Goal: Task Accomplishment & Management: Manage account settings

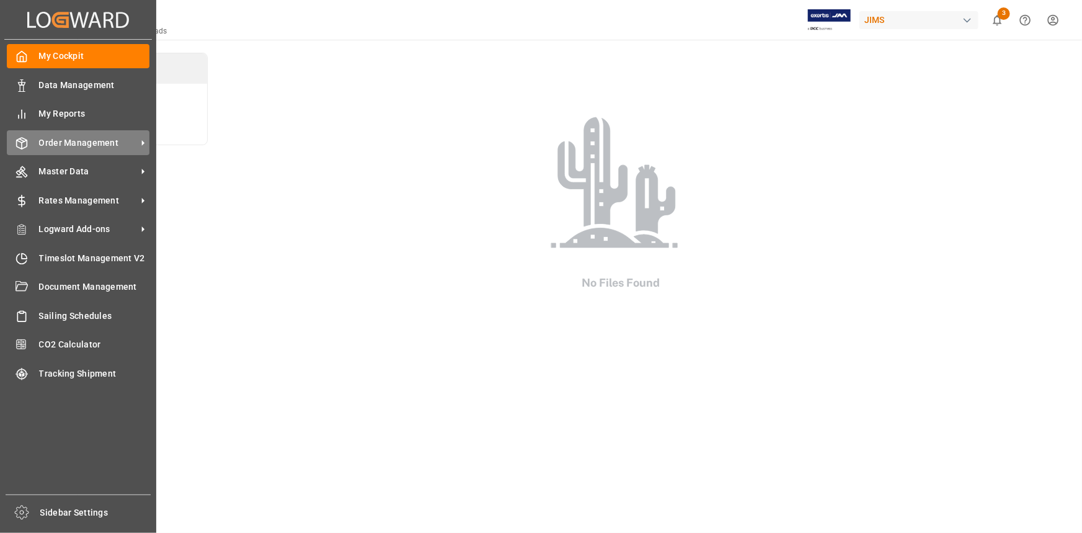
click at [65, 142] on span "Order Management" at bounding box center [88, 142] width 98 height 13
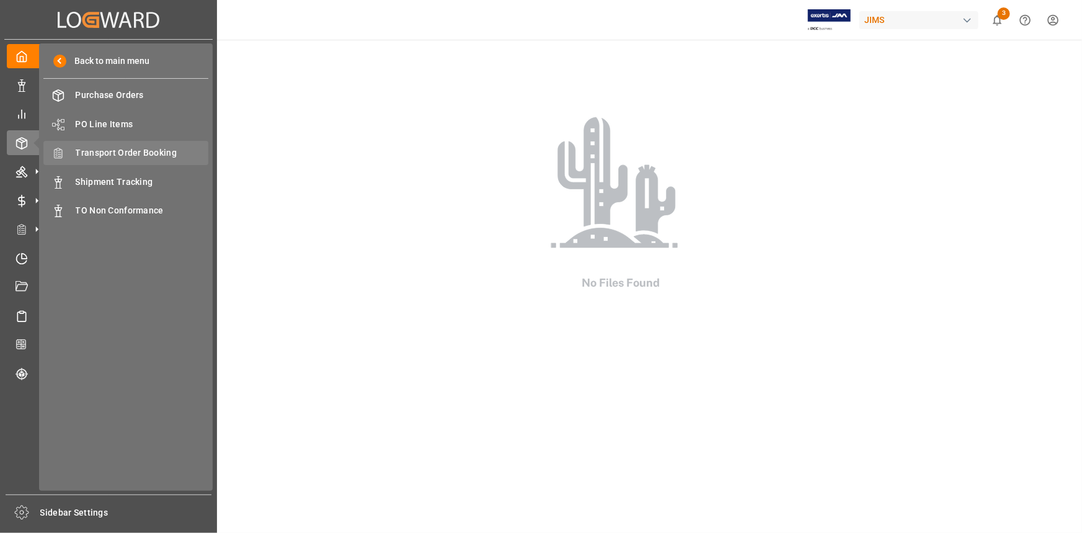
click at [143, 156] on span "Transport Order Booking" at bounding box center [142, 152] width 133 height 13
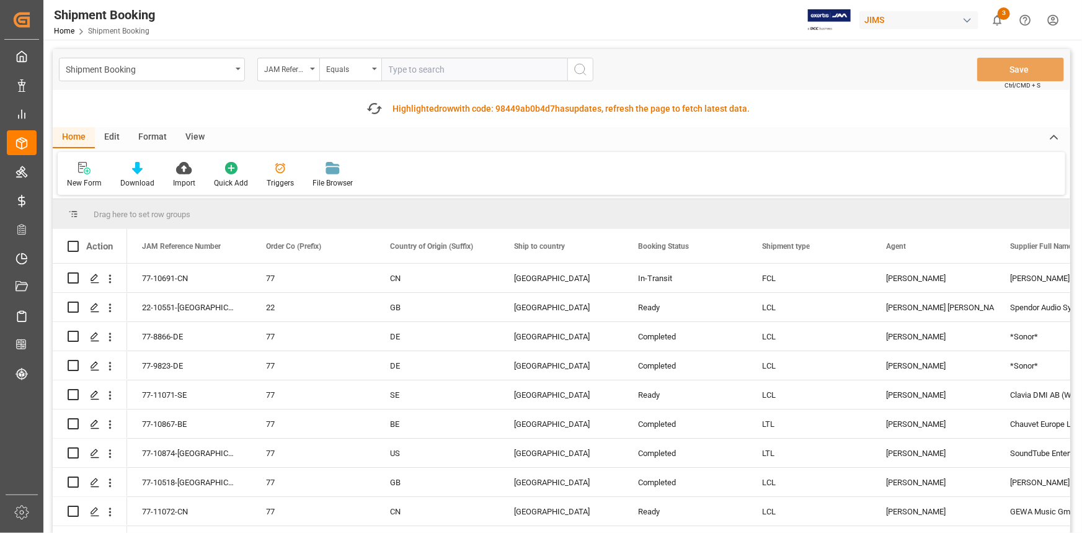
click at [435, 71] on input "text" at bounding box center [474, 70] width 186 height 24
paste input "22-10980-GB"
type input "22-10980-GB"
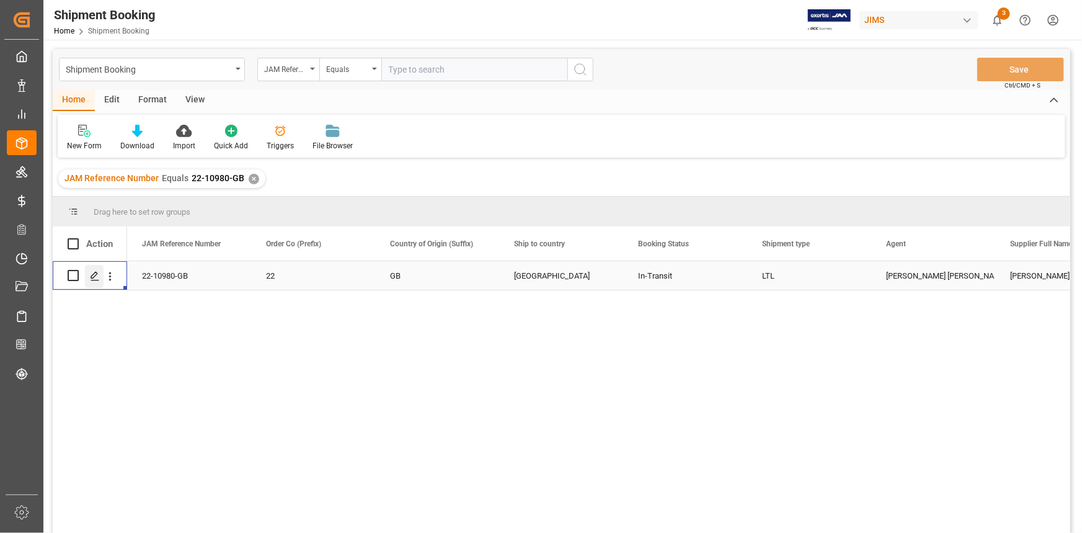
click at [98, 273] on icon "Press SPACE to select this row." at bounding box center [95, 276] width 10 height 10
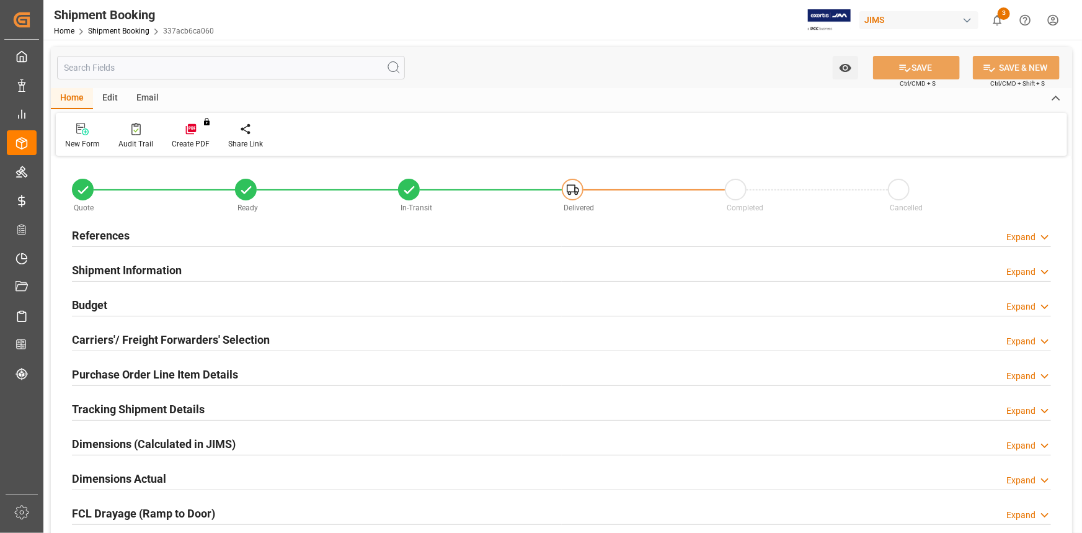
type input "0"
type input "8"
type input "15754.2386"
type input "1186.1516"
type input "1500"
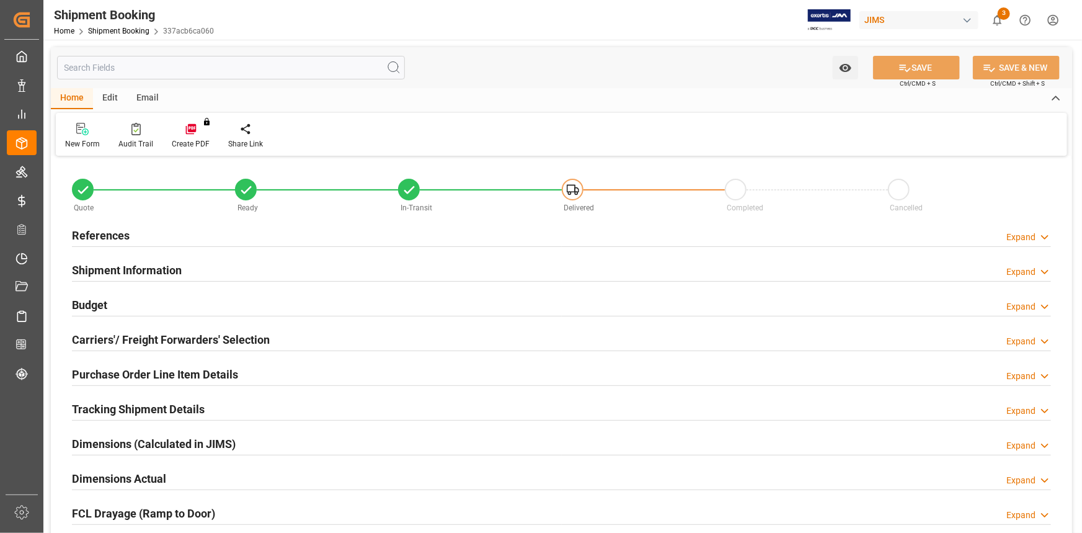
type input "77662.96"
type input "[DATE]"
click at [223, 231] on div "References Expand" at bounding box center [561, 235] width 979 height 24
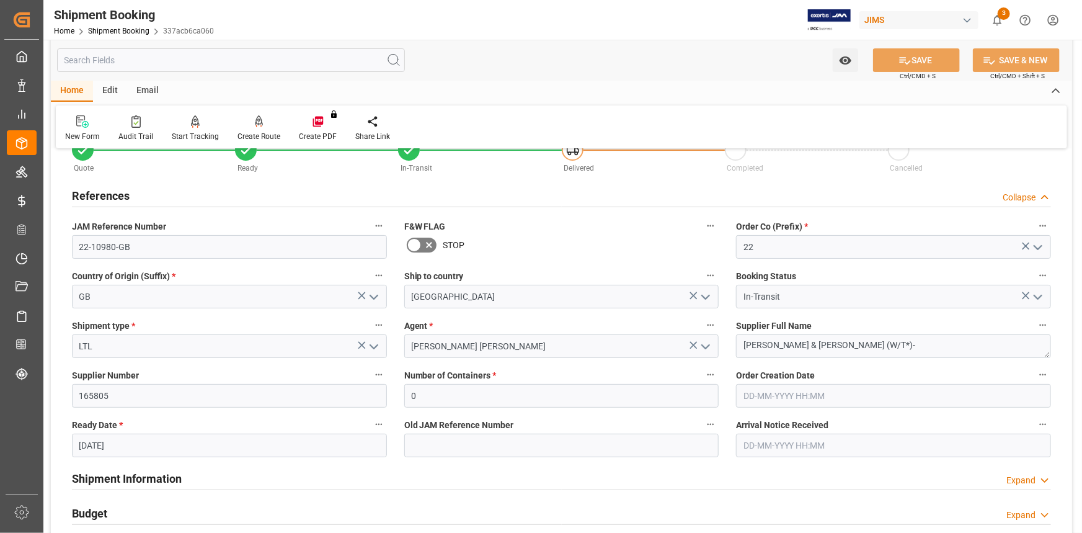
scroll to position [169, 0]
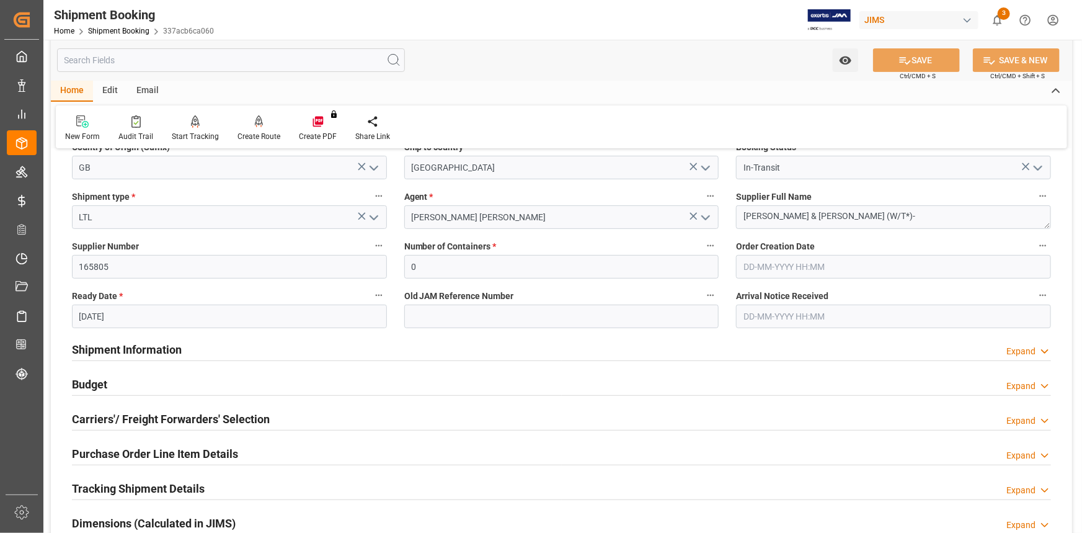
click at [305, 347] on div "Shipment Information Expand" at bounding box center [561, 349] width 979 height 24
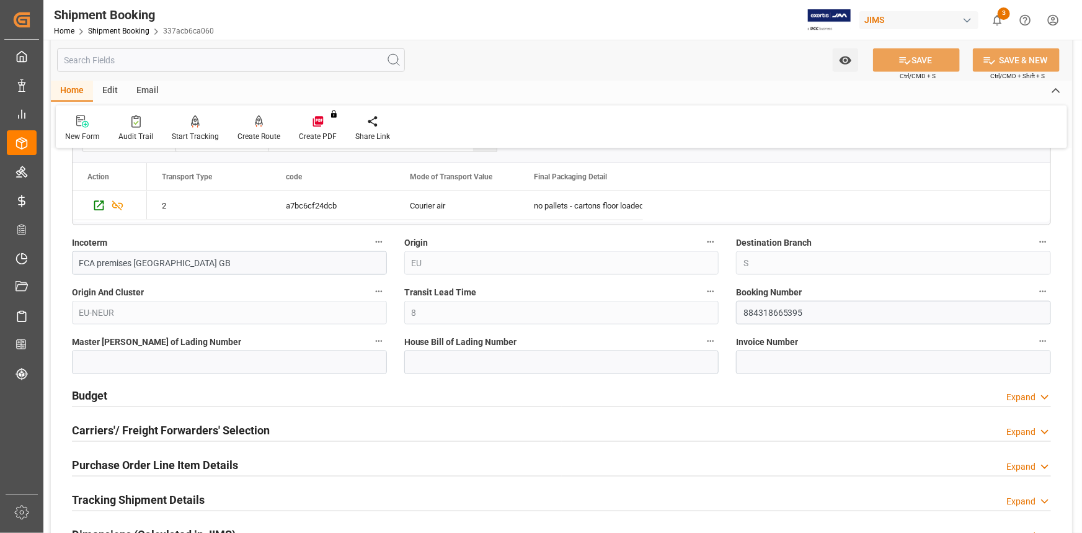
scroll to position [676, 0]
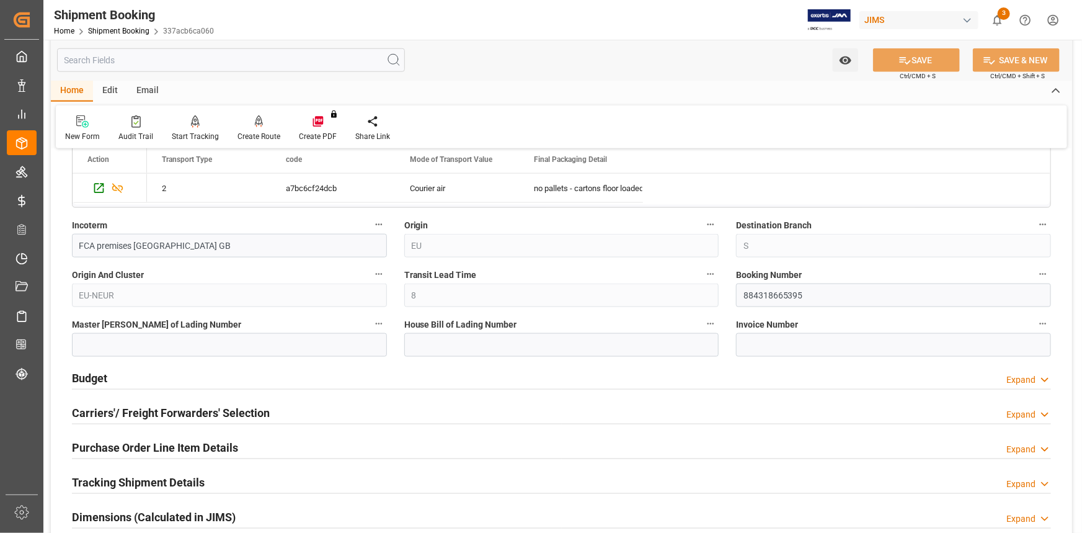
click at [290, 373] on div "Budget Expand" at bounding box center [561, 377] width 979 height 24
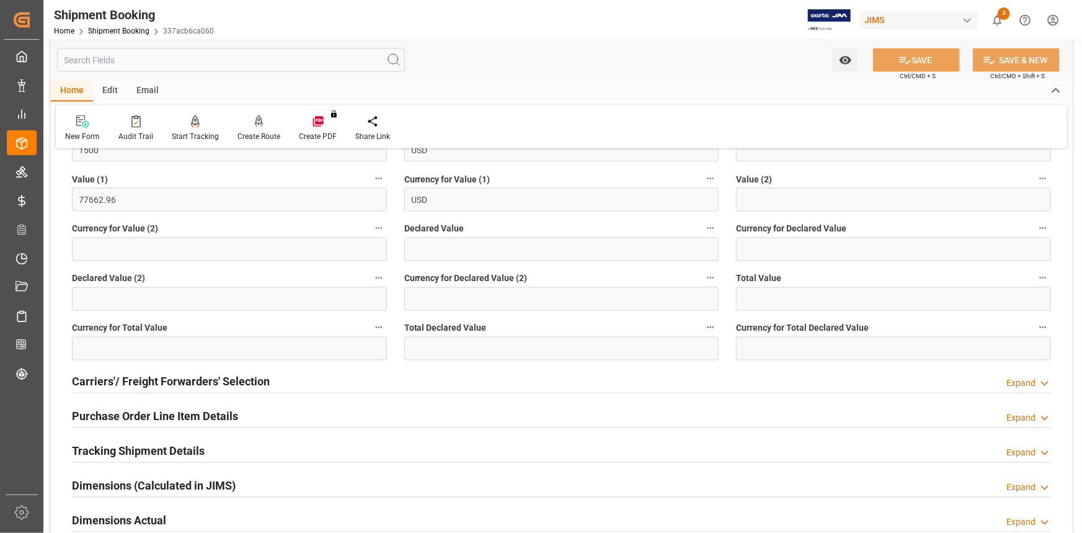
scroll to position [1015, 0]
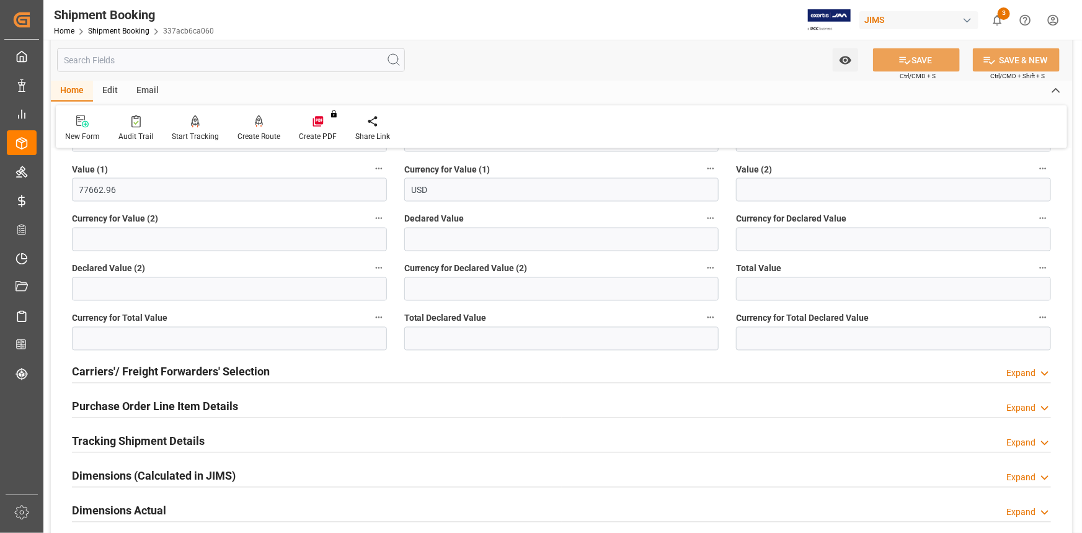
click at [295, 396] on div "Purchase Order Line Item Details Expand" at bounding box center [561, 406] width 979 height 24
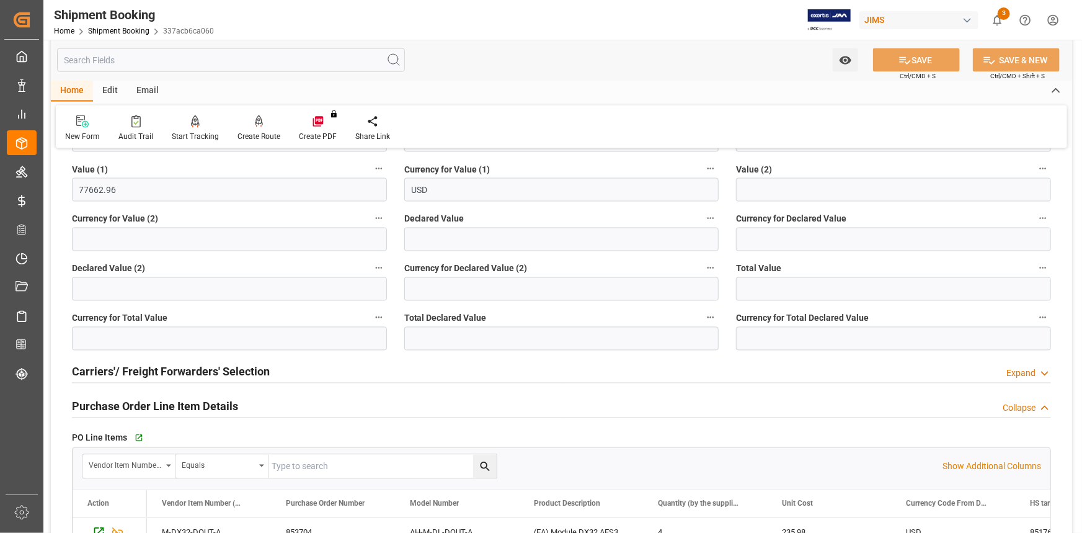
click at [297, 371] on div "Carriers'/ Freight Forwarders' Selection Expand" at bounding box center [561, 371] width 979 height 24
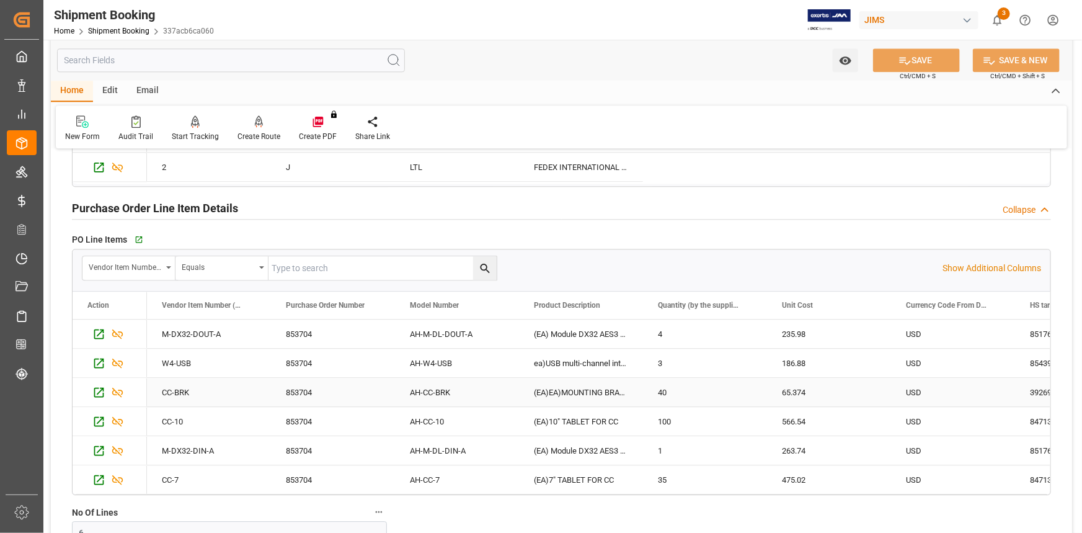
scroll to position [1691, 0]
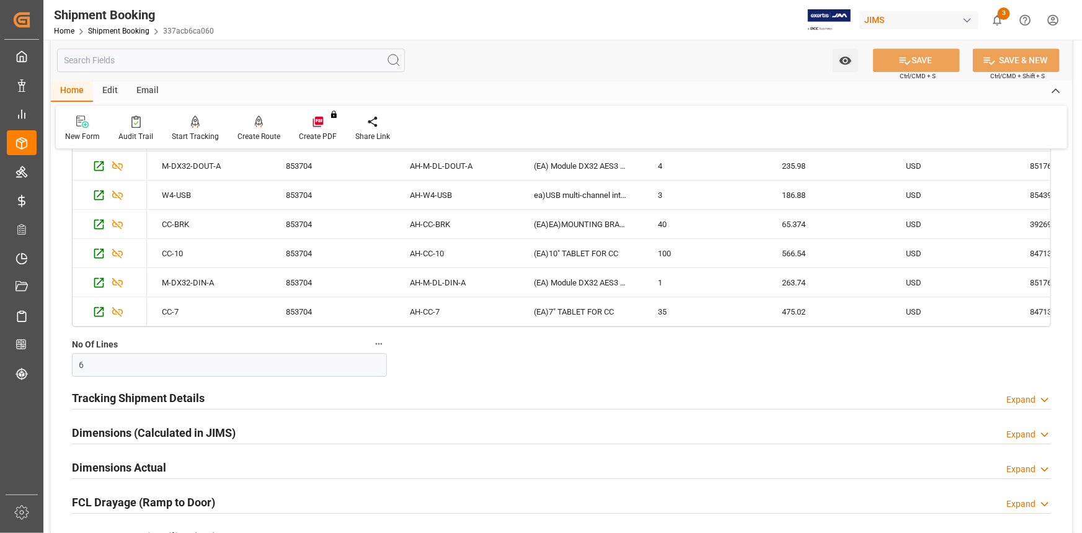
click at [260, 392] on div "Tracking Shipment Details Expand" at bounding box center [561, 397] width 979 height 24
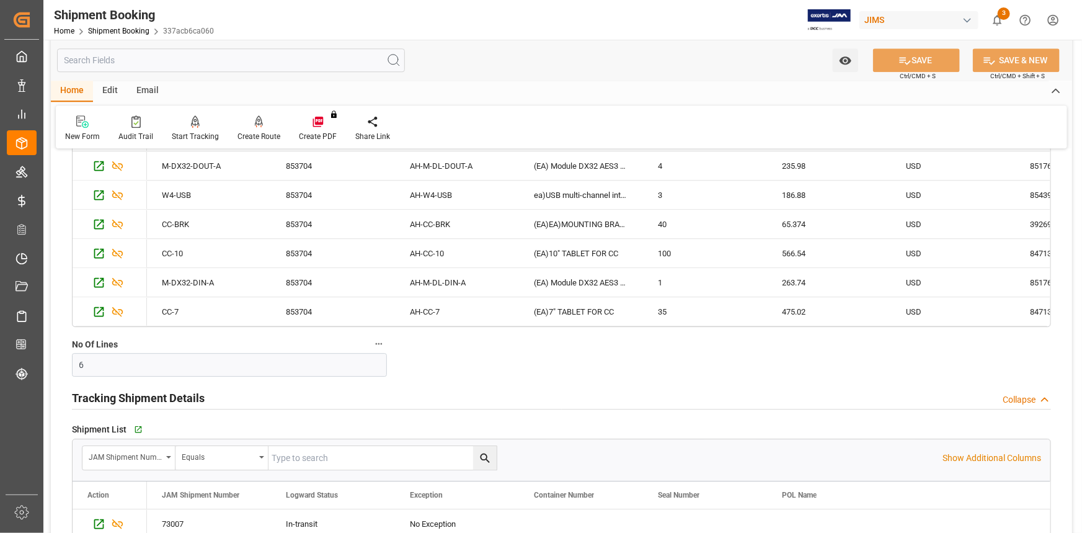
scroll to position [1804, 0]
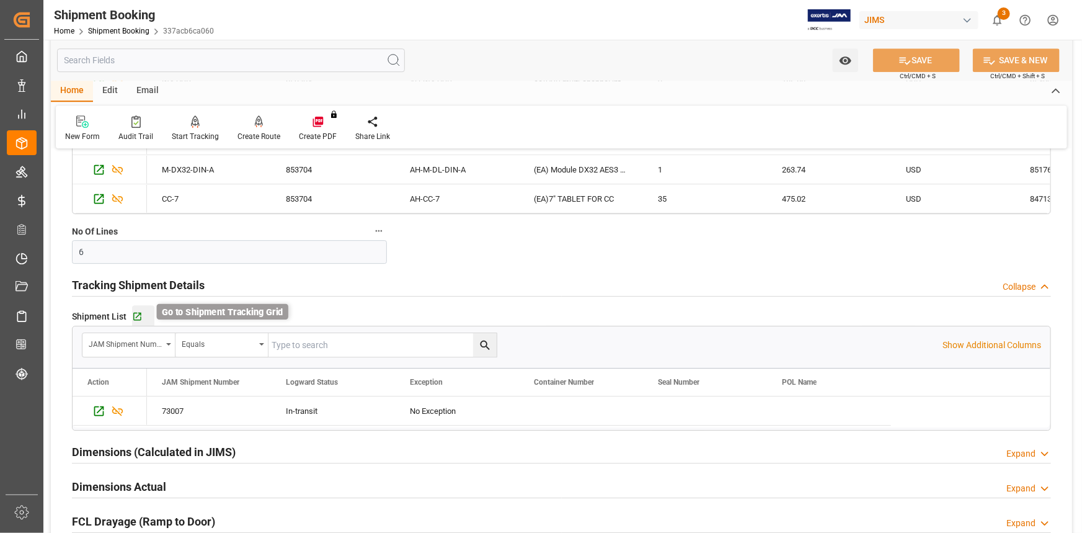
click at [138, 316] on icon "button" at bounding box center [137, 316] width 11 height 11
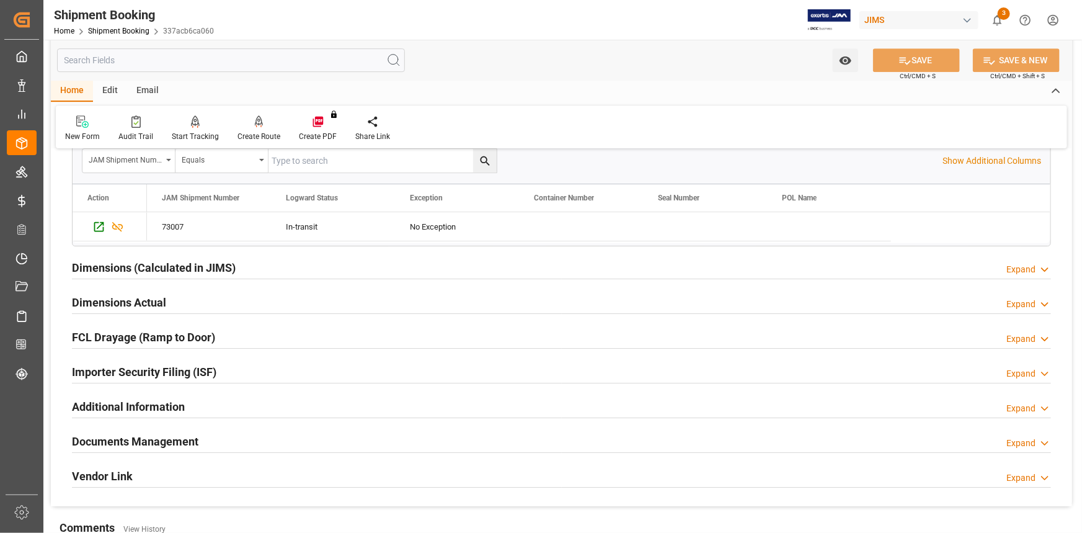
scroll to position [2029, 0]
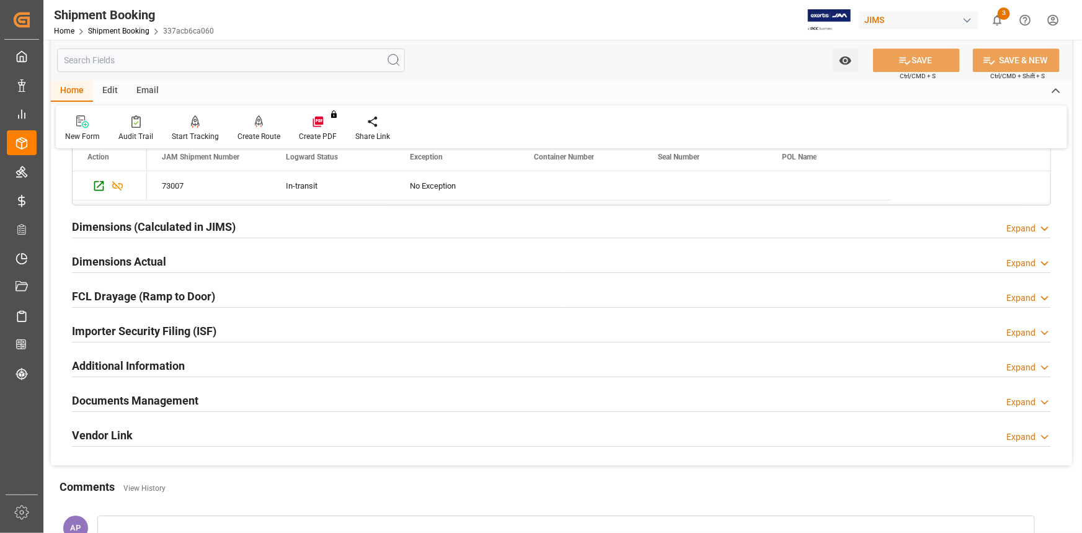
click at [216, 264] on div "Dimensions Actual Expand" at bounding box center [561, 261] width 979 height 24
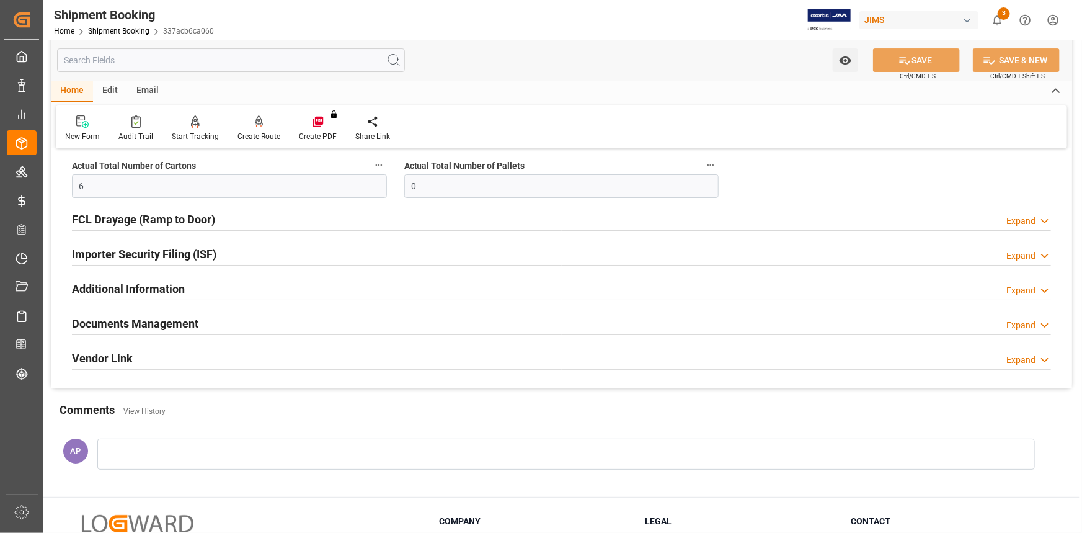
click at [231, 312] on div "Documents Management Expand" at bounding box center [561, 323] width 979 height 24
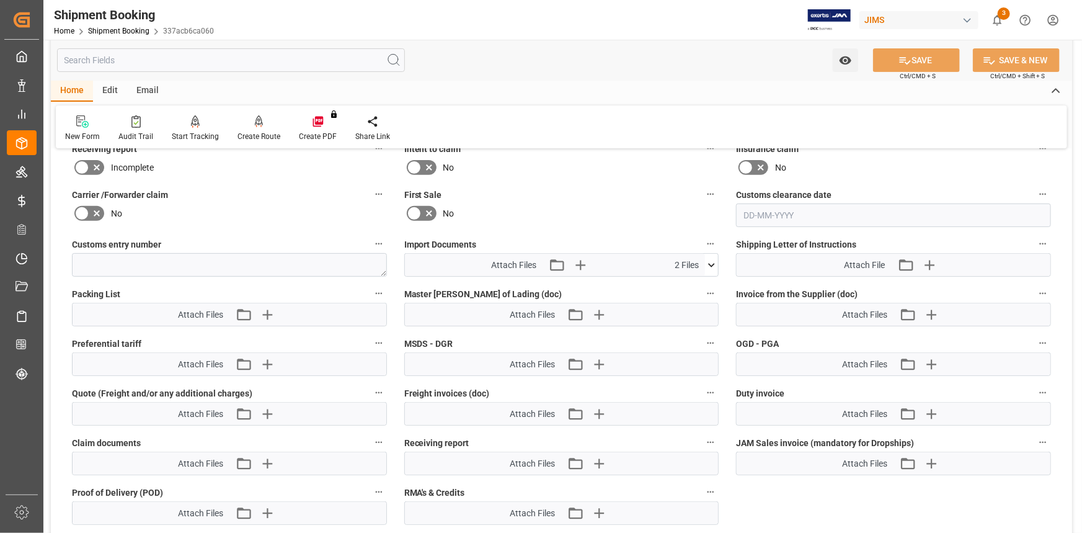
scroll to position [2593, 0]
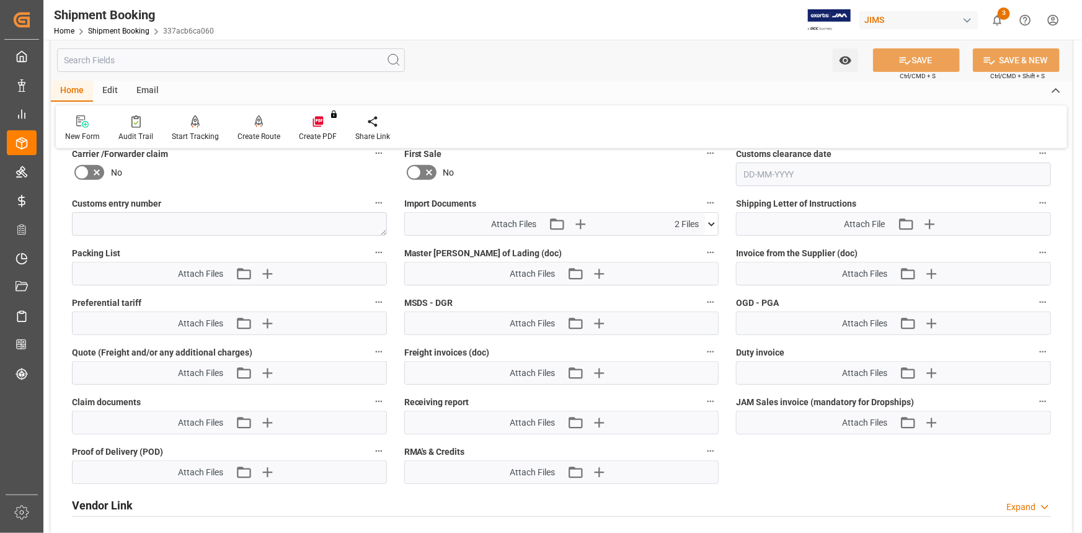
click at [716, 222] on icon at bounding box center [711, 224] width 13 height 13
click at [582, 216] on icon "button" at bounding box center [581, 224] width 20 height 20
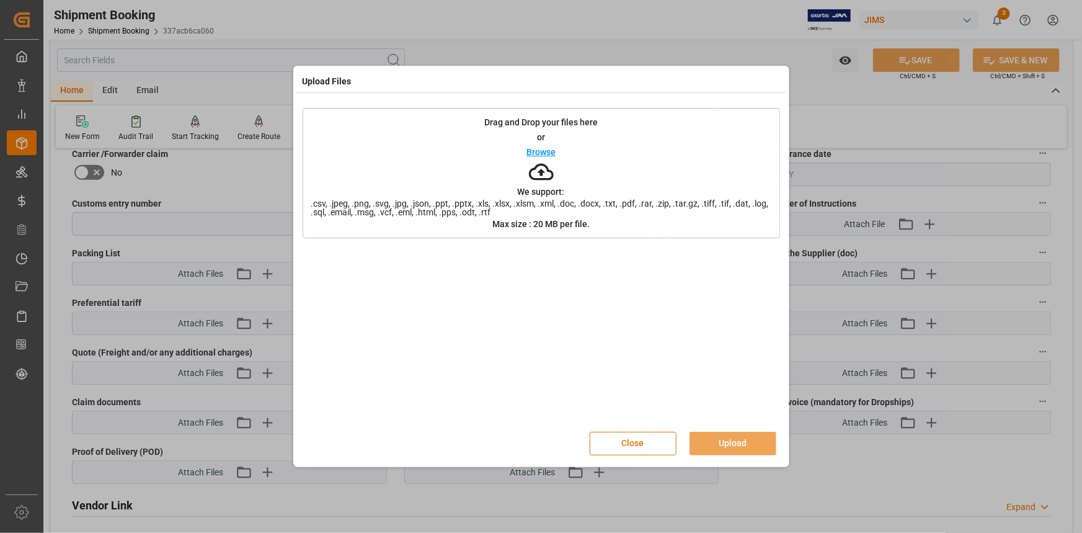
click at [528, 148] on p "Browse" at bounding box center [541, 152] width 29 height 9
click at [746, 442] on button "Upload" at bounding box center [733, 444] width 87 height 24
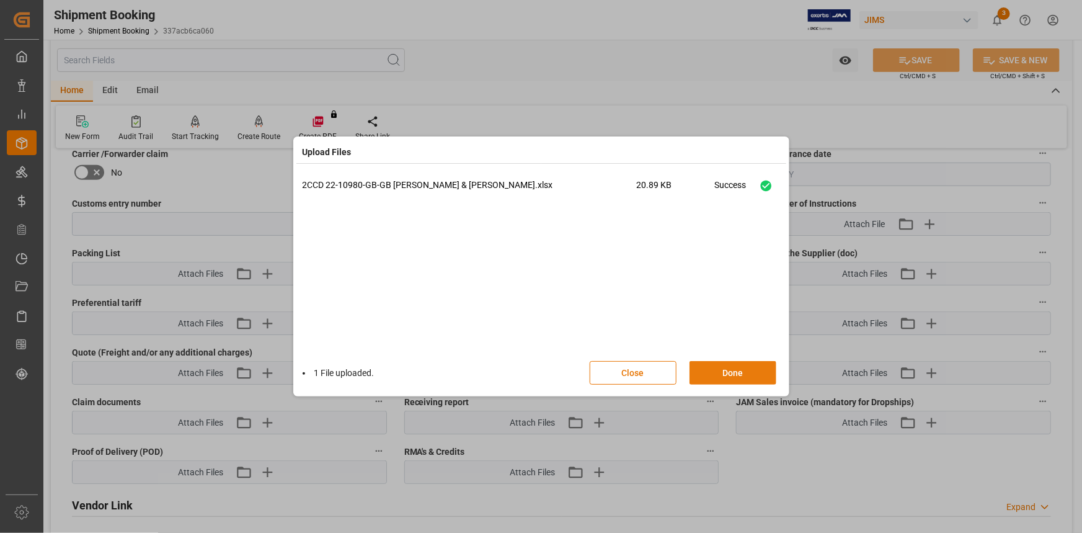
click at [739, 372] on button "Done" at bounding box center [733, 373] width 87 height 24
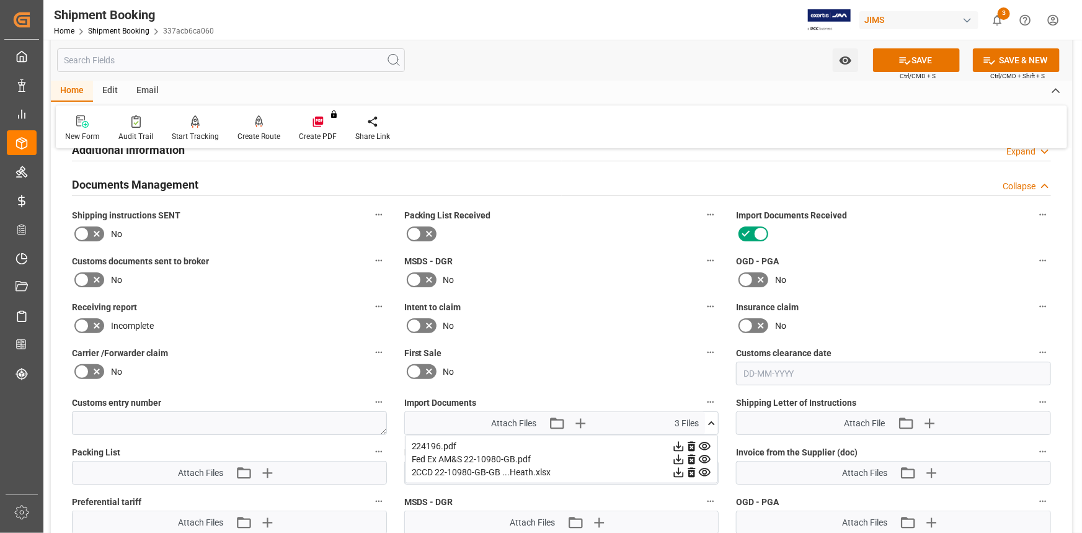
scroll to position [2368, 0]
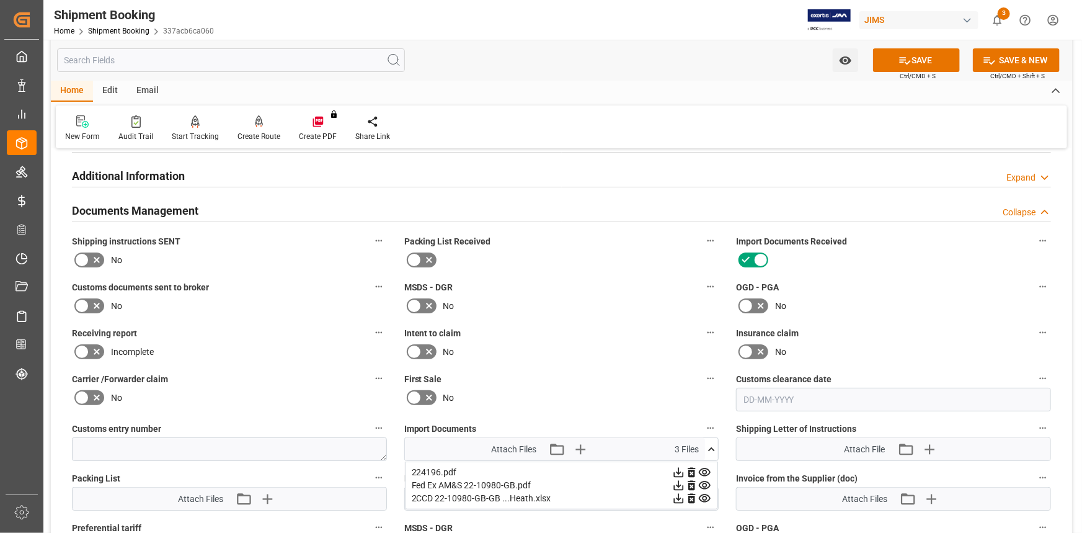
click at [97, 298] on icon at bounding box center [96, 305] width 15 height 15
click at [0, 0] on input "checkbox" at bounding box center [0, 0] width 0 height 0
click at [915, 62] on button "SAVE" at bounding box center [916, 60] width 87 height 24
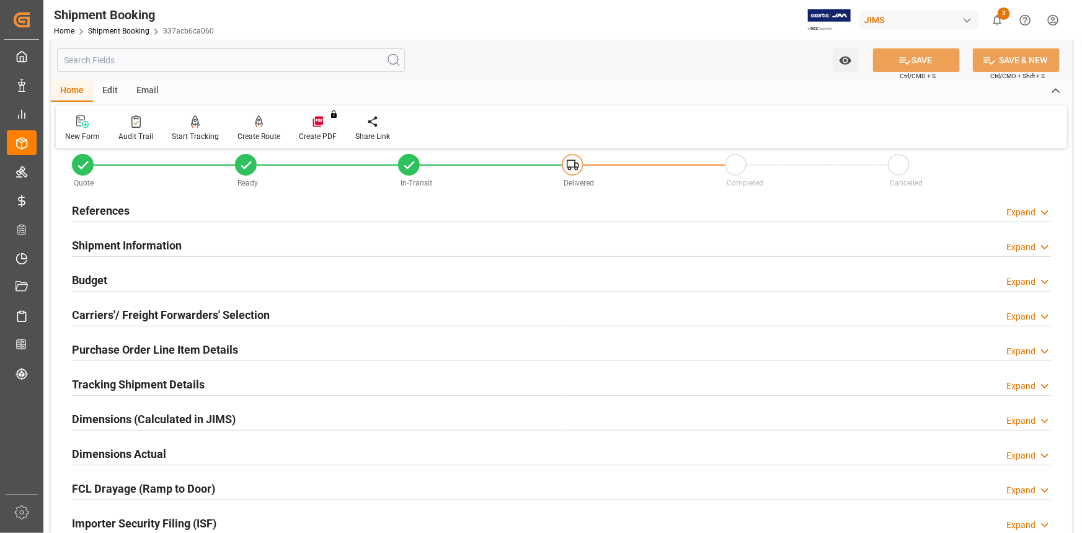
scroll to position [0, 0]
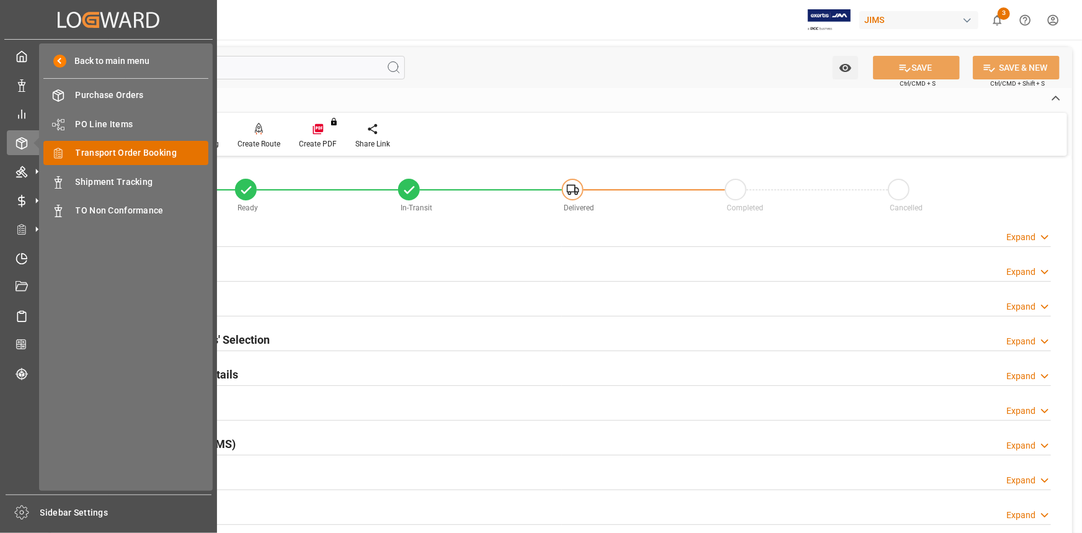
click at [130, 154] on span "Transport Order Booking" at bounding box center [142, 152] width 133 height 13
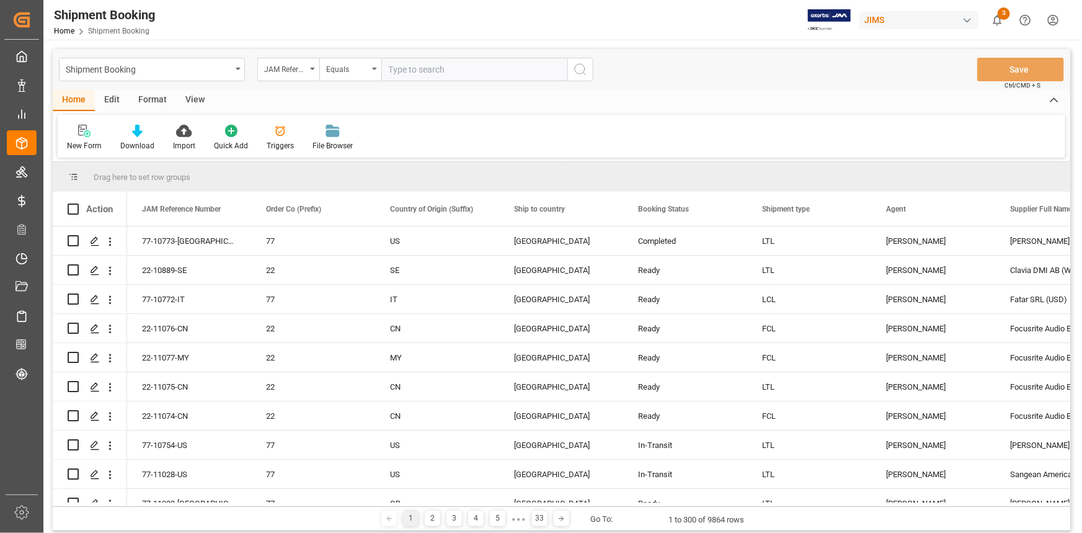
click at [419, 72] on input "text" at bounding box center [474, 70] width 186 height 24
type input "22-9734-CN"
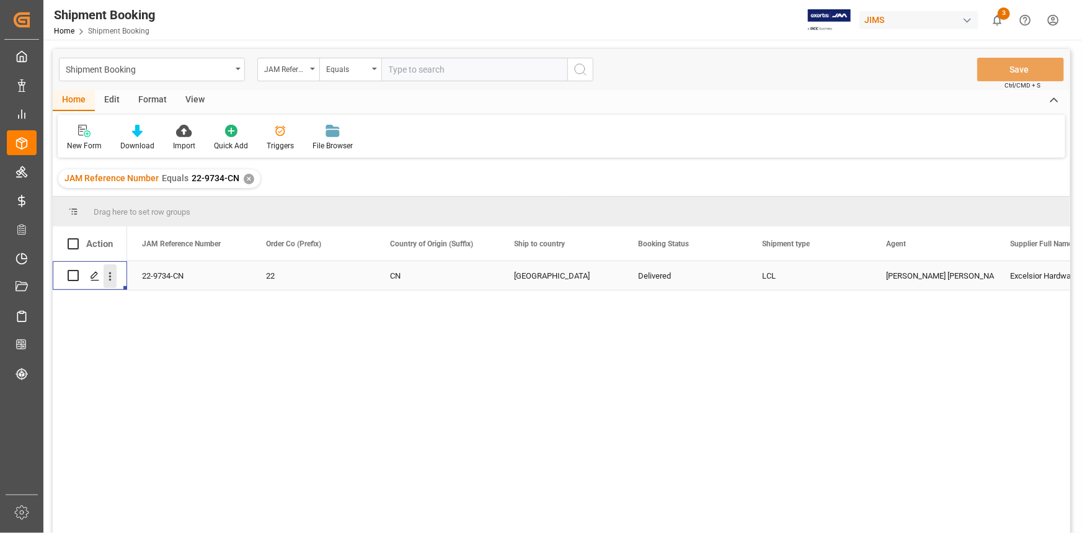
click at [111, 277] on icon "open menu" at bounding box center [110, 276] width 13 height 13
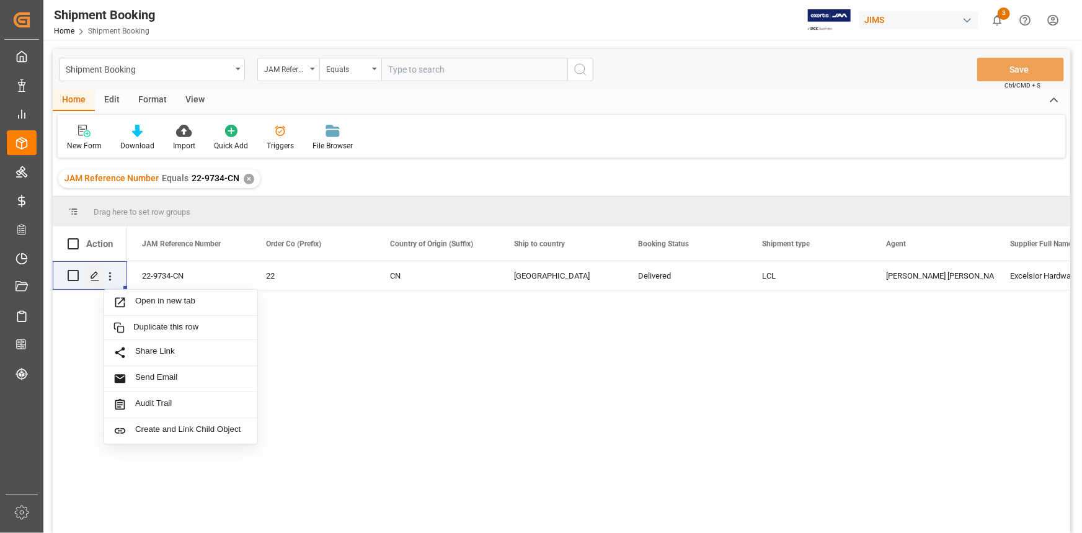
drag, startPoint x: 81, startPoint y: 306, endPoint x: 92, endPoint y: 284, distance: 24.4
click at [81, 306] on div "Open in new tab Duplicate this row Share Link Send Email Audit Trail Create and…" at bounding box center [562, 399] width 1018 height 276
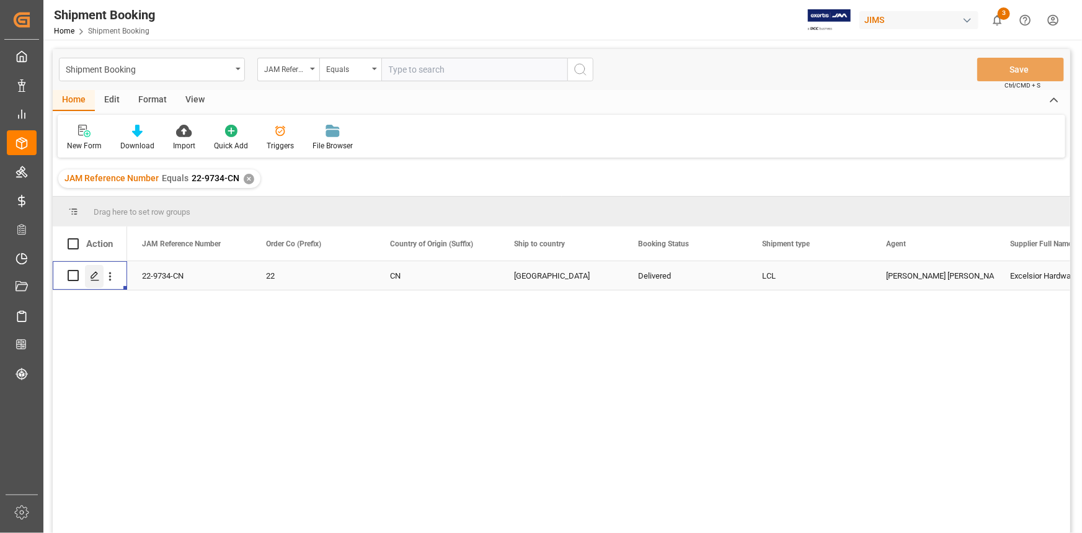
click at [94, 270] on div "Press SPACE to select this row." at bounding box center [94, 276] width 19 height 23
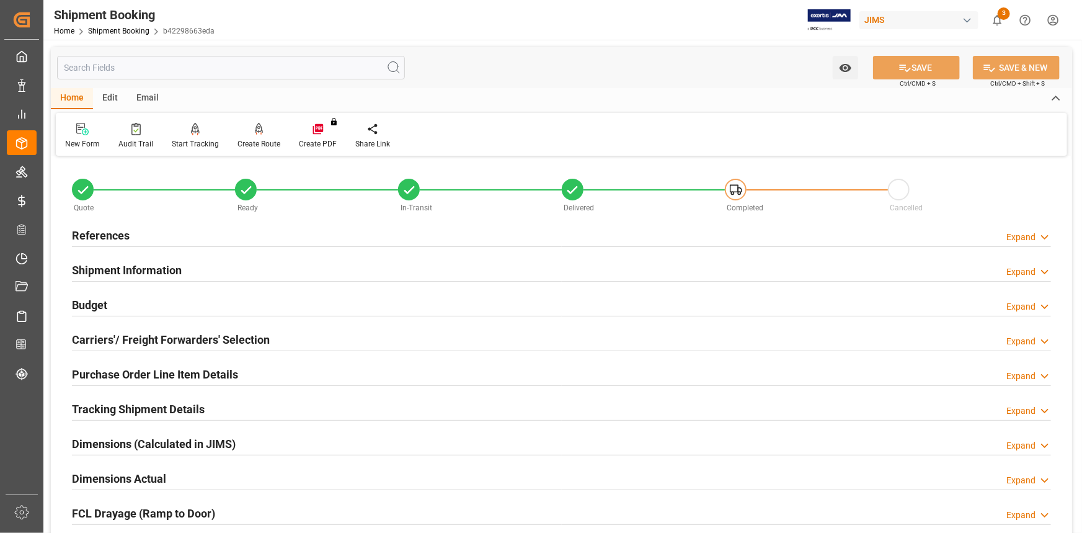
click at [192, 218] on div "References Expand" at bounding box center [561, 235] width 997 height 35
click at [195, 233] on div "References Expand" at bounding box center [561, 235] width 979 height 24
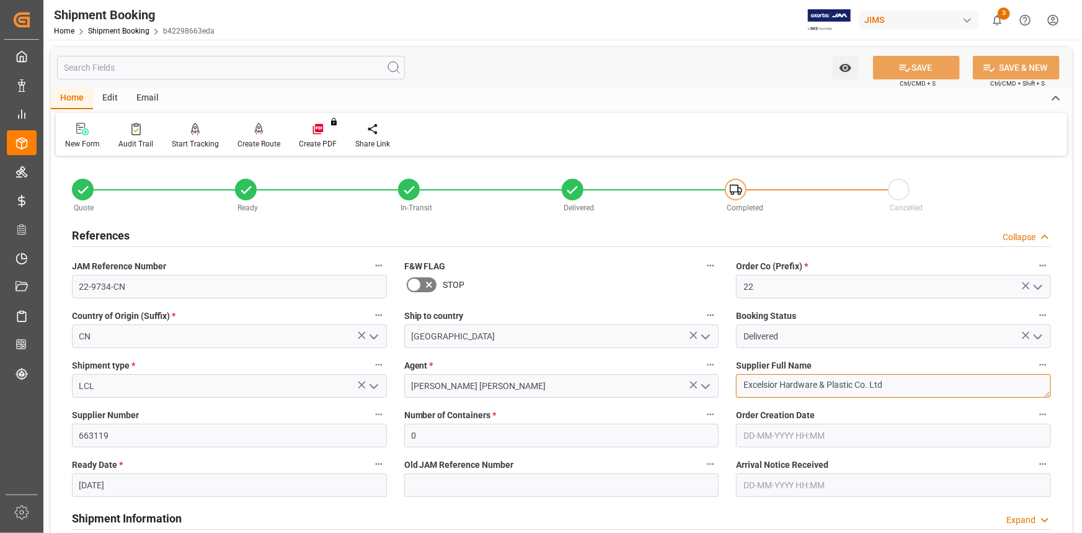
drag, startPoint x: 892, startPoint y: 387, endPoint x: 722, endPoint y: 384, distance: 170.6
drag, startPoint x: 85, startPoint y: 429, endPoint x: 34, endPoint y: 422, distance: 51.2
click at [34, 422] on div "Created by potrace 1.15, written by Peter Selinger 2001-2017 Created by potrace…" at bounding box center [541, 266] width 1082 height 533
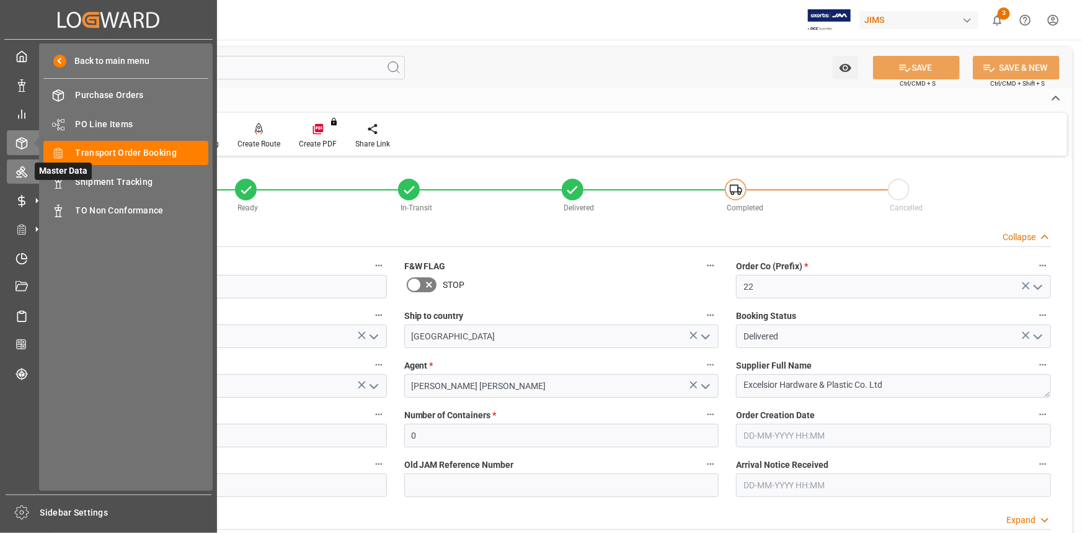
click at [20, 178] on icon at bounding box center [21, 172] width 11 height 11
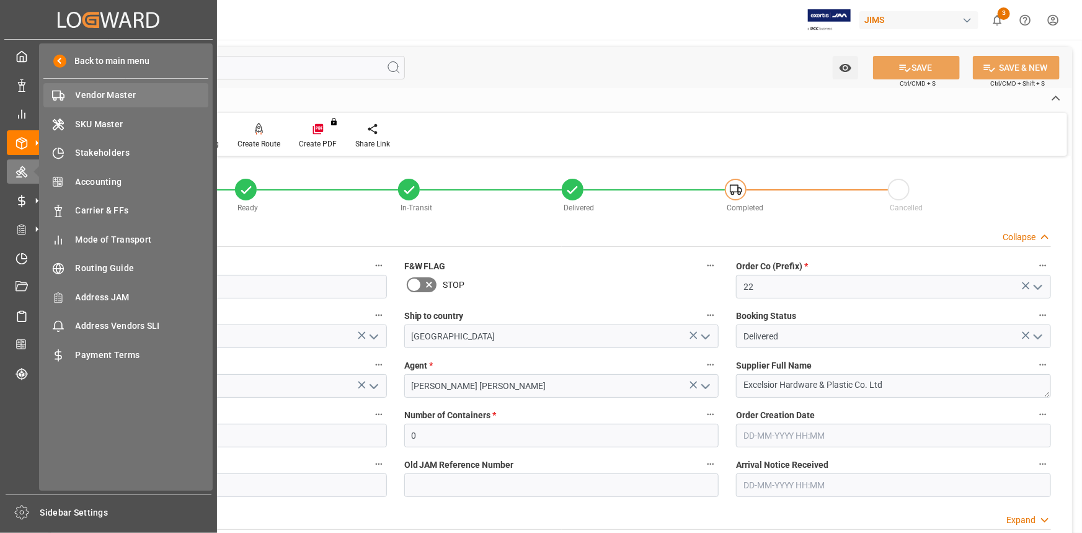
click at [105, 91] on span "Vendor Master" at bounding box center [142, 95] width 133 height 13
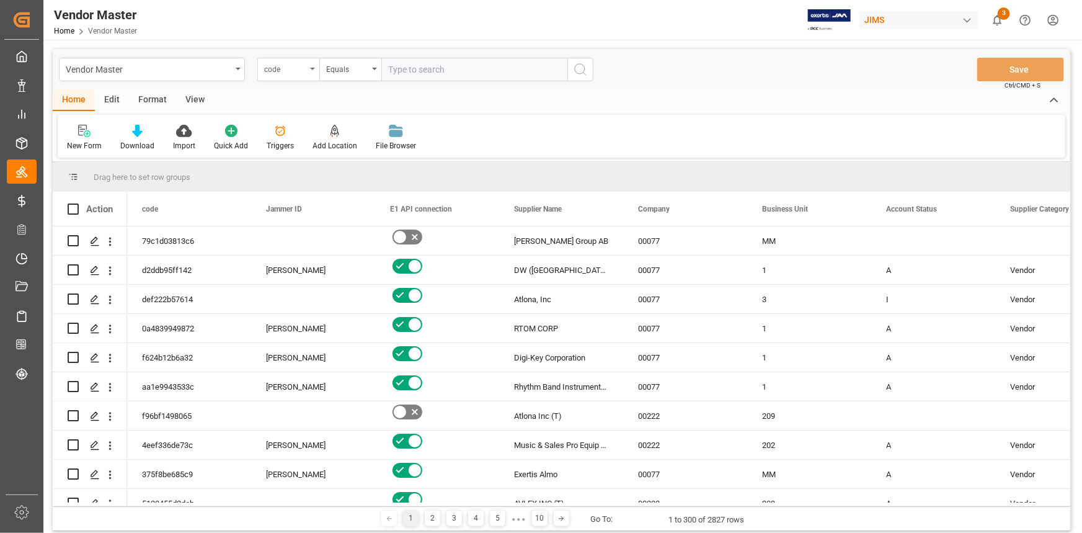
click at [308, 74] on div "code" at bounding box center [288, 70] width 62 height 24
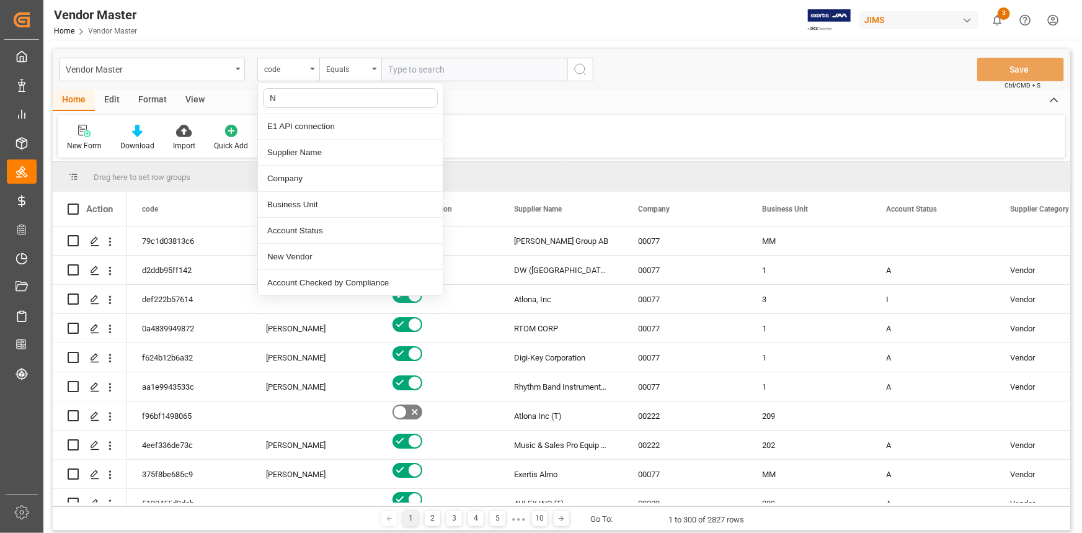
type input "NU"
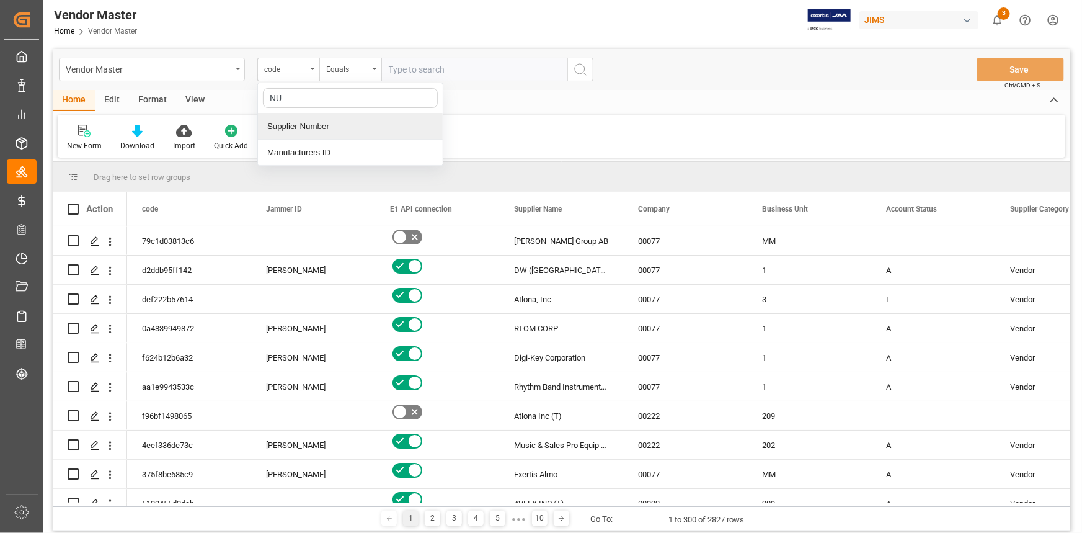
click at [308, 124] on div "Supplier Number" at bounding box center [350, 126] width 185 height 26
click at [421, 71] on input "text" at bounding box center [474, 70] width 186 height 24
paste input "663119"
type input "663119"
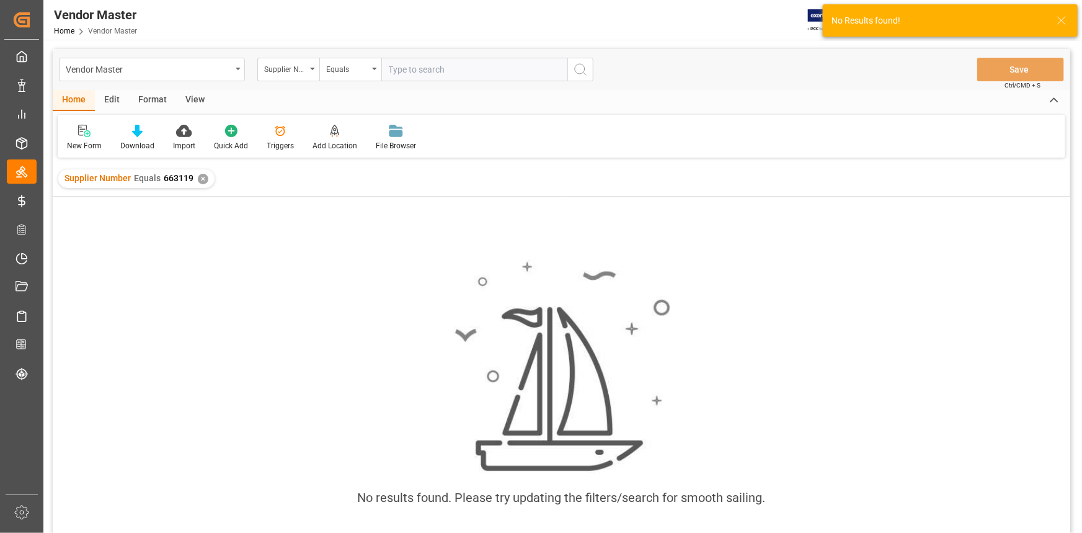
click at [203, 176] on div "✕" at bounding box center [203, 179] width 11 height 11
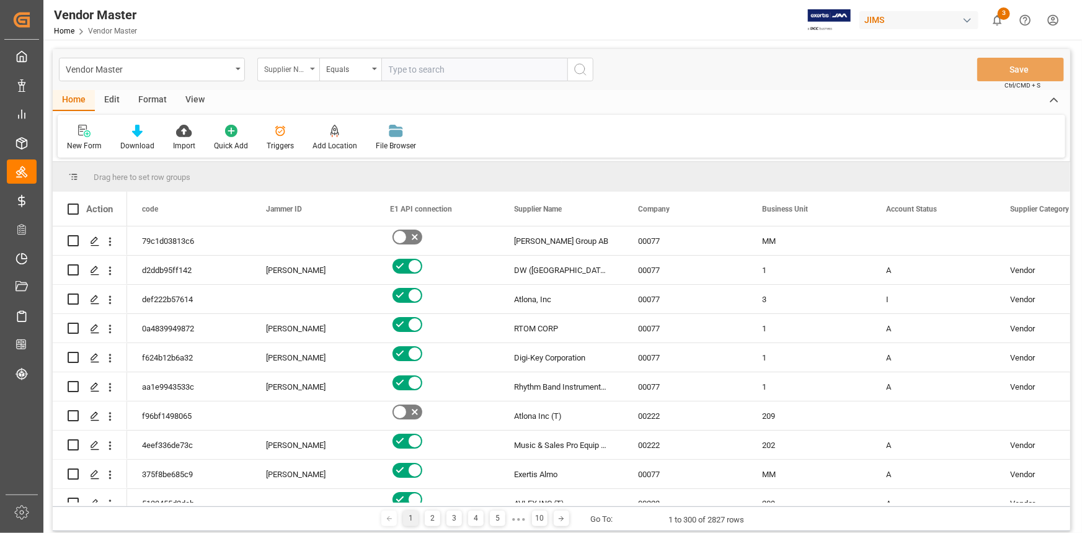
click at [311, 69] on div "Supplier Number" at bounding box center [288, 70] width 62 height 24
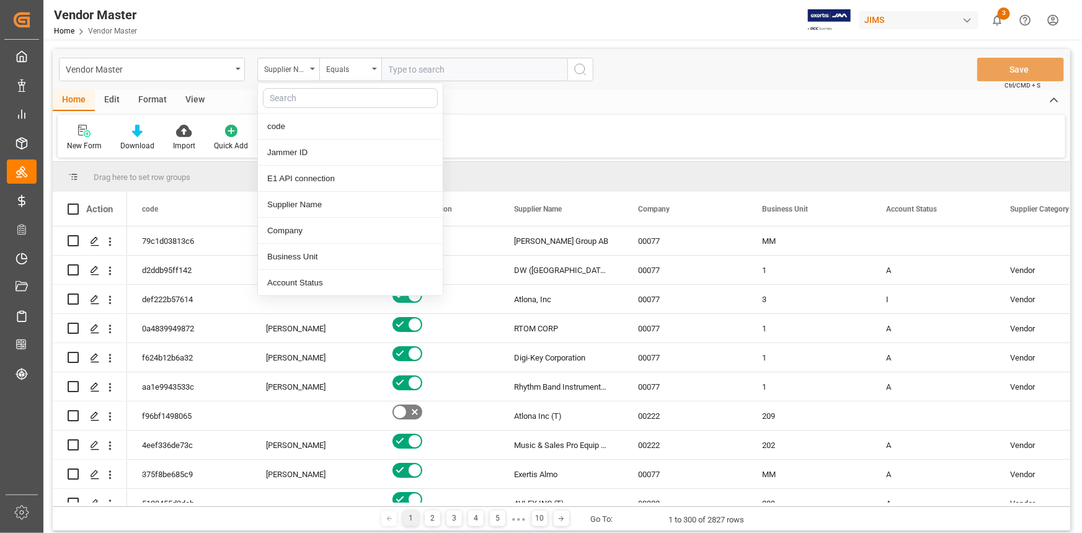
click at [301, 95] on input "text" at bounding box center [350, 98] width 175 height 20
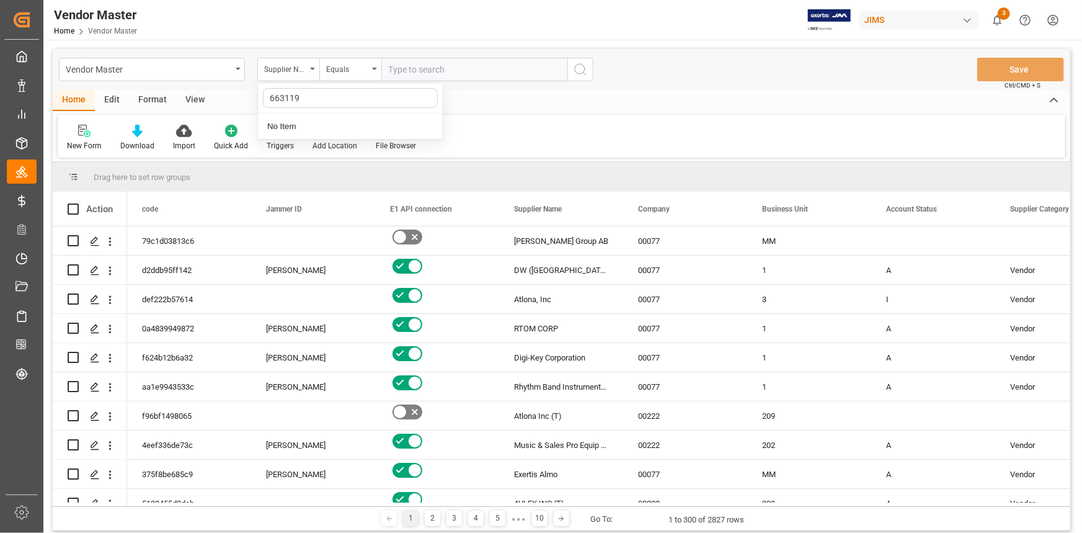
type input "663119"
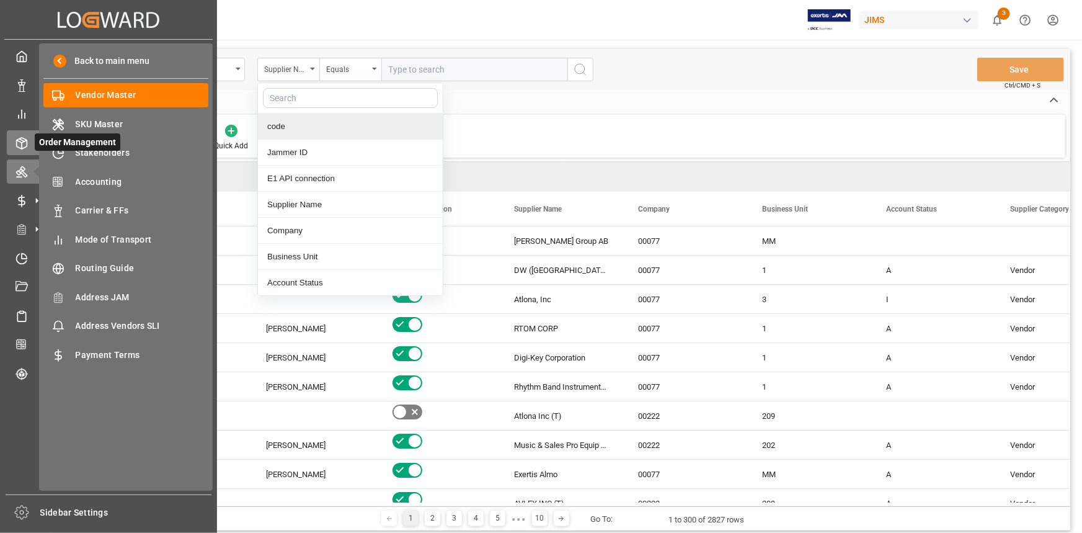
click at [33, 142] on icon at bounding box center [36, 142] width 13 height 13
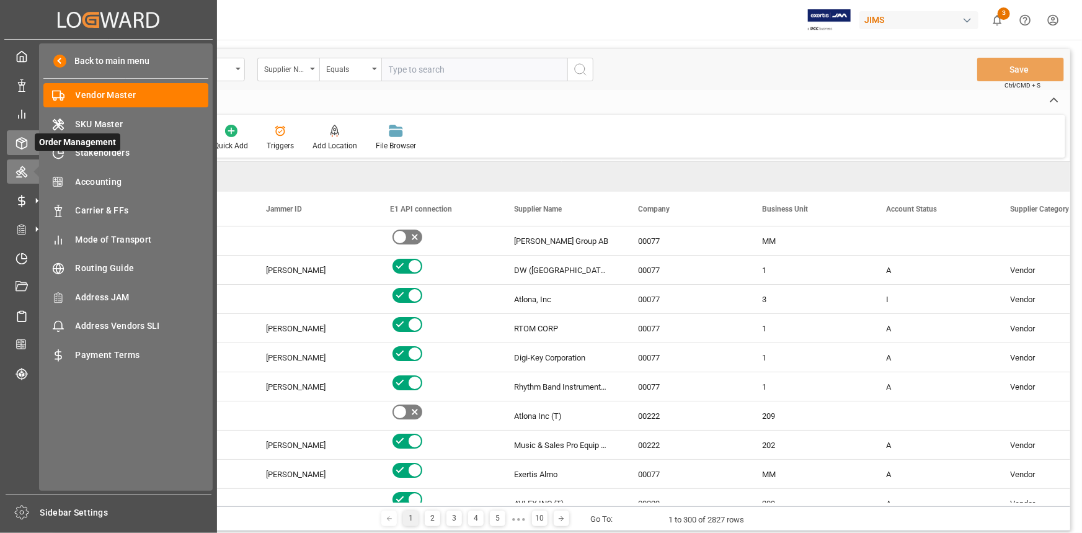
click at [17, 143] on icon at bounding box center [22, 143] width 12 height 12
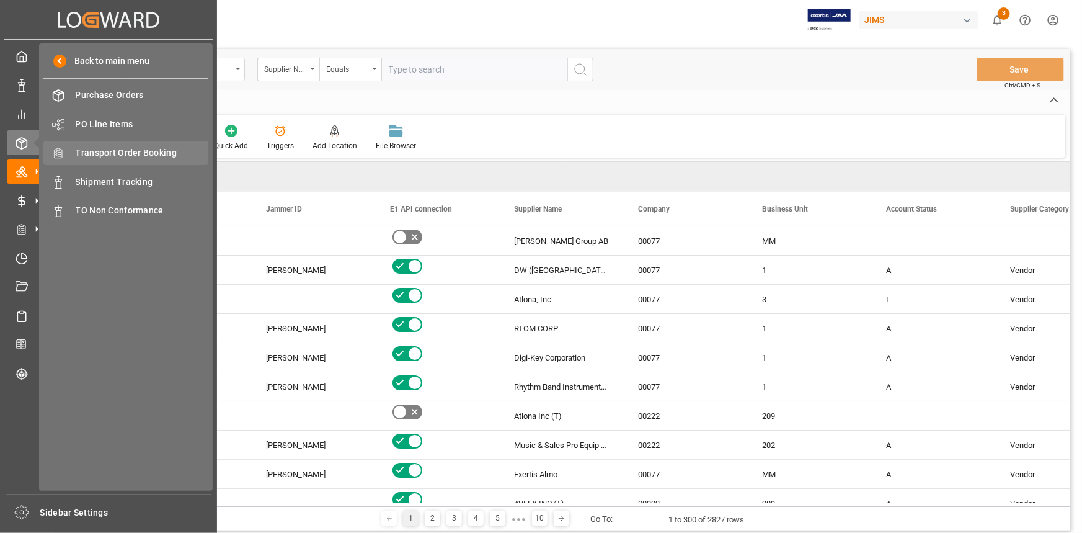
click at [123, 152] on span "Transport Order Booking" at bounding box center [142, 152] width 133 height 13
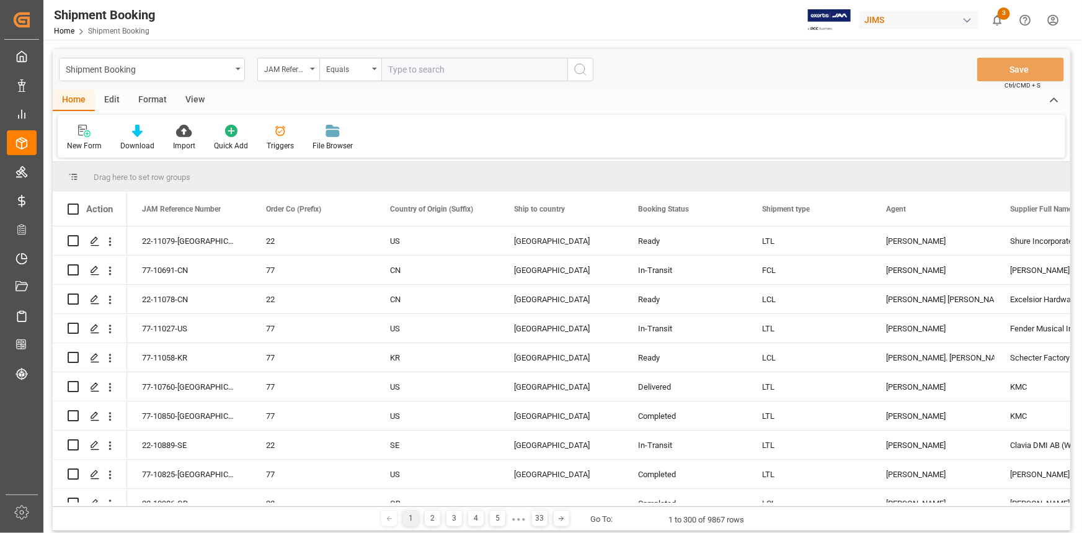
click at [402, 71] on input "text" at bounding box center [474, 70] width 186 height 24
type input "22-9734-cn"
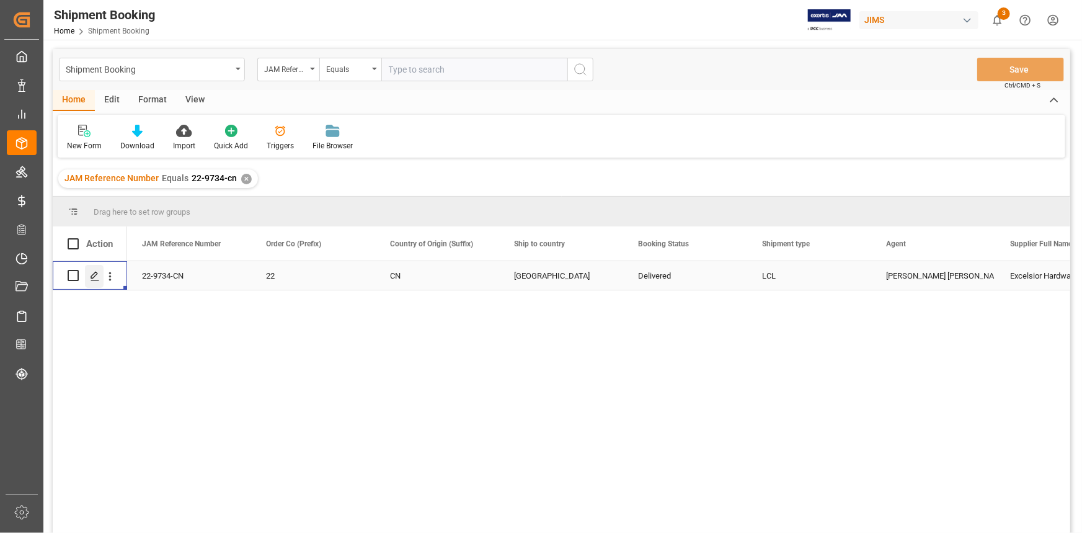
click at [98, 283] on div "Press SPACE to select this row." at bounding box center [94, 276] width 19 height 23
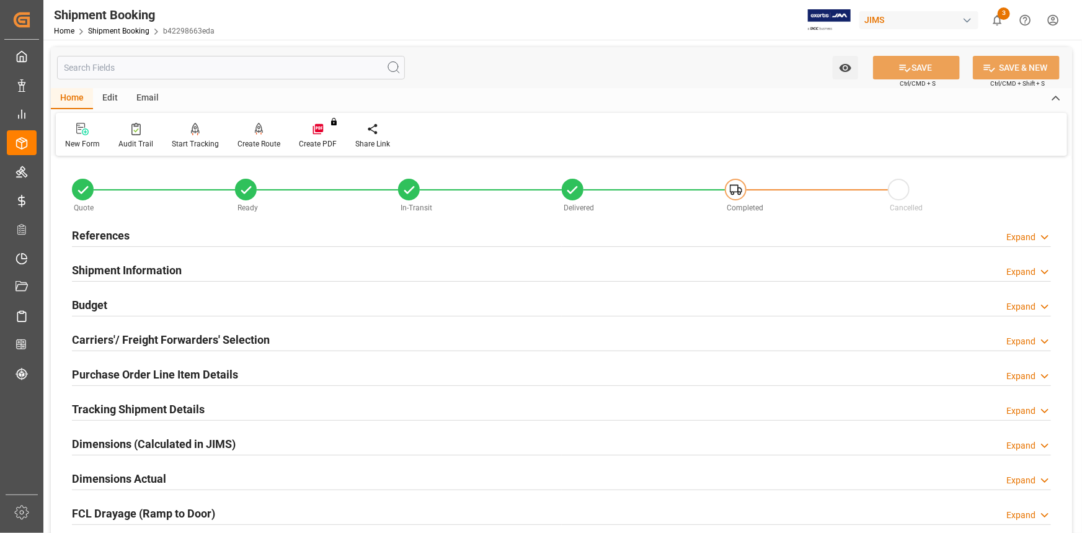
click at [207, 271] on div "Shipment Information Expand" at bounding box center [561, 269] width 979 height 24
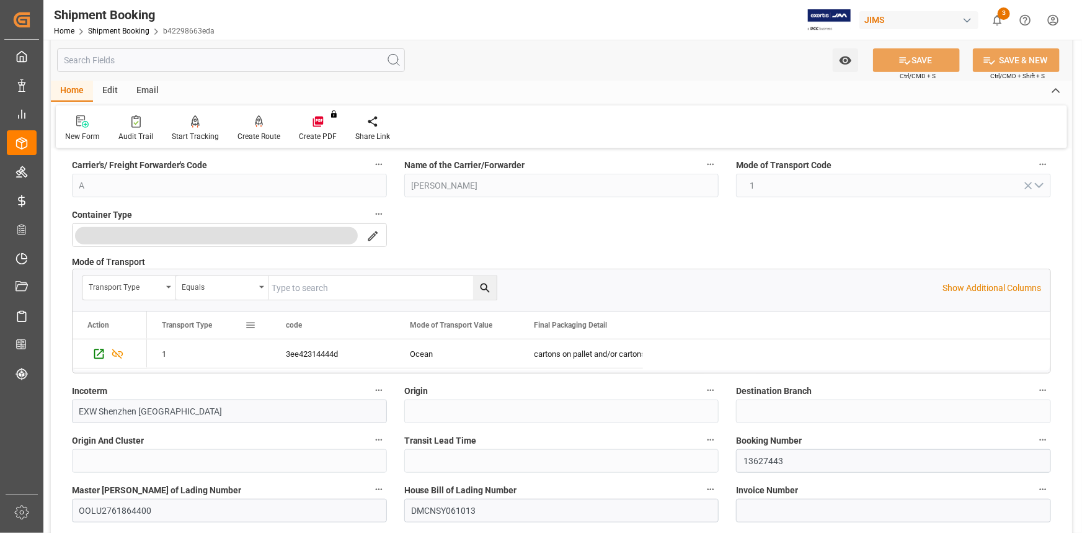
scroll to position [282, 0]
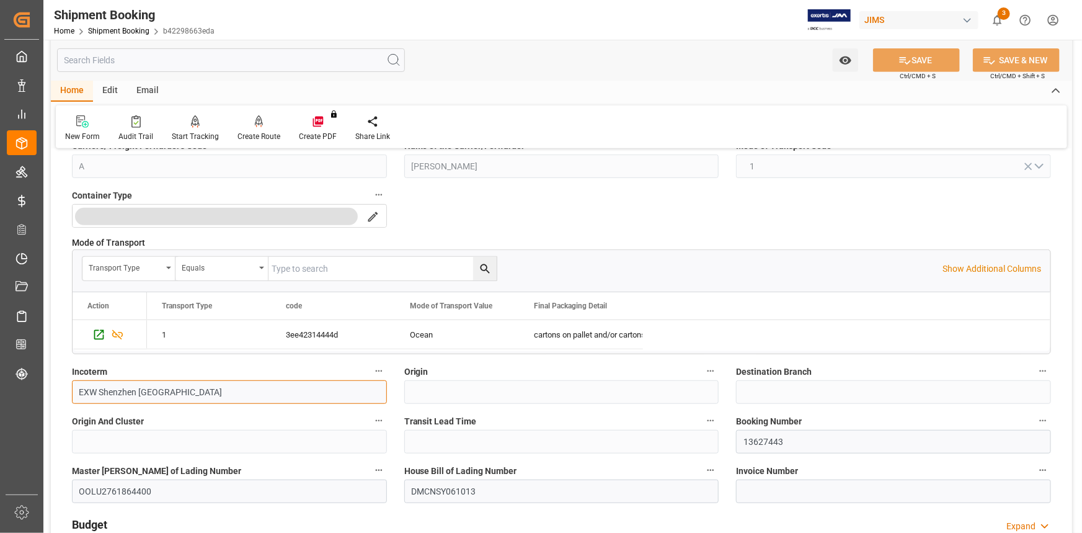
drag, startPoint x: 174, startPoint y: 389, endPoint x: 62, endPoint y: 391, distance: 111.6
click at [62, 391] on div "Quote Ready In-Transit Delivered Completed Cancelled References Expand JAM Refe…" at bounding box center [561, 390] width 1021 height 1024
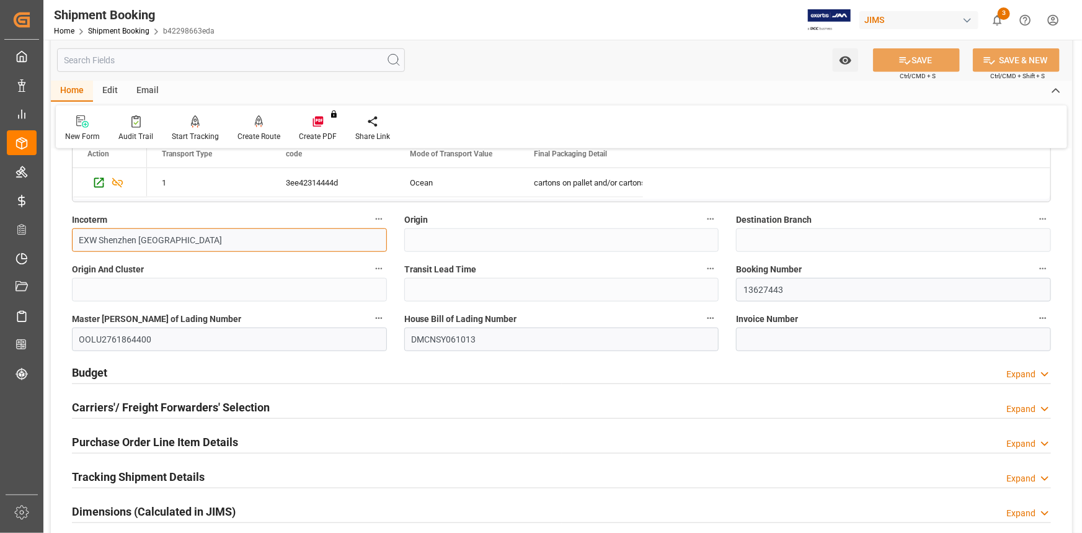
scroll to position [451, 0]
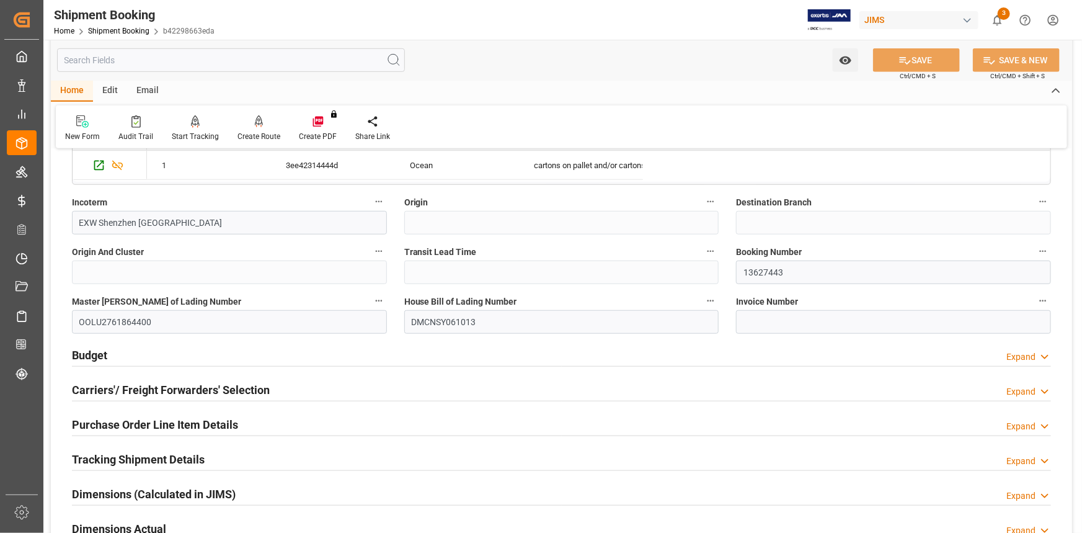
click at [218, 359] on div "Budget Expand" at bounding box center [561, 354] width 979 height 24
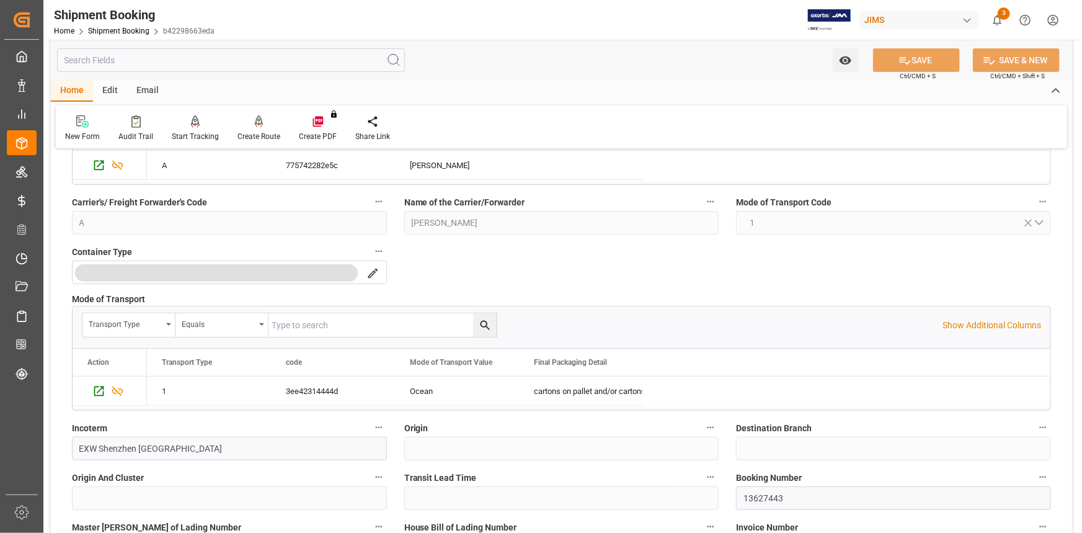
scroll to position [169, 0]
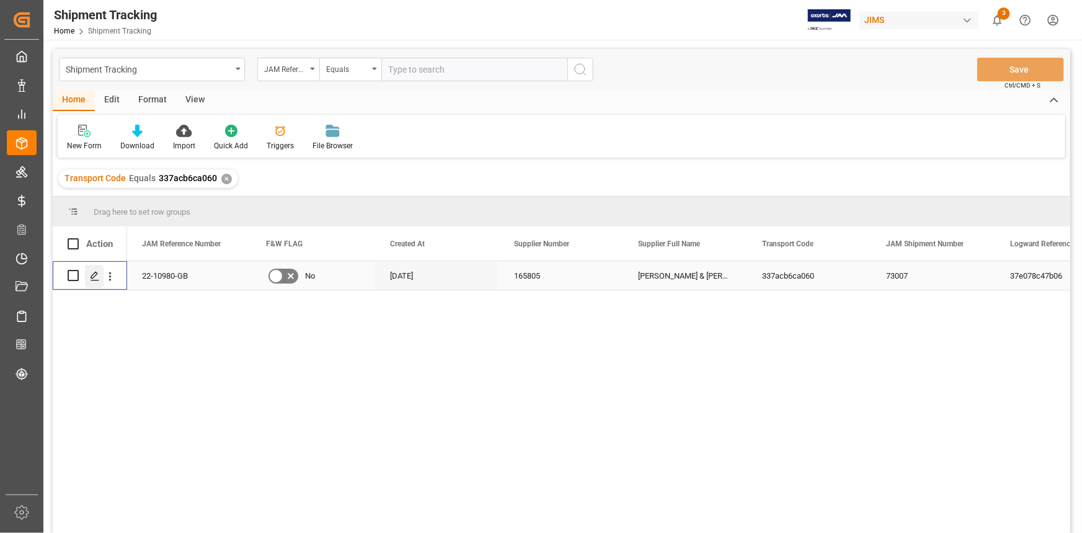
click at [88, 276] on div "Press SPACE to select this row." at bounding box center [94, 276] width 19 height 23
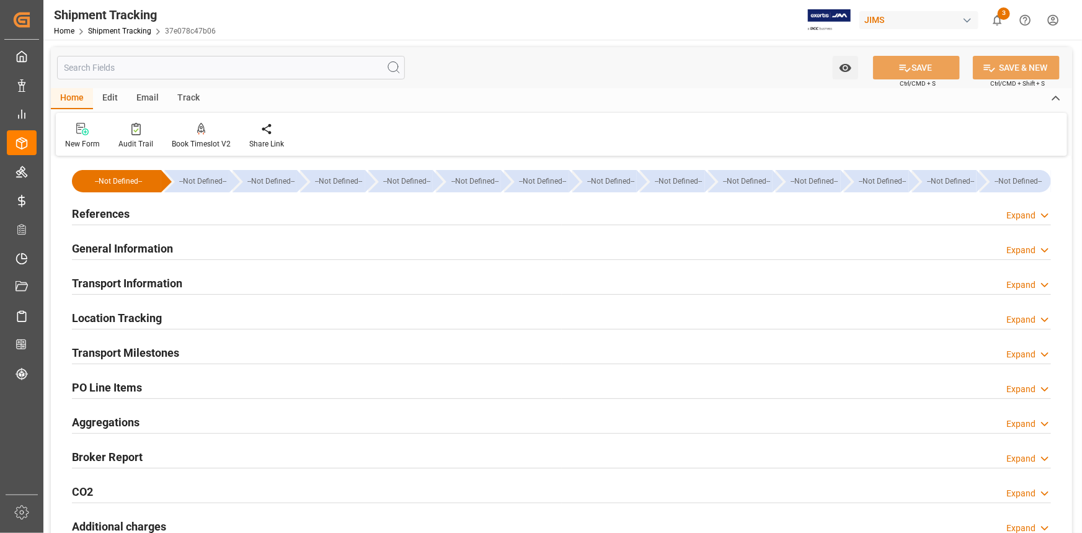
type input "[DATE]"
click at [174, 210] on div "References Expand" at bounding box center [561, 213] width 979 height 24
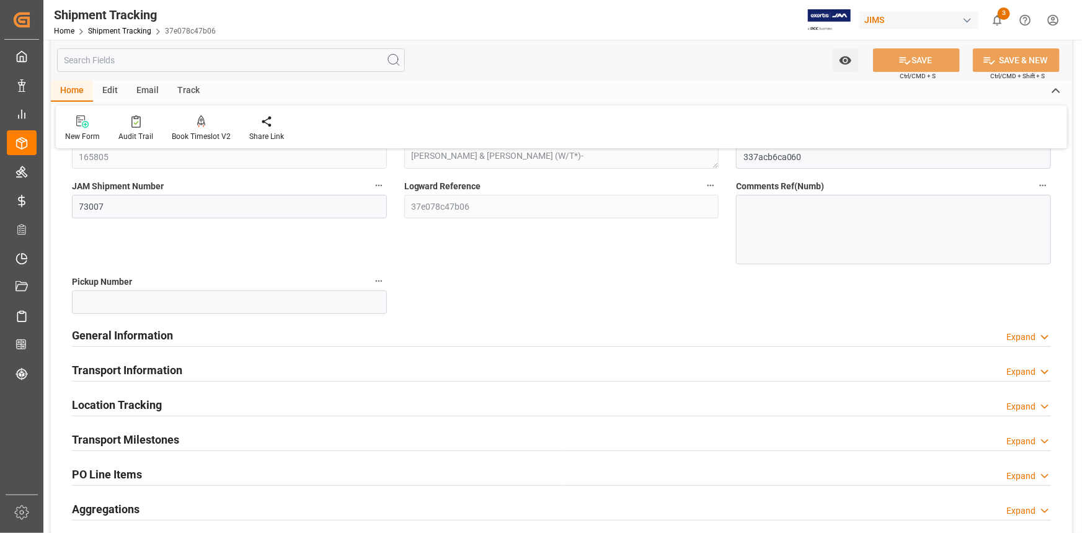
scroll to position [169, 0]
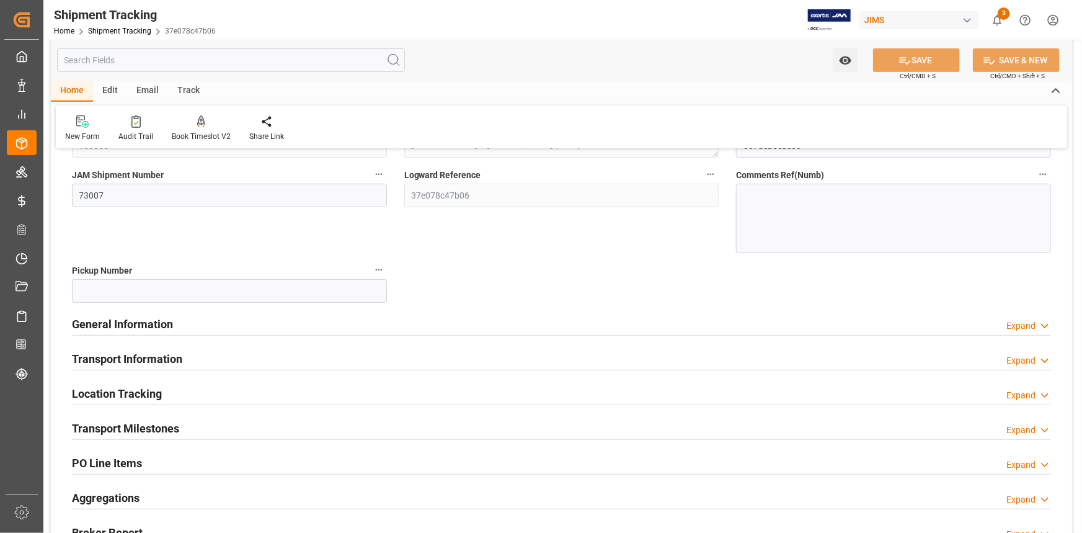
click at [227, 321] on div "General Information Expand" at bounding box center [561, 323] width 979 height 24
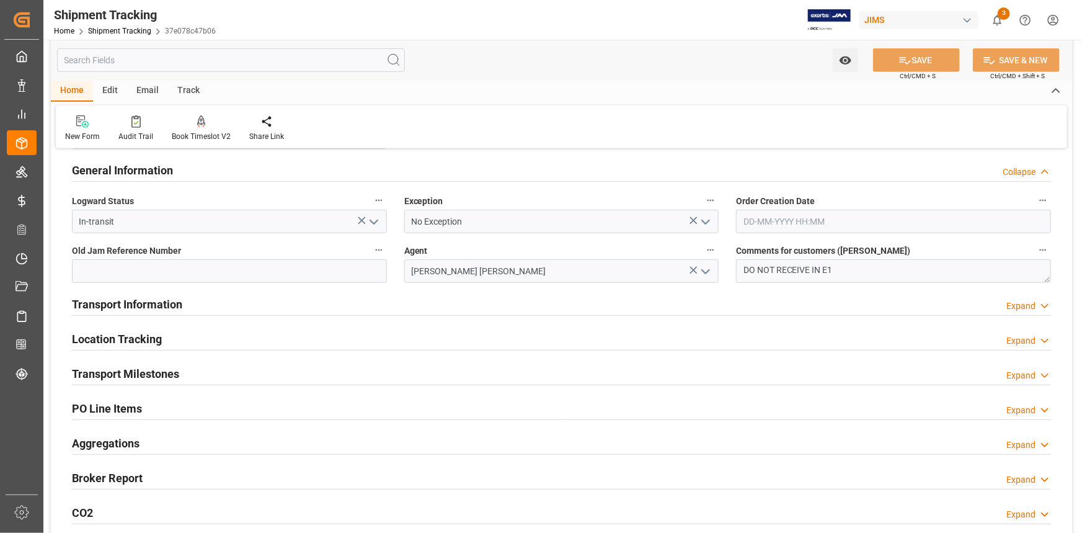
scroll to position [338, 0]
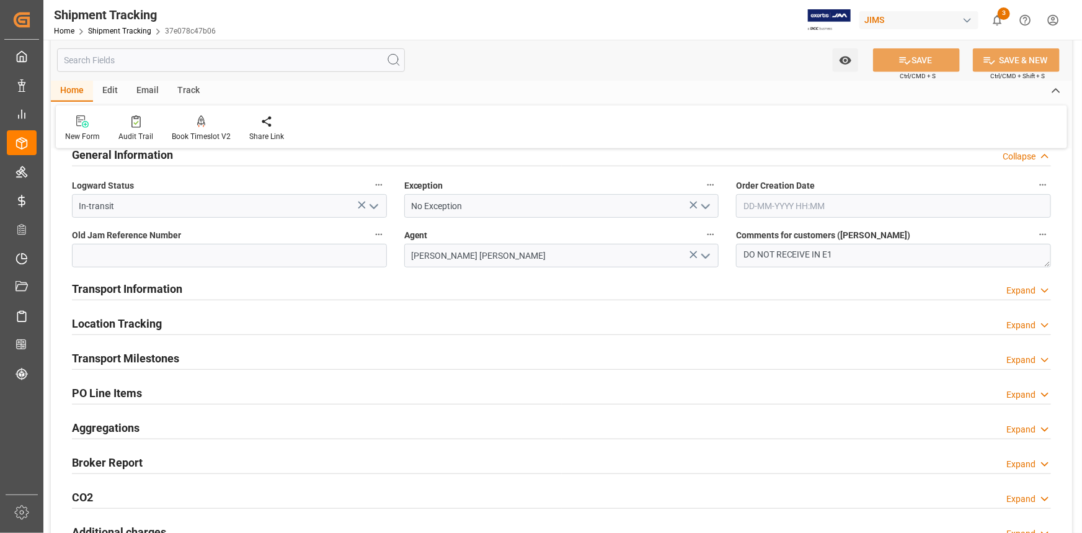
click at [223, 285] on div "Transport Information Expand" at bounding box center [561, 288] width 979 height 24
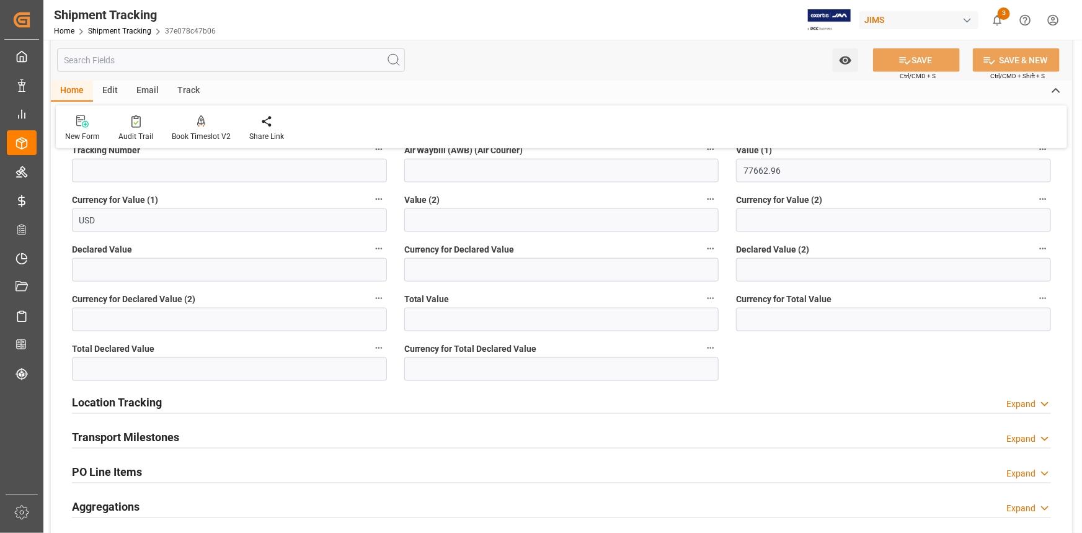
scroll to position [732, 0]
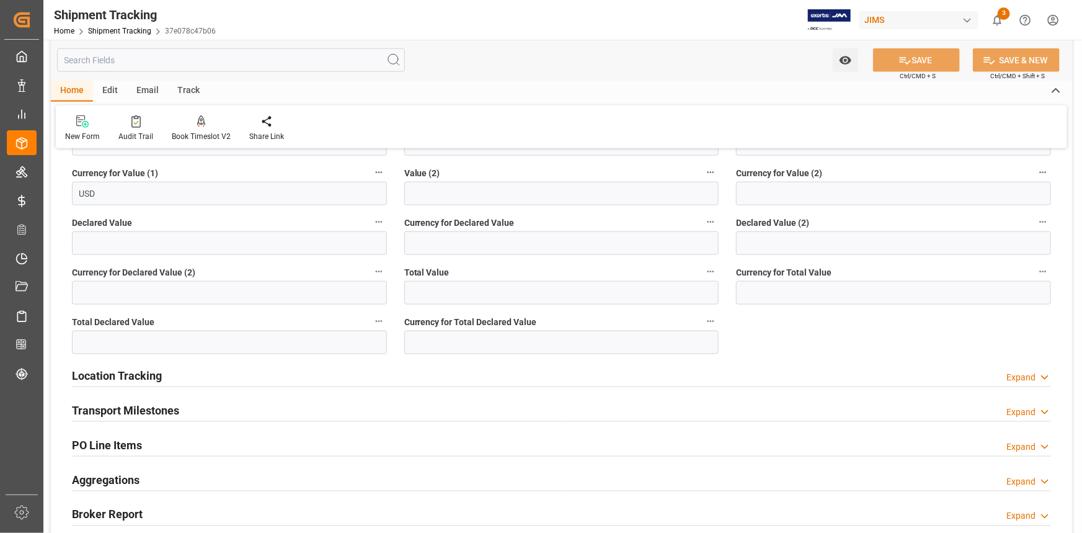
click at [244, 407] on div "Transport Milestones Expand" at bounding box center [561, 410] width 979 height 24
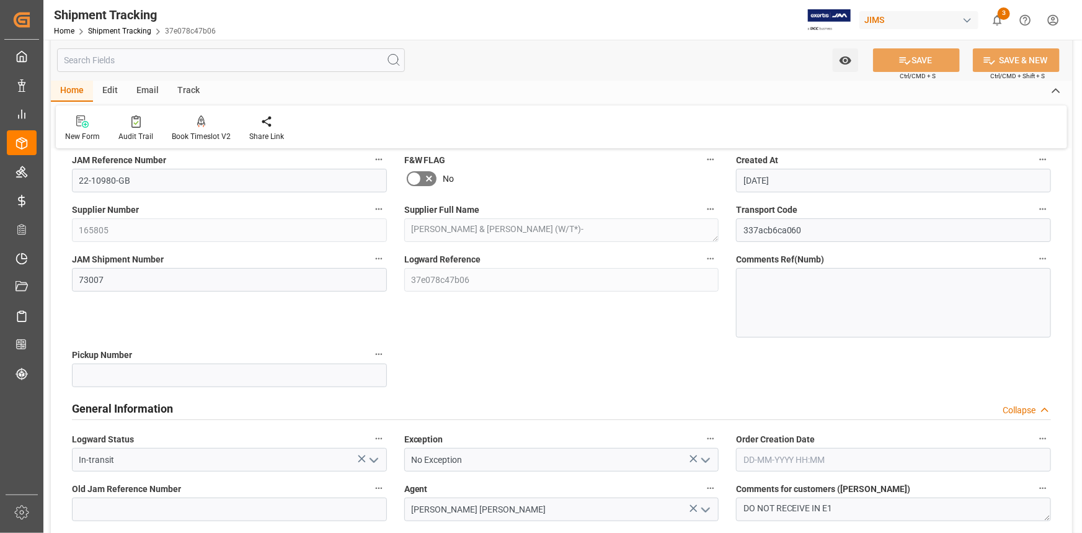
scroll to position [0, 0]
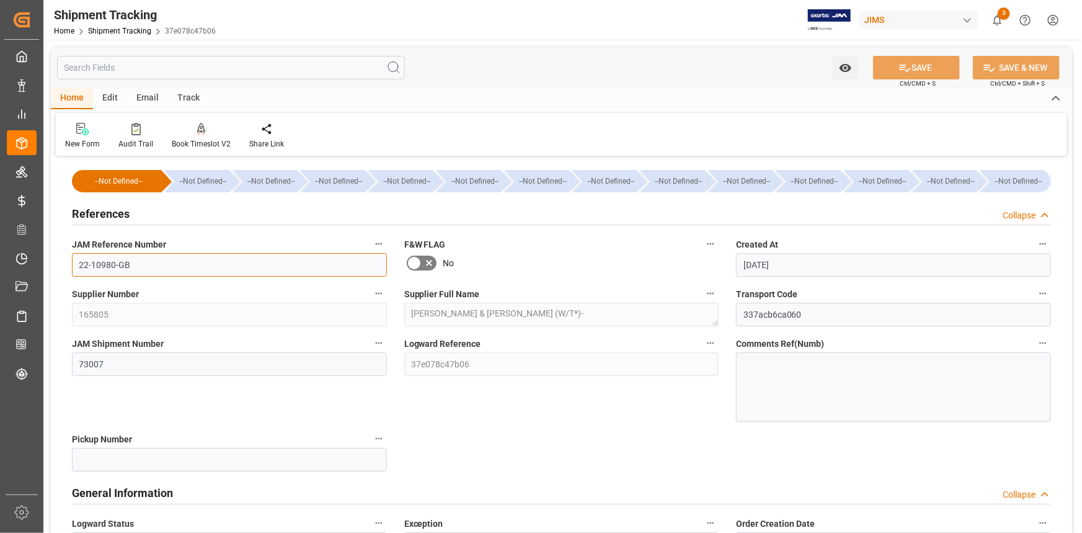
drag, startPoint x: 136, startPoint y: 265, endPoint x: 40, endPoint y: 261, distance: 95.6
click at [40, 261] on div "Created by potrace 1.15, written by Peter Selinger 2001-2017 Created by potrace…" at bounding box center [541, 266] width 1082 height 533
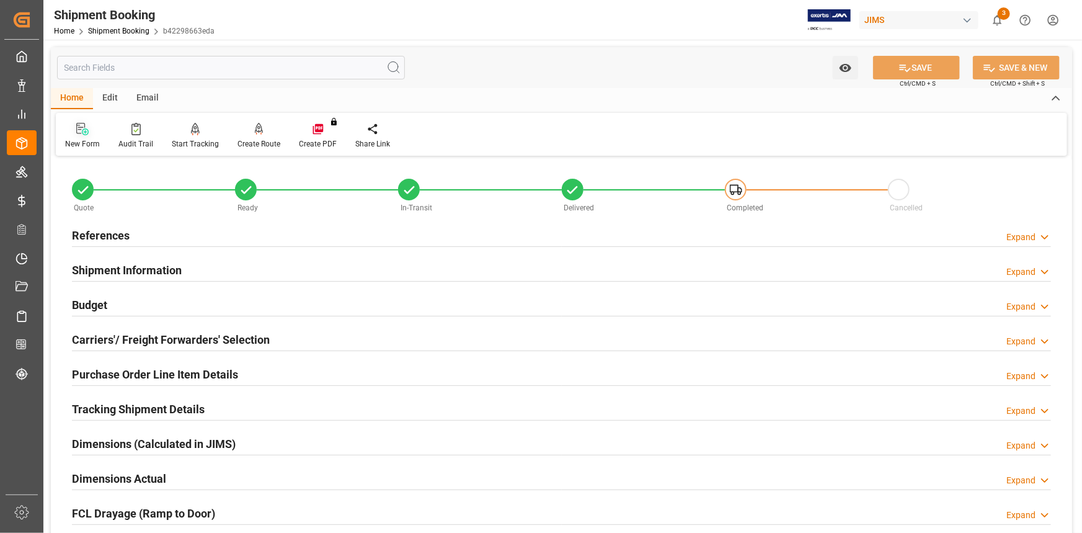
click at [81, 134] on icon at bounding box center [82, 129] width 12 height 12
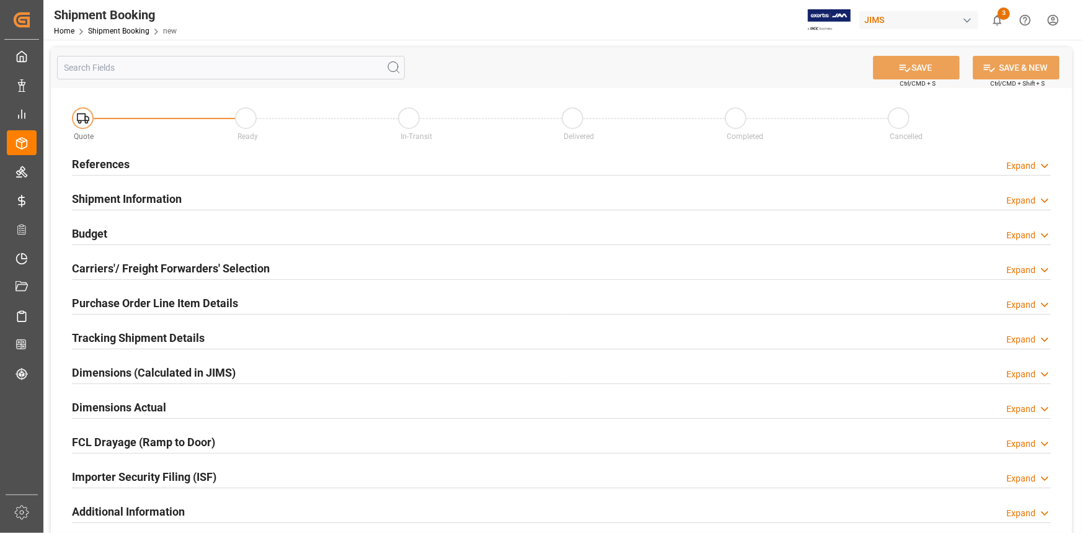
click at [187, 160] on div "References Expand" at bounding box center [561, 163] width 979 height 24
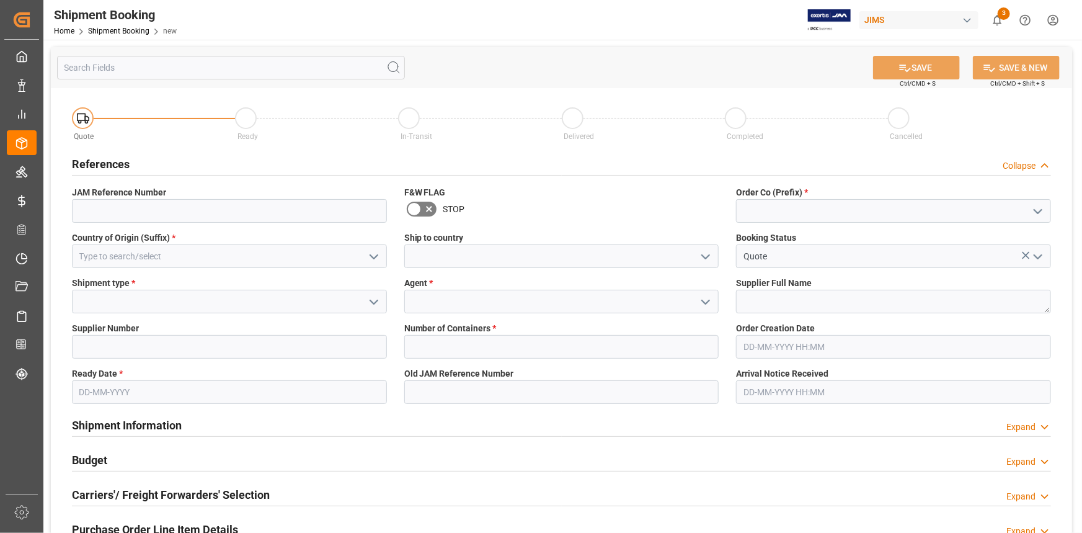
click at [1036, 209] on icon "open menu" at bounding box center [1038, 211] width 15 height 15
click at [910, 234] on div "22" at bounding box center [894, 238] width 314 height 28
type input "22"
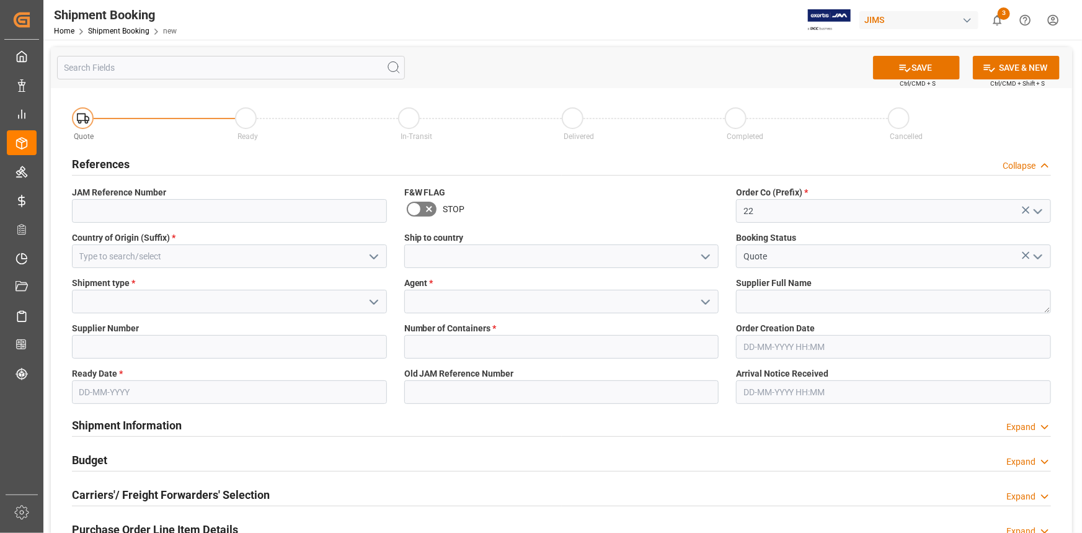
click at [370, 257] on icon "open menu" at bounding box center [374, 256] width 15 height 15
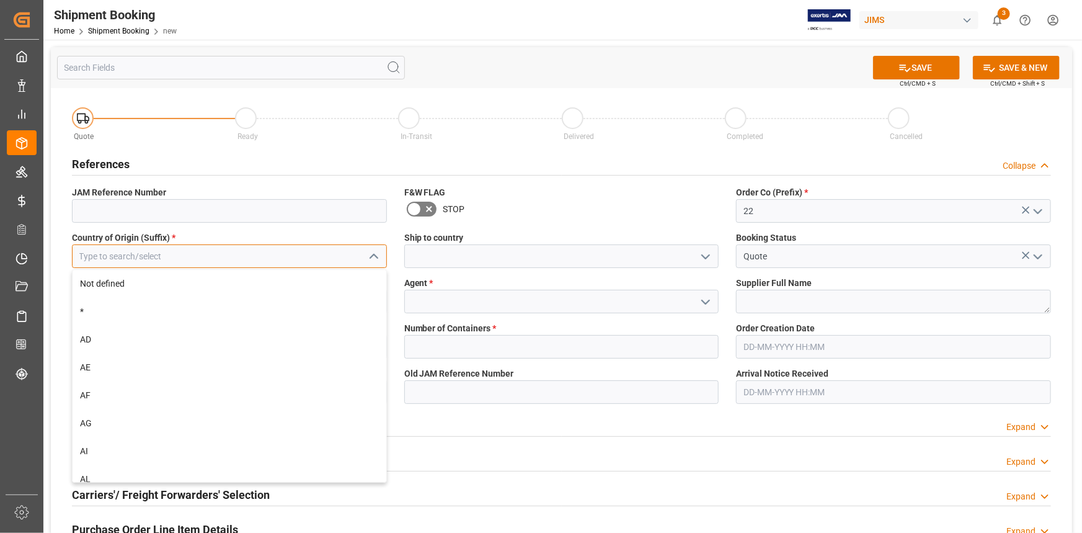
click at [242, 258] on input at bounding box center [229, 256] width 315 height 24
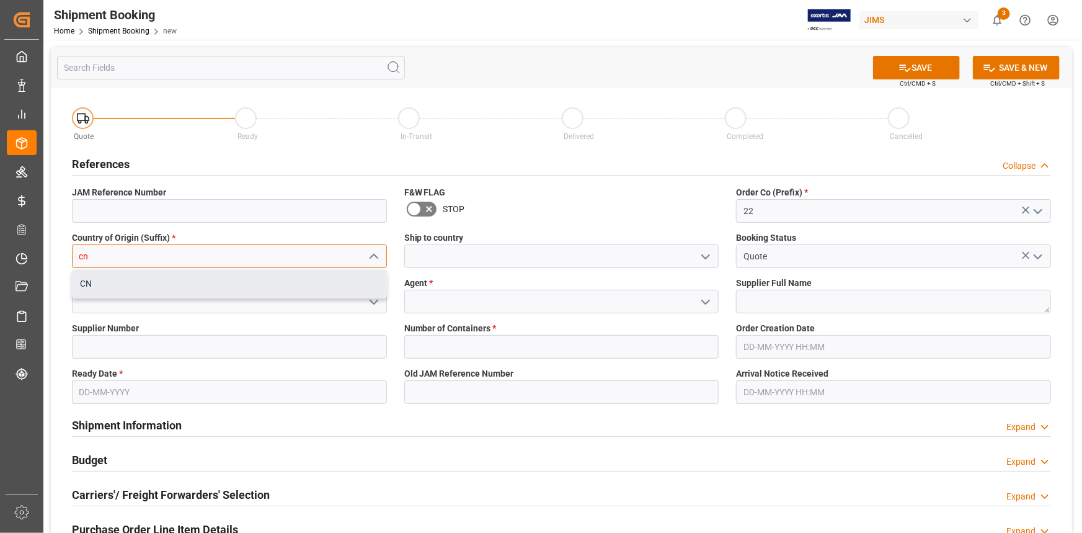
click at [197, 283] on div "CN" at bounding box center [230, 284] width 314 height 28
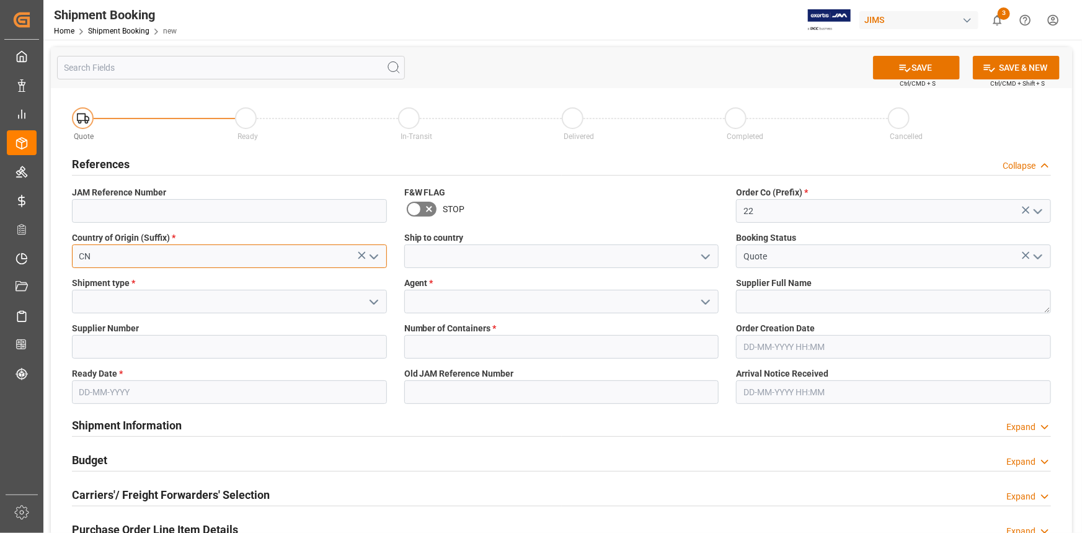
type input "CN"
click at [706, 254] on icon "open menu" at bounding box center [705, 256] width 15 height 15
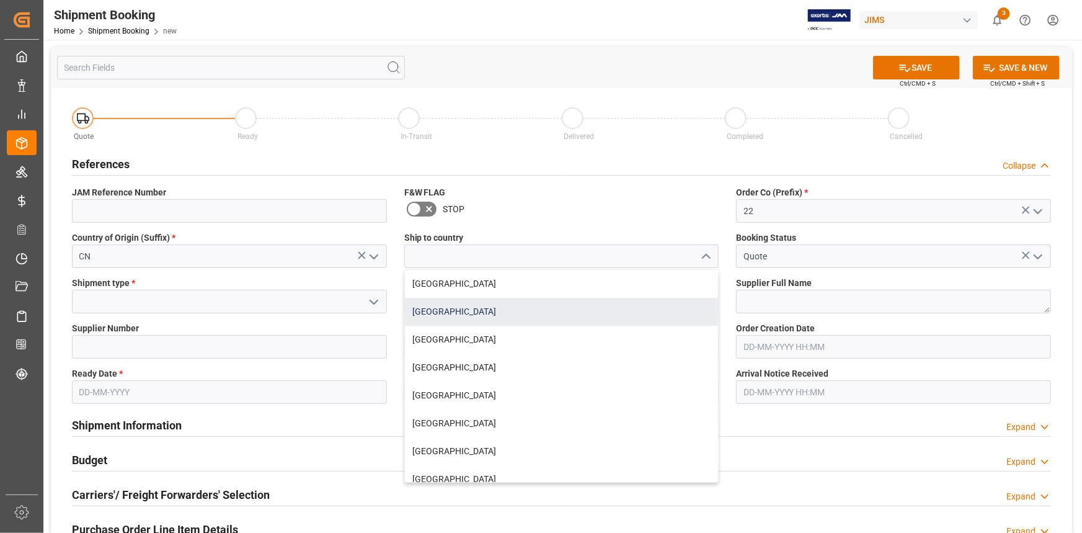
click at [536, 309] on div "[GEOGRAPHIC_DATA]" at bounding box center [562, 312] width 314 height 28
type input "[GEOGRAPHIC_DATA]"
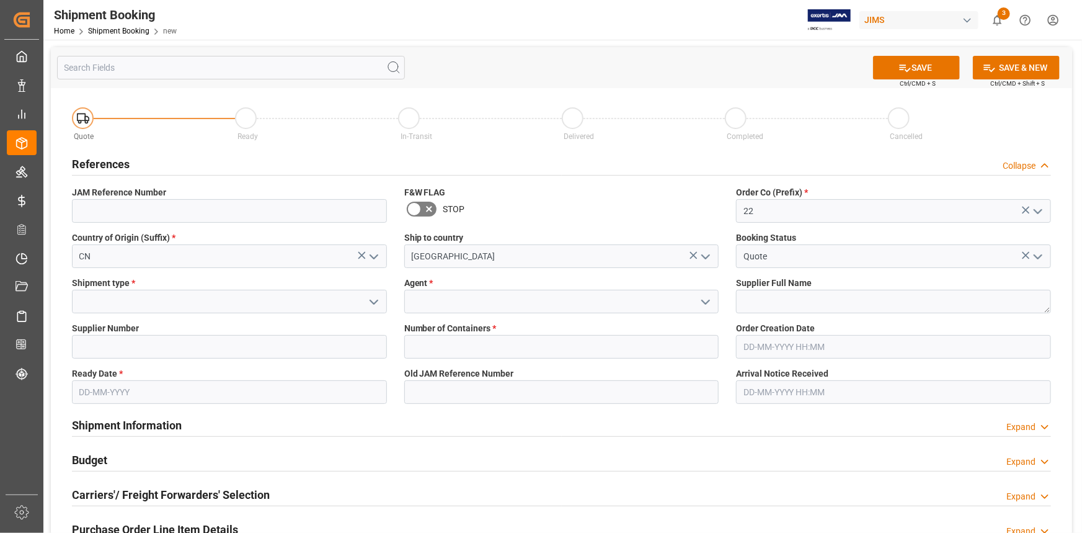
click at [370, 302] on icon "open menu" at bounding box center [374, 302] width 15 height 15
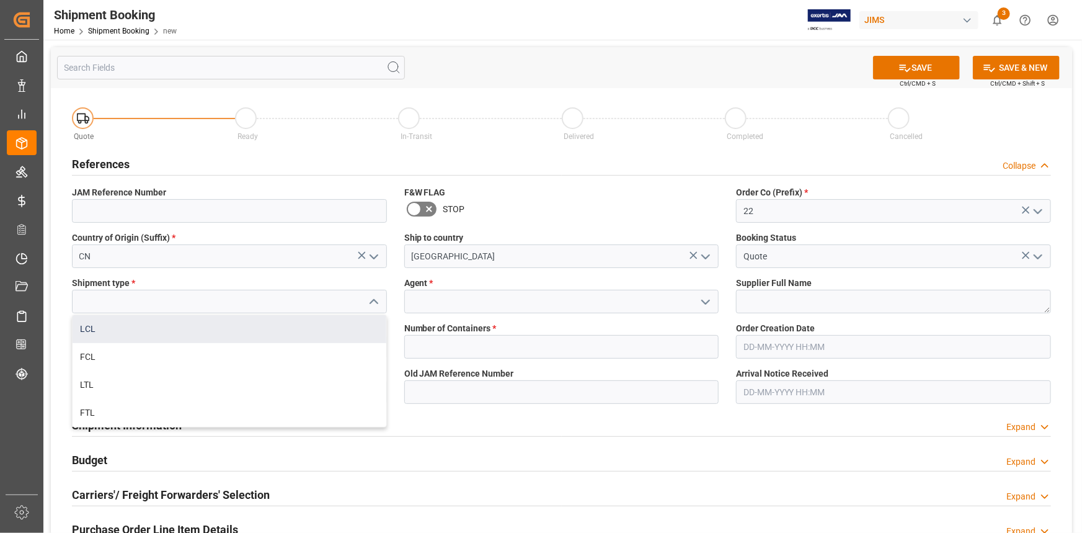
click at [236, 324] on div "LCL" at bounding box center [230, 329] width 314 height 28
type input "LCL"
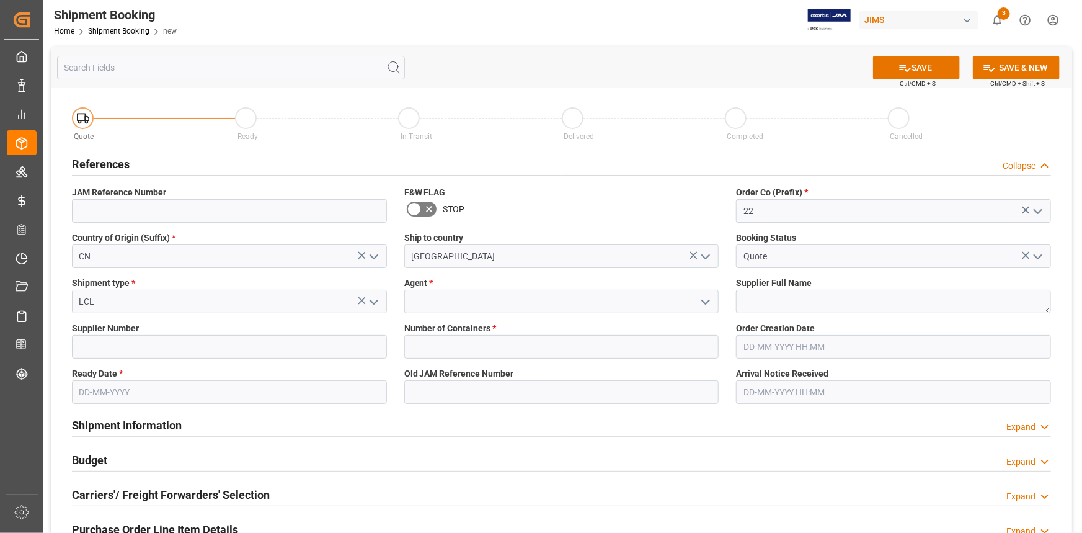
click at [707, 302] on polyline "open menu" at bounding box center [705, 302] width 7 height 4
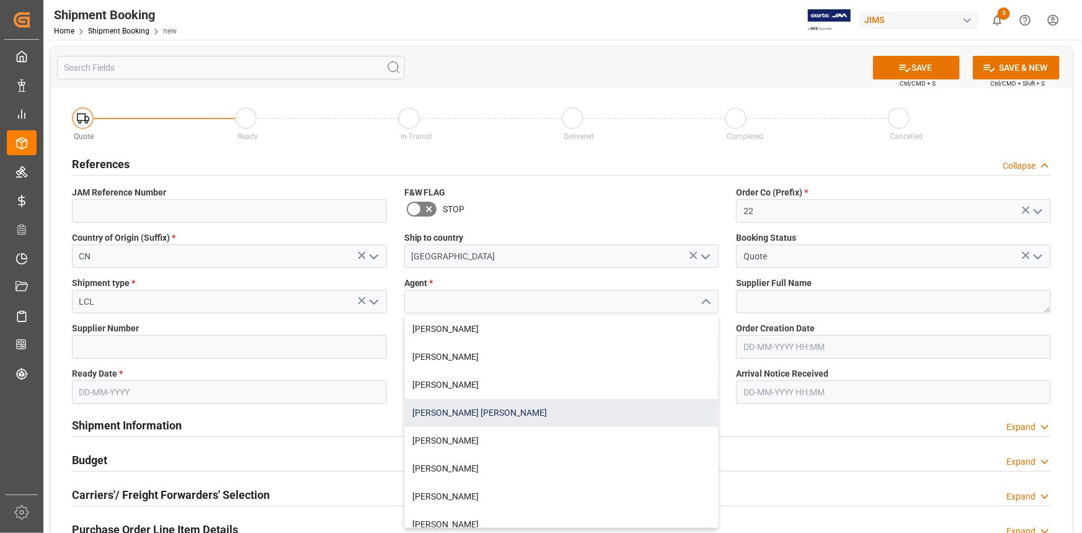
click at [538, 409] on div "[PERSON_NAME] [PERSON_NAME]" at bounding box center [562, 413] width 314 height 28
type input "[PERSON_NAME] [PERSON_NAME]"
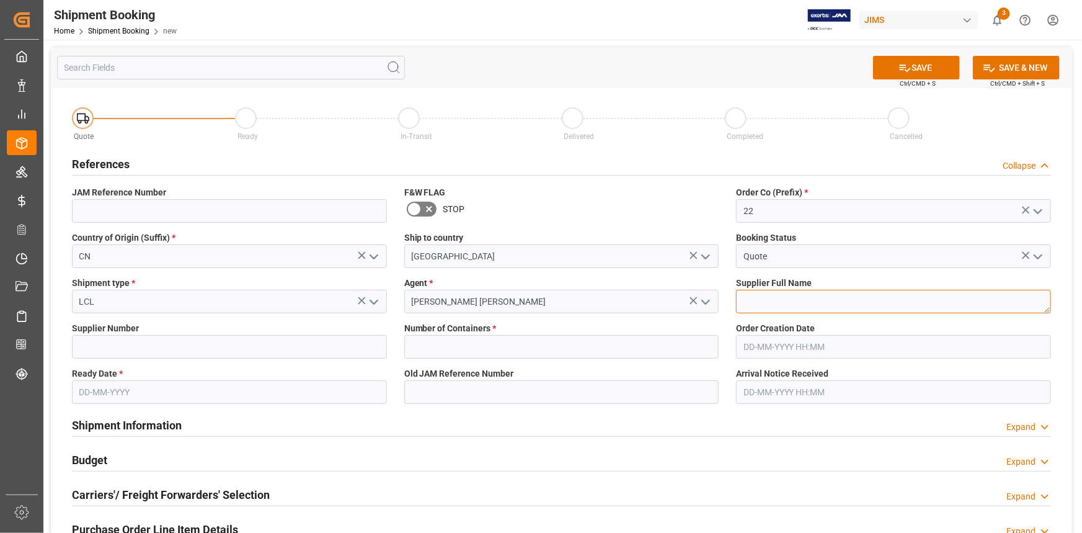
click at [774, 297] on textarea at bounding box center [893, 302] width 315 height 24
paste textarea "Excelsior Hardware & Plastic Co. Ltd"
type textarea "Excelsior Hardware & Plastic Co. Ltd"
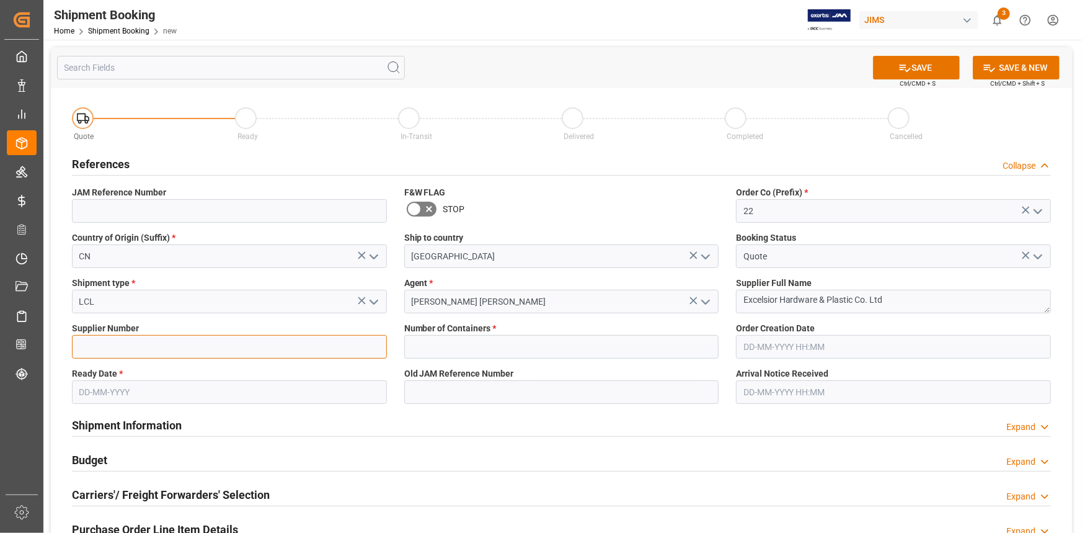
click at [157, 345] on input at bounding box center [229, 347] width 315 height 24
paste input "663119"
type input "663119"
click at [116, 395] on input "text" at bounding box center [229, 392] width 315 height 24
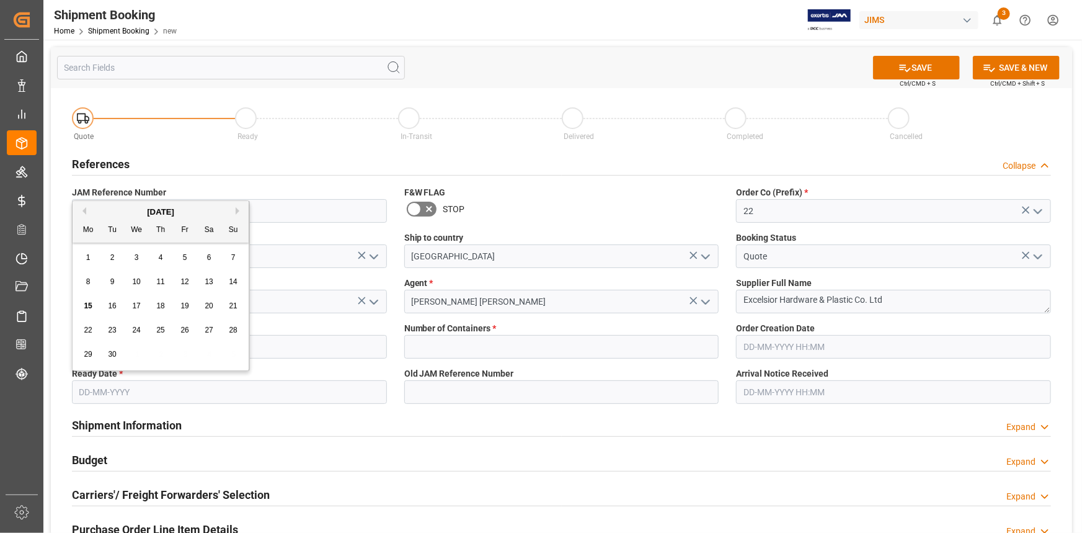
click at [254, 371] on label "Ready Date *" at bounding box center [229, 373] width 315 height 13
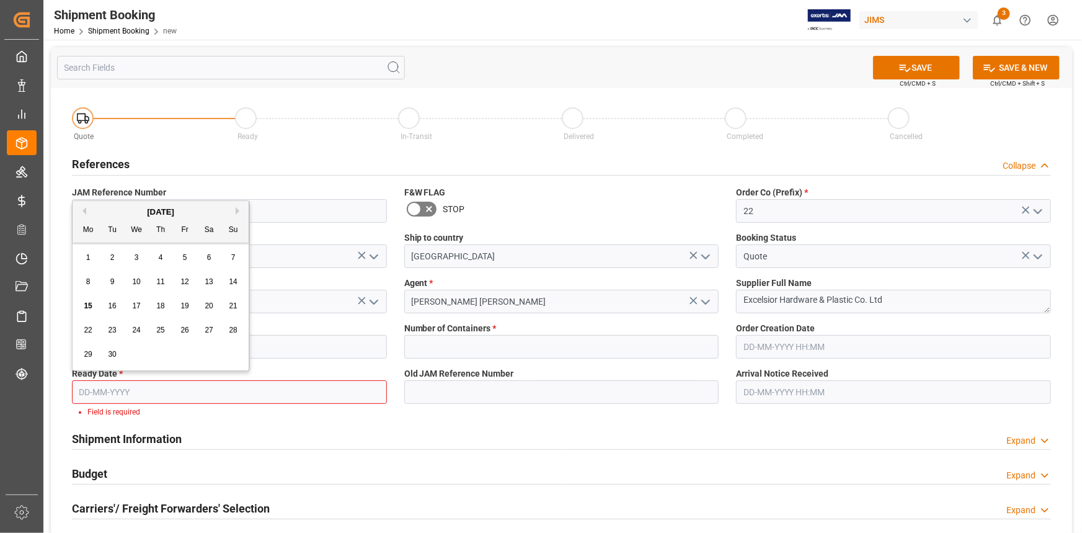
click at [120, 388] on input "text" at bounding box center [229, 392] width 315 height 24
click at [259, 371] on label "Ready Date *" at bounding box center [229, 373] width 315 height 13
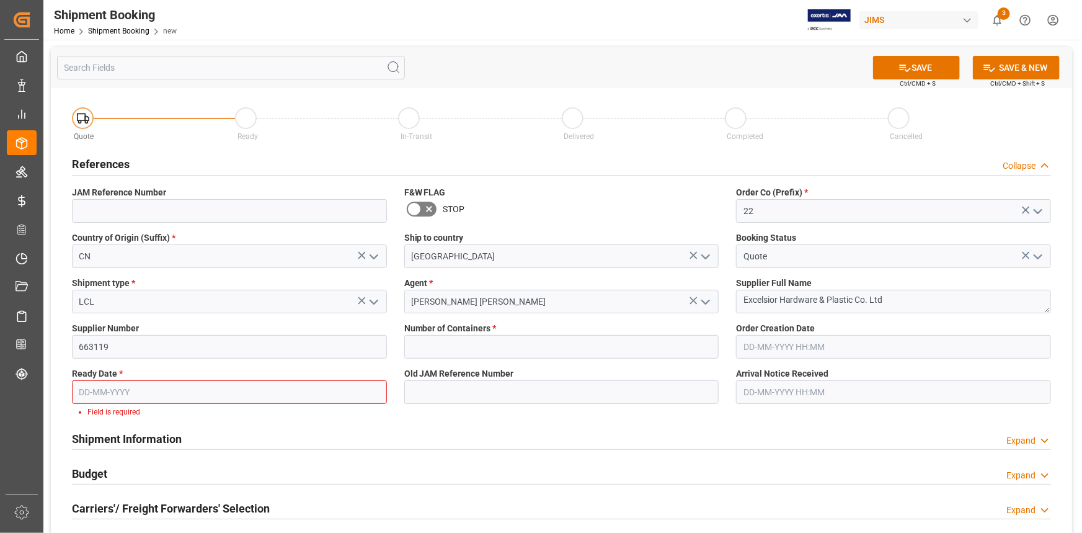
click at [115, 388] on input "text" at bounding box center [229, 392] width 315 height 24
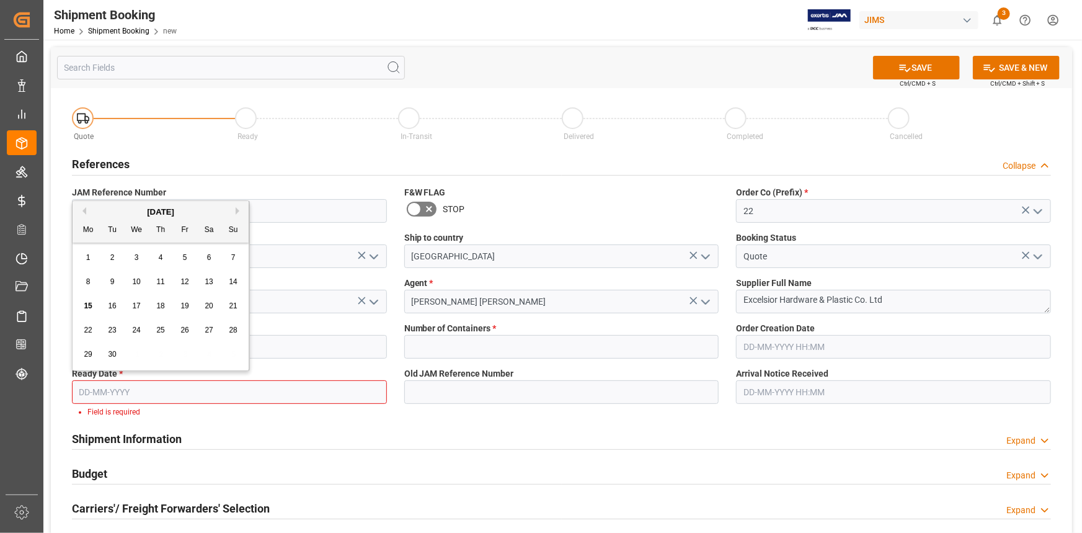
click at [90, 303] on span "15" at bounding box center [88, 305] width 8 height 9
type input "15-09-2025"
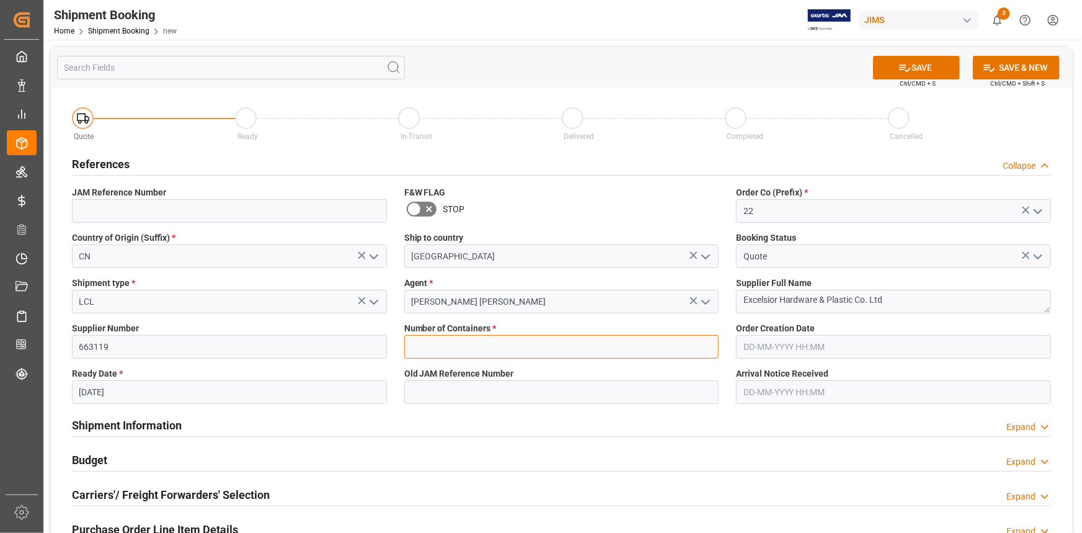
click at [435, 344] on input "text" at bounding box center [561, 347] width 315 height 24
type input "0"
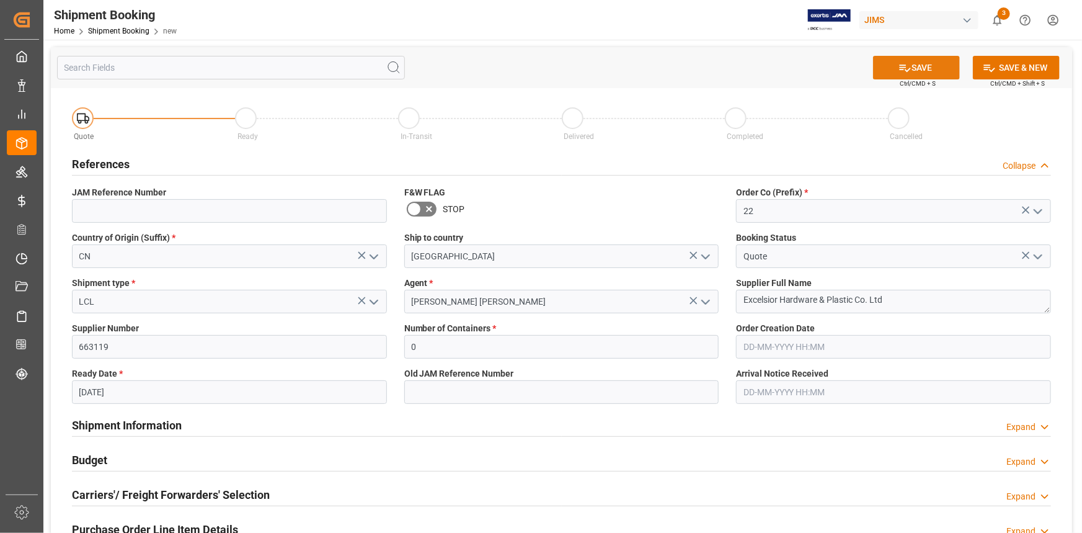
click at [925, 64] on button "SAVE" at bounding box center [916, 68] width 87 height 24
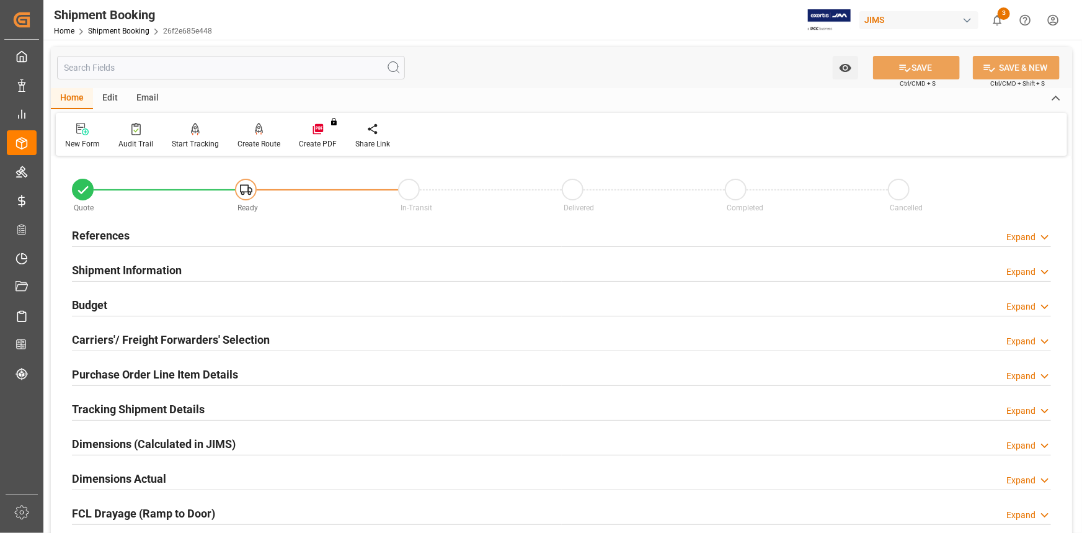
click at [239, 231] on div "References Expand" at bounding box center [561, 235] width 979 height 24
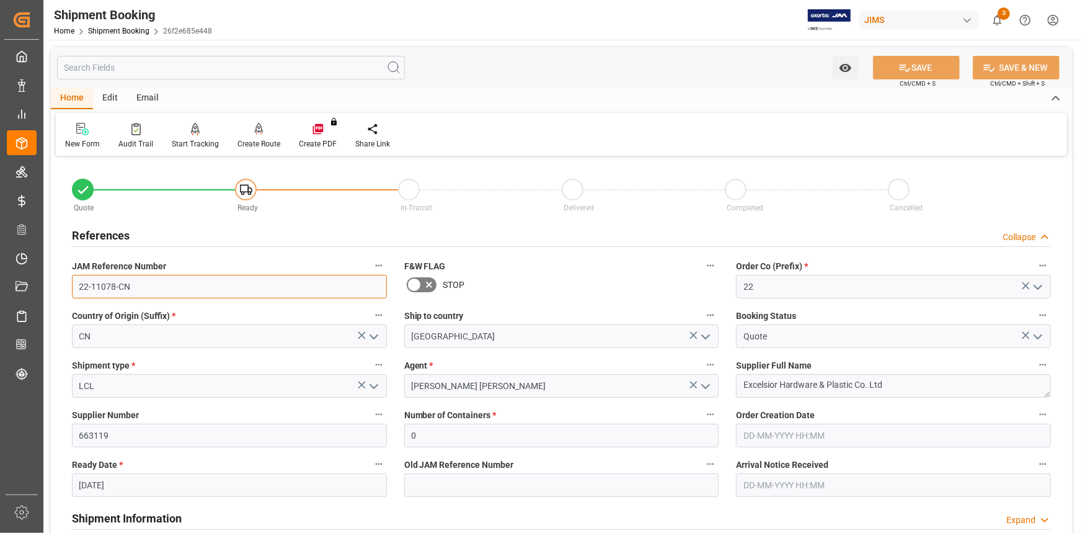
drag, startPoint x: 131, startPoint y: 285, endPoint x: 55, endPoint y: 291, distance: 77.1
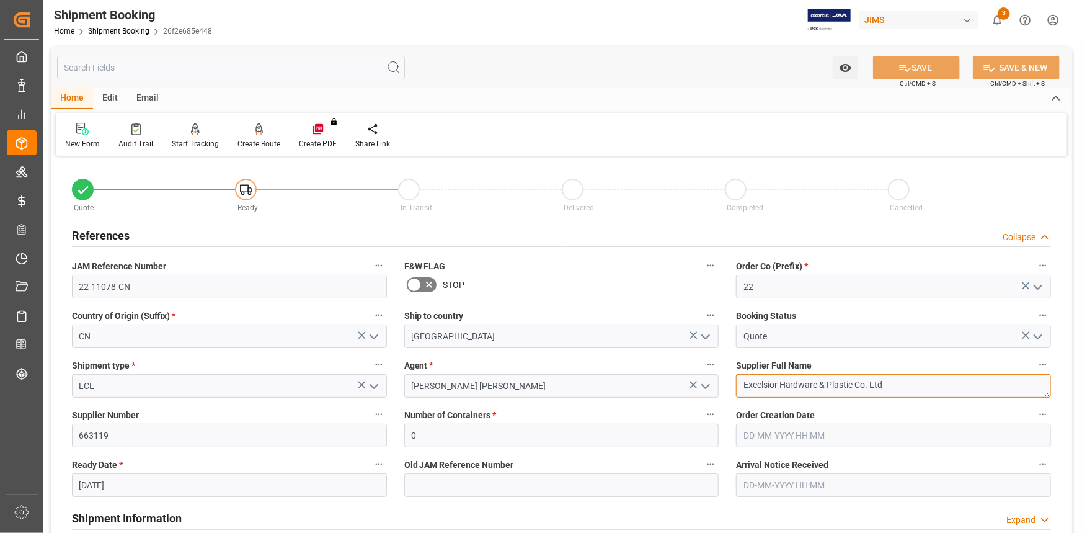
drag, startPoint x: 804, startPoint y: 383, endPoint x: 756, endPoint y: 383, distance: 48.4
click at [756, 383] on textarea "Excelsior Hardware & Plastic Co. Ltd" at bounding box center [893, 386] width 315 height 24
click at [911, 391] on textarea "Excelsior Hardware & Plastic Co. Ltd" at bounding box center [893, 386] width 315 height 24
drag, startPoint x: 877, startPoint y: 383, endPoint x: 740, endPoint y: 382, distance: 137.1
click at [740, 382] on textarea "Excelsior Hardware & Plastic Co. Ltd" at bounding box center [893, 386] width 315 height 24
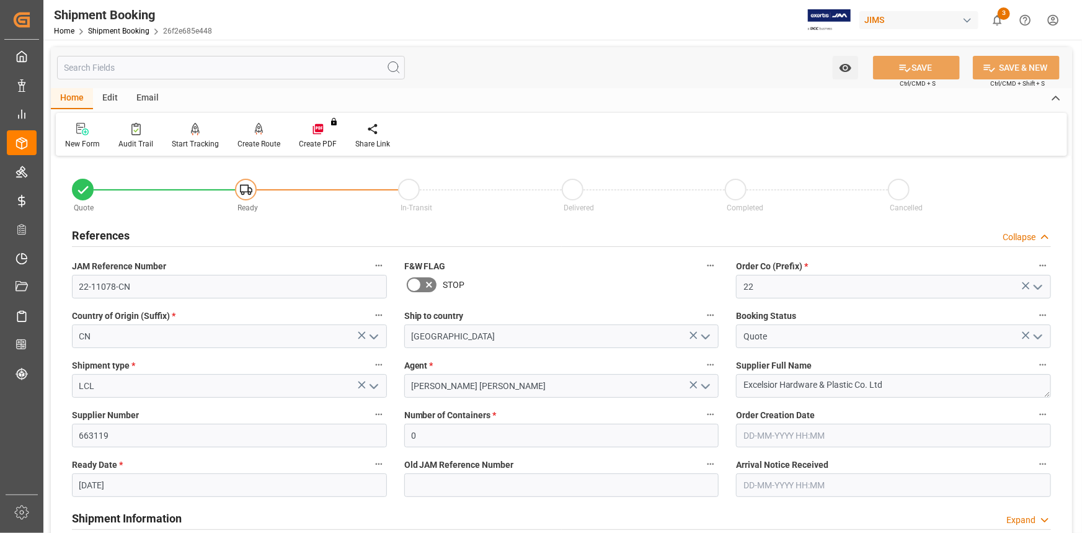
click at [292, 361] on label "Shipment type *" at bounding box center [229, 365] width 315 height 17
click at [371, 361] on button "Shipment type *" at bounding box center [379, 365] width 16 height 16
drag, startPoint x: 110, startPoint y: 433, endPoint x: 56, endPoint y: 432, distance: 53.3
click at [56, 432] on div at bounding box center [541, 266] width 1082 height 533
click at [105, 435] on input "663119" at bounding box center [229, 436] width 315 height 24
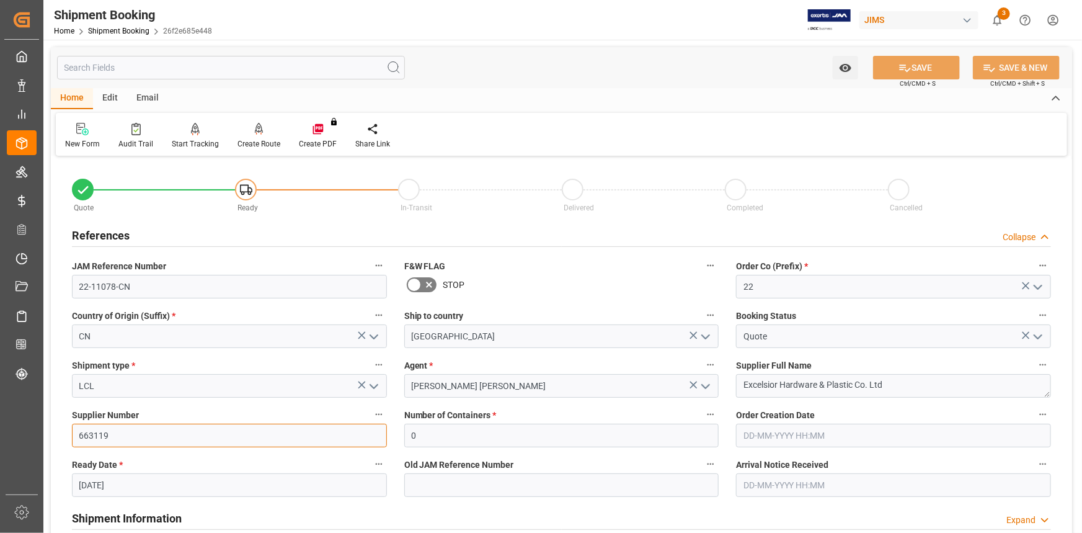
drag, startPoint x: 117, startPoint y: 434, endPoint x: 60, endPoint y: 437, distance: 57.1
click at [141, 432] on input "663119" at bounding box center [229, 436] width 315 height 24
drag, startPoint x: 906, startPoint y: 381, endPoint x: 654, endPoint y: 384, distance: 251.8
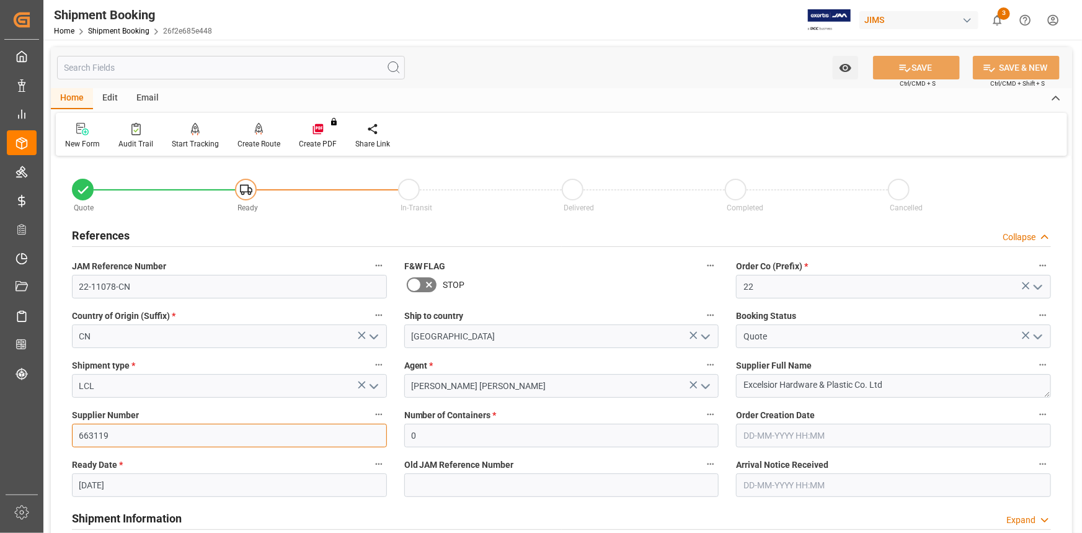
drag, startPoint x: 110, startPoint y: 434, endPoint x: 53, endPoint y: 438, distance: 57.2
click at [113, 440] on input "663119" at bounding box center [229, 436] width 315 height 24
drag, startPoint x: 113, startPoint y: 434, endPoint x: 62, endPoint y: 434, distance: 50.9
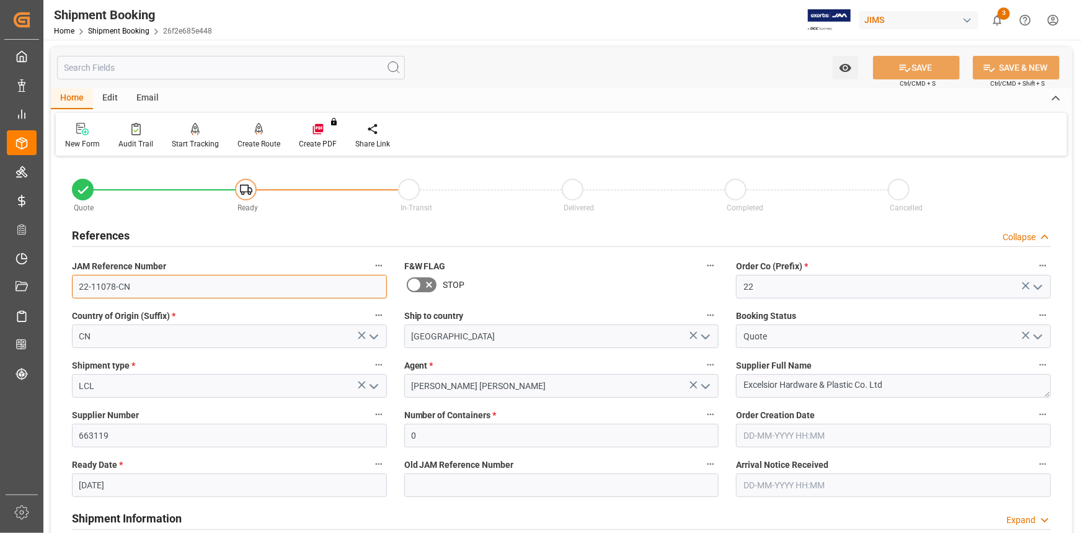
drag, startPoint x: 122, startPoint y: 287, endPoint x: 78, endPoint y: 288, distance: 44.0
click at [78, 288] on input "22-11078-CN" at bounding box center [229, 287] width 315 height 24
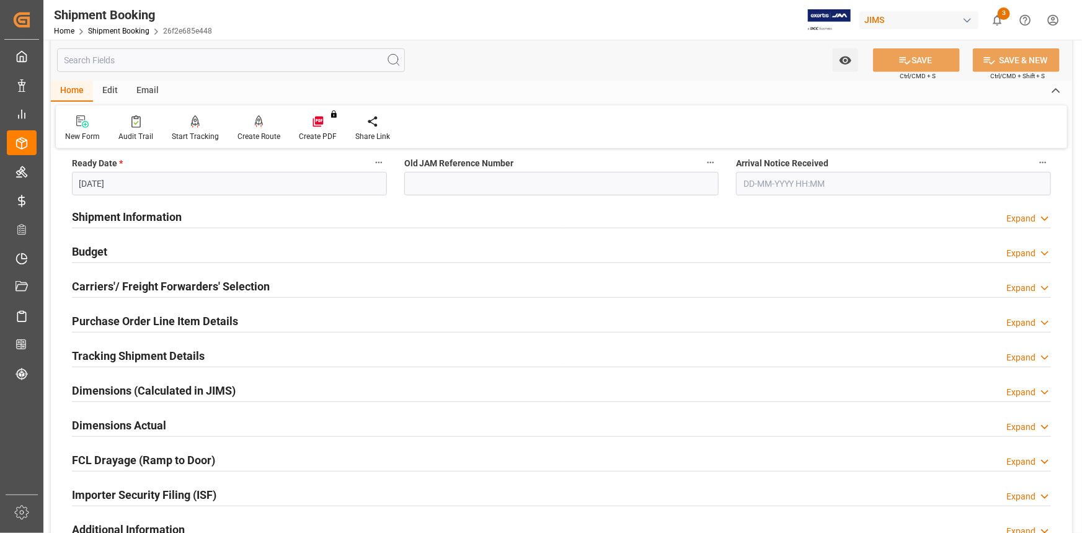
scroll to position [282, 0]
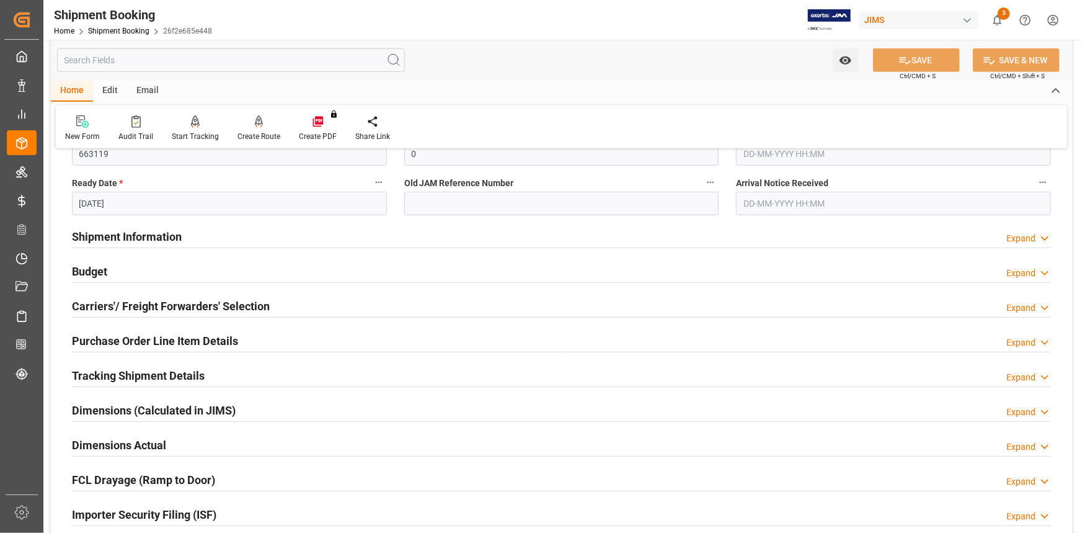
click at [272, 301] on div "Carriers'/ Freight Forwarders' Selection Expand" at bounding box center [561, 305] width 979 height 24
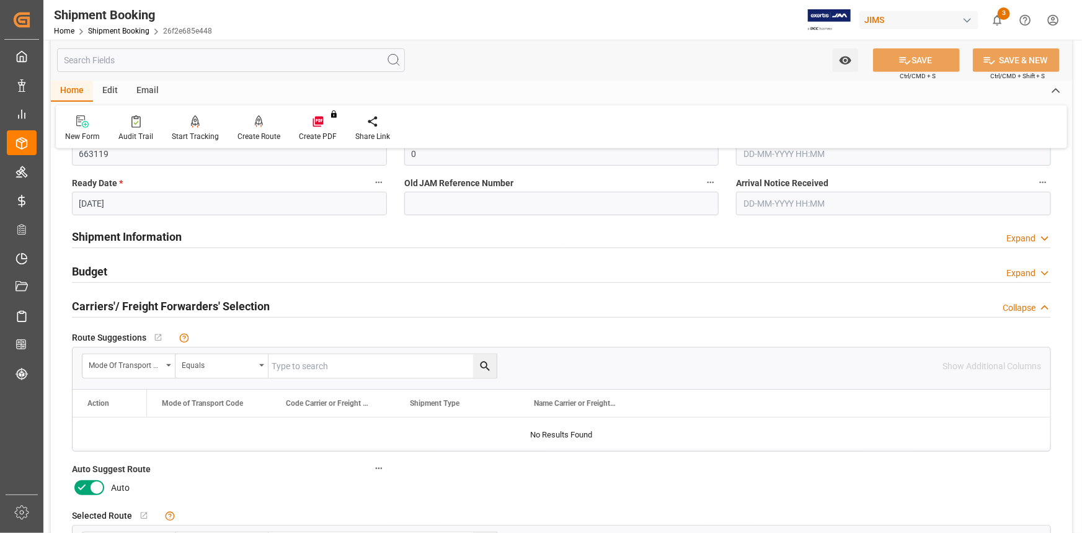
click at [81, 486] on icon at bounding box center [81, 487] width 15 height 15
click at [0, 0] on input "checkbox" at bounding box center [0, 0] width 0 height 0
click at [905, 53] on button "SAVE" at bounding box center [916, 60] width 87 height 24
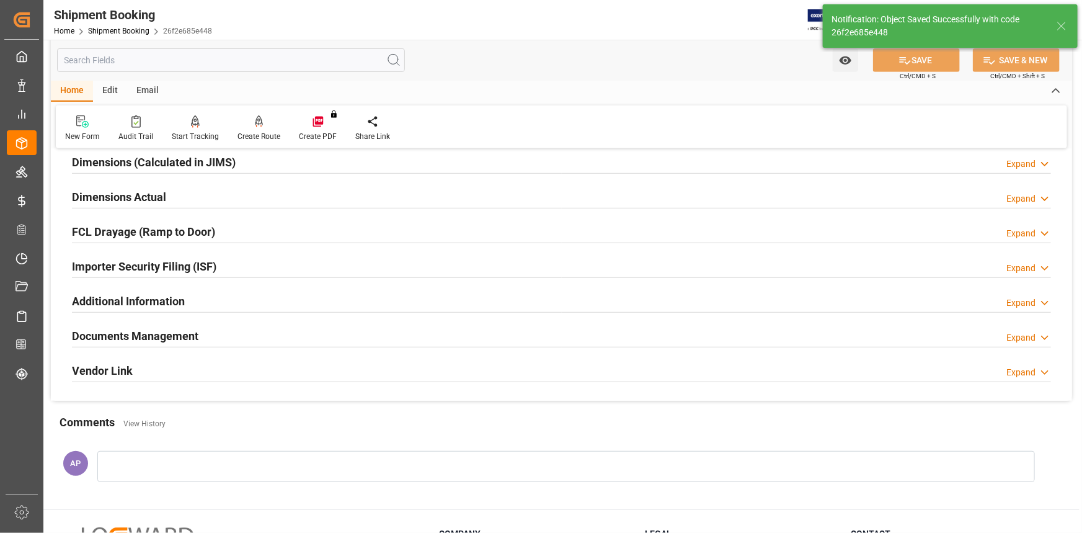
scroll to position [33, 0]
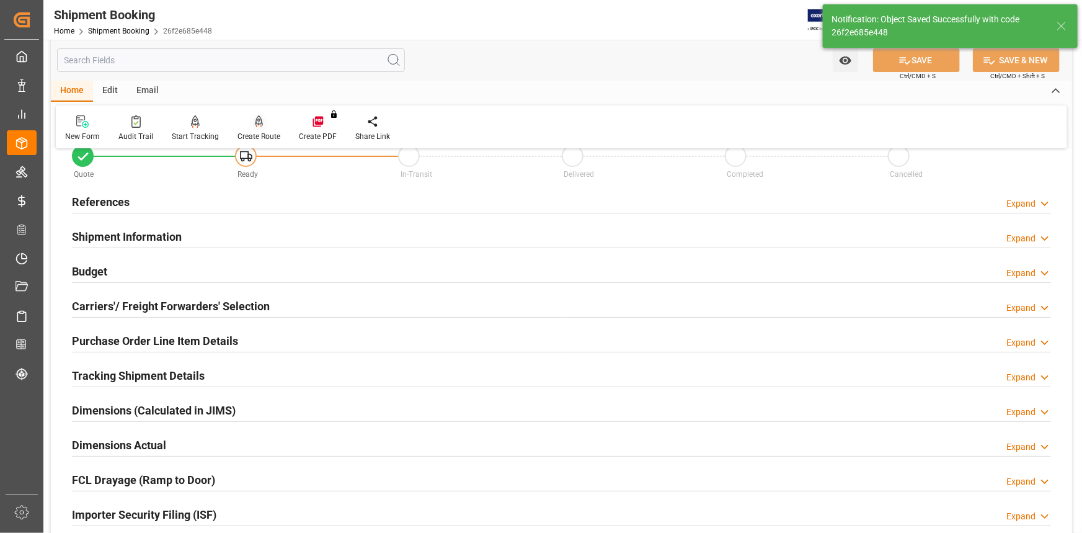
click at [253, 130] on div "Create Route" at bounding box center [258, 128] width 61 height 27
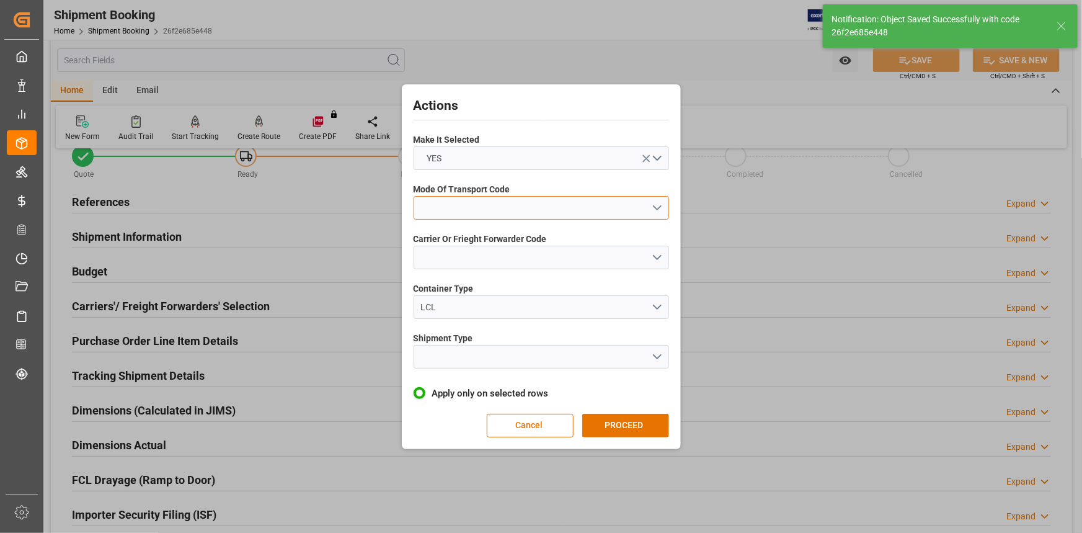
click at [654, 204] on button "open menu" at bounding box center [542, 208] width 256 height 24
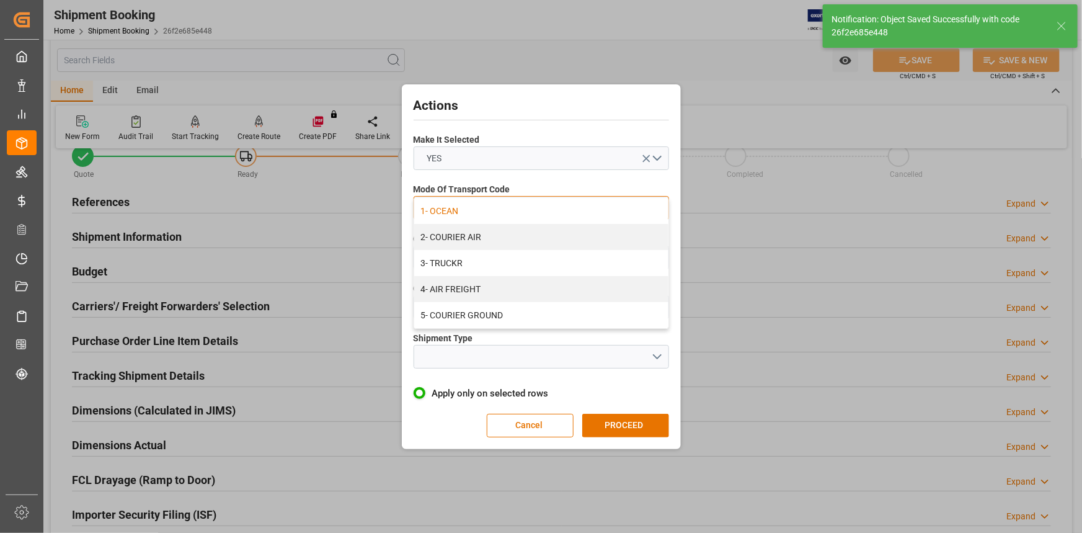
click at [574, 211] on div "1- OCEAN" at bounding box center [541, 211] width 254 height 26
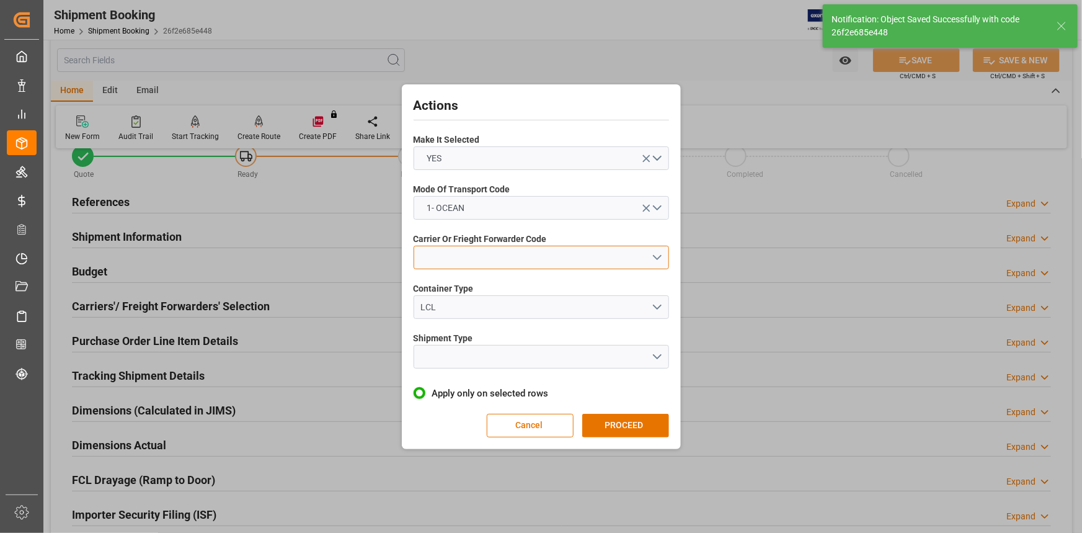
click at [651, 254] on button "open menu" at bounding box center [542, 258] width 256 height 24
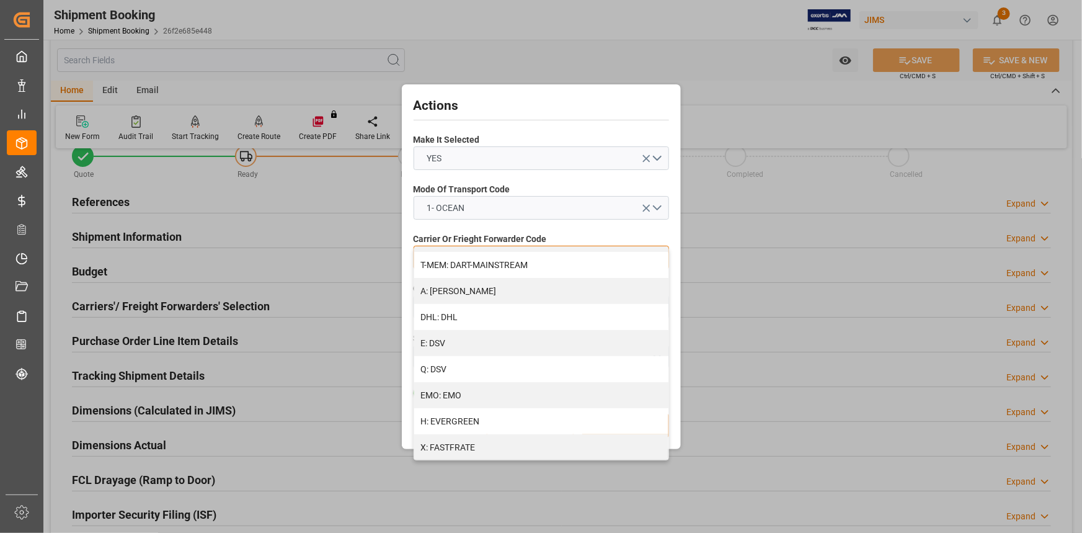
scroll to position [169, 0]
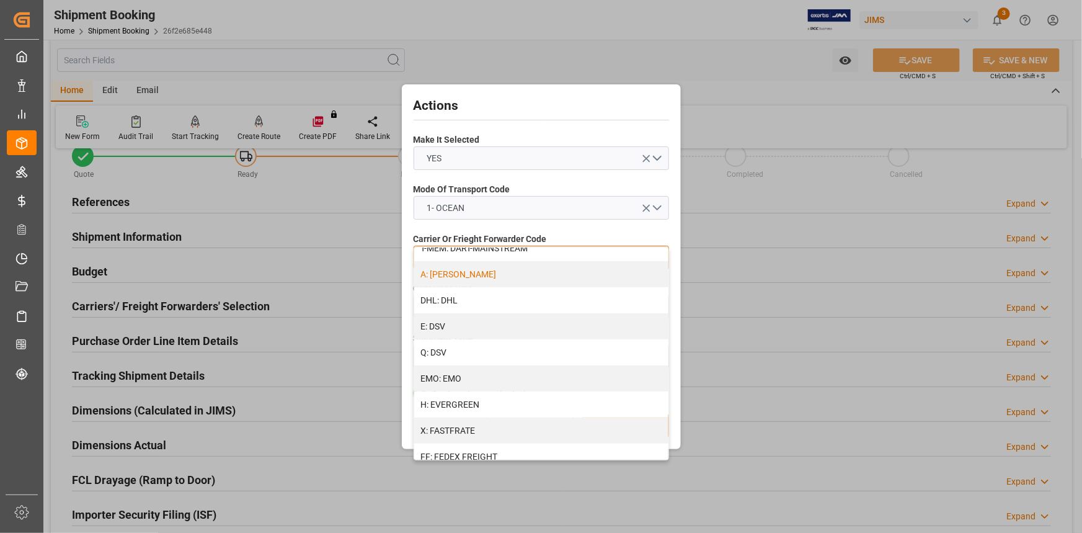
click at [526, 273] on div "A: DELMAR" at bounding box center [541, 274] width 254 height 26
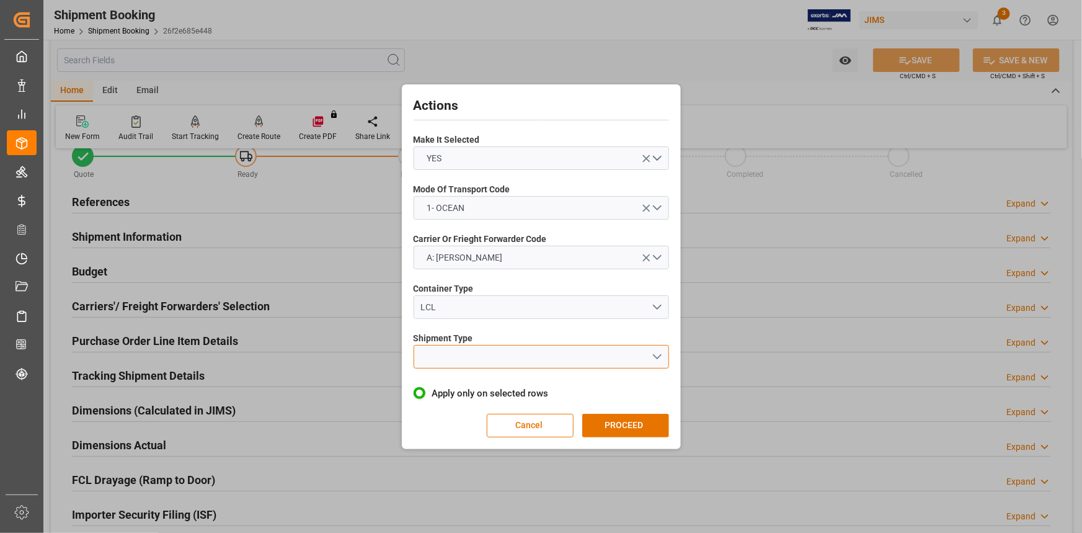
click at [657, 355] on button "open menu" at bounding box center [542, 357] width 256 height 24
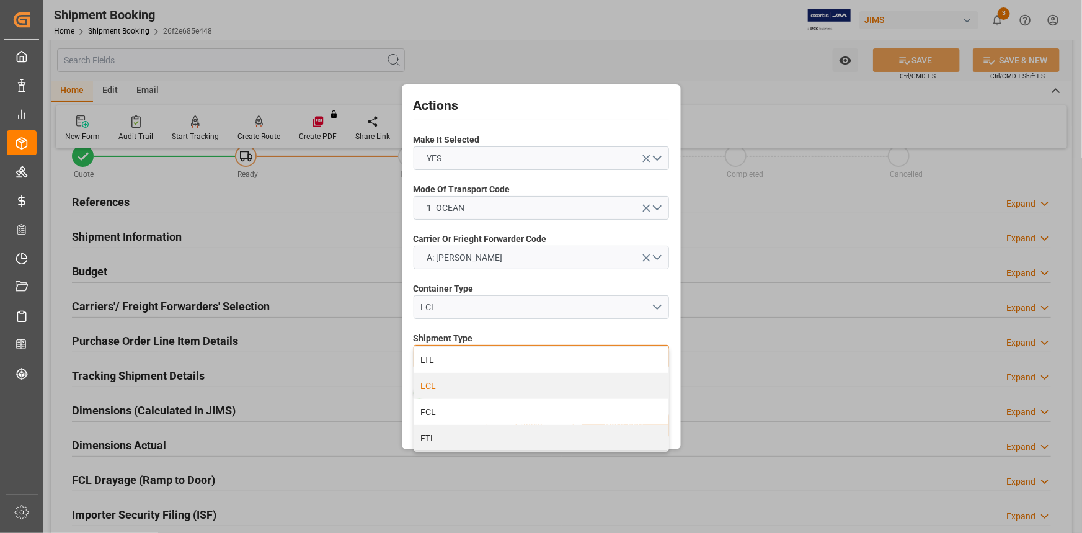
click at [545, 383] on div "LCL" at bounding box center [541, 386] width 254 height 26
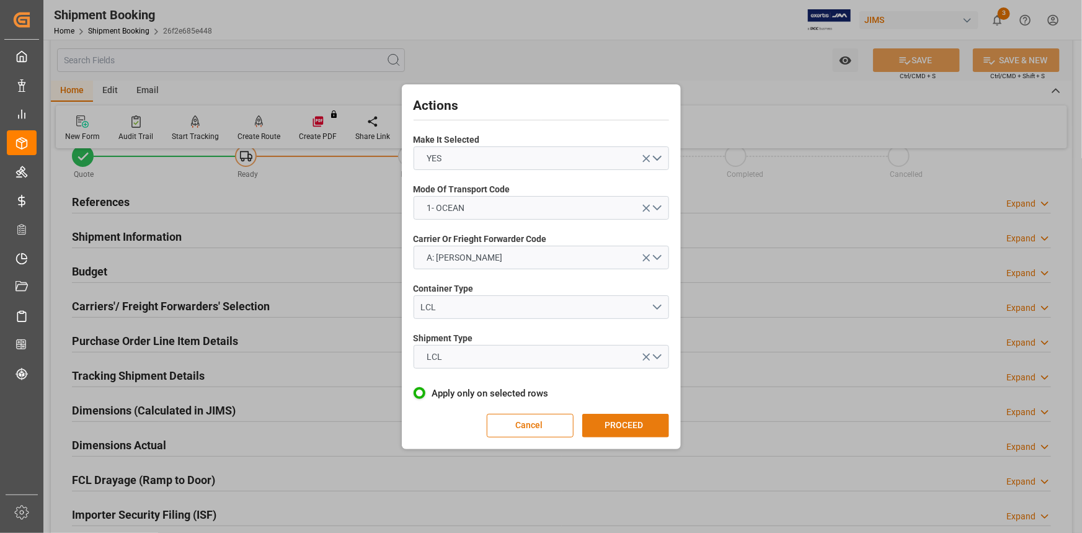
click at [629, 422] on button "PROCEED" at bounding box center [625, 426] width 87 height 24
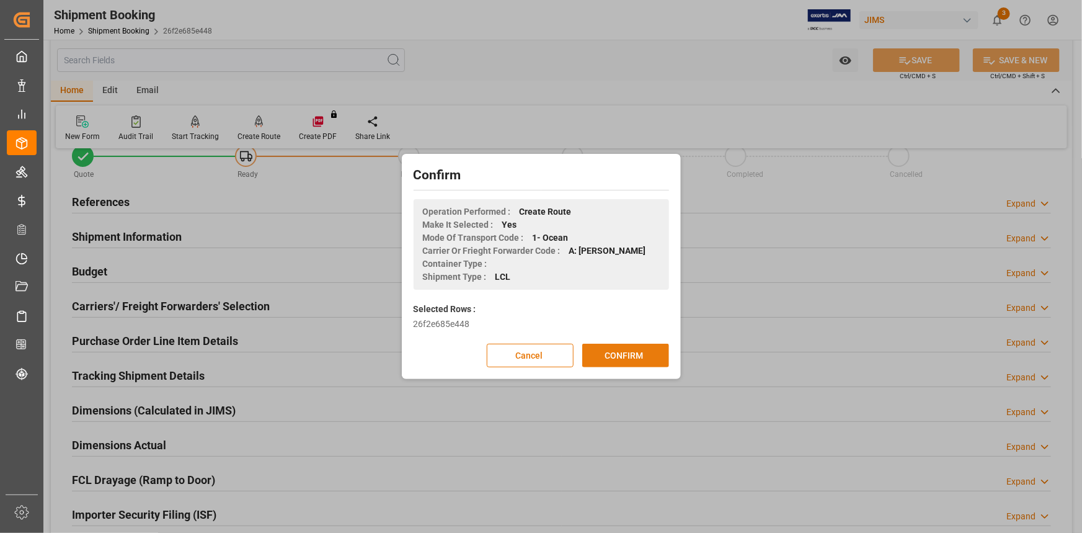
click at [636, 352] on button "CONFIRM" at bounding box center [625, 356] width 87 height 24
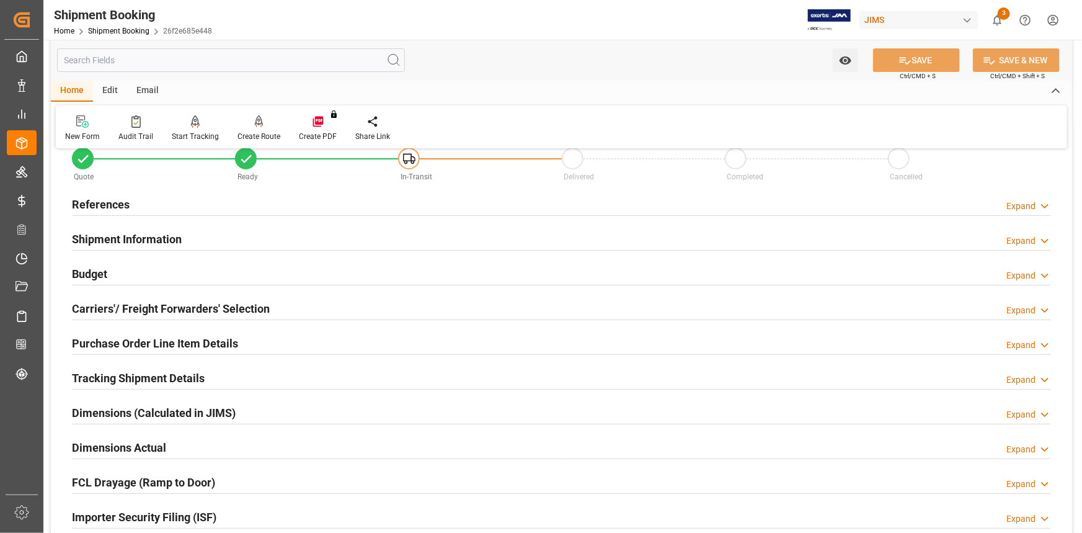
scroll to position [56, 0]
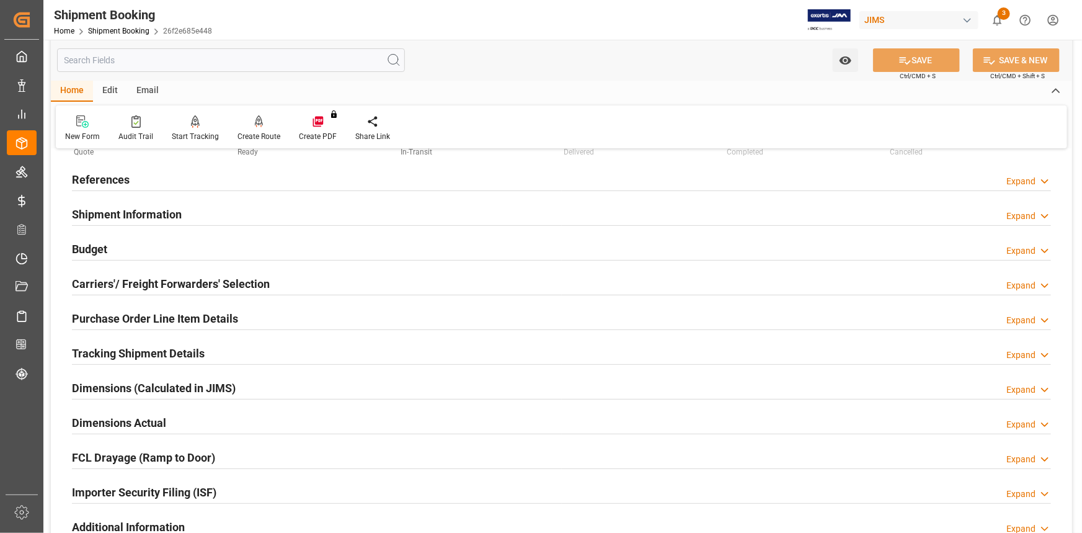
click at [228, 211] on div "Shipment Information Expand" at bounding box center [561, 214] width 979 height 24
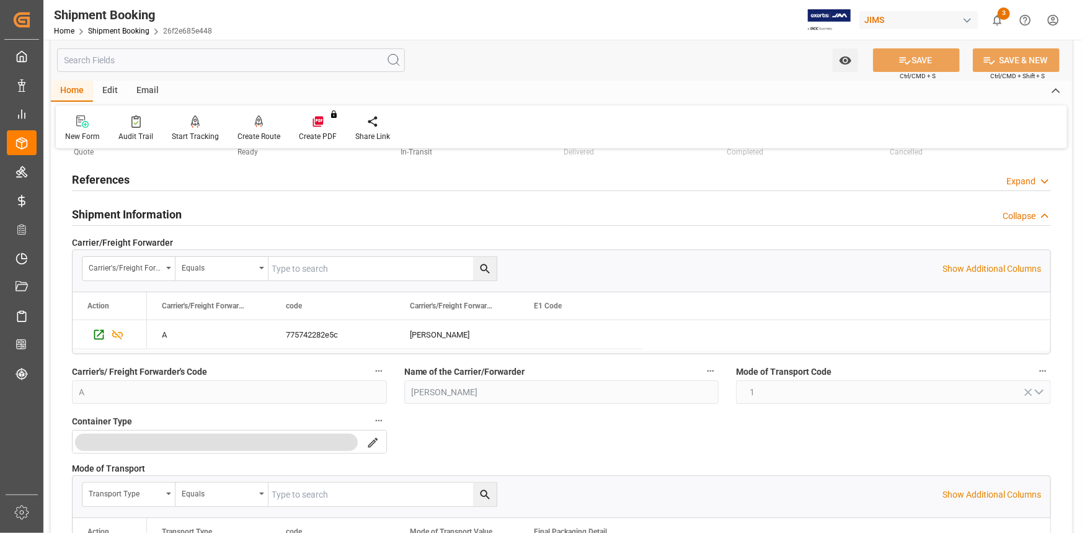
click at [228, 211] on div "Shipment Information Collapse" at bounding box center [561, 214] width 979 height 24
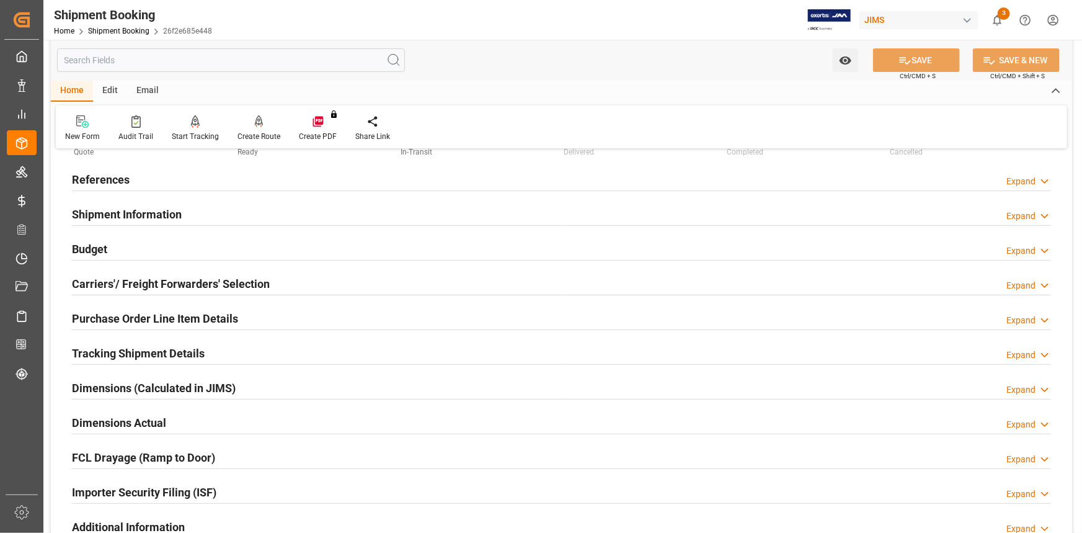
click at [240, 316] on div "Purchase Order Line Item Details Expand" at bounding box center [561, 318] width 979 height 24
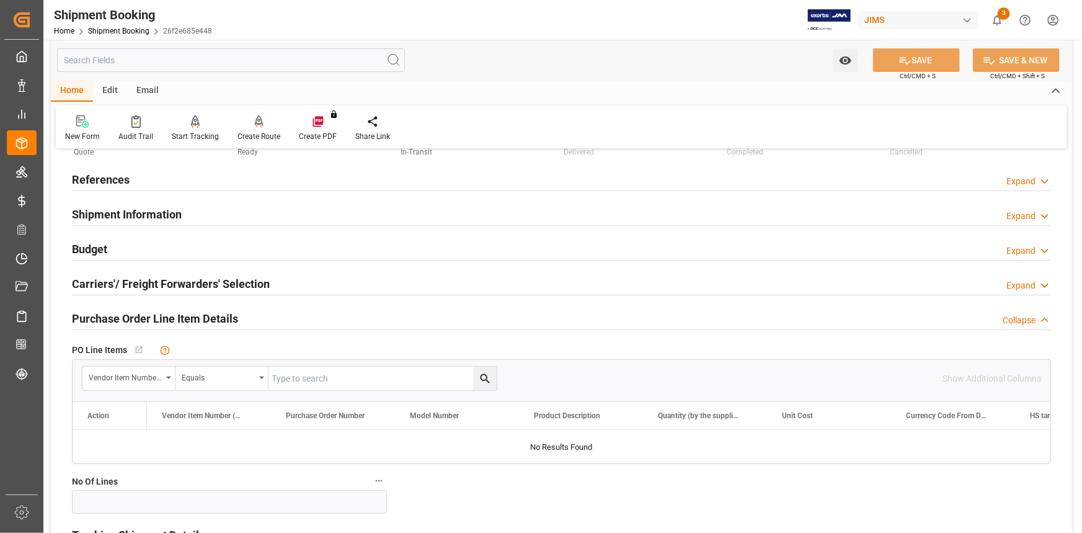
click at [240, 315] on div "Purchase Order Line Item Details Collapse" at bounding box center [561, 318] width 979 height 24
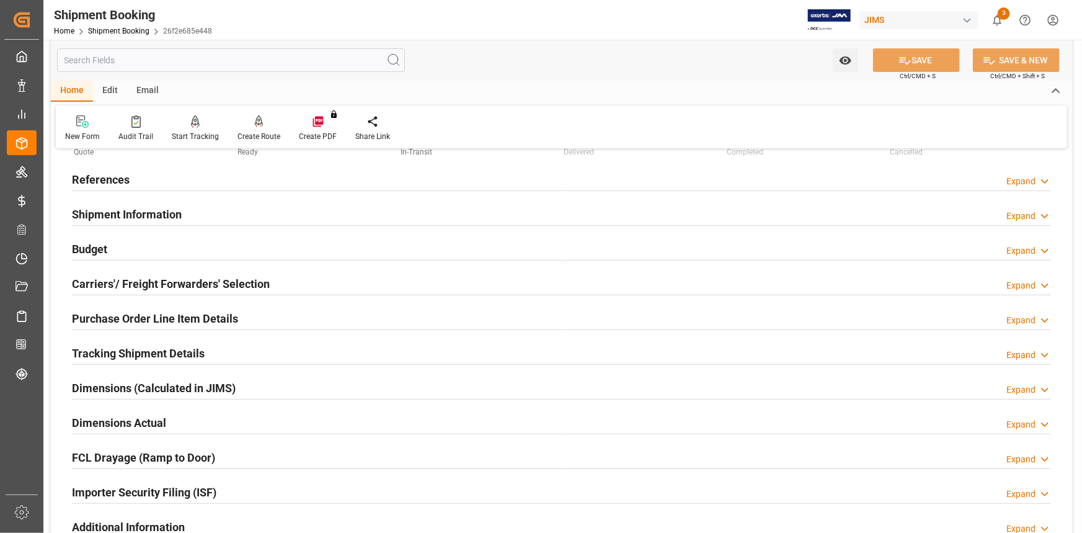
click at [236, 345] on div "Tracking Shipment Details Expand" at bounding box center [561, 352] width 979 height 24
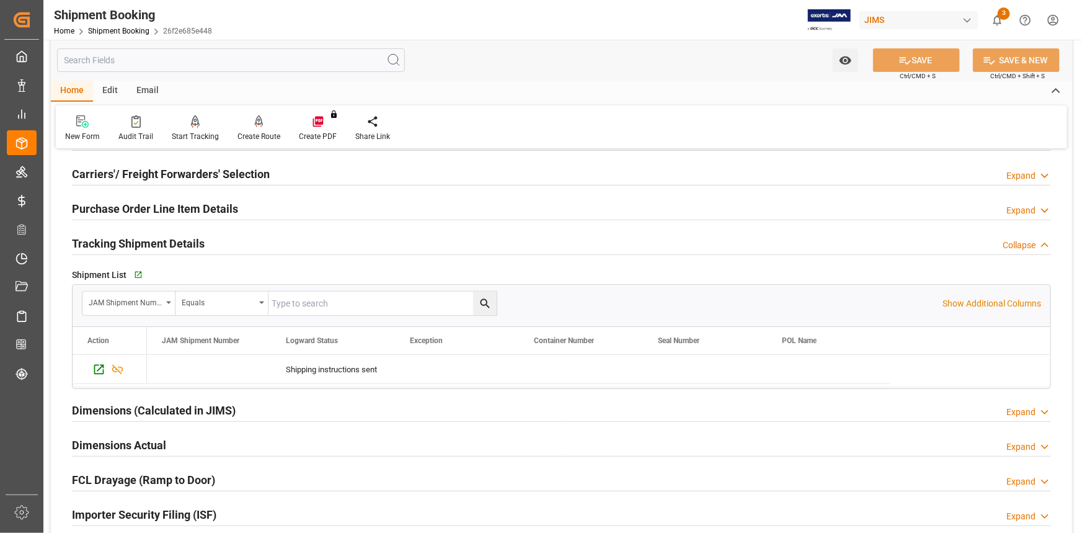
scroll to position [169, 0]
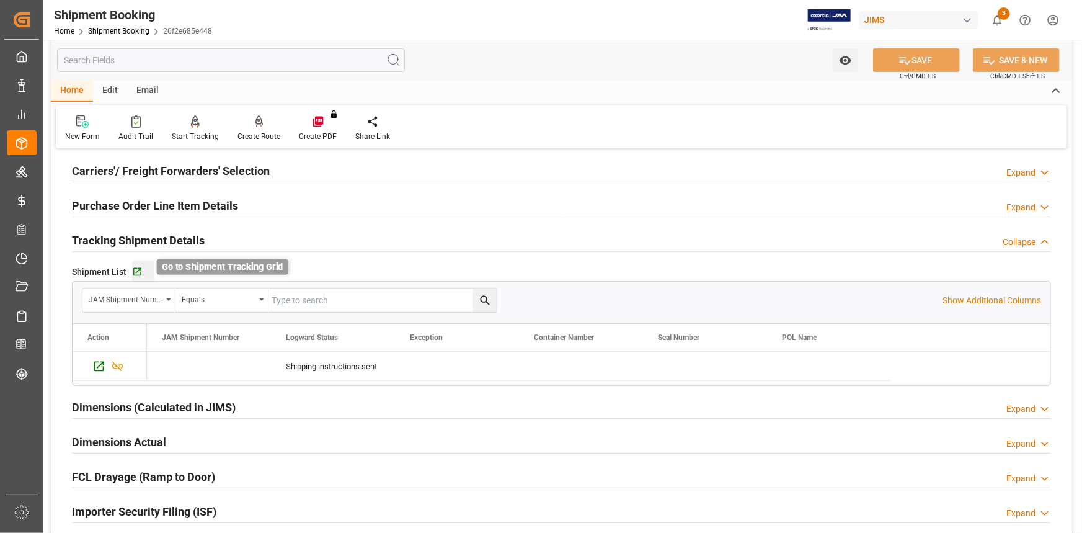
click at [137, 270] on icon "button" at bounding box center [137, 272] width 11 height 11
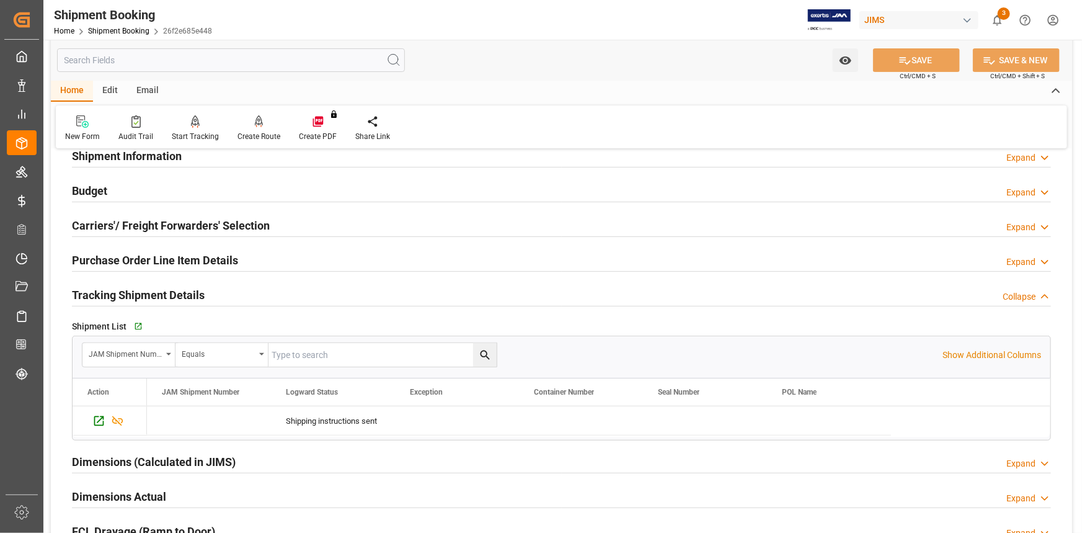
scroll to position [0, 0]
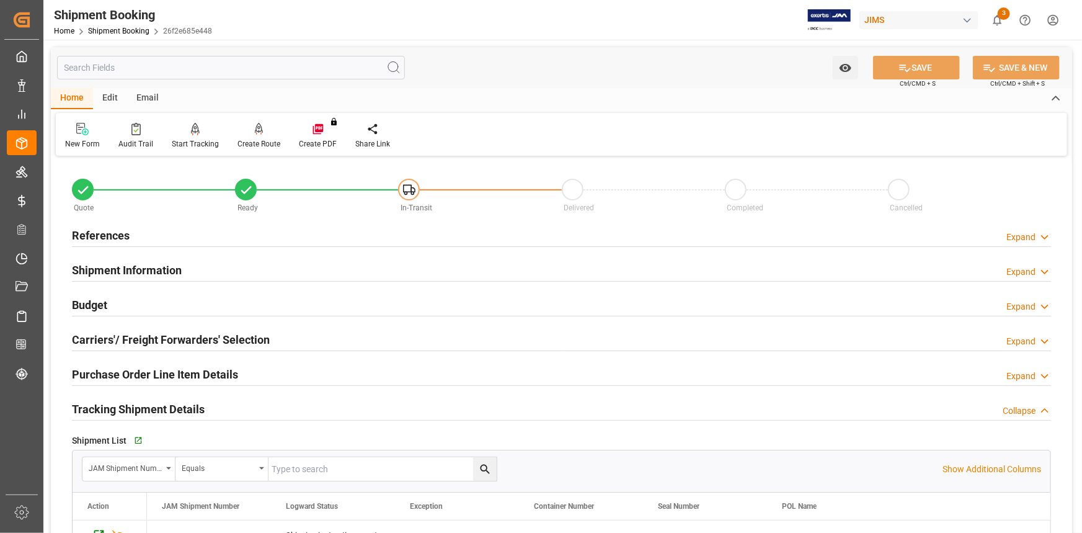
click at [198, 262] on div "Shipment Information Expand" at bounding box center [561, 269] width 979 height 24
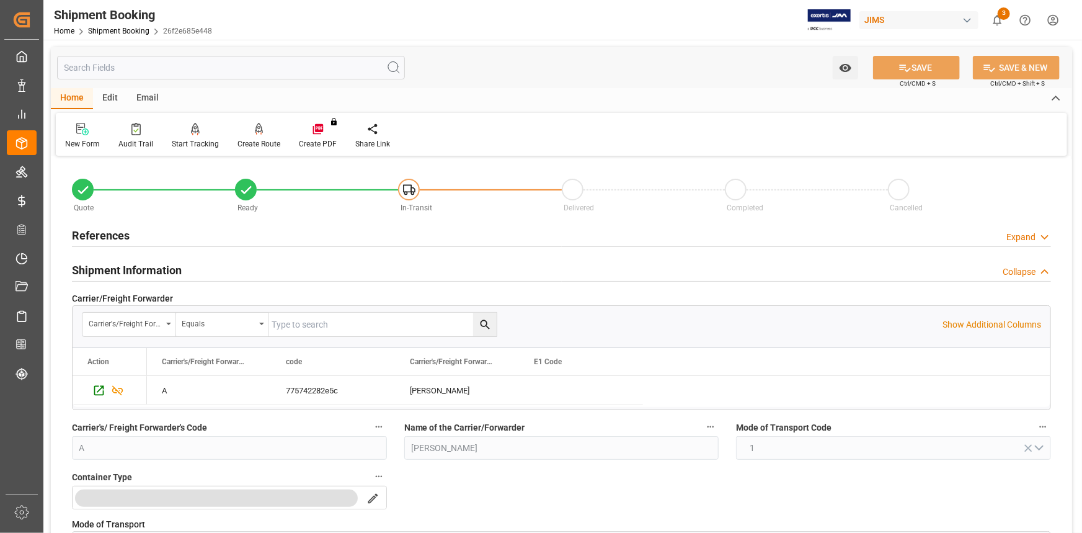
click at [203, 270] on div "Shipment Information Collapse" at bounding box center [561, 269] width 979 height 24
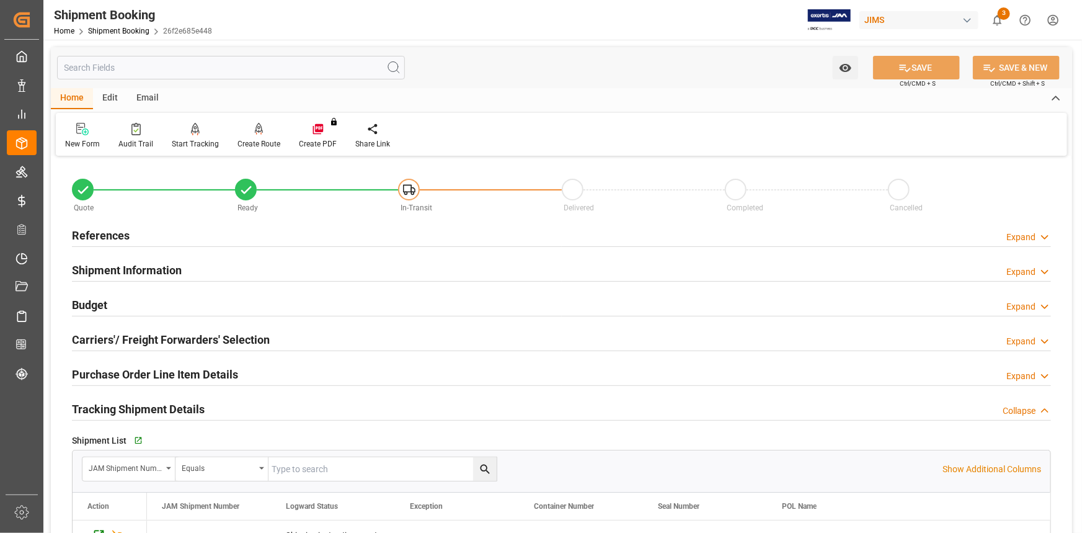
click at [198, 334] on h2 "Carriers'/ Freight Forwarders' Selection" at bounding box center [171, 339] width 198 height 17
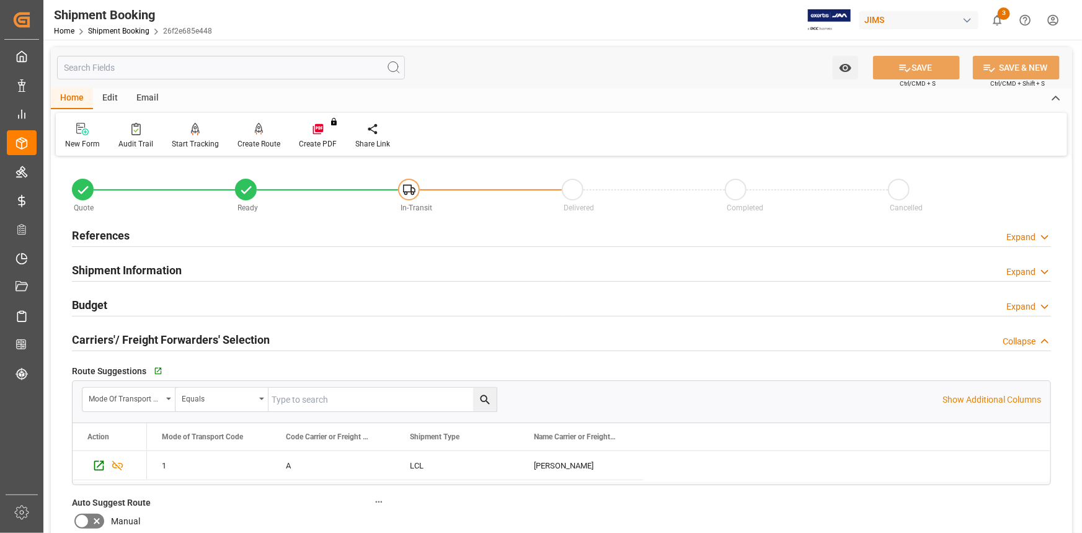
click at [161, 272] on h2 "Shipment Information" at bounding box center [127, 270] width 110 height 17
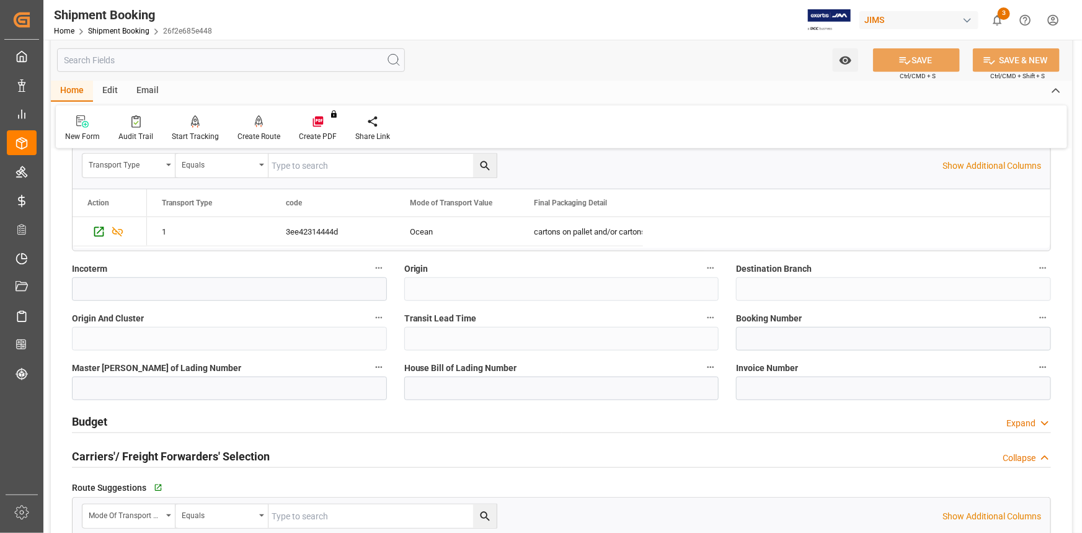
scroll to position [394, 0]
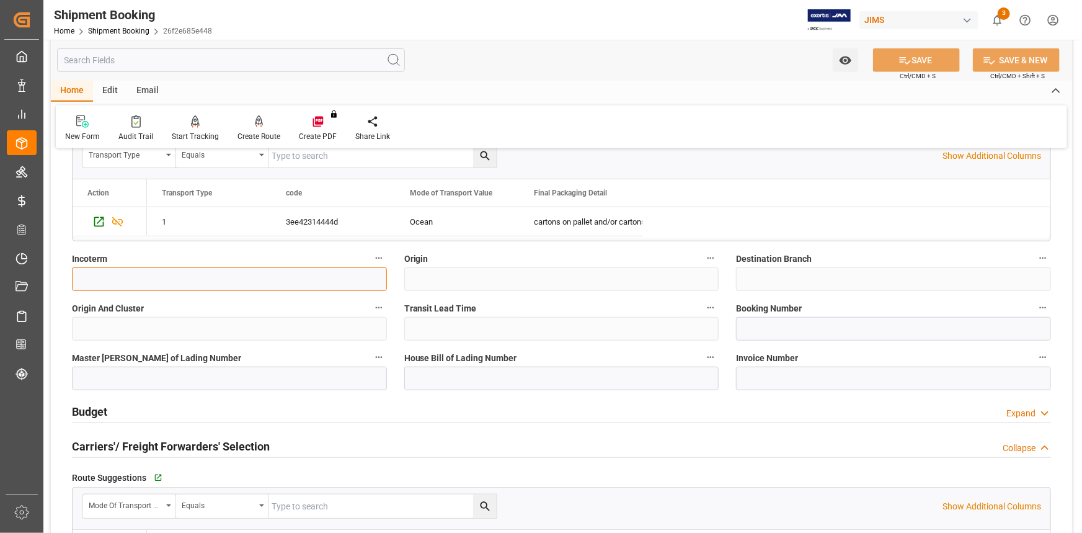
click at [114, 283] on input at bounding box center [229, 279] width 315 height 24
paste input "EXW Shenzhen [GEOGRAPHIC_DATA]"
type input "EXW Shenzhen [GEOGRAPHIC_DATA]"
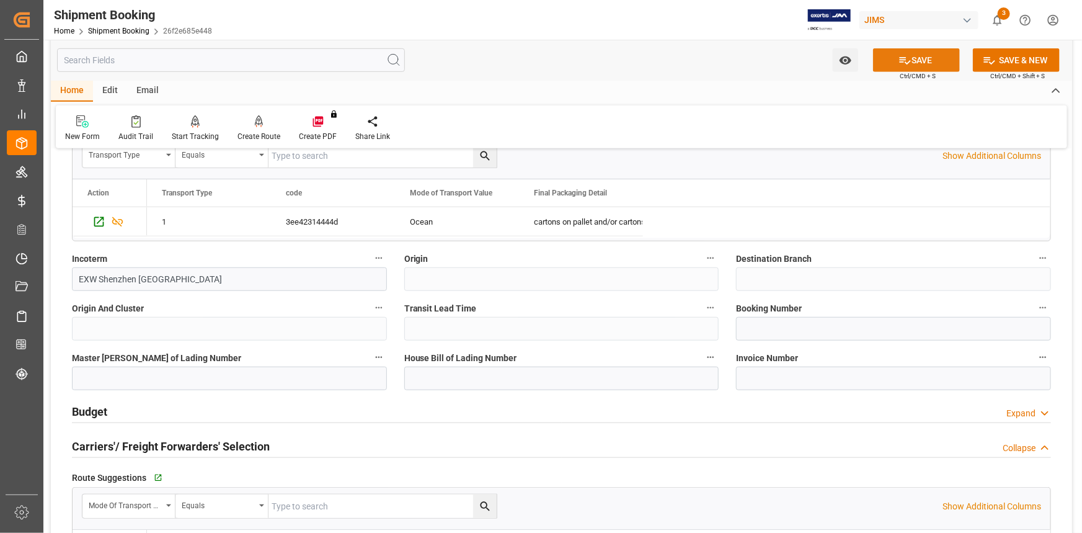
click at [917, 63] on button "SAVE" at bounding box center [916, 60] width 87 height 24
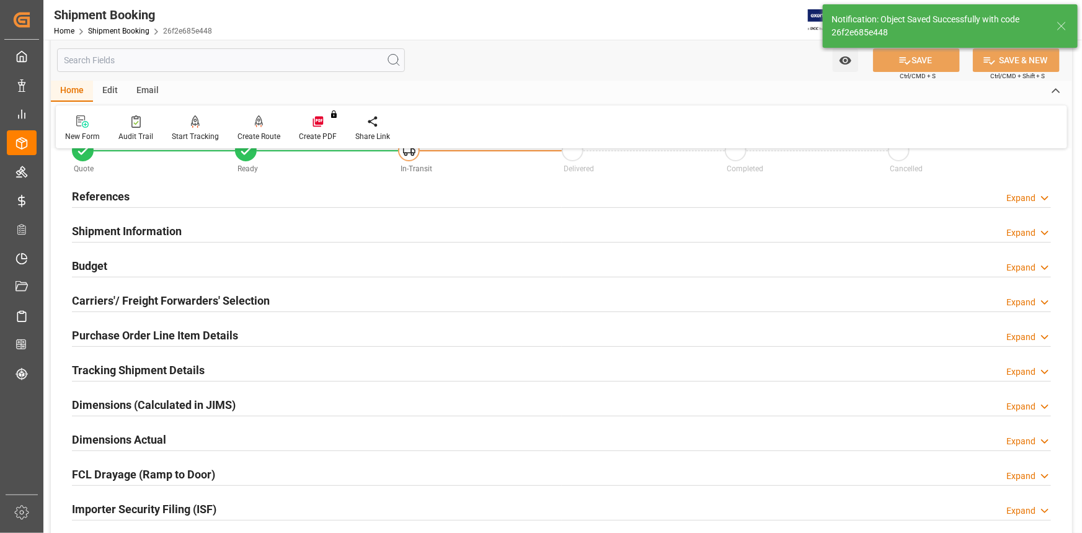
scroll to position [56, 0]
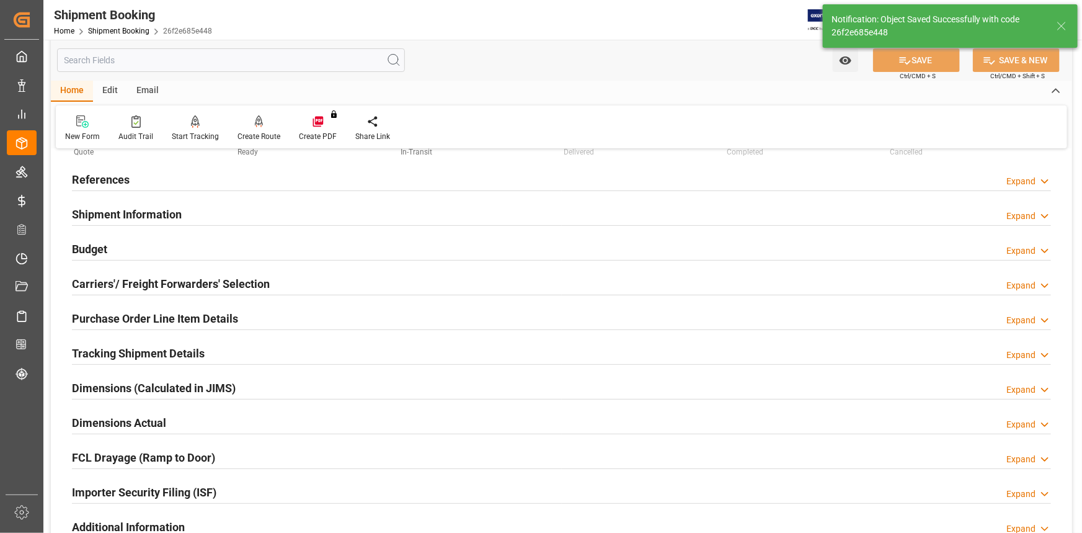
click at [287, 314] on div "Purchase Order Line Item Details Expand" at bounding box center [561, 318] width 979 height 24
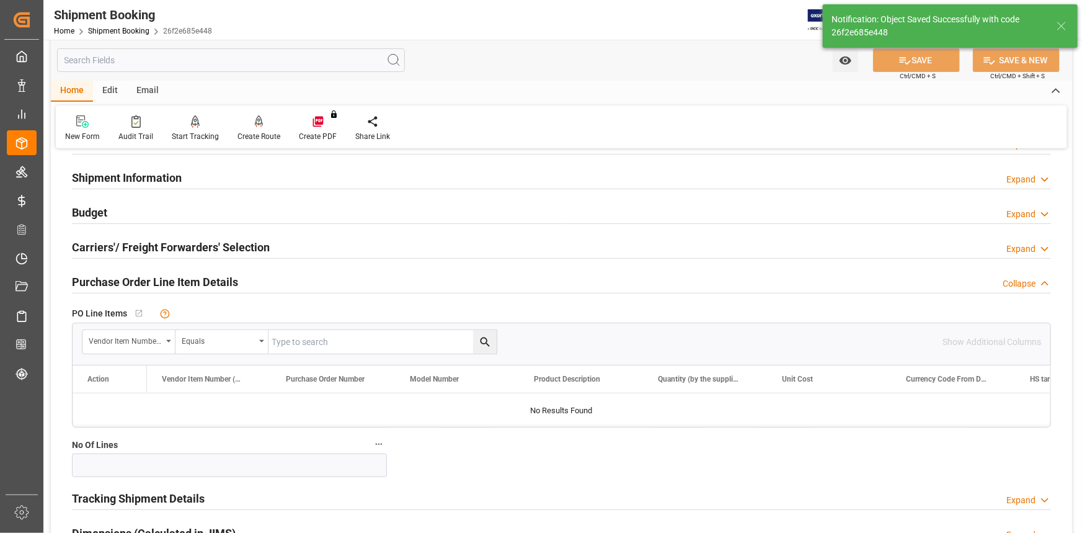
scroll to position [112, 0]
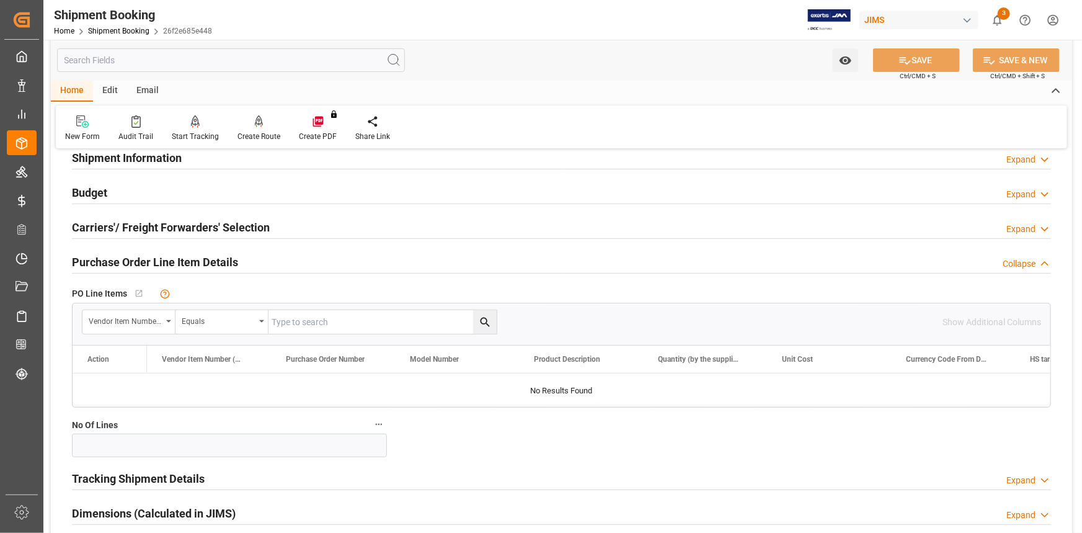
click at [282, 267] on div "Purchase Order Line Item Details Collapse" at bounding box center [561, 261] width 979 height 24
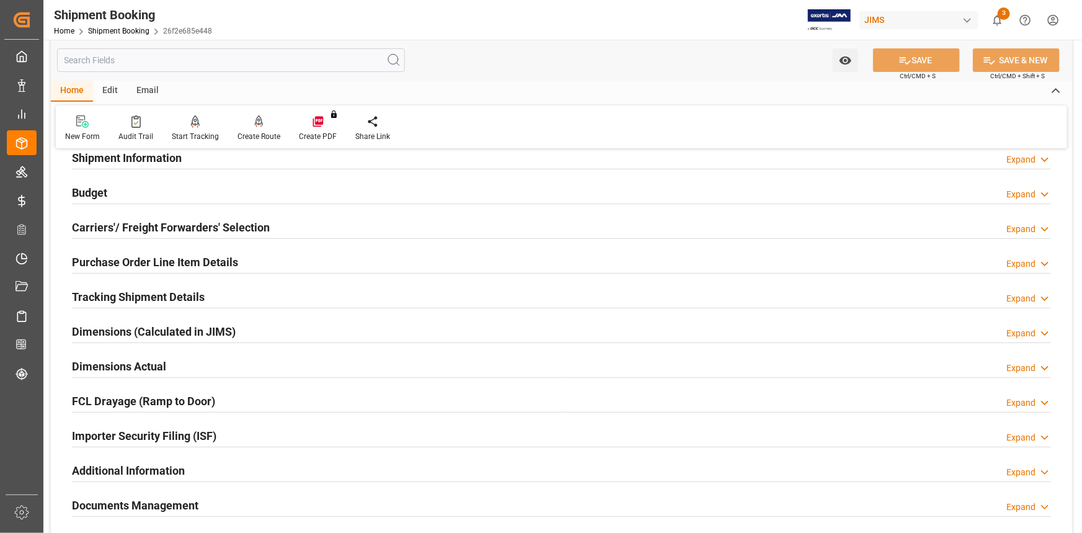
click at [307, 217] on div "Carriers'/ Freight Forwarders' Selection Expand" at bounding box center [561, 227] width 979 height 24
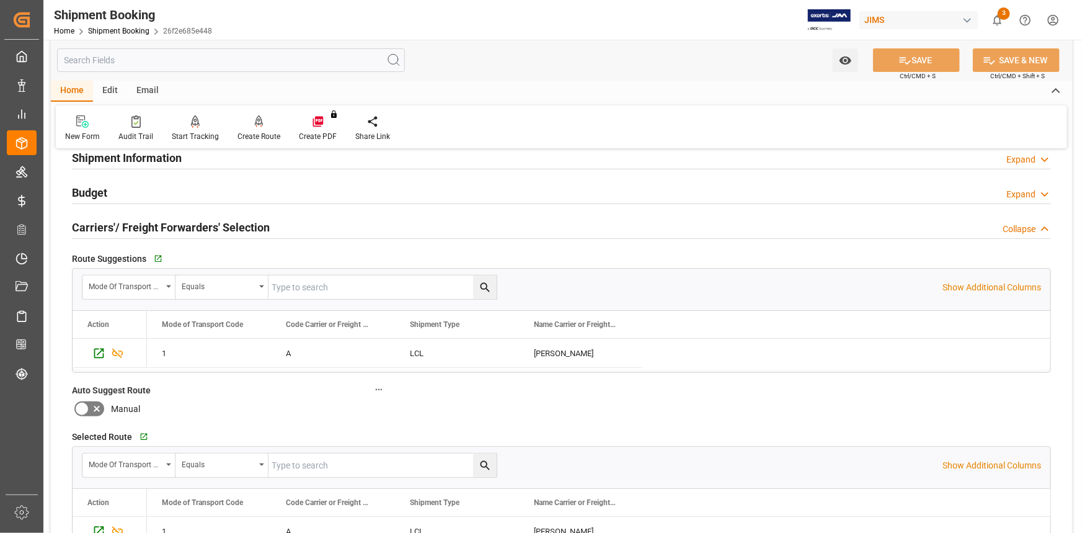
click at [306, 221] on div "Carriers'/ Freight Forwarders' Selection Collapse" at bounding box center [561, 227] width 979 height 24
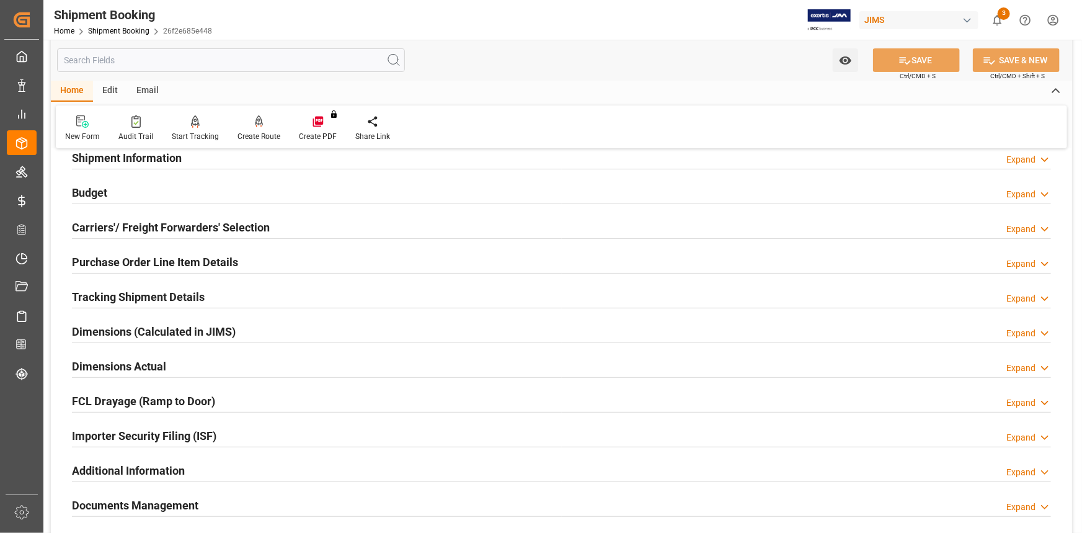
click at [256, 291] on div "Tracking Shipment Details Expand" at bounding box center [561, 296] width 979 height 24
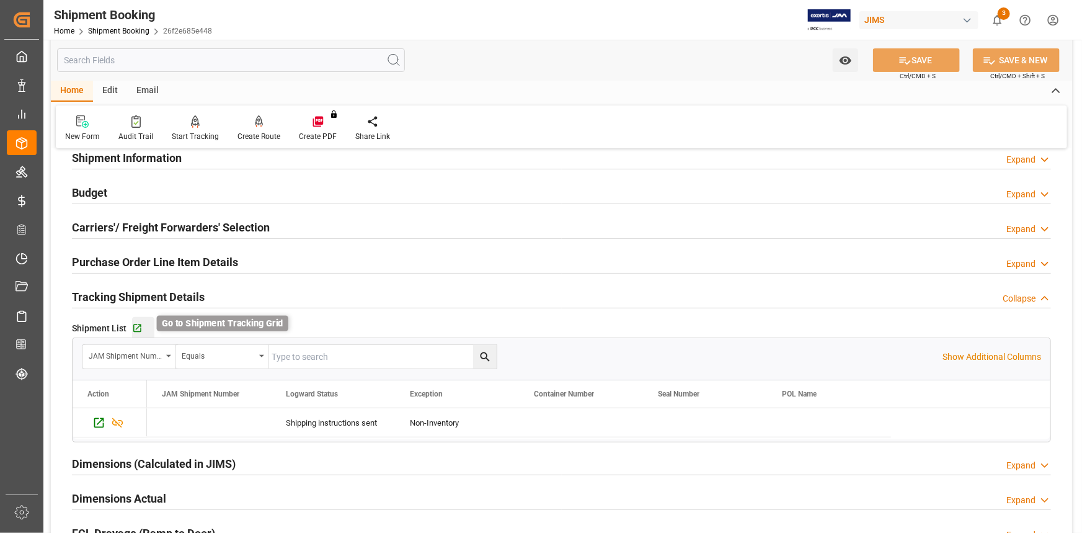
click at [135, 328] on icon "button" at bounding box center [137, 328] width 11 height 11
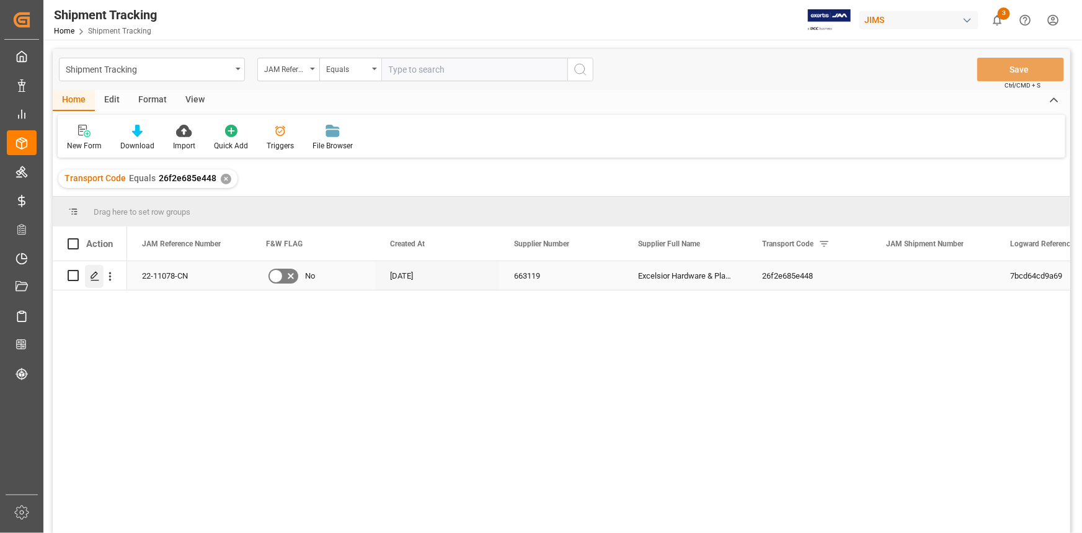
click at [94, 275] on icon "Press SPACE to select this row." at bounding box center [95, 276] width 10 height 10
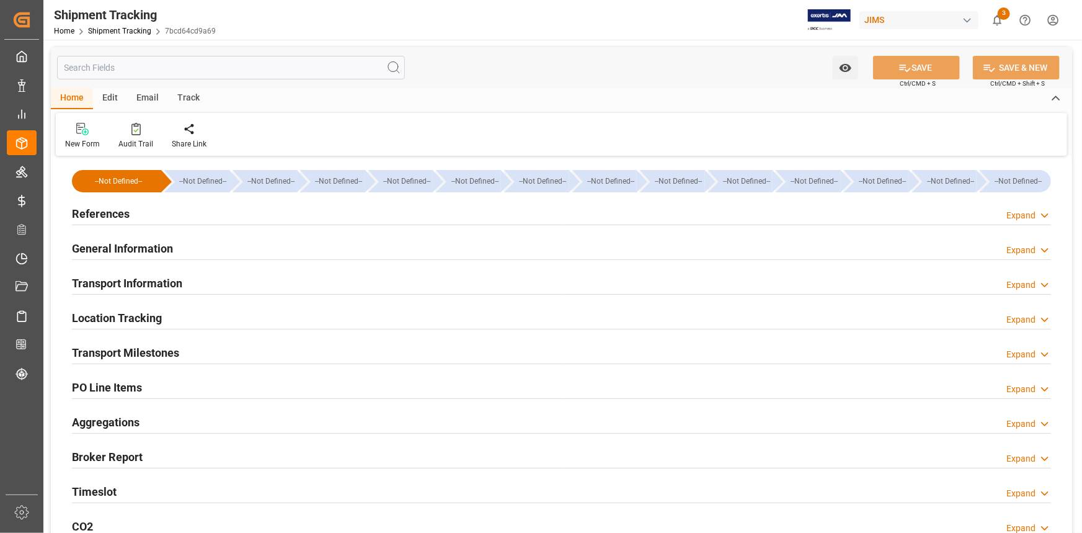
type input "[DATE]"
click at [193, 217] on div "References Expand" at bounding box center [561, 213] width 979 height 24
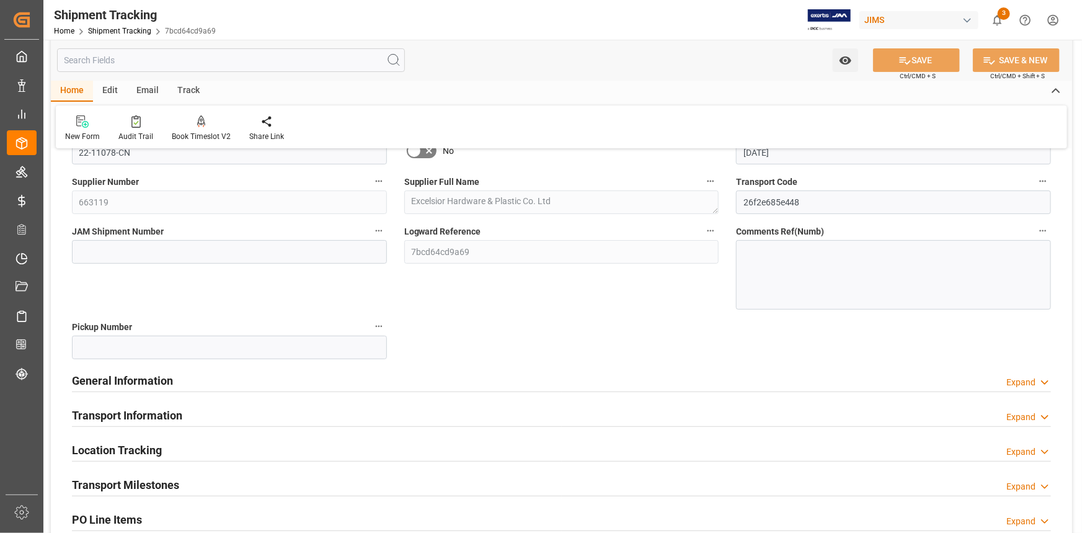
click at [261, 380] on div "General Information Expand" at bounding box center [561, 380] width 979 height 24
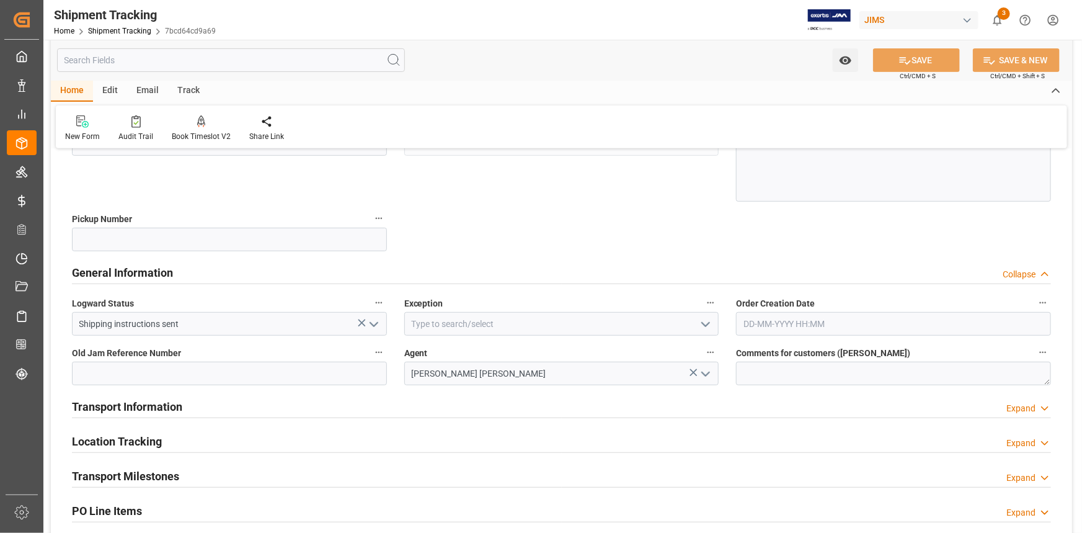
scroll to position [225, 0]
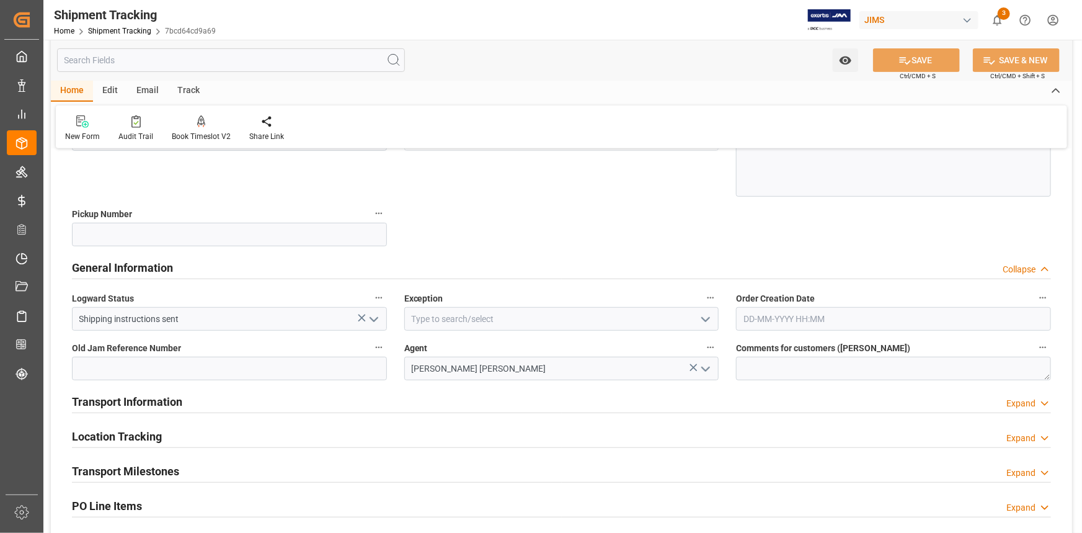
click at [713, 316] on icon "open menu" at bounding box center [705, 319] width 15 height 15
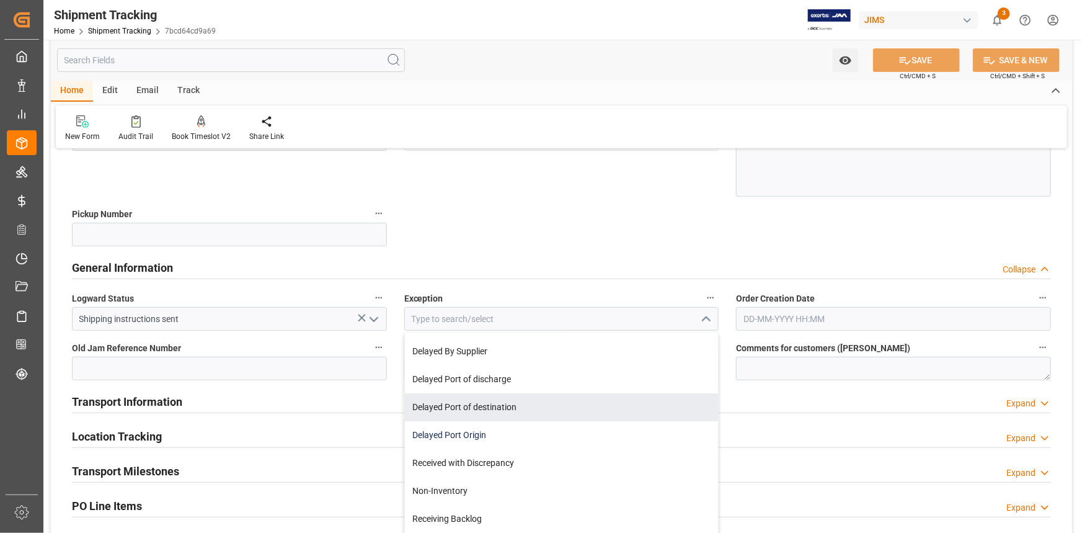
scroll to position [169, 0]
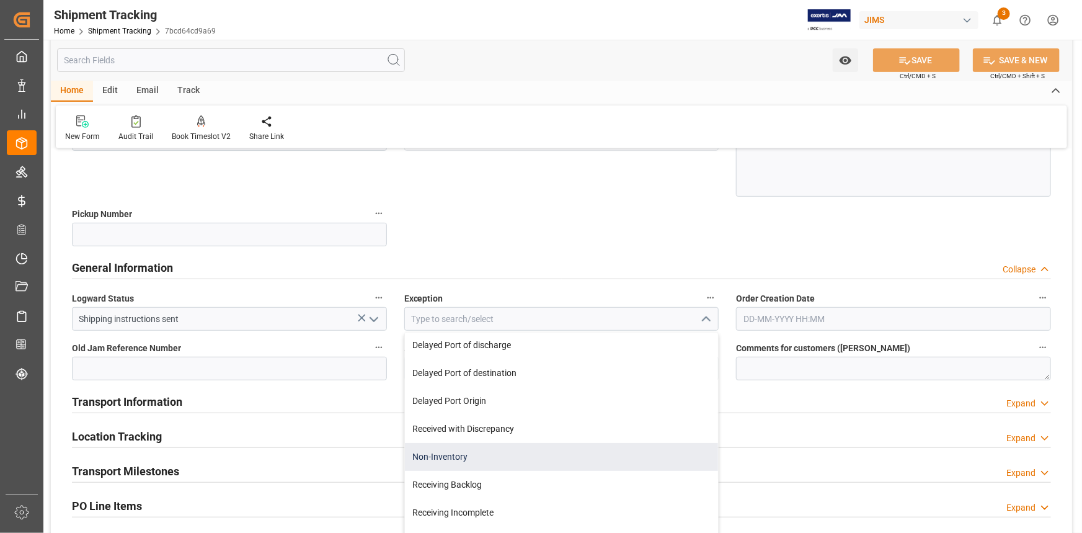
click at [533, 453] on div "Non-Inventory" at bounding box center [562, 457] width 314 height 28
type input "Non-Inventory"
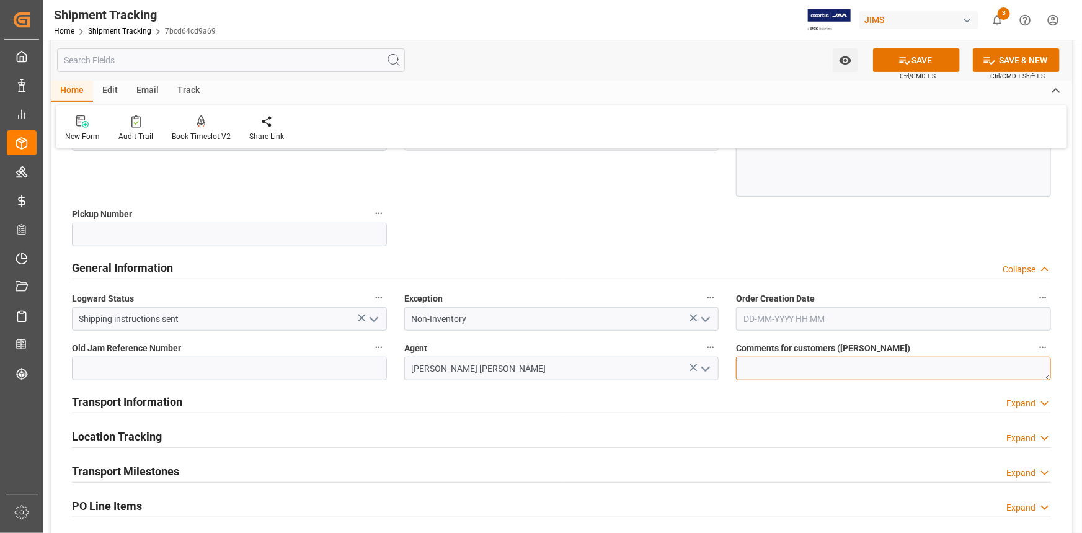
click at [773, 370] on textarea at bounding box center [893, 369] width 315 height 24
type textarea "Parts for Ashly Audio-Gary Byers"
click at [412, 397] on div "Transport Information Expand" at bounding box center [561, 401] width 979 height 24
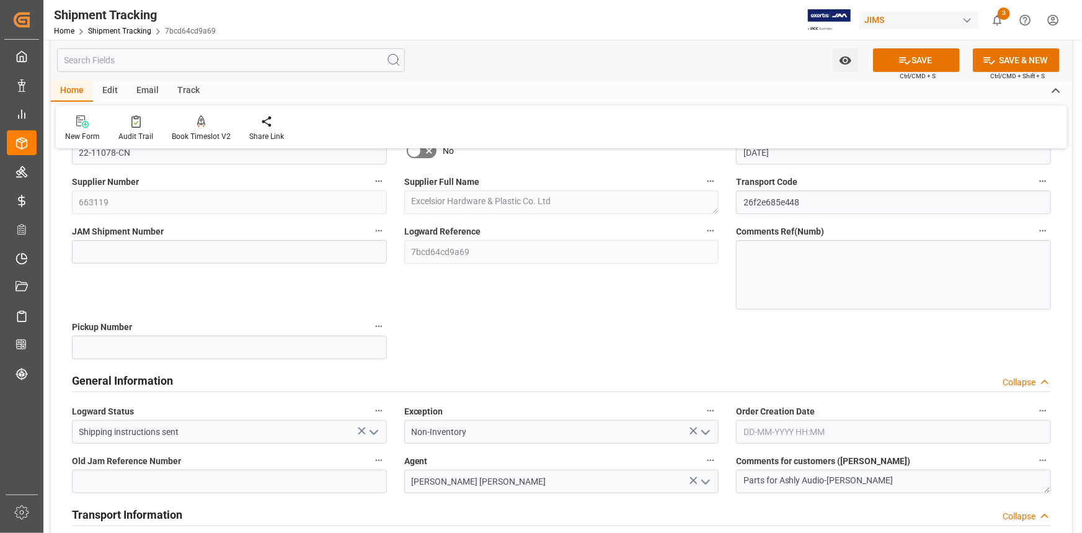
scroll to position [0, 0]
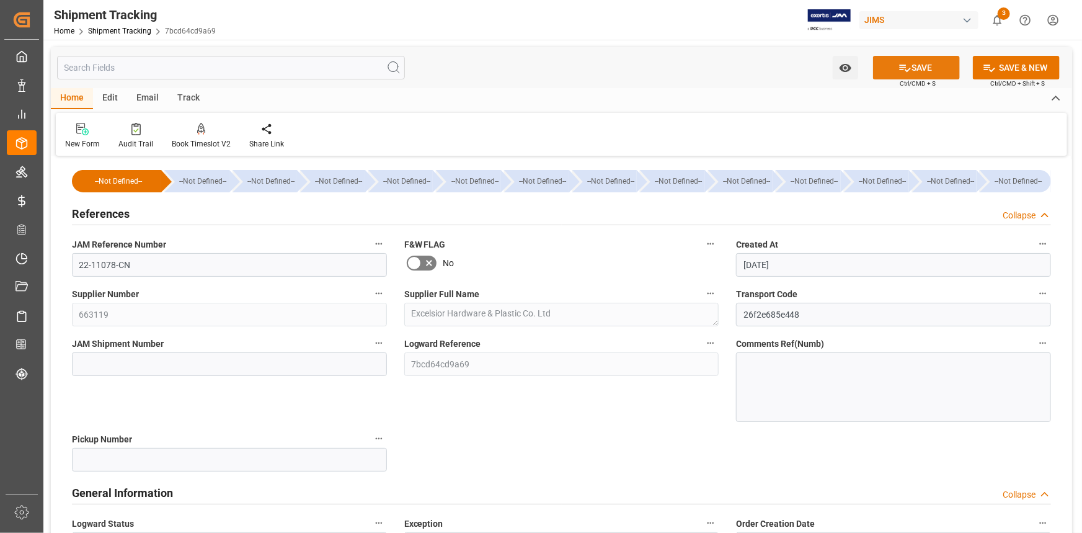
click at [920, 65] on button "SAVE" at bounding box center [916, 68] width 87 height 24
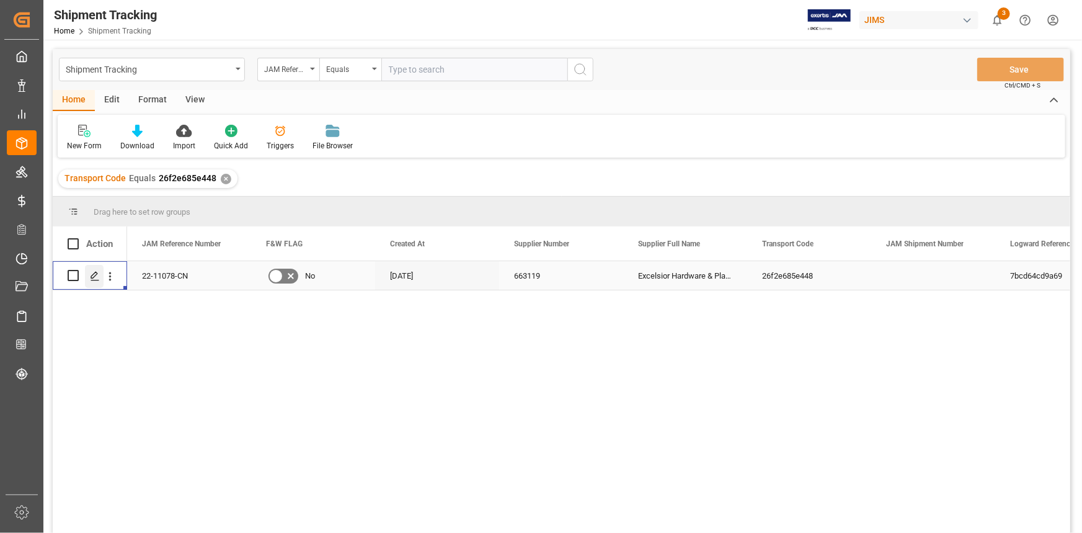
click at [96, 275] on icon "Press SPACE to select this row." at bounding box center [95, 276] width 10 height 10
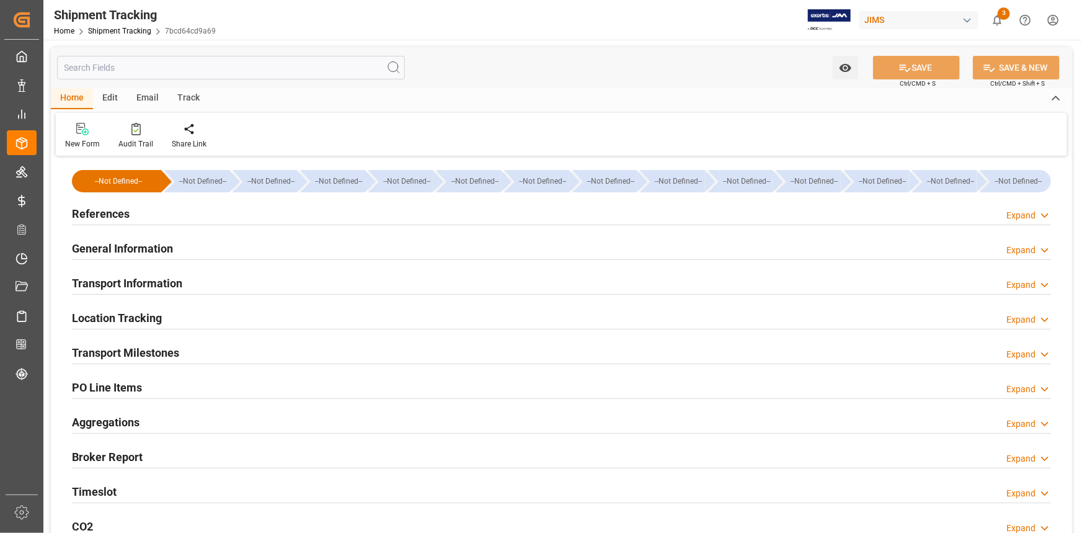
type input "[DATE]"
click at [206, 214] on div "References Expand" at bounding box center [561, 213] width 979 height 24
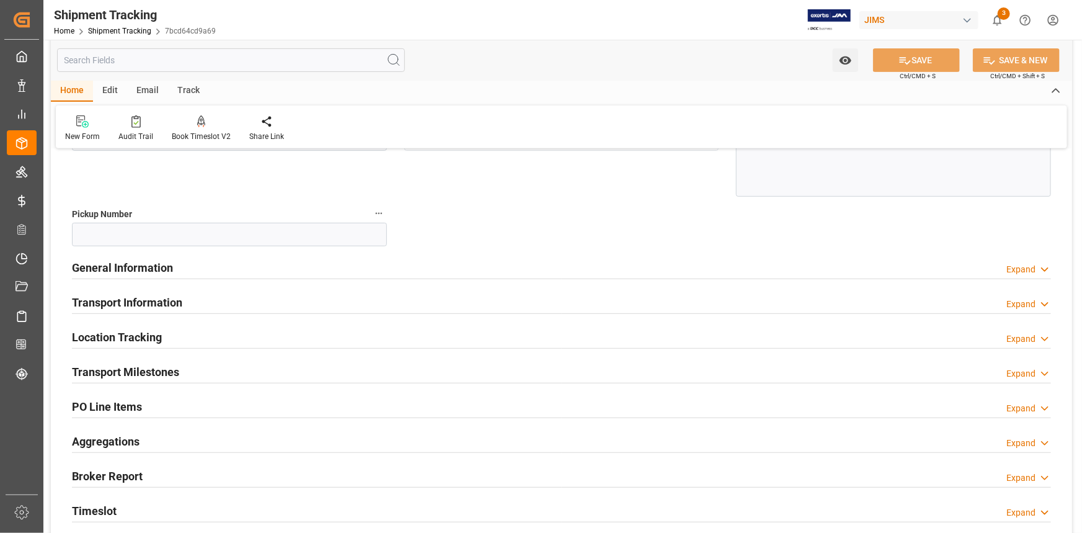
click at [269, 264] on div "General Information Expand" at bounding box center [561, 267] width 979 height 24
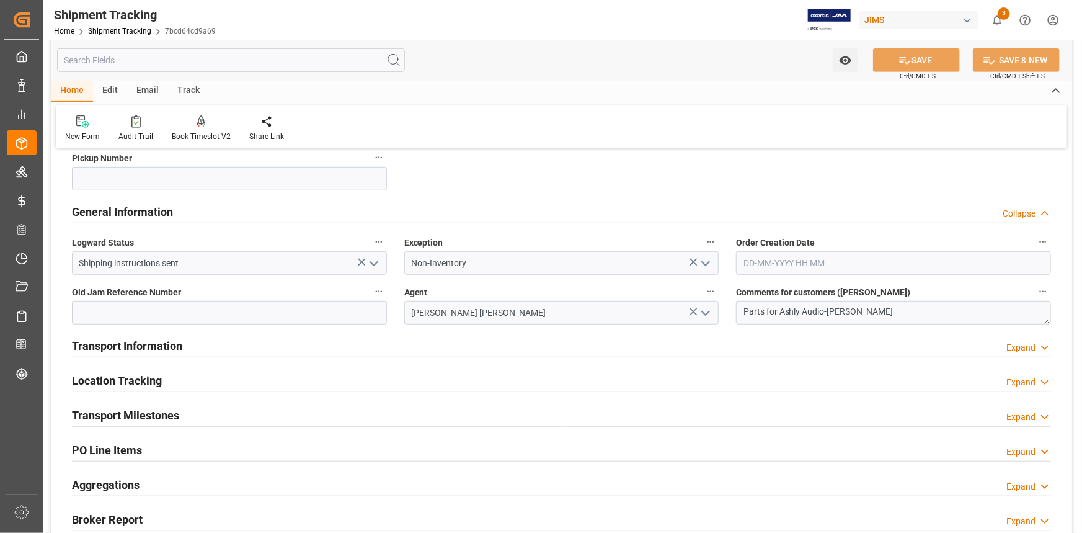
scroll to position [394, 0]
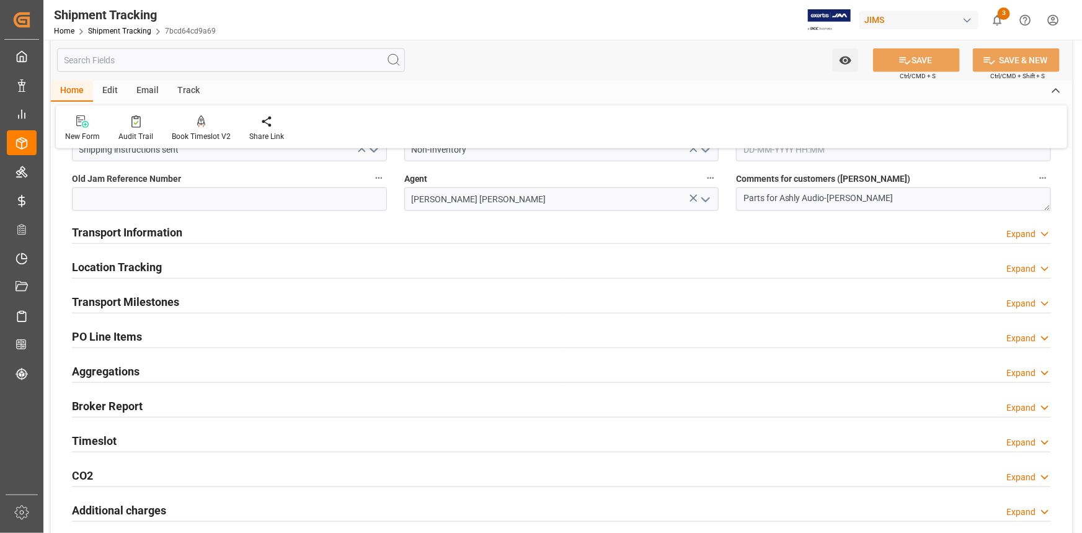
click at [297, 230] on div "Transport Information Expand" at bounding box center [561, 232] width 979 height 24
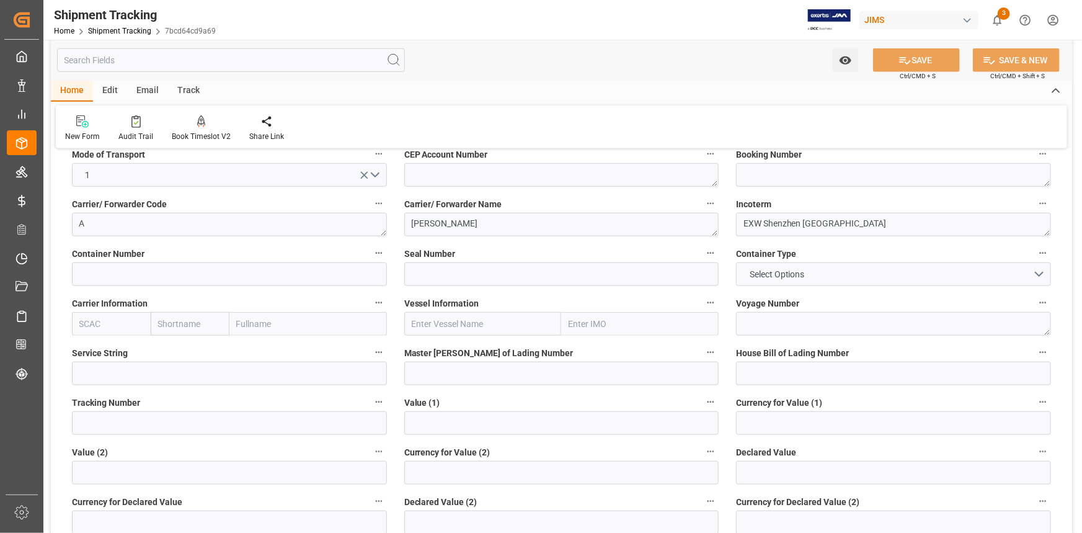
scroll to position [507, 0]
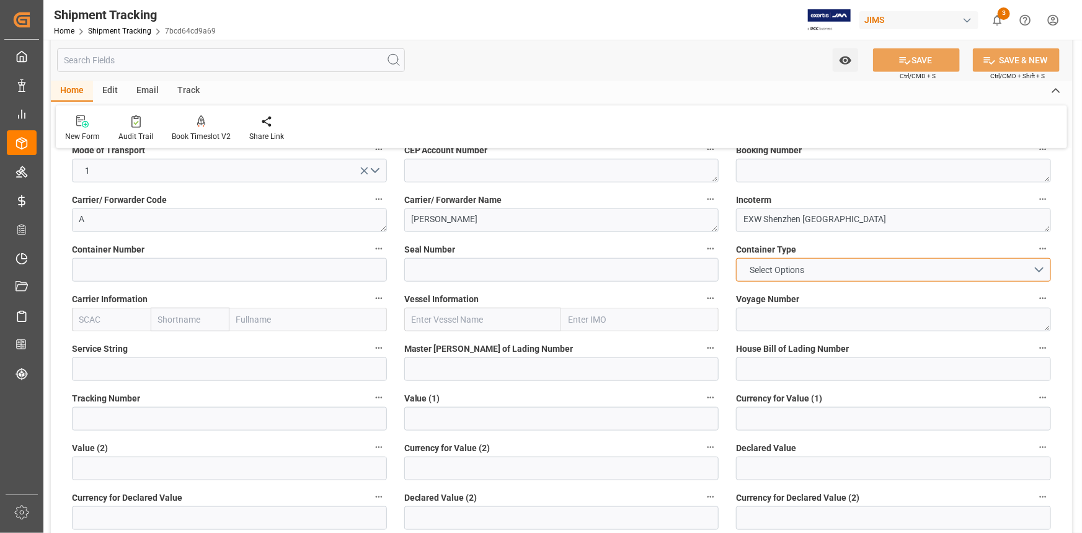
click at [1041, 269] on button "Select Options" at bounding box center [893, 270] width 315 height 24
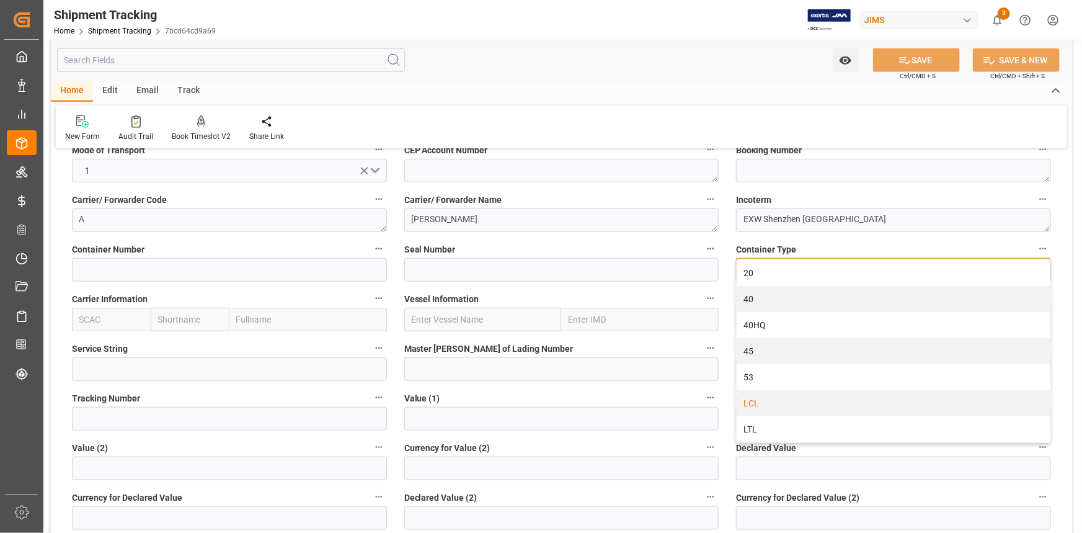
click at [819, 404] on div "LCL" at bounding box center [894, 403] width 314 height 26
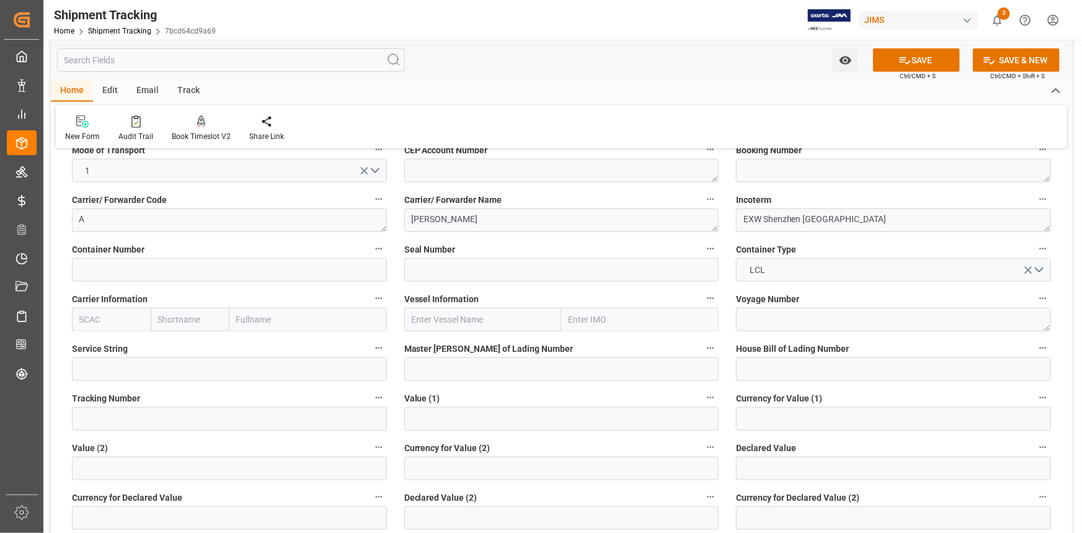
click at [512, 293] on label "Vessel Information" at bounding box center [561, 298] width 315 height 17
click at [703, 293] on button "Vessel Information" at bounding box center [711, 298] width 16 height 16
click at [605, 340] on div at bounding box center [541, 266] width 1082 height 533
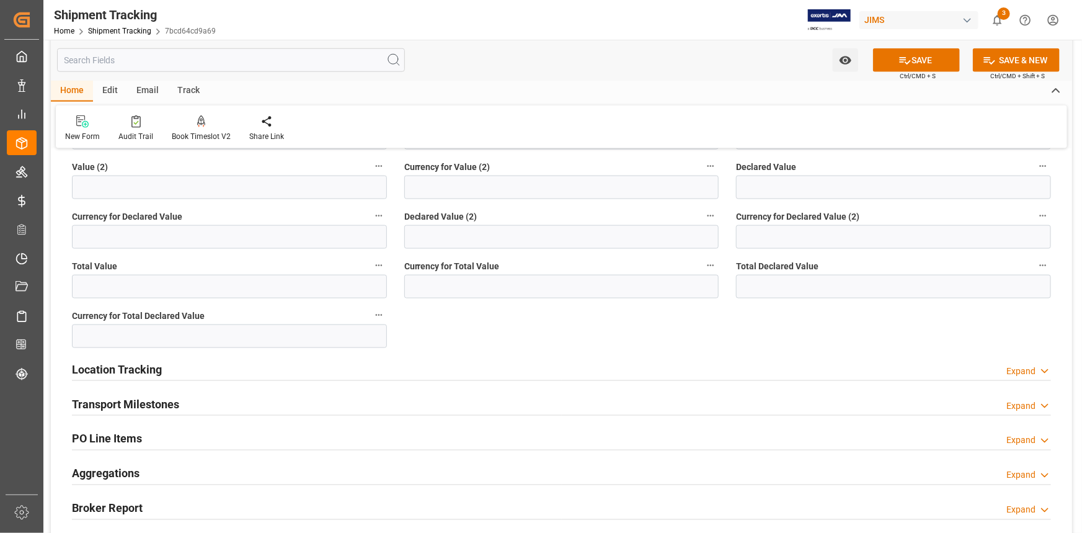
scroll to position [789, 0]
drag, startPoint x: 249, startPoint y: 402, endPoint x: 257, endPoint y: 399, distance: 8.6
click at [249, 402] on div "Transport Milestones Expand" at bounding box center [561, 403] width 979 height 24
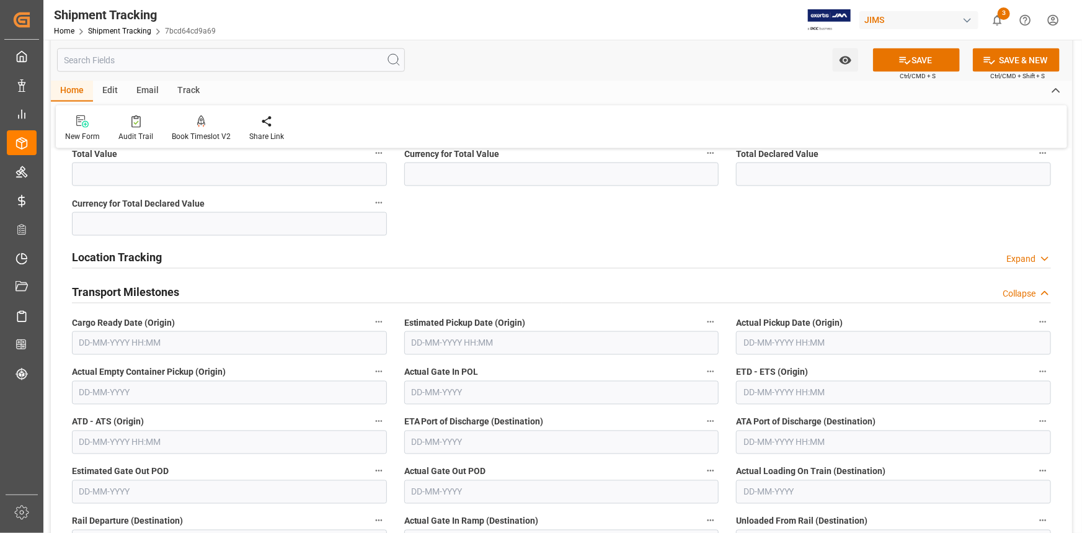
scroll to position [902, 0]
click at [169, 347] on input "text" at bounding box center [229, 342] width 315 height 24
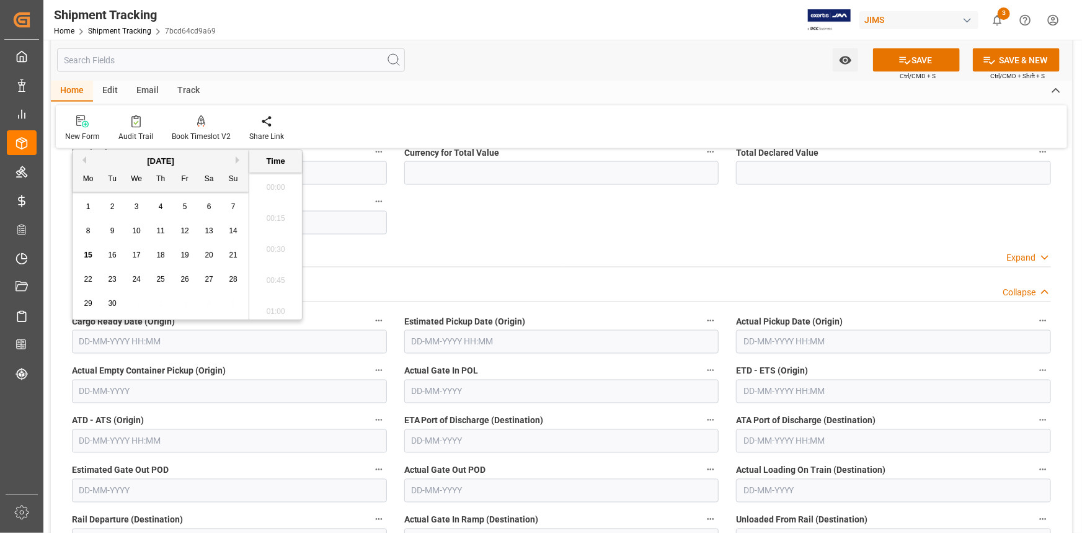
scroll to position [1151, 0]
click at [207, 254] on span "20" at bounding box center [209, 255] width 8 height 9
type input "20-09-2025 00:00"
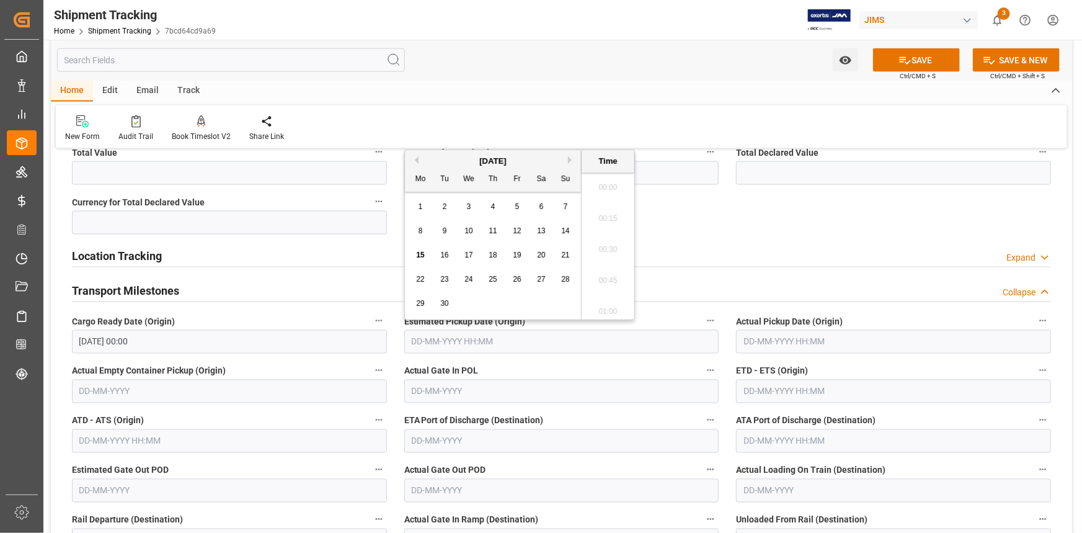
click at [469, 342] on input "text" at bounding box center [561, 342] width 315 height 24
click at [491, 278] on span "25" at bounding box center [493, 279] width 8 height 9
type input "25-09-2025 00:00"
click at [783, 390] on input "text" at bounding box center [893, 392] width 315 height 24
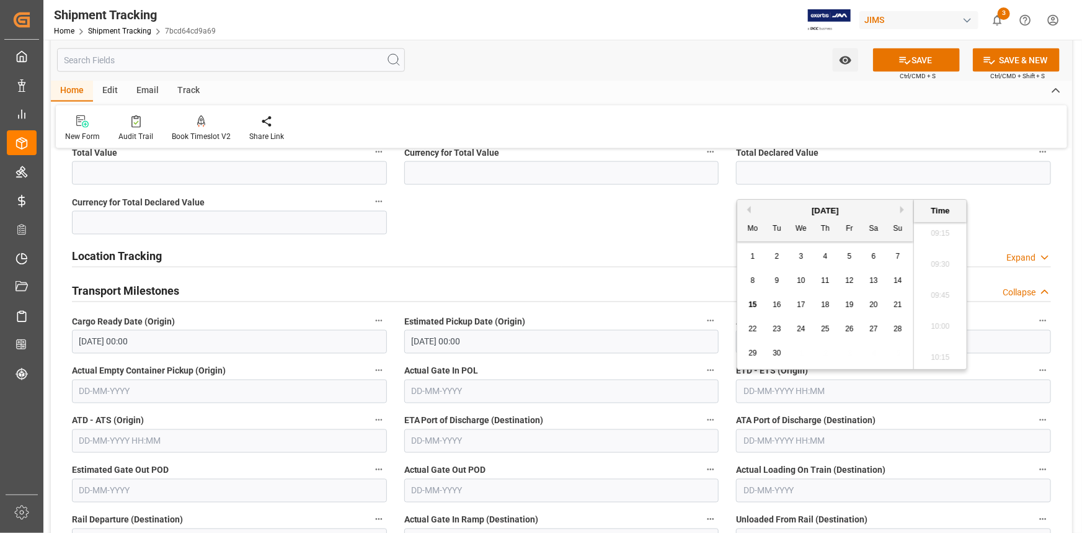
click at [775, 352] on span "30" at bounding box center [777, 353] width 8 height 9
type input "30-09-2025 00:00"
click at [639, 367] on label "Actual Gate In POL" at bounding box center [561, 370] width 315 height 17
click at [703, 367] on button "Actual Gate In POL" at bounding box center [711, 370] width 16 height 16
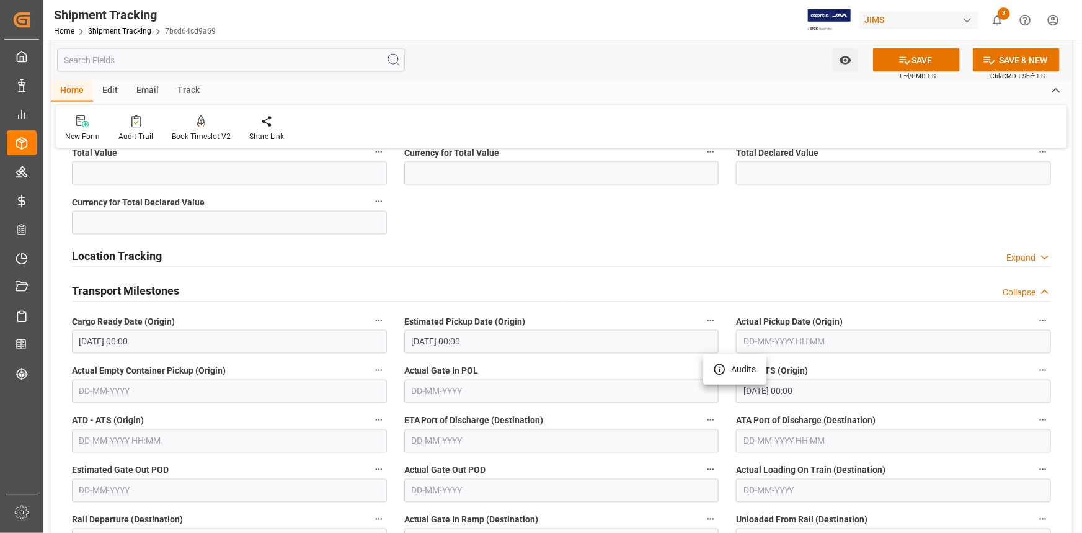
click at [614, 406] on div at bounding box center [541, 266] width 1082 height 533
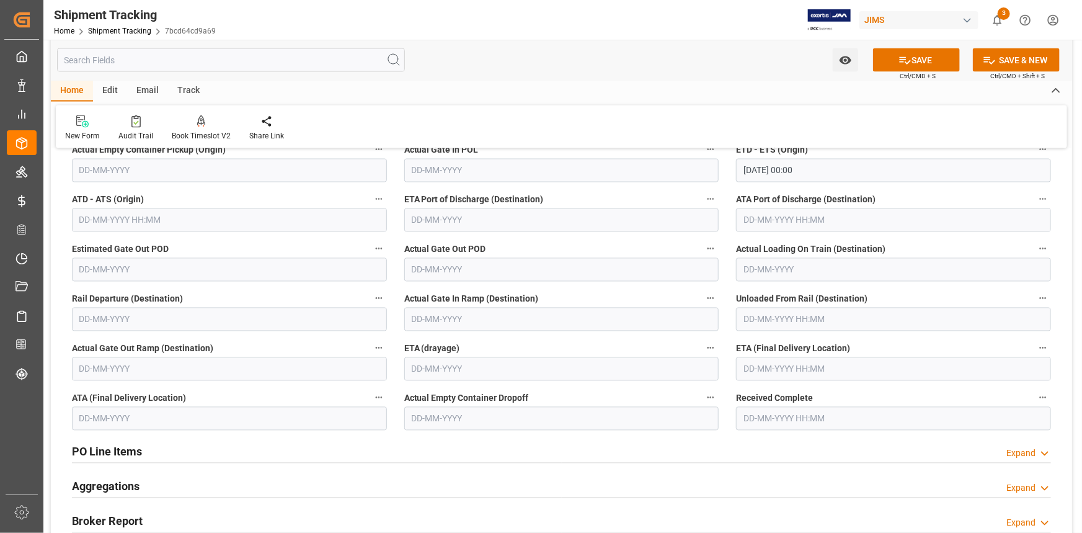
scroll to position [1127, 0]
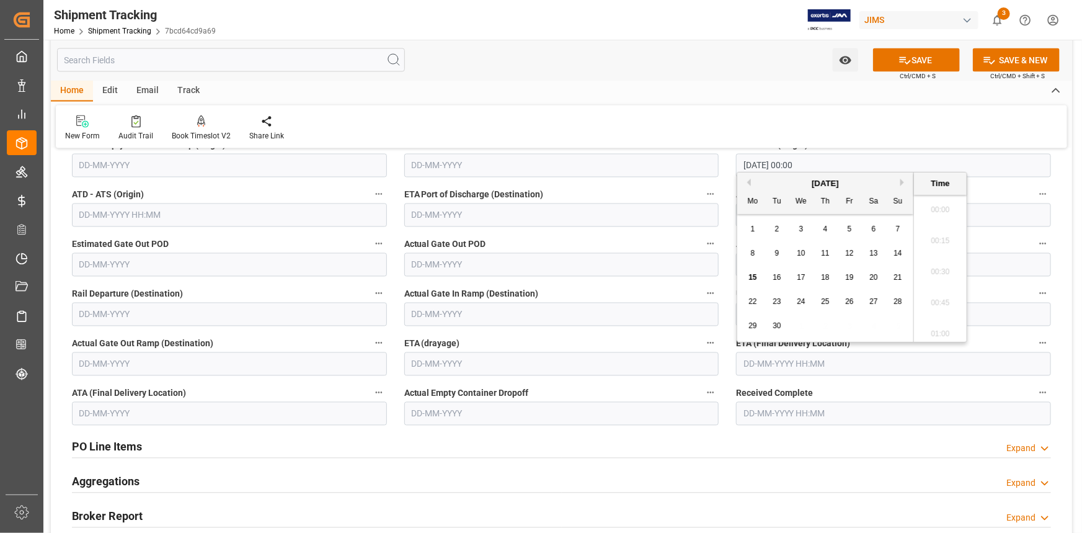
click at [783, 364] on input "text" at bounding box center [893, 364] width 315 height 24
click at [902, 176] on div "September 2025 Mo Tu We Th Fr Sa Su" at bounding box center [825, 193] width 176 height 42
click at [902, 180] on button "Next Month" at bounding box center [903, 182] width 7 height 7
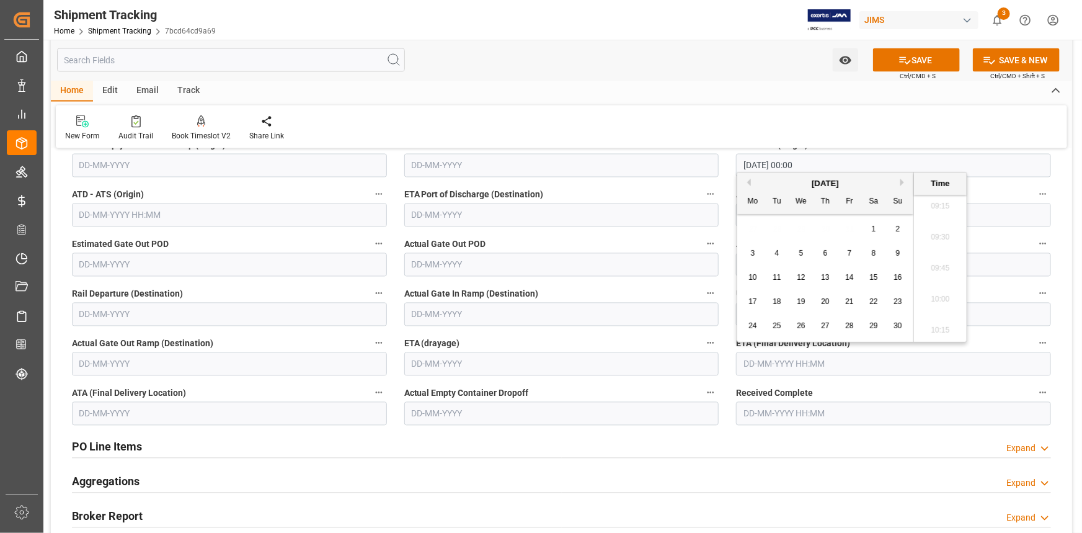
click at [830, 299] on div "20" at bounding box center [826, 302] width 16 height 15
type input "20-11-2025 00:00"
click at [909, 60] on button "SAVE" at bounding box center [916, 60] width 87 height 24
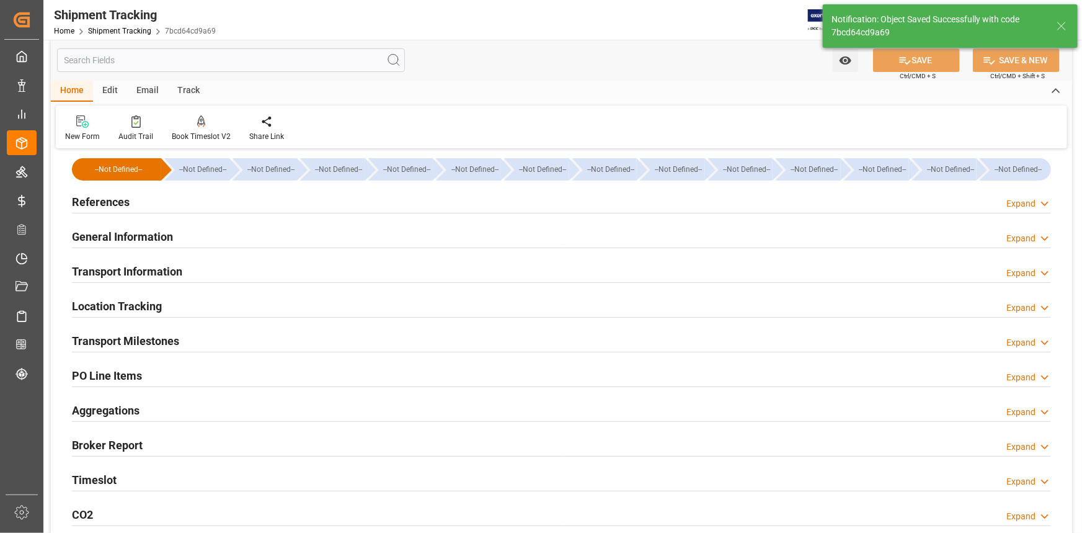
scroll to position [0, 0]
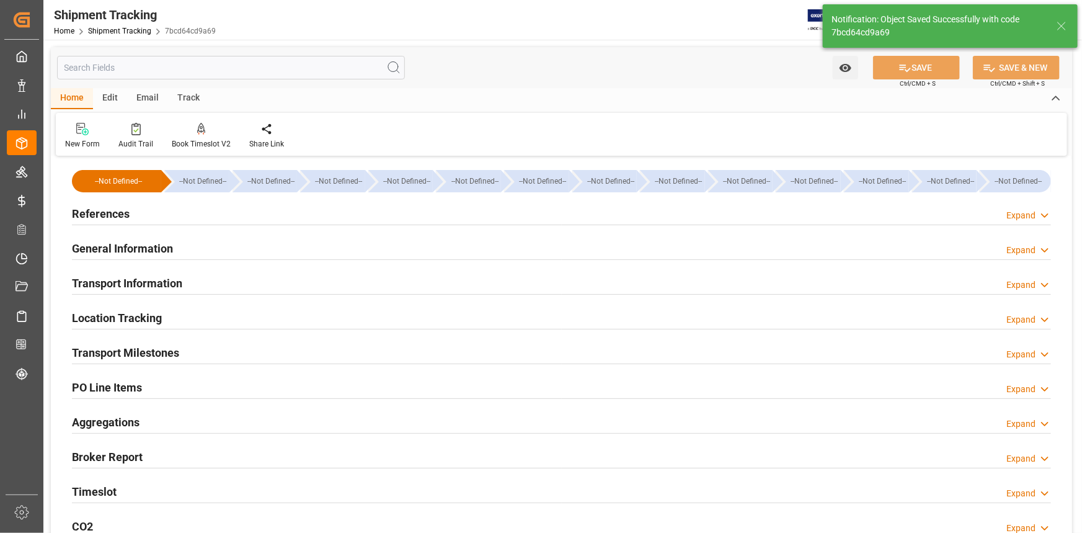
click at [231, 208] on div "References Expand" at bounding box center [561, 213] width 979 height 24
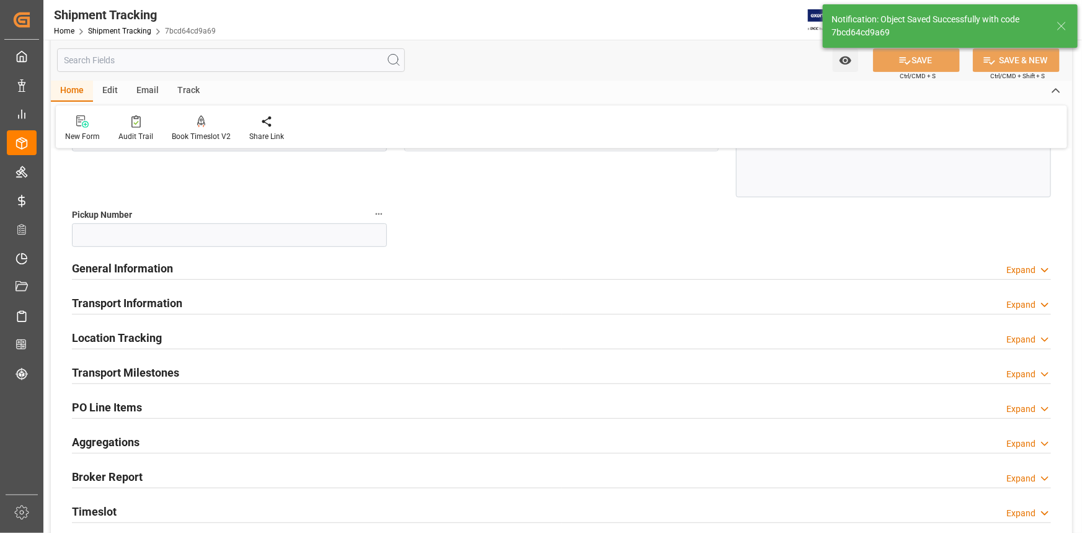
scroll to position [225, 0]
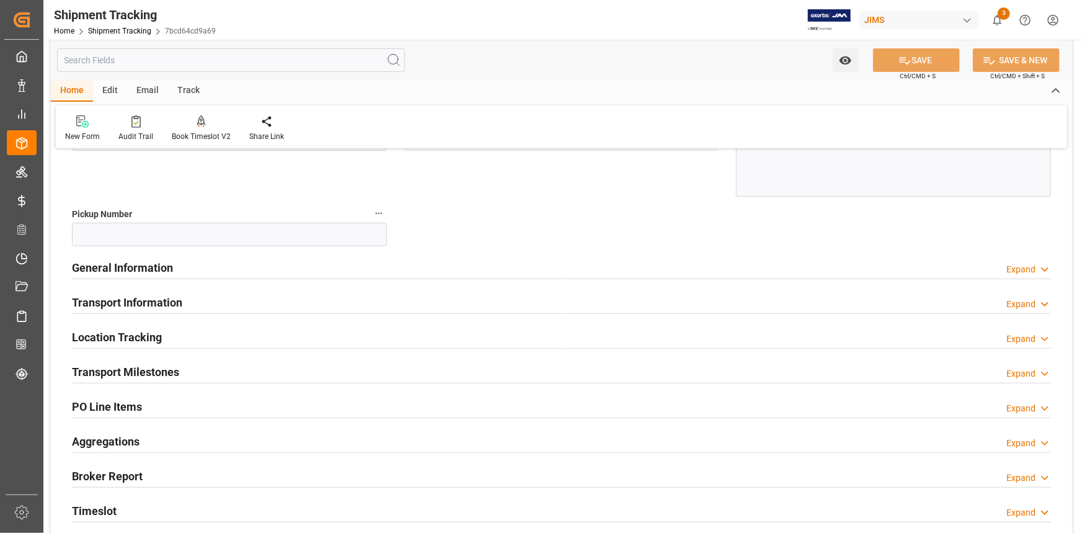
click at [259, 273] on div "General Information Expand" at bounding box center [561, 267] width 979 height 24
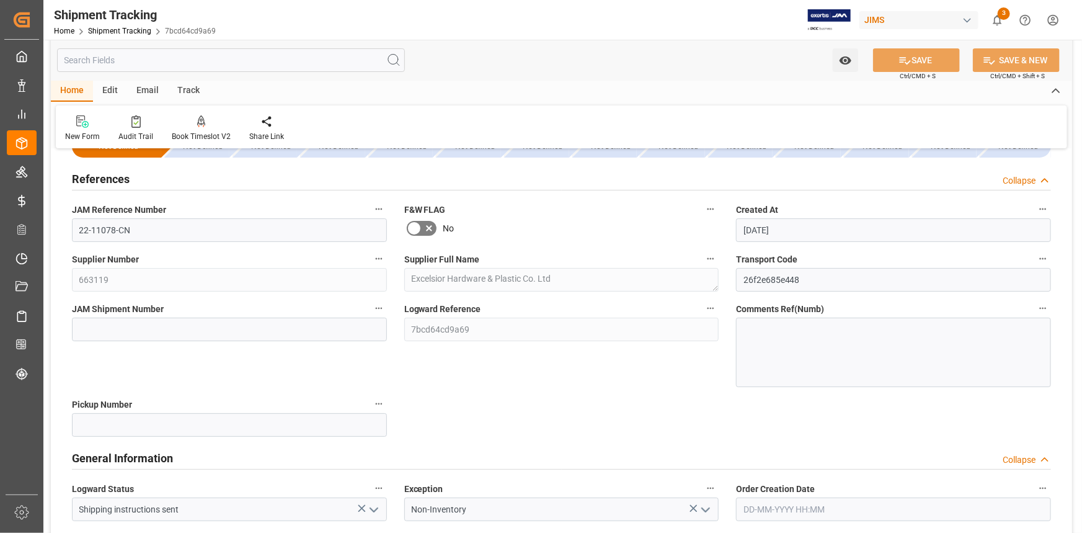
scroll to position [0, 0]
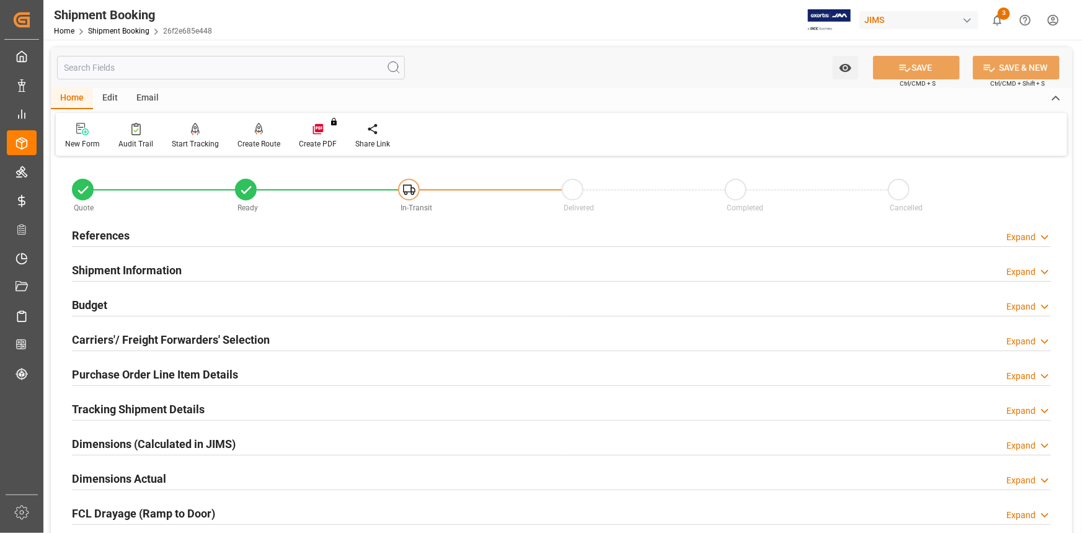
click at [284, 311] on div "Budget Expand" at bounding box center [561, 304] width 979 height 24
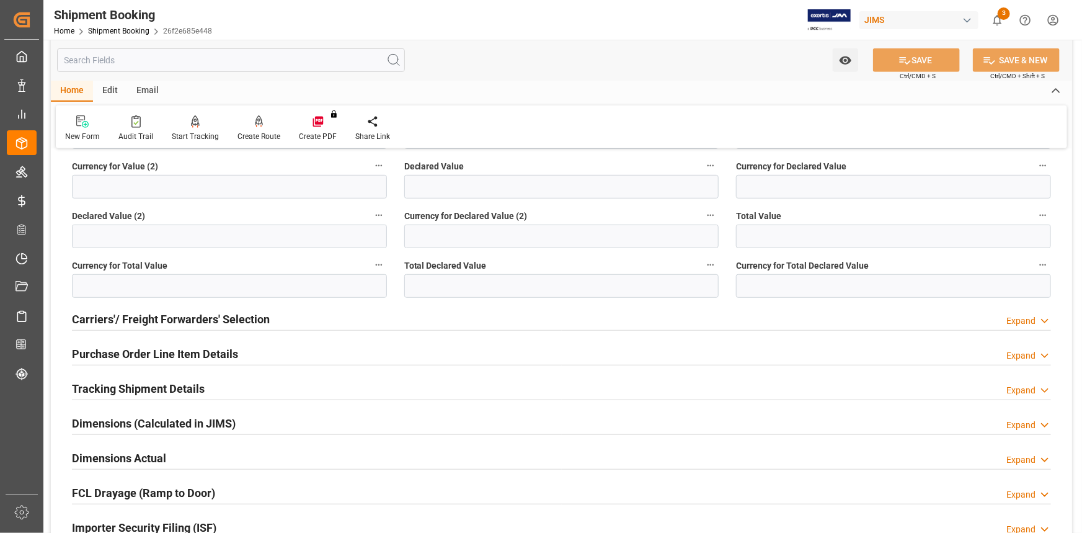
scroll to position [338, 0]
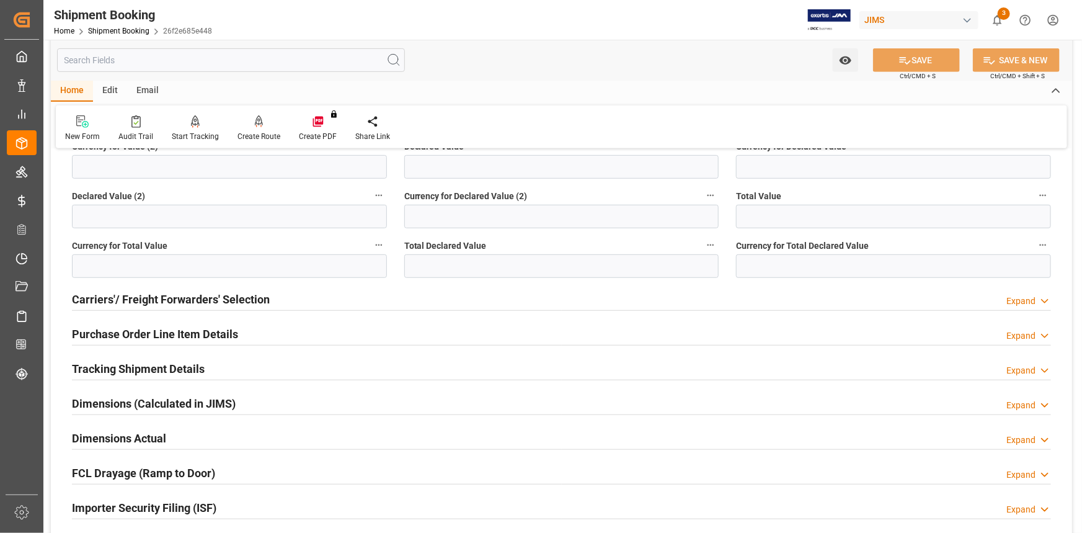
click at [296, 302] on div "Carriers'/ Freight Forwarders' Selection Expand" at bounding box center [561, 299] width 979 height 24
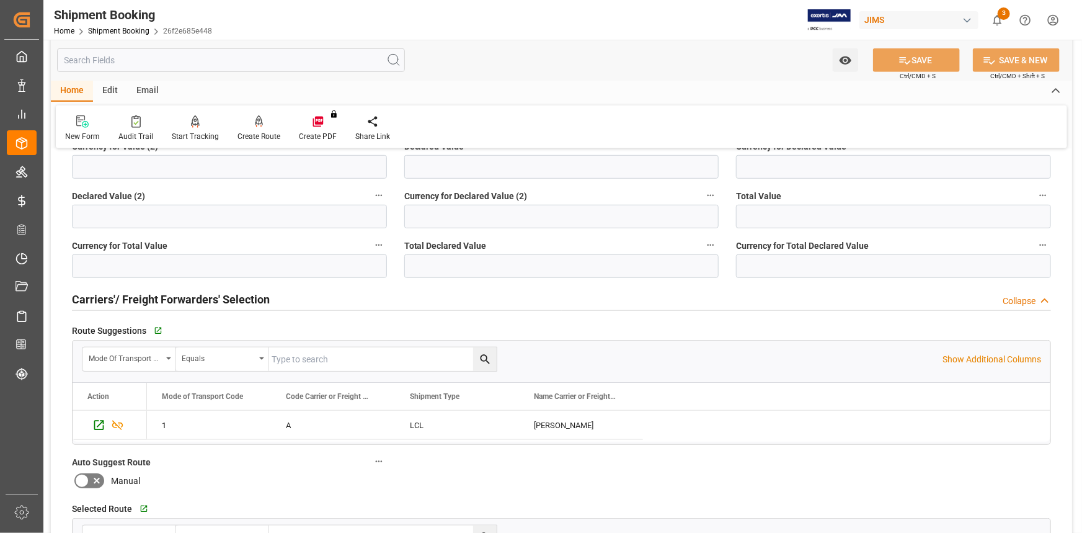
click at [298, 304] on div "Carriers'/ Freight Forwarders' Selection Collapse" at bounding box center [561, 299] width 979 height 24
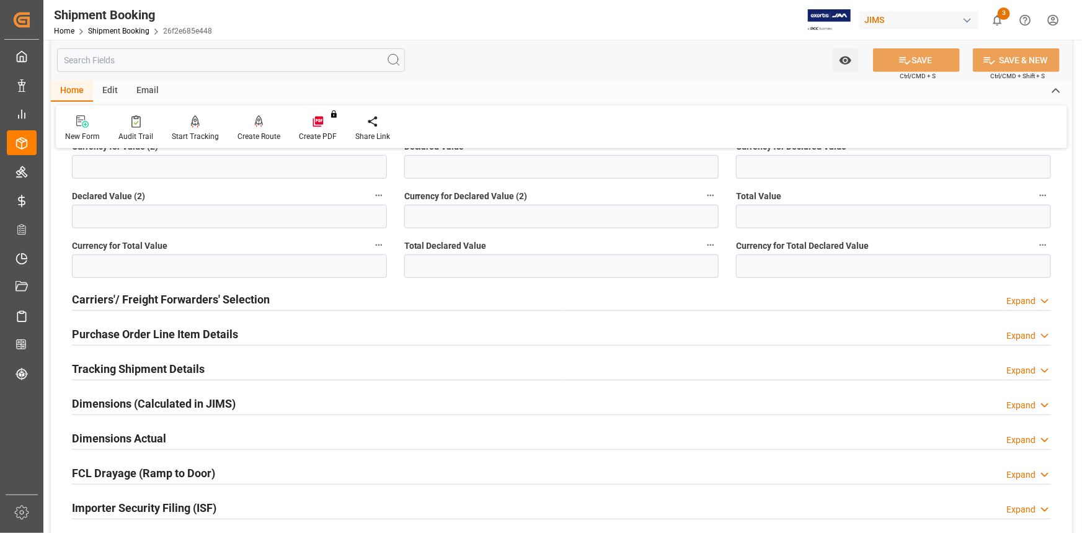
click at [288, 333] on div "Purchase Order Line Item Details Expand" at bounding box center [561, 333] width 979 height 24
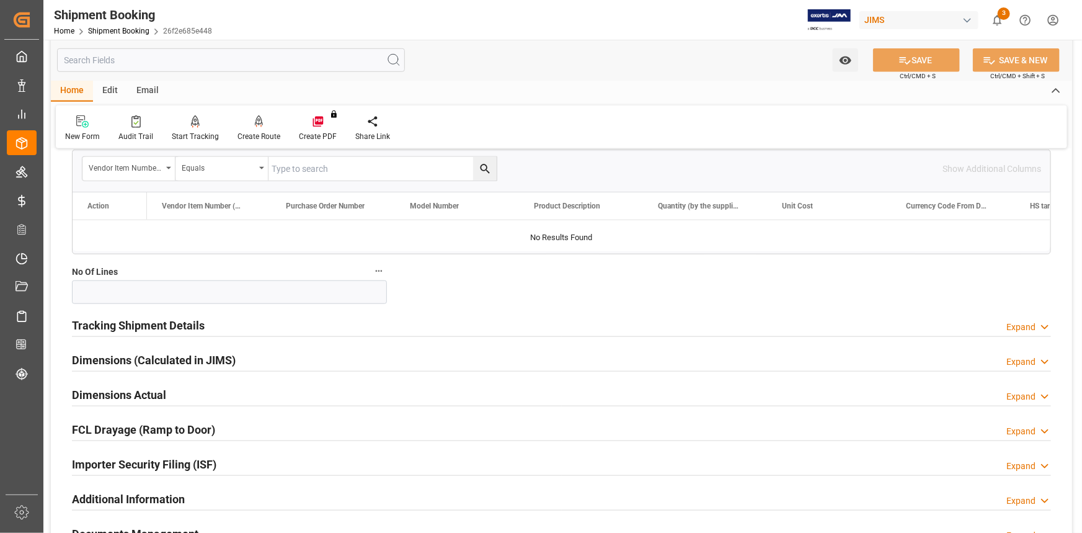
scroll to position [564, 0]
click at [222, 328] on div "Tracking Shipment Details Expand" at bounding box center [561, 324] width 979 height 24
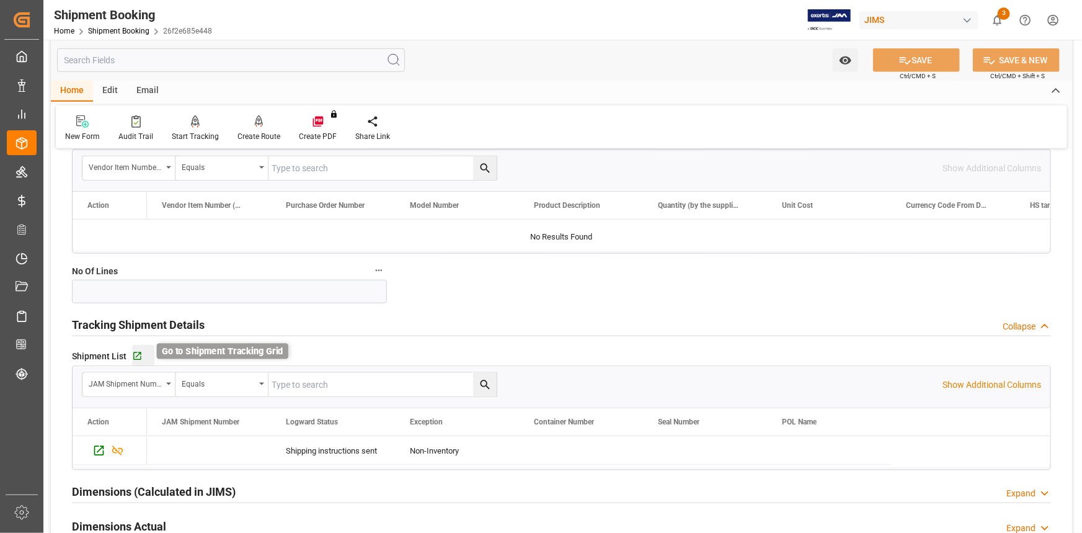
click at [137, 355] on icon "button" at bounding box center [137, 356] width 11 height 11
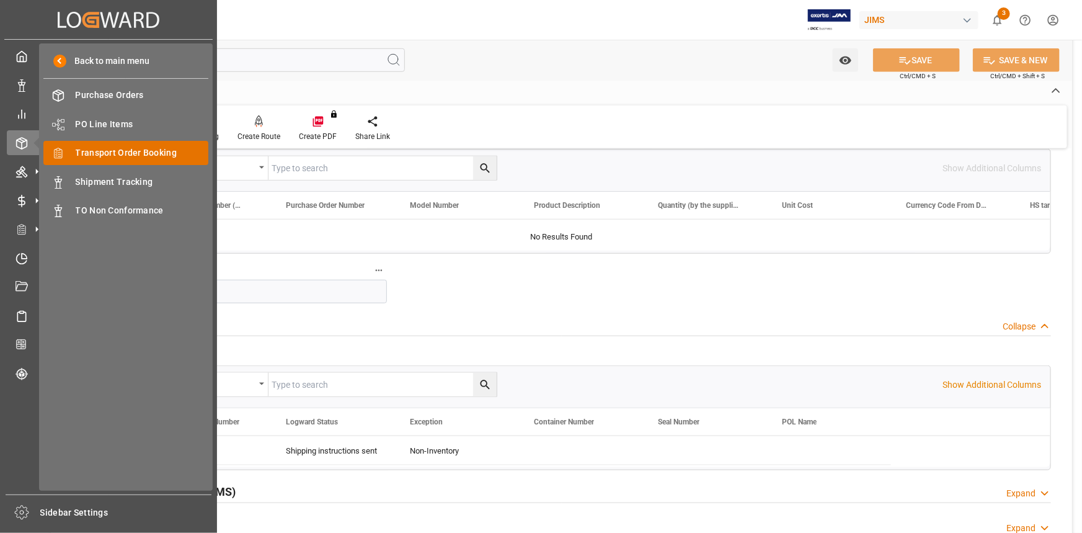
click at [142, 148] on span "Transport Order Booking" at bounding box center [142, 152] width 133 height 13
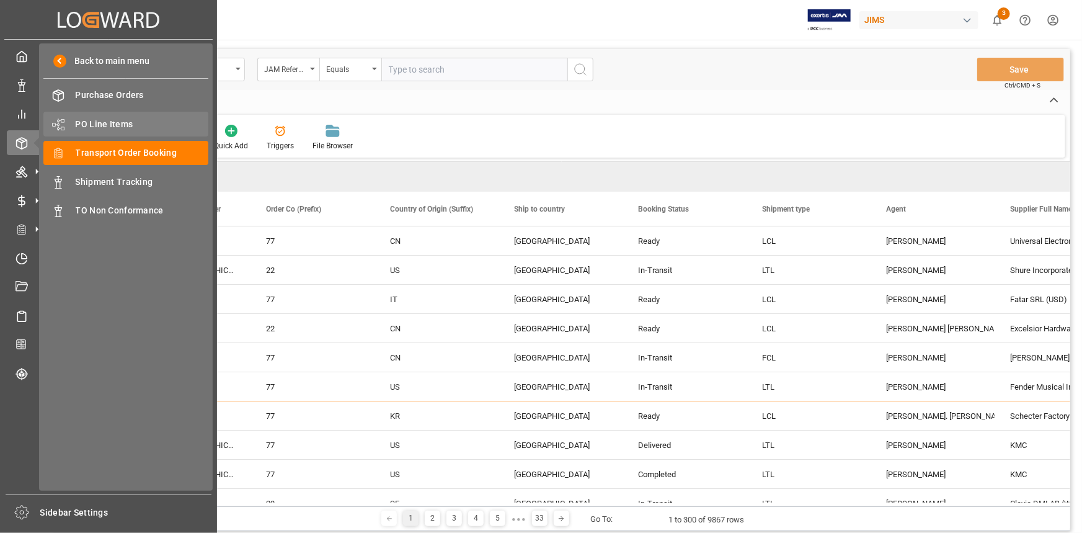
click at [115, 125] on span "PO Line Items" at bounding box center [142, 124] width 133 height 13
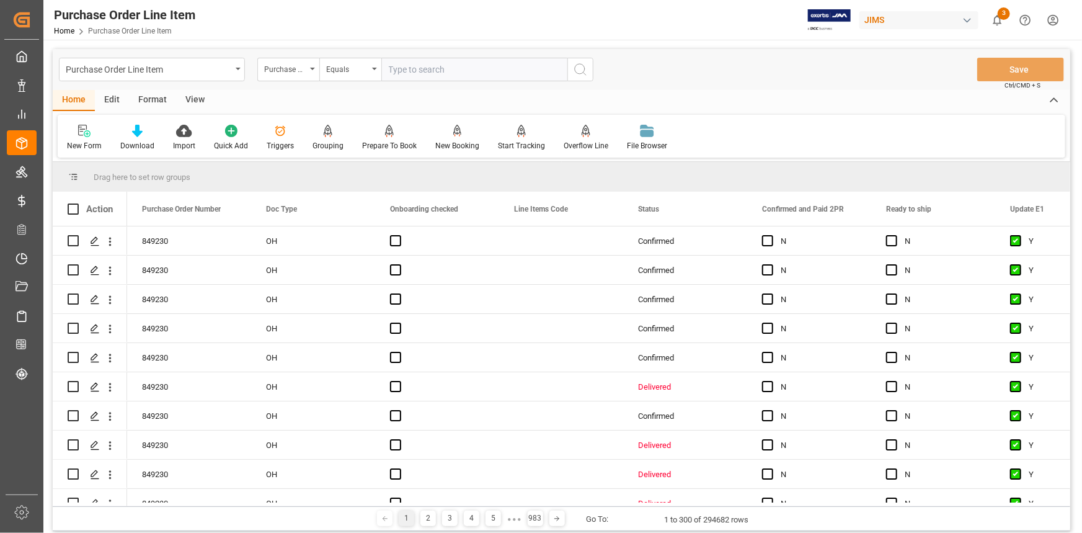
click at [406, 68] on input "text" at bounding box center [474, 70] width 186 height 24
click at [291, 72] on div "Purchase Order Number" at bounding box center [285, 68] width 42 height 14
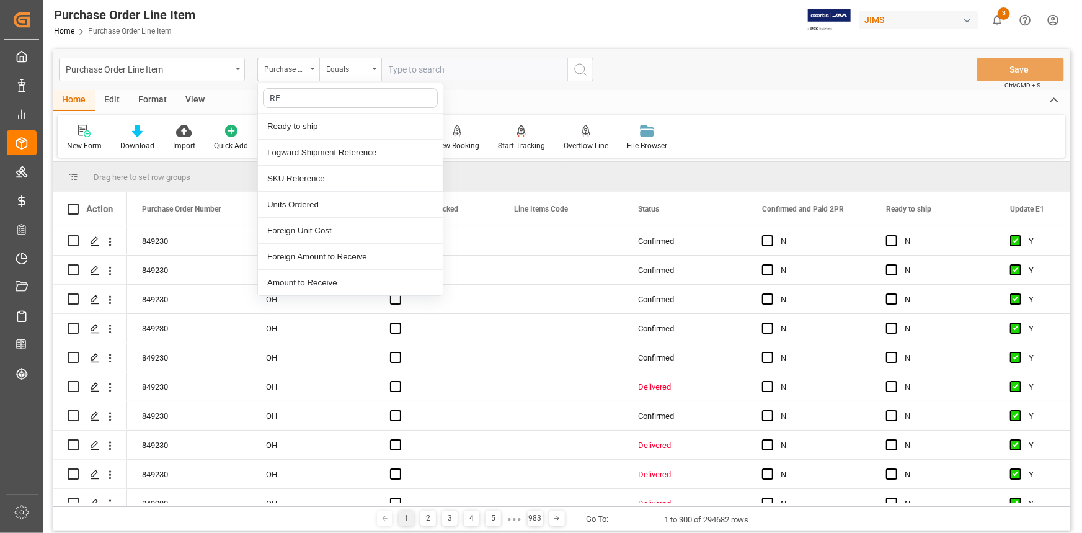
type input "REF"
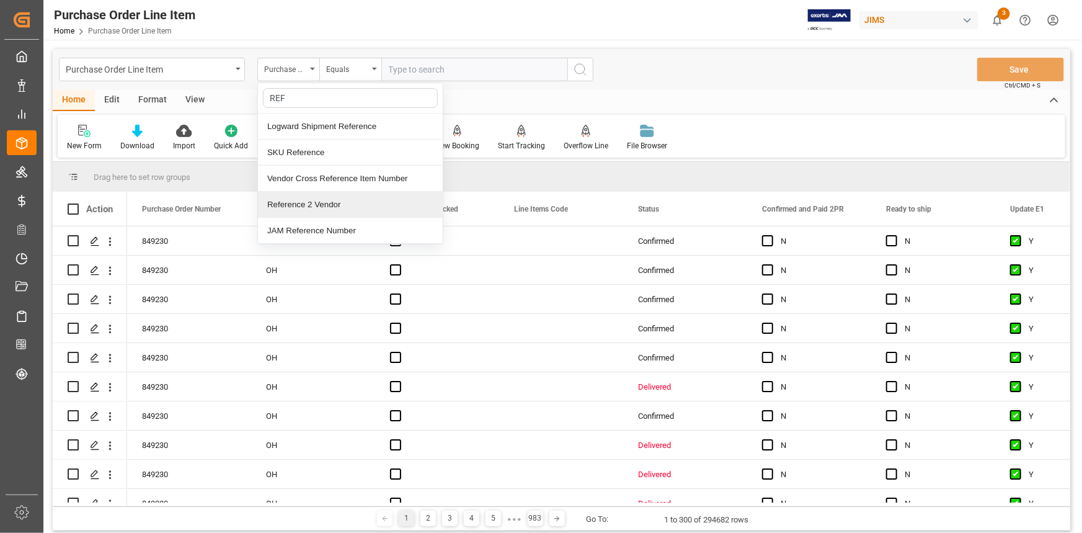
click at [337, 205] on div "Reference 2 Vendor" at bounding box center [350, 205] width 185 height 26
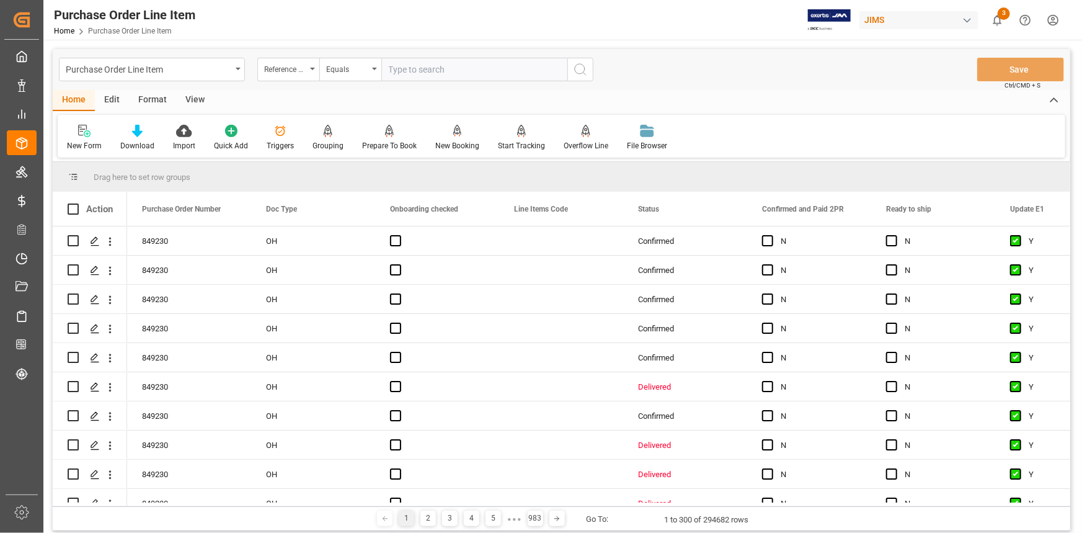
click at [414, 71] on input "text" at bounding box center [474, 70] width 186 height 24
paste input "22-10551-[GEOGRAPHIC_DATA]"
type input "22-10551-[GEOGRAPHIC_DATA]"
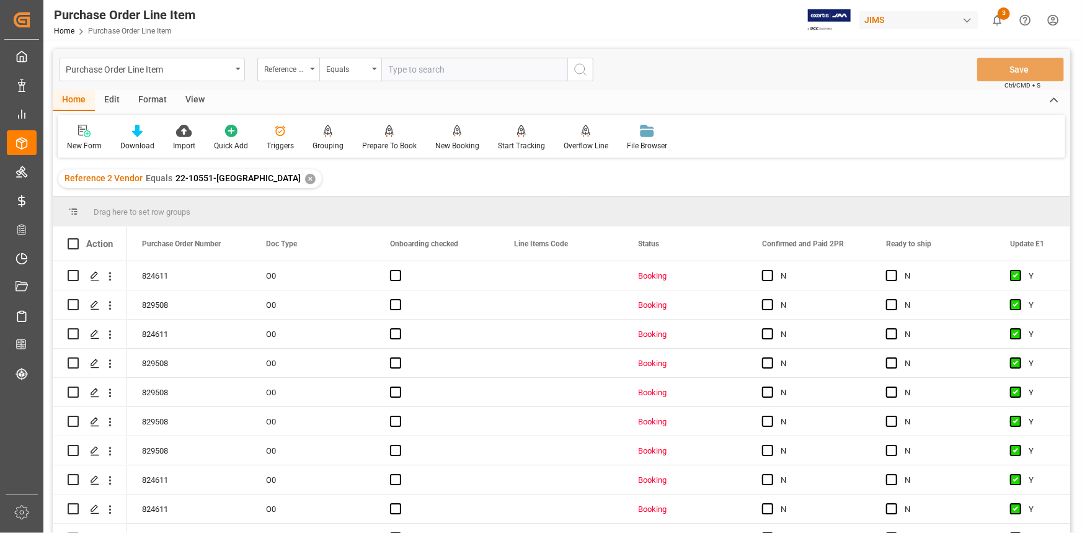
click at [195, 99] on div "View" at bounding box center [195, 100] width 38 height 21
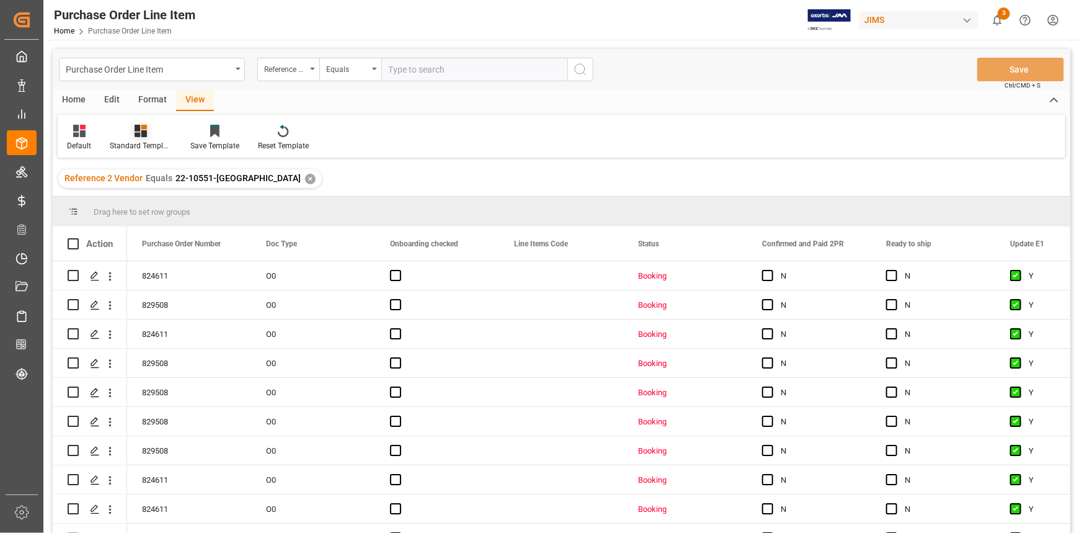
click at [142, 138] on div "Standard Templates" at bounding box center [140, 137] width 81 height 27
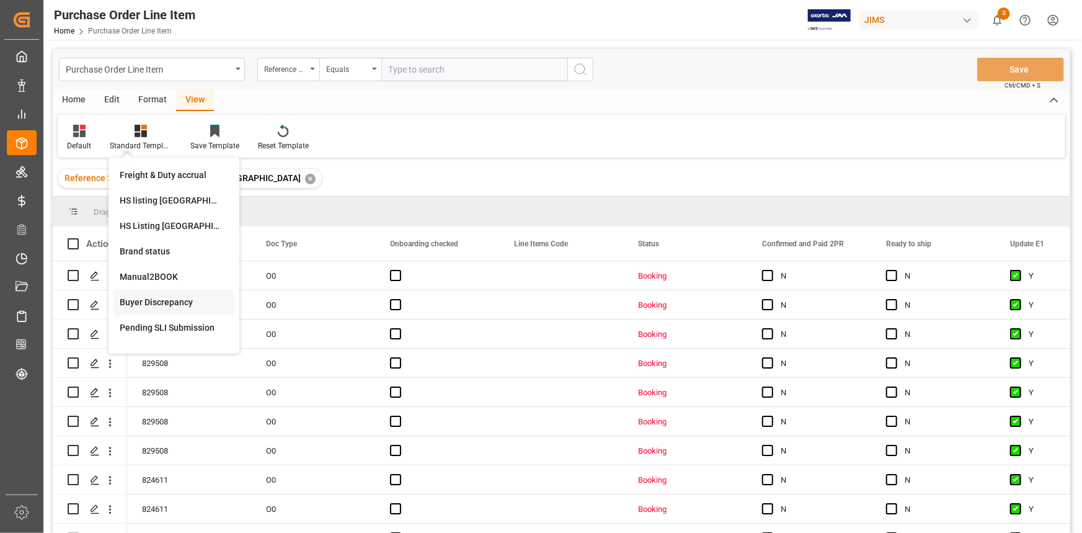
click at [171, 300] on div "Buyer Discrepancy" at bounding box center [174, 302] width 109 height 13
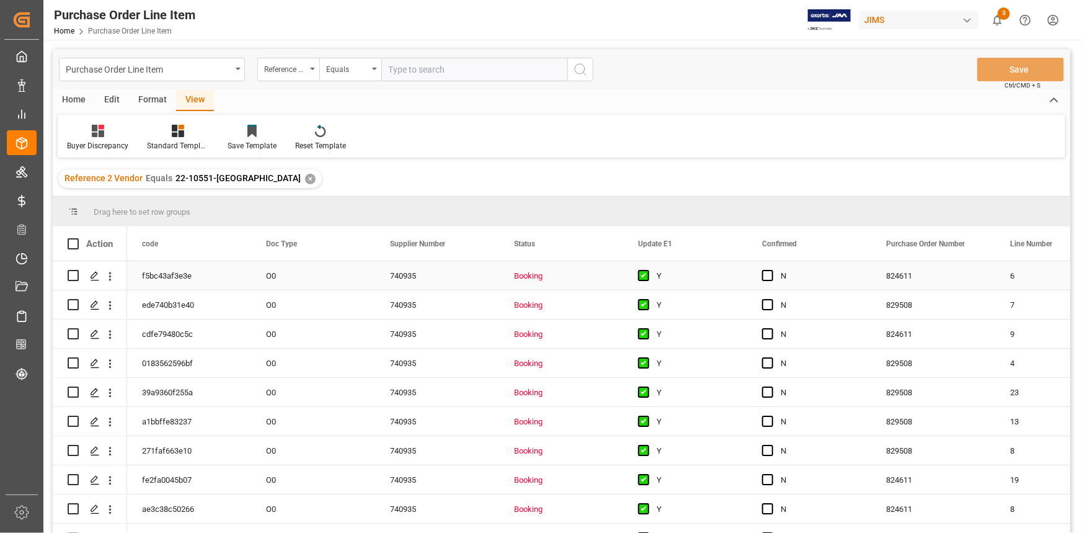
click at [482, 278] on div "740935" at bounding box center [437, 275] width 124 height 29
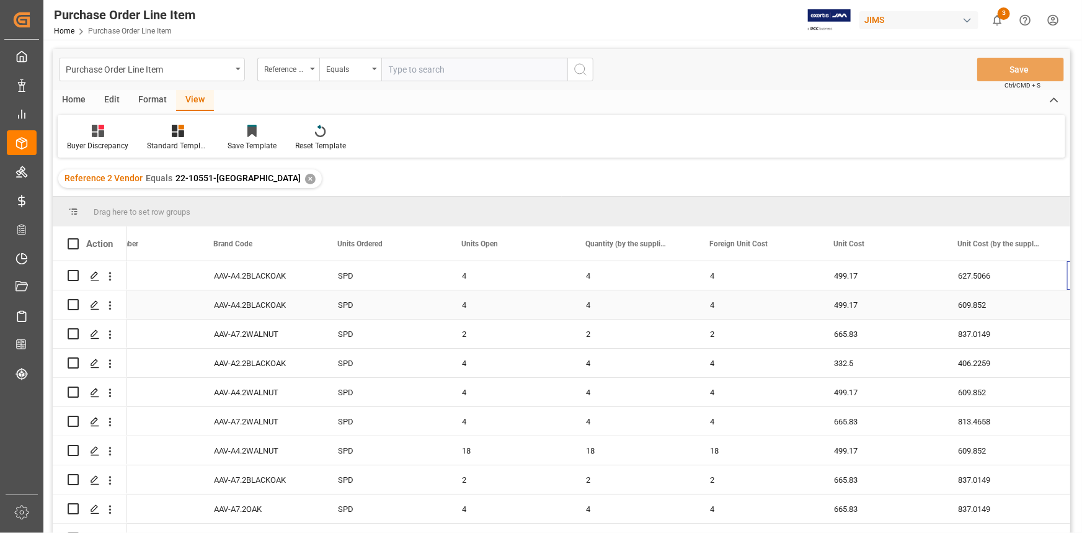
scroll to position [0, 1045]
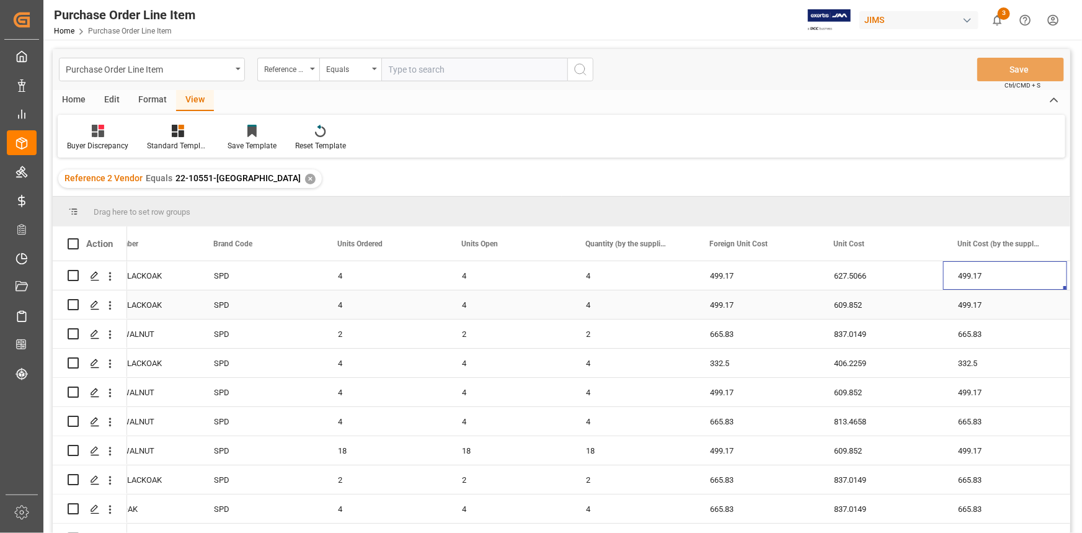
click at [677, 314] on div "4" at bounding box center [633, 304] width 124 height 29
click at [633, 340] on div "2" at bounding box center [633, 333] width 124 height 29
click at [613, 365] on div "4" at bounding box center [633, 363] width 124 height 29
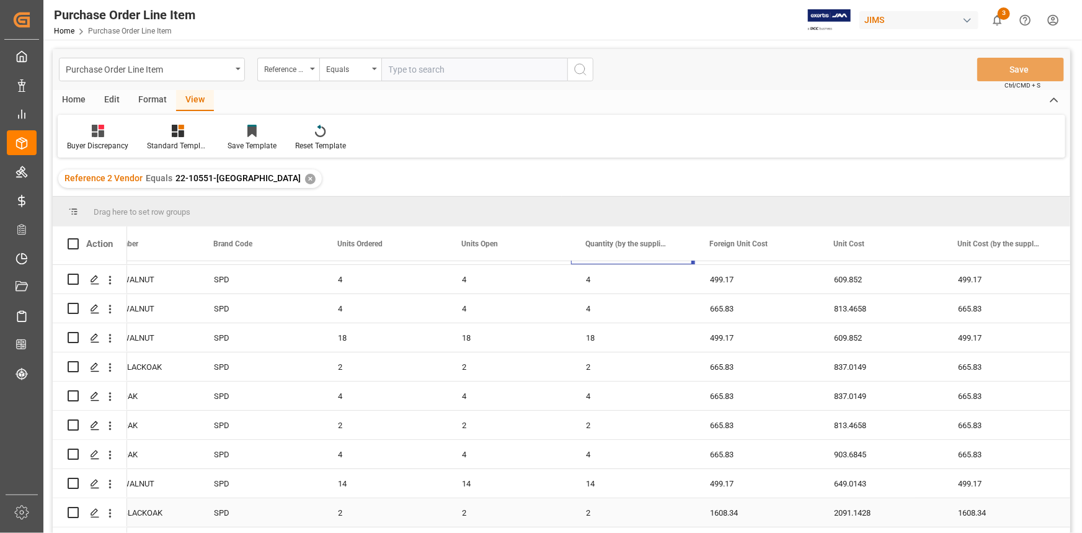
scroll to position [0, 0]
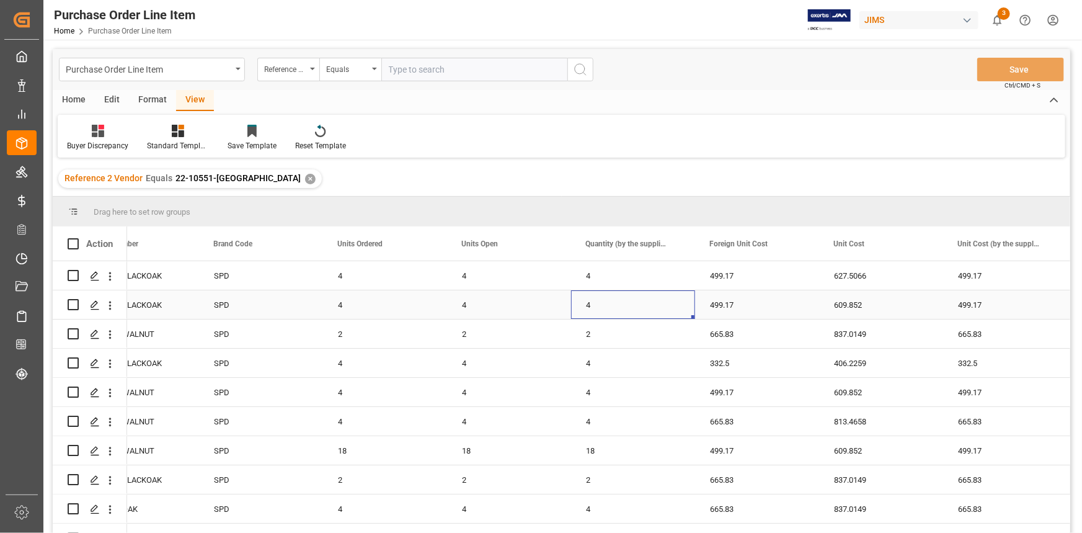
click at [626, 309] on div "4" at bounding box center [633, 304] width 124 height 29
click at [611, 339] on div "2" at bounding box center [633, 333] width 124 height 29
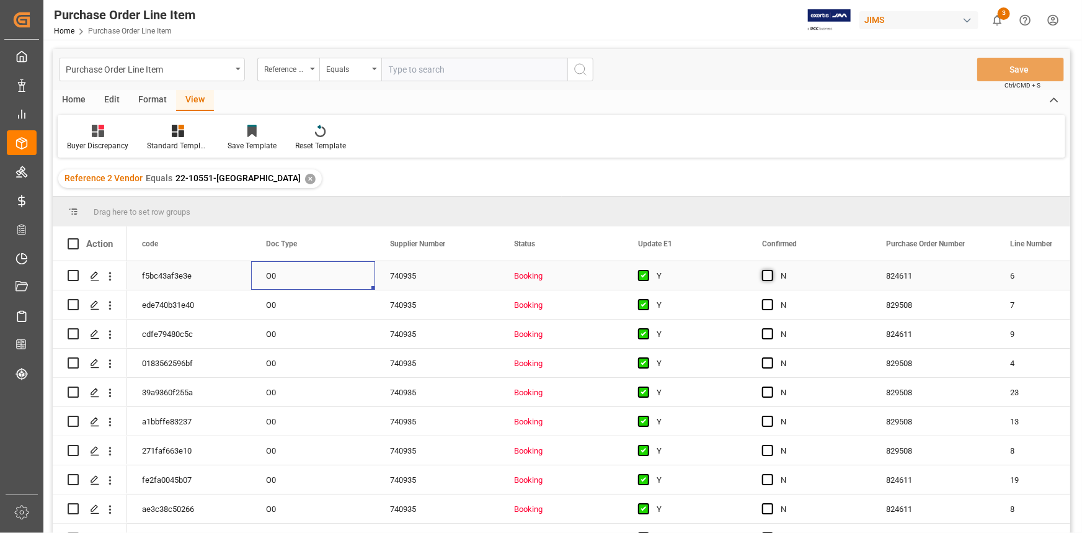
click at [763, 279] on span "Press SPACE to select this row." at bounding box center [767, 275] width 11 height 11
click at [771, 270] on input "Press SPACE to select this row." at bounding box center [771, 270] width 0 height 0
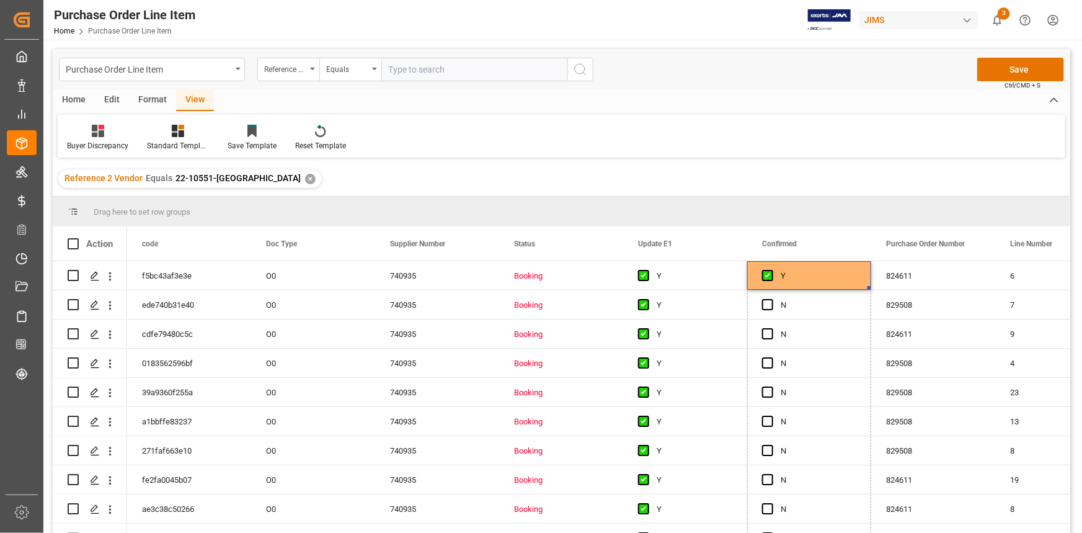
drag, startPoint x: 869, startPoint y: 287, endPoint x: 850, endPoint y: 533, distance: 246.3
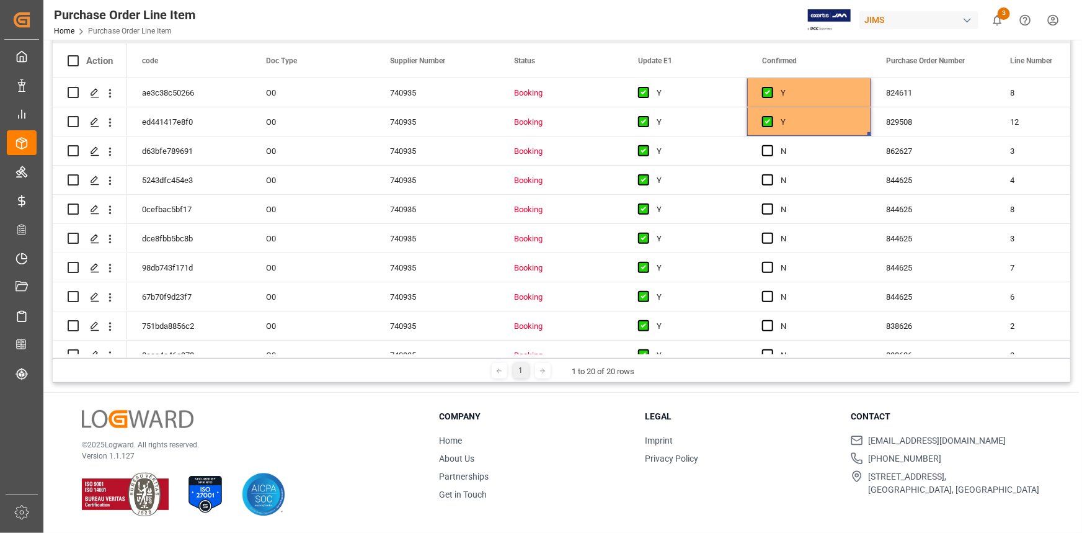
scroll to position [236, 0]
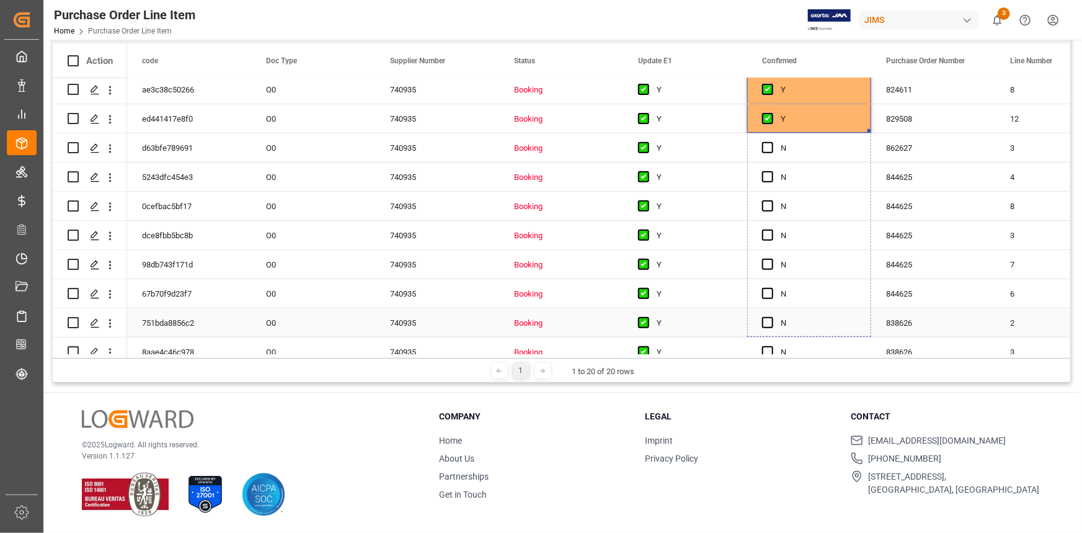
drag, startPoint x: 868, startPoint y: 129, endPoint x: 853, endPoint y: 316, distance: 187.9
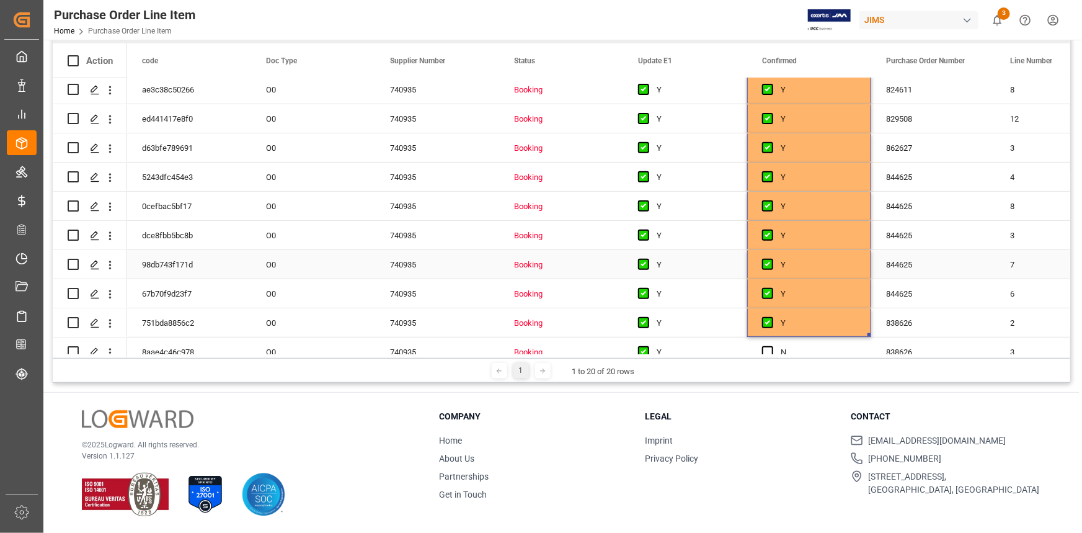
click at [979, 252] on div "844625" at bounding box center [933, 264] width 124 height 29
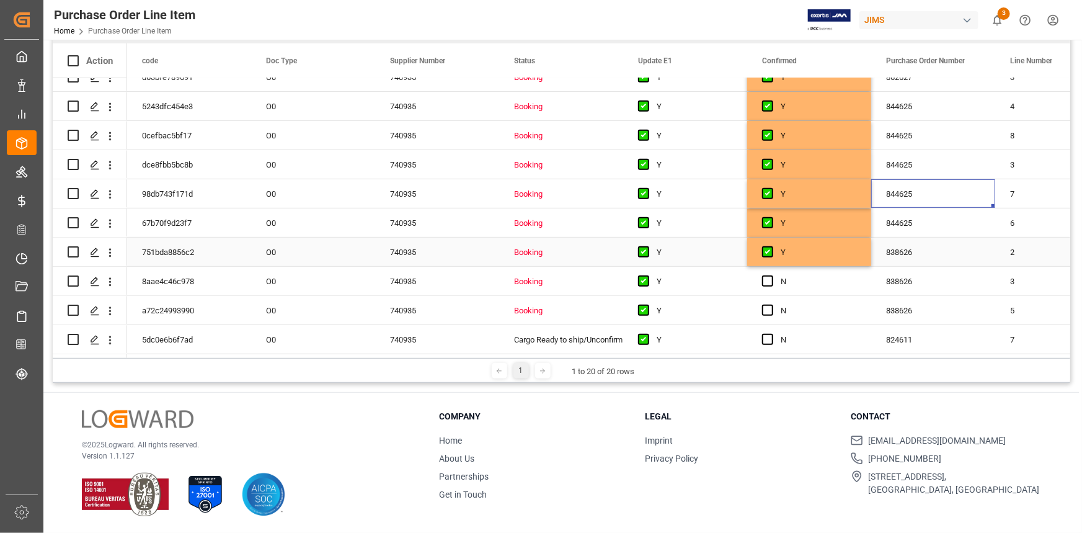
click at [808, 256] on div "Y" at bounding box center [819, 252] width 76 height 29
drag, startPoint x: 868, startPoint y: 259, endPoint x: 851, endPoint y: 347, distance: 89.6
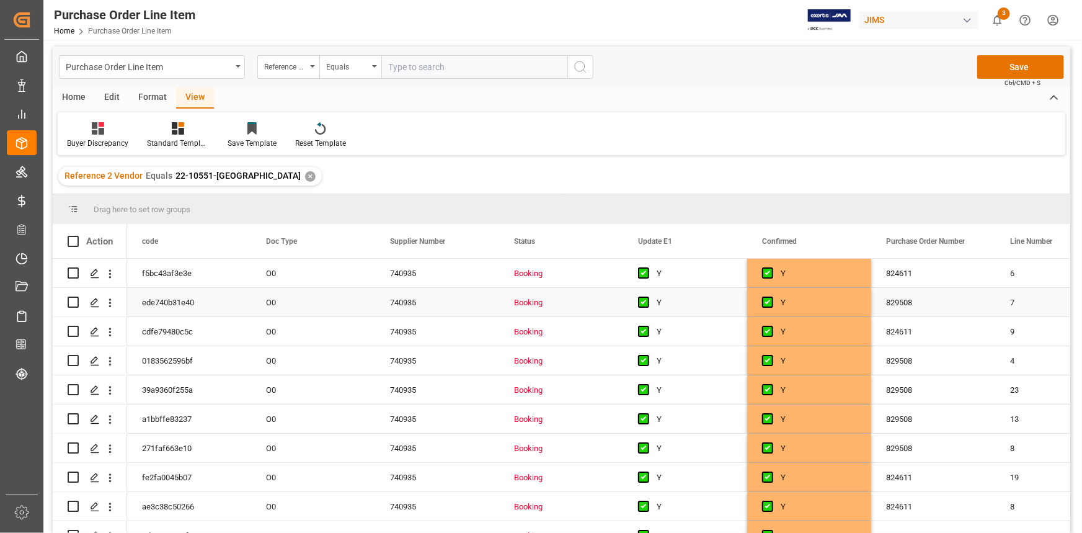
scroll to position [0, 0]
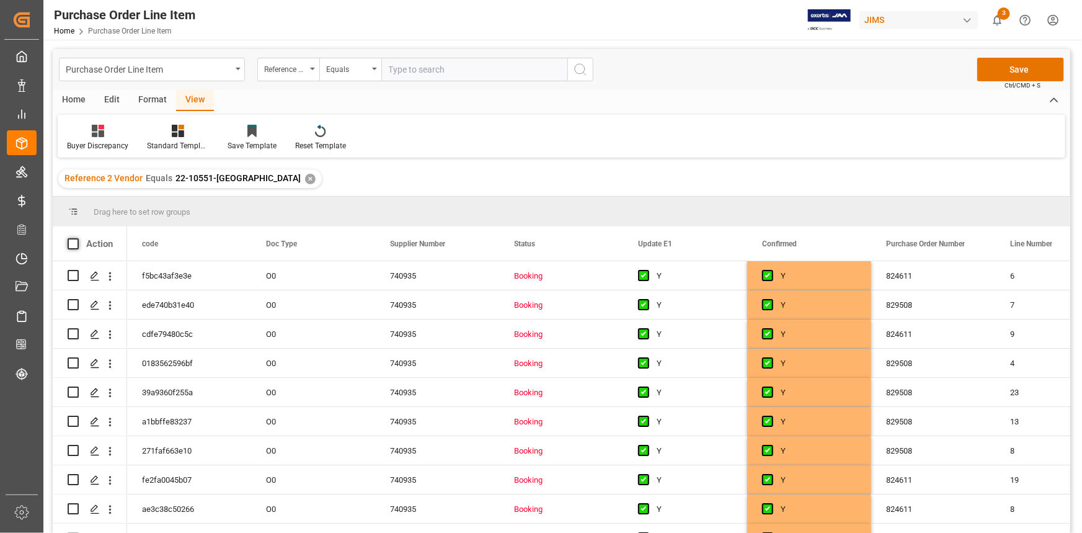
click at [74, 245] on span at bounding box center [73, 243] width 11 height 11
click at [77, 238] on input "checkbox" at bounding box center [77, 238] width 0 height 0
checkbox input "true"
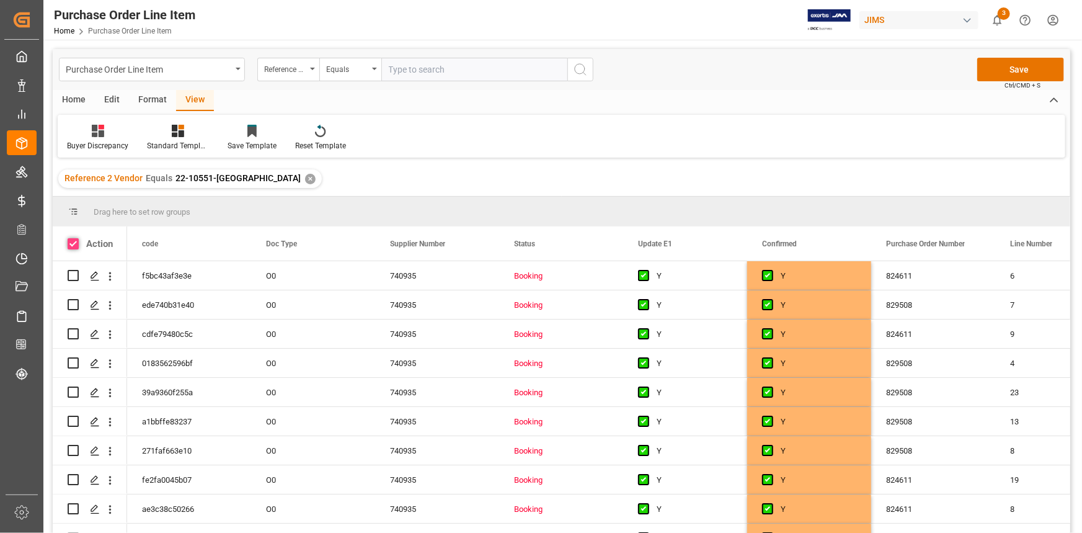
checkbox input "true"
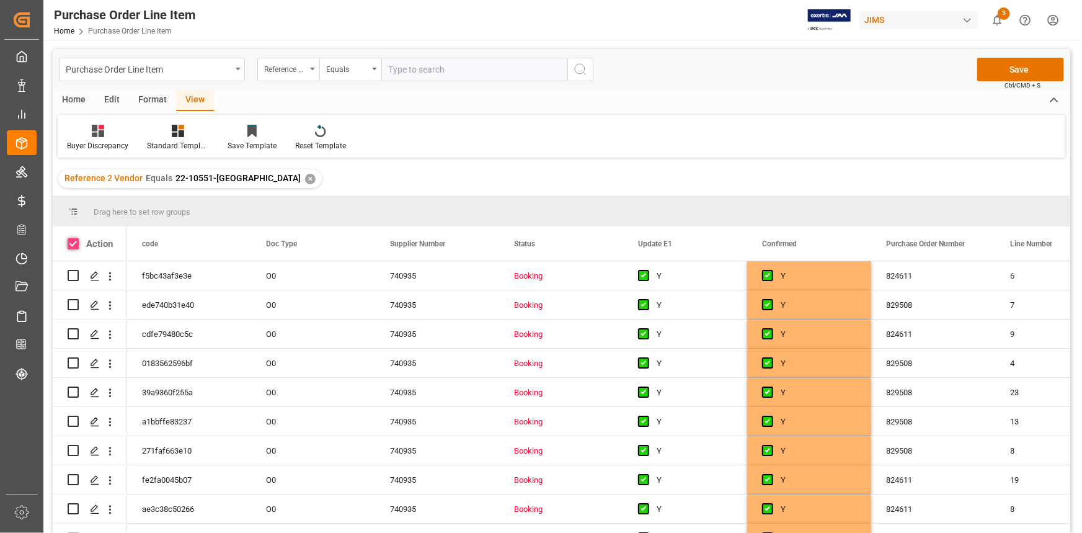
checkbox input "true"
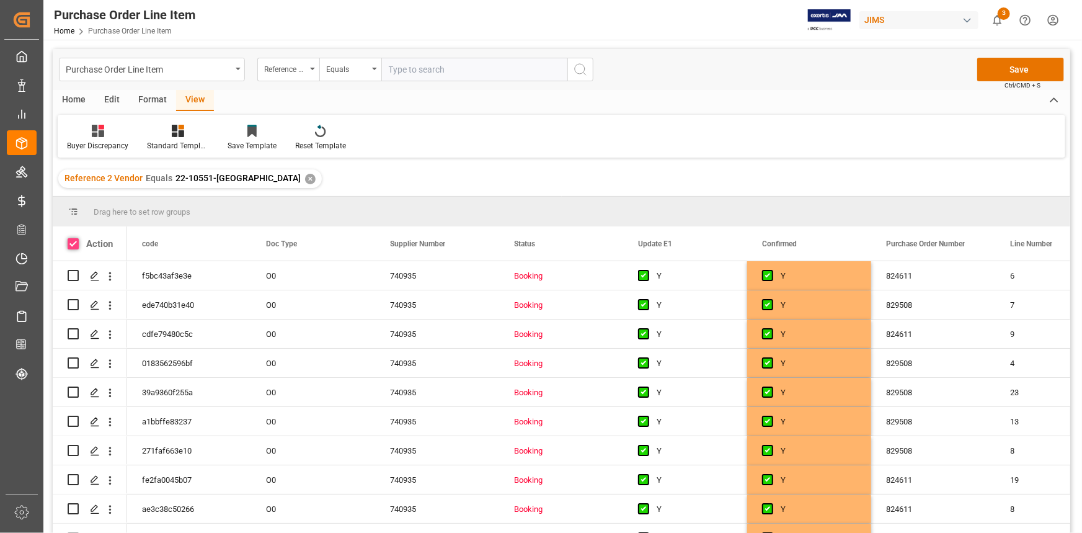
checkbox input "true"
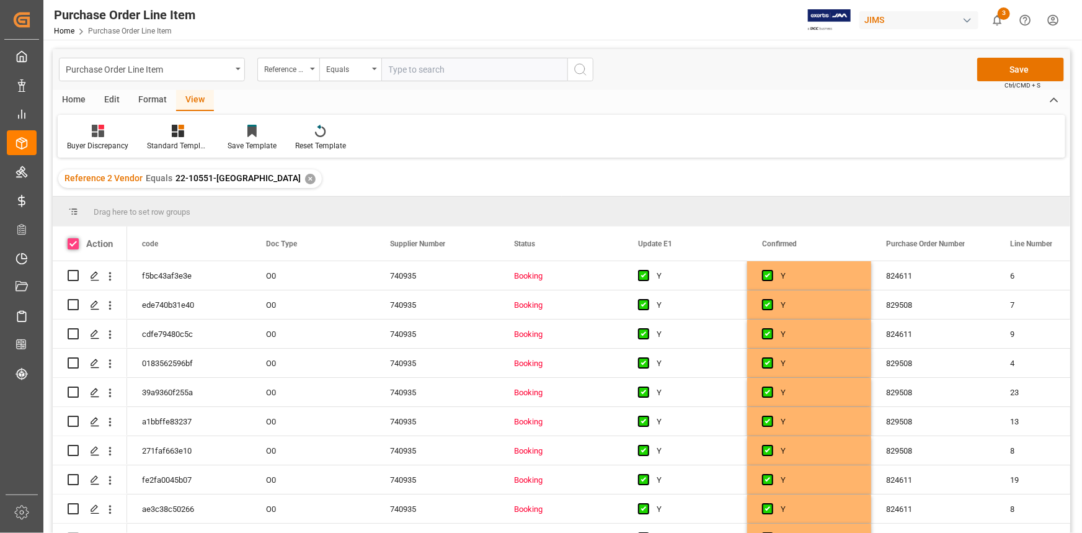
checkbox input "true"
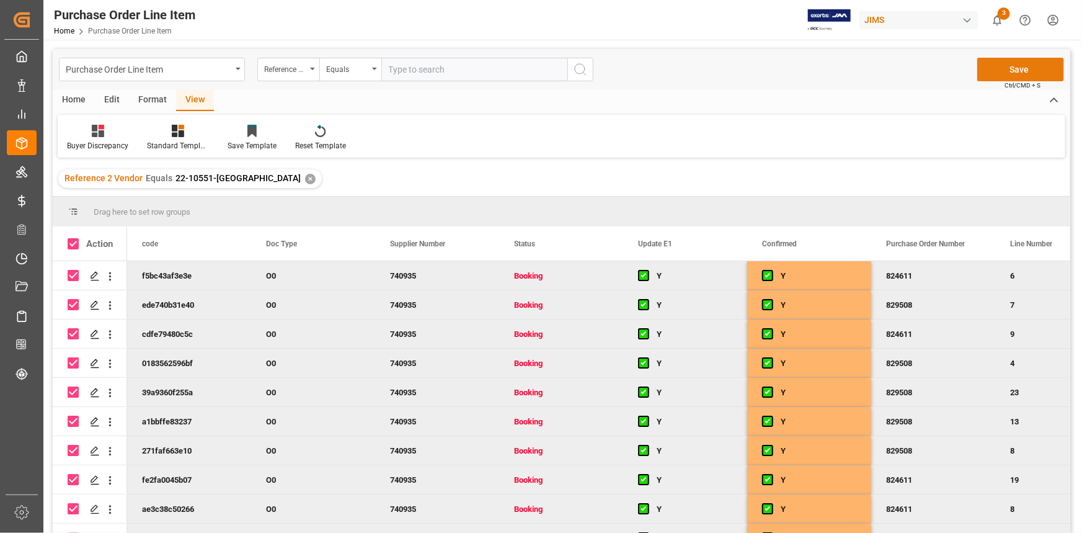
click at [1010, 69] on button "Save" at bounding box center [1020, 70] width 87 height 24
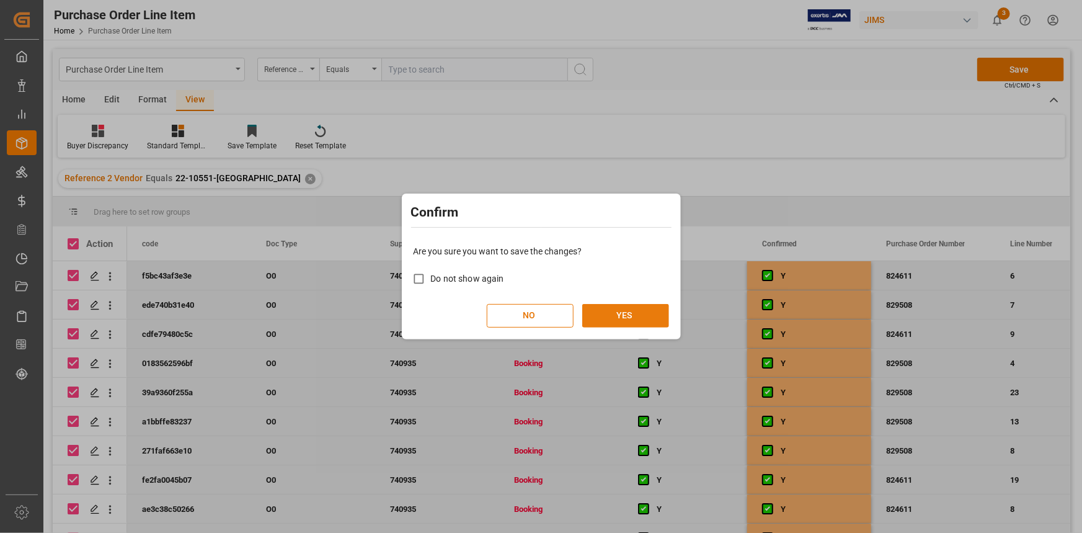
click at [618, 311] on button "YES" at bounding box center [625, 316] width 87 height 24
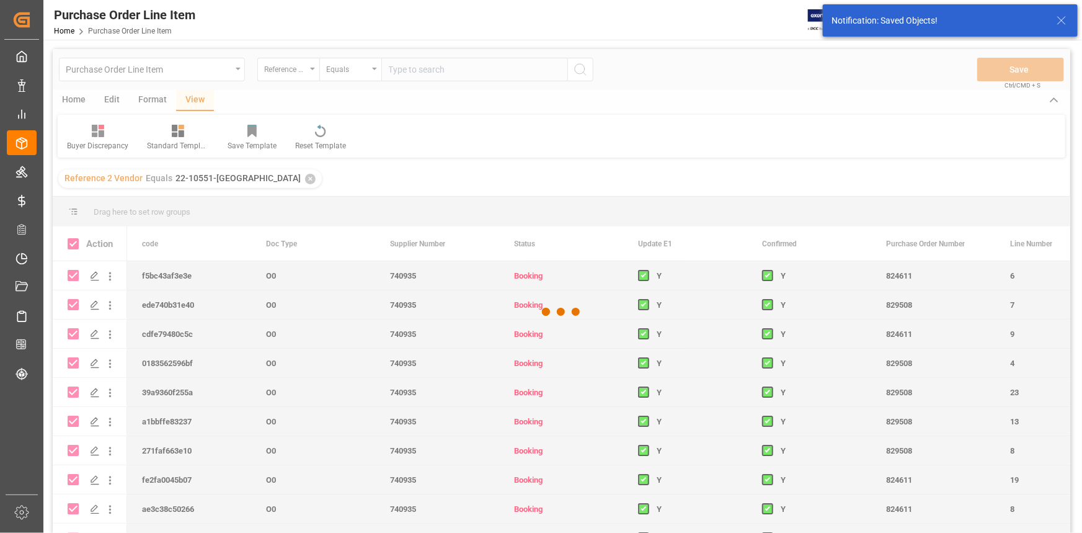
checkbox input "false"
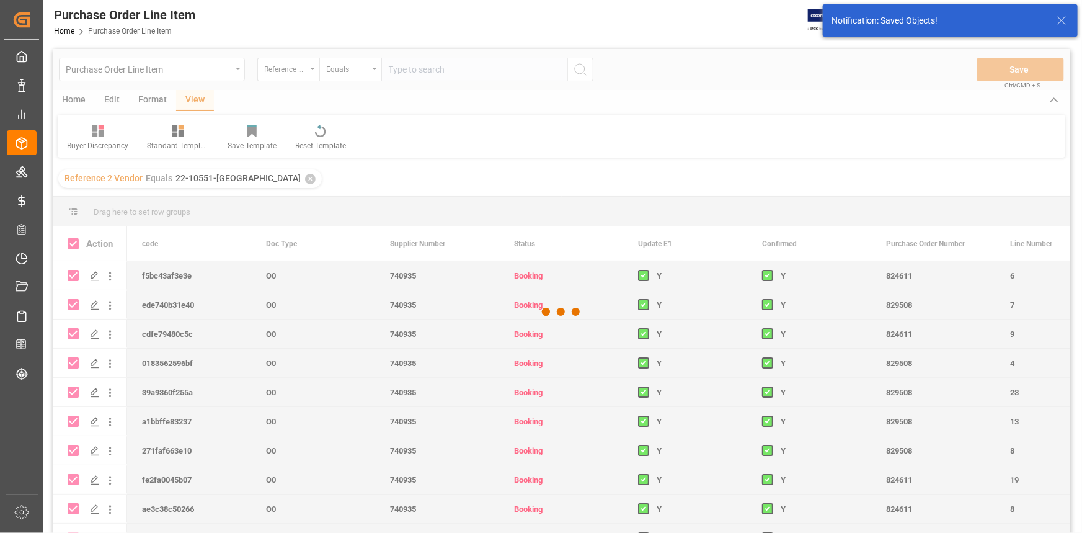
checkbox input "false"
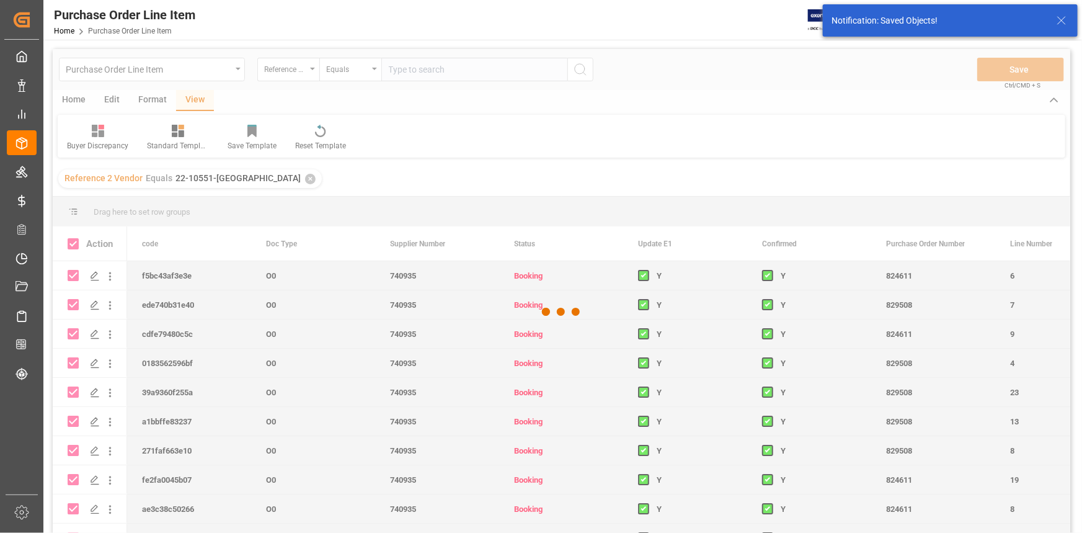
checkbox input "false"
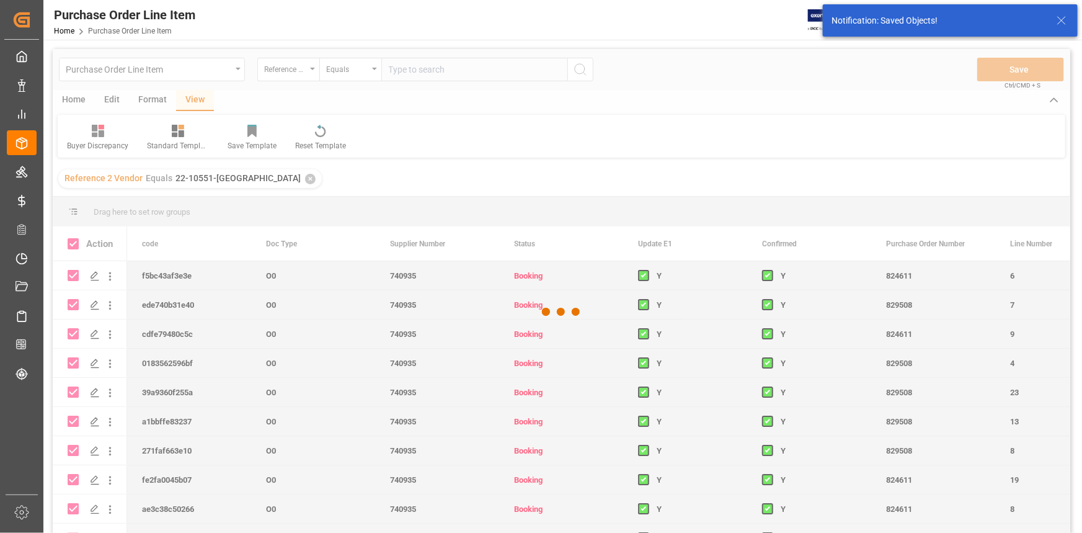
checkbox input "false"
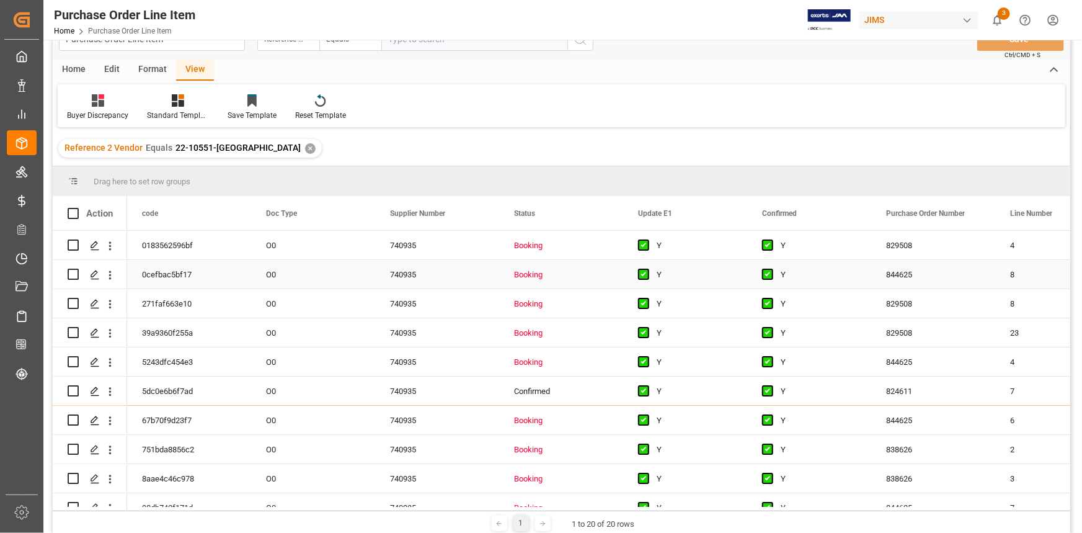
scroll to position [14, 0]
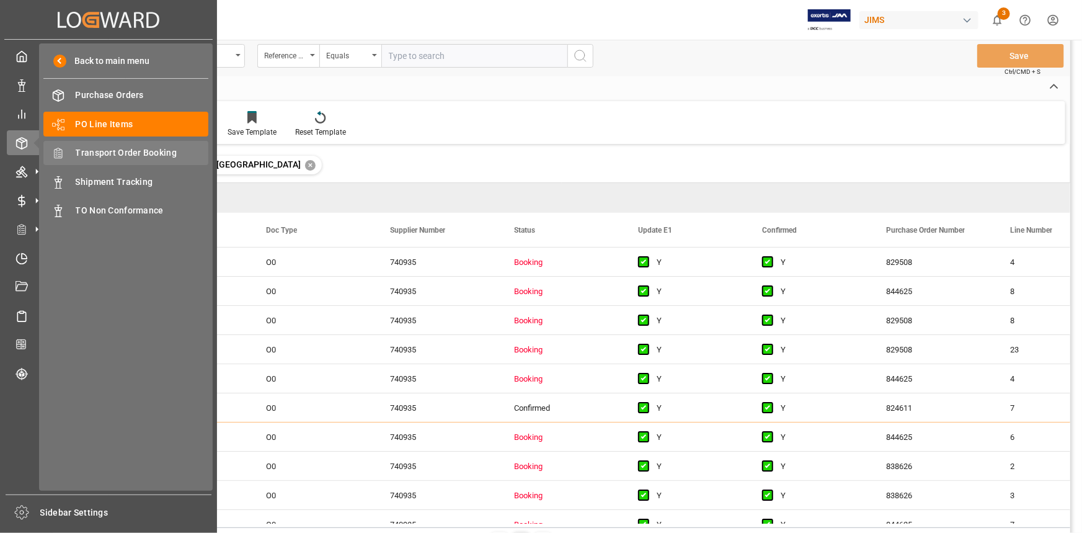
click at [120, 154] on span "Transport Order Booking" at bounding box center [142, 152] width 133 height 13
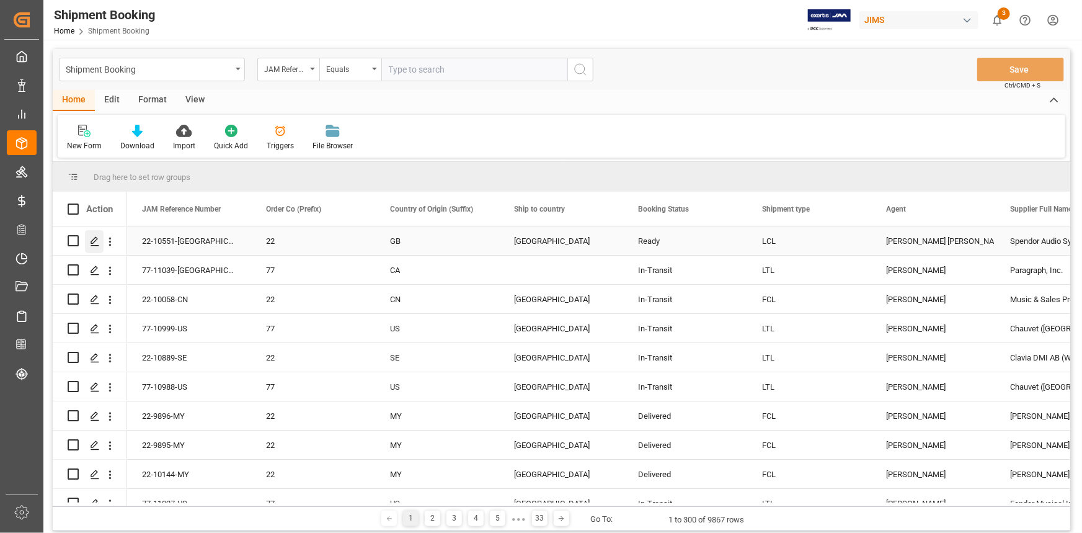
click at [92, 237] on icon "Press SPACE to select this row." at bounding box center [95, 241] width 10 height 10
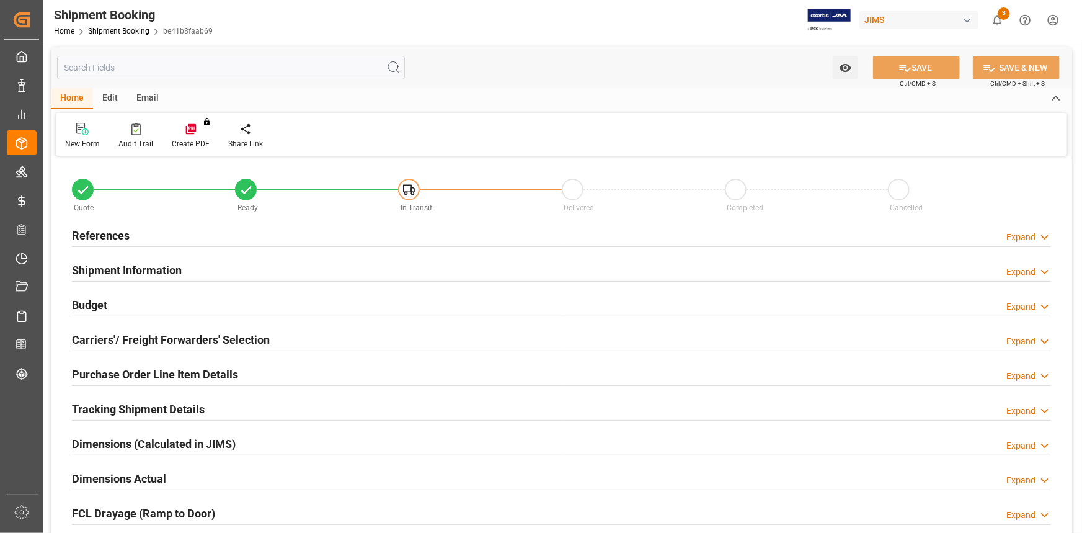
type input "20"
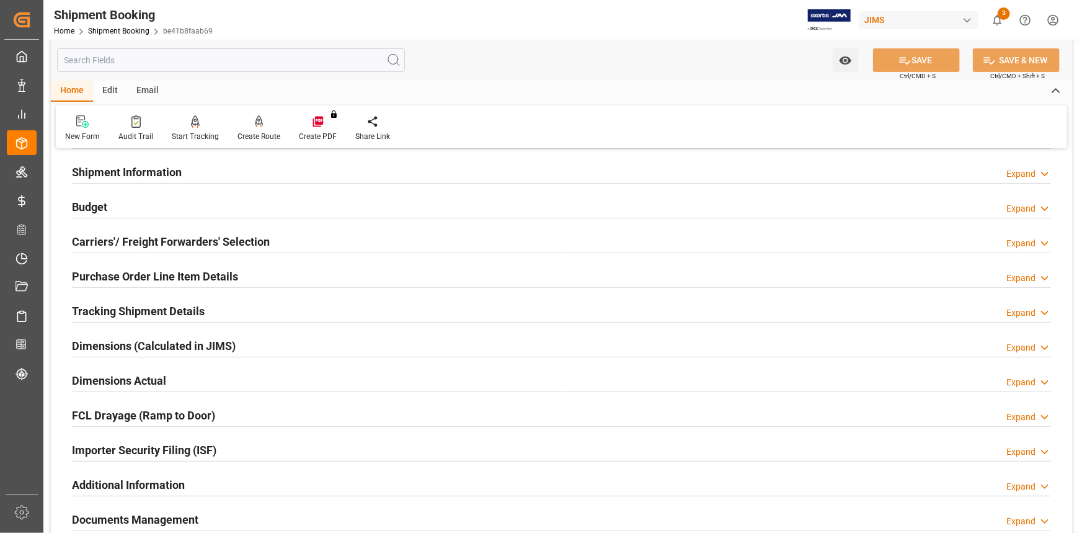
scroll to position [112, 0]
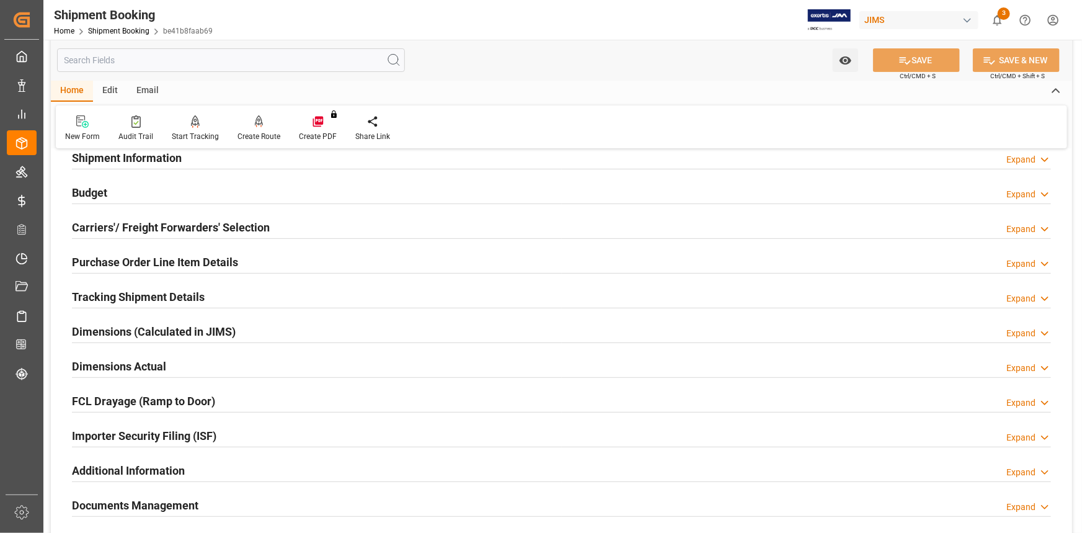
click at [233, 297] on div "Tracking Shipment Details Expand" at bounding box center [561, 296] width 979 height 24
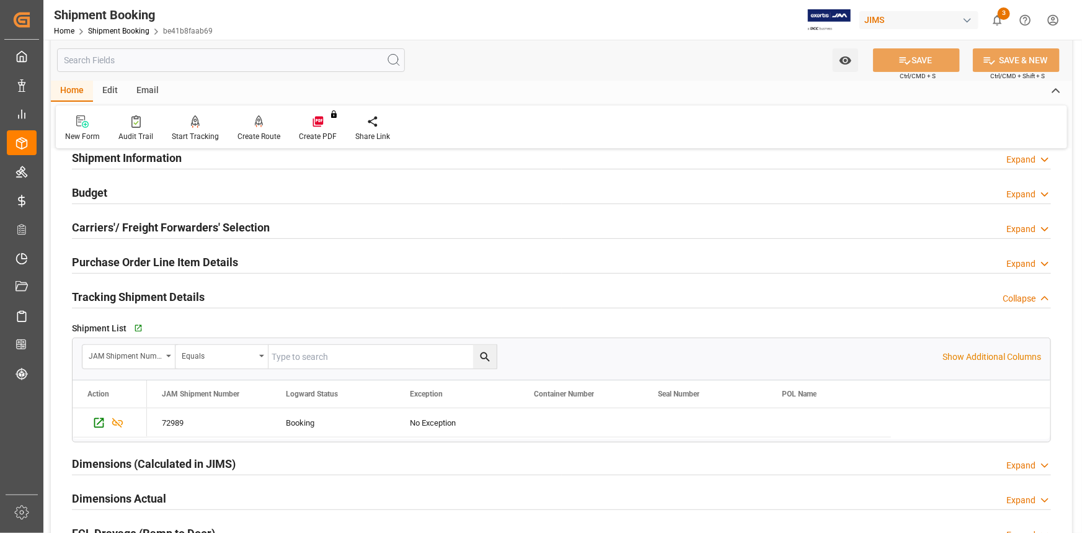
click at [233, 297] on div "Tracking Shipment Details Collapse" at bounding box center [561, 296] width 979 height 24
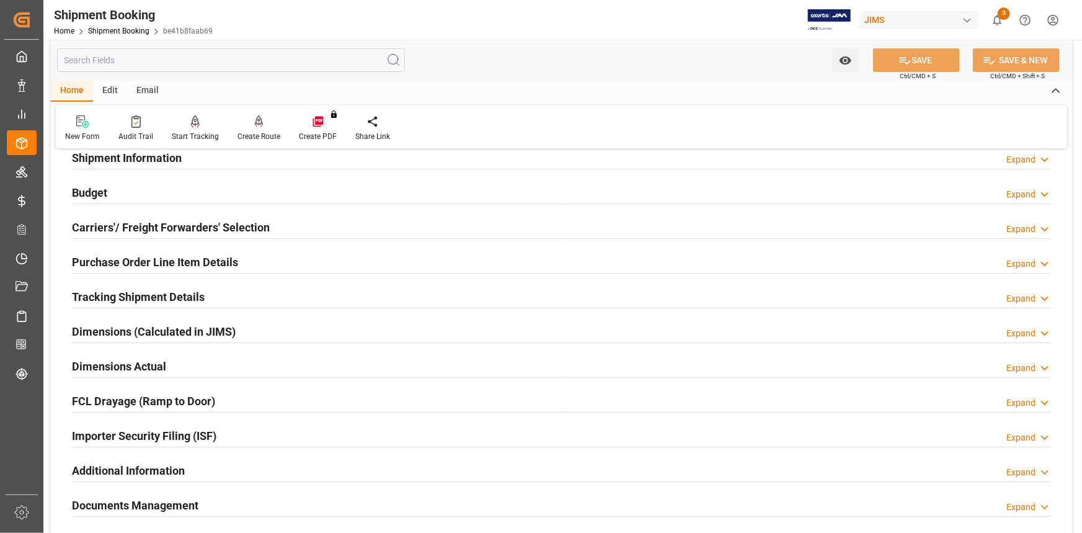
click at [244, 255] on div "Purchase Order Line Item Details Expand" at bounding box center [561, 261] width 979 height 24
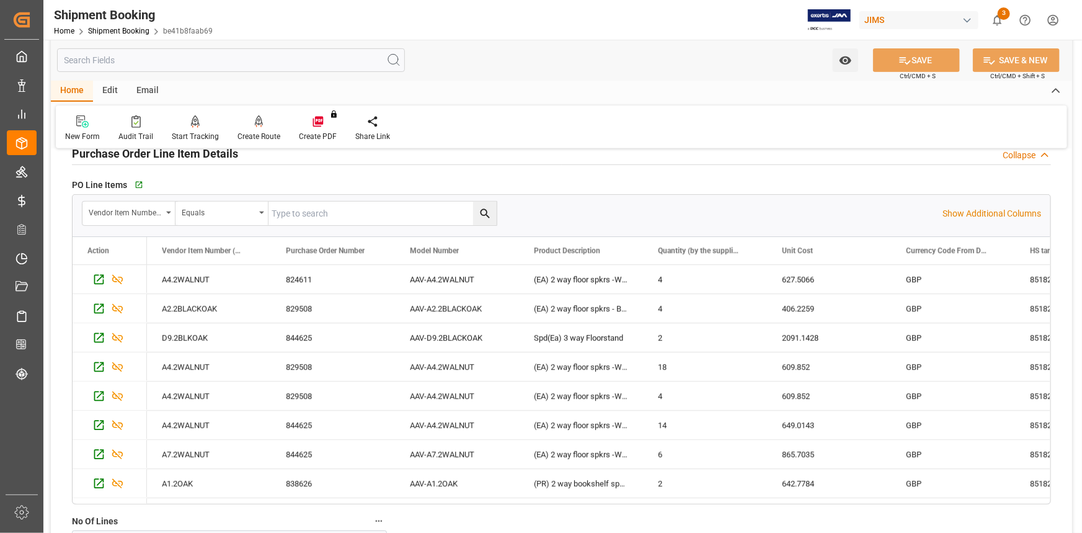
scroll to position [225, 0]
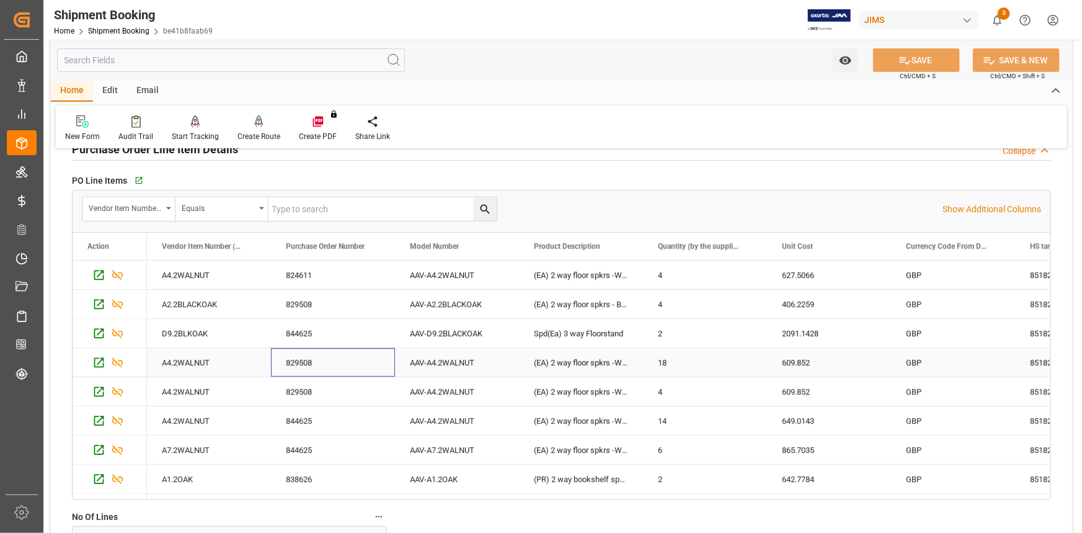
click at [327, 360] on div "829508" at bounding box center [333, 362] width 124 height 29
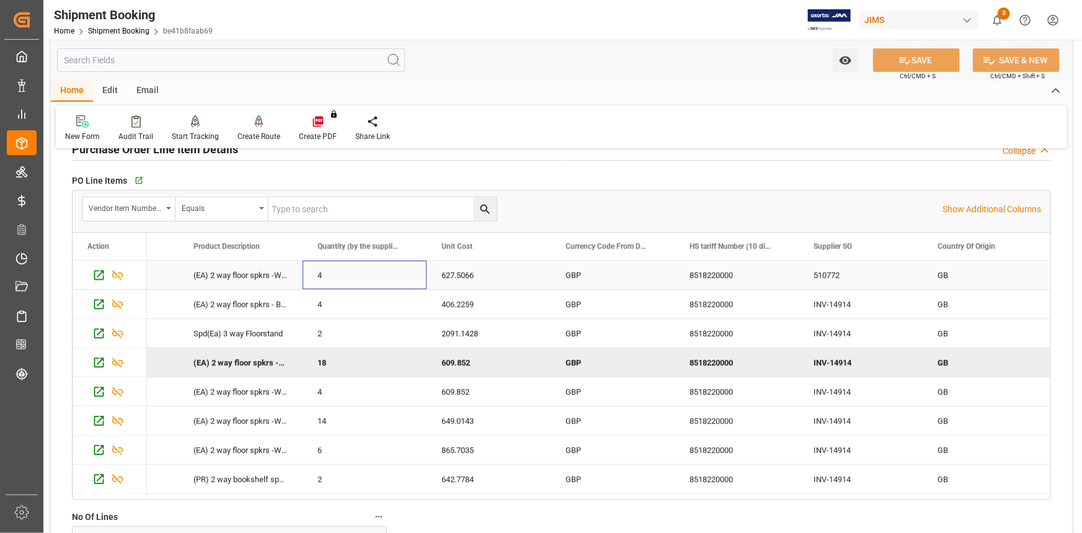
click at [411, 275] on div "4" at bounding box center [365, 274] width 124 height 29
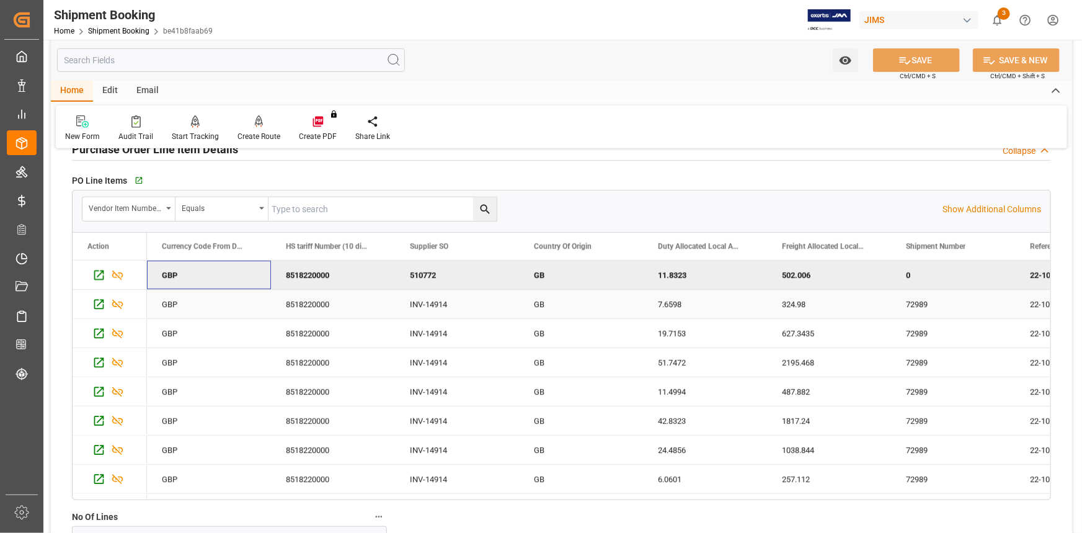
scroll to position [0, 620]
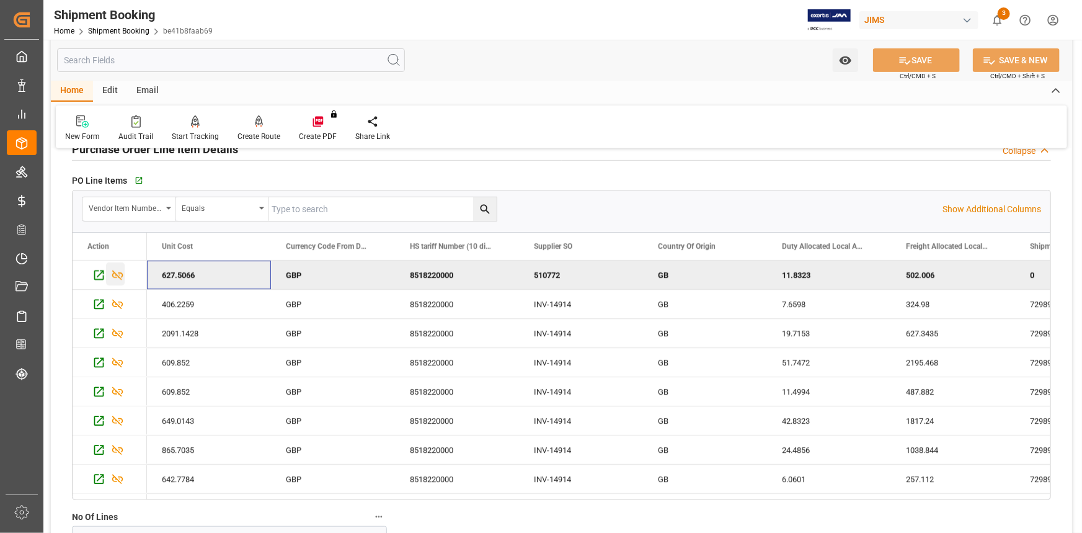
click at [119, 272] on icon "Press SPACE to deselect this row." at bounding box center [117, 275] width 11 height 10
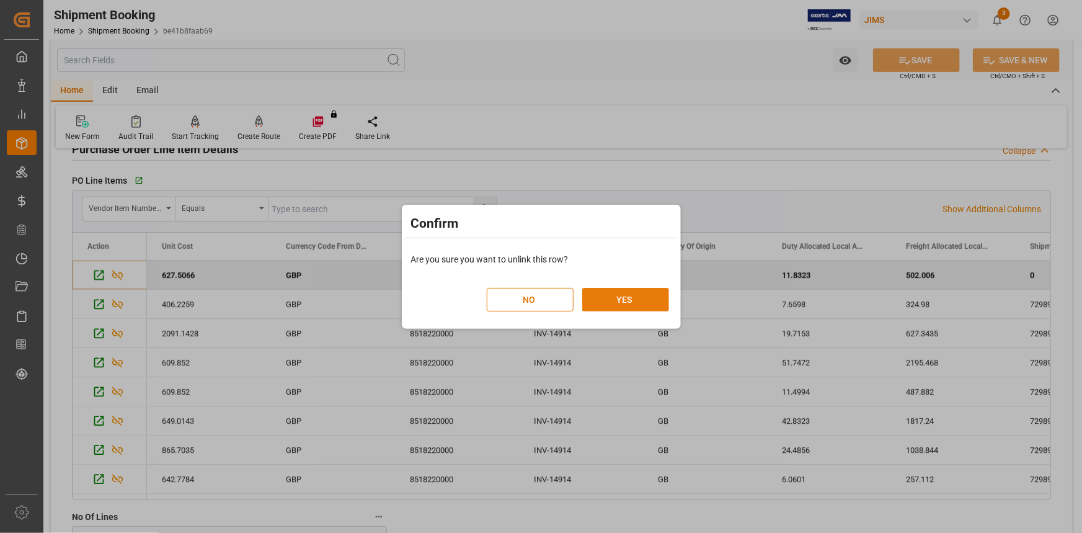
click at [624, 300] on button "YES" at bounding box center [625, 300] width 87 height 24
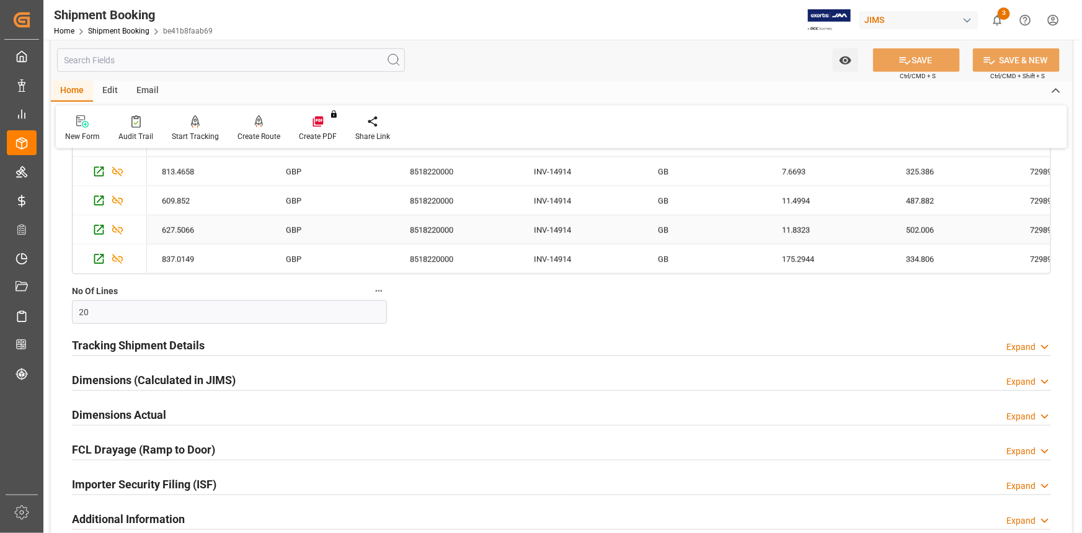
scroll to position [146, 0]
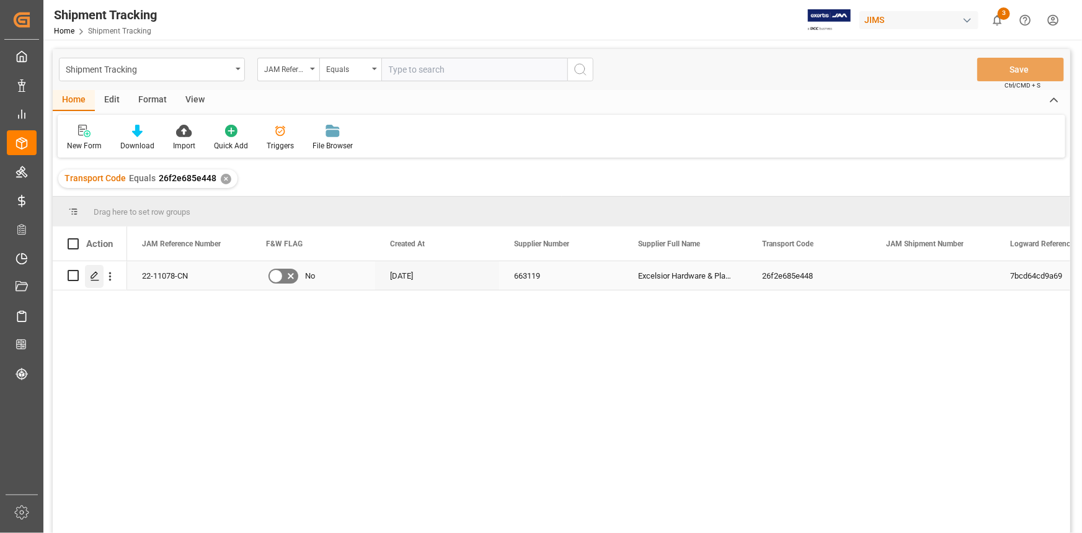
click at [96, 277] on icon "Press SPACE to select this row." at bounding box center [95, 276] width 10 height 10
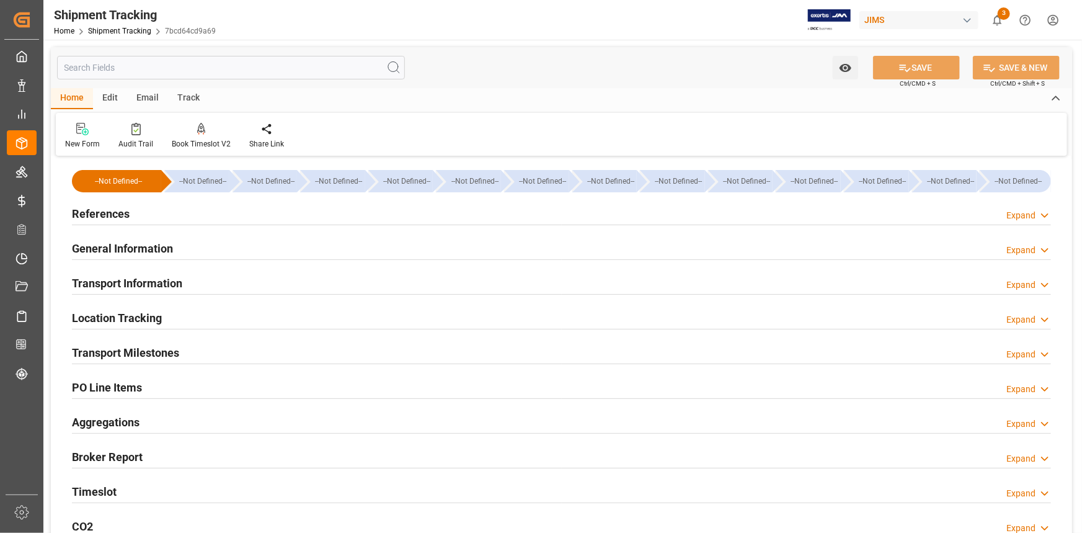
type input "[DATE]"
type input "[DATE] 00:00"
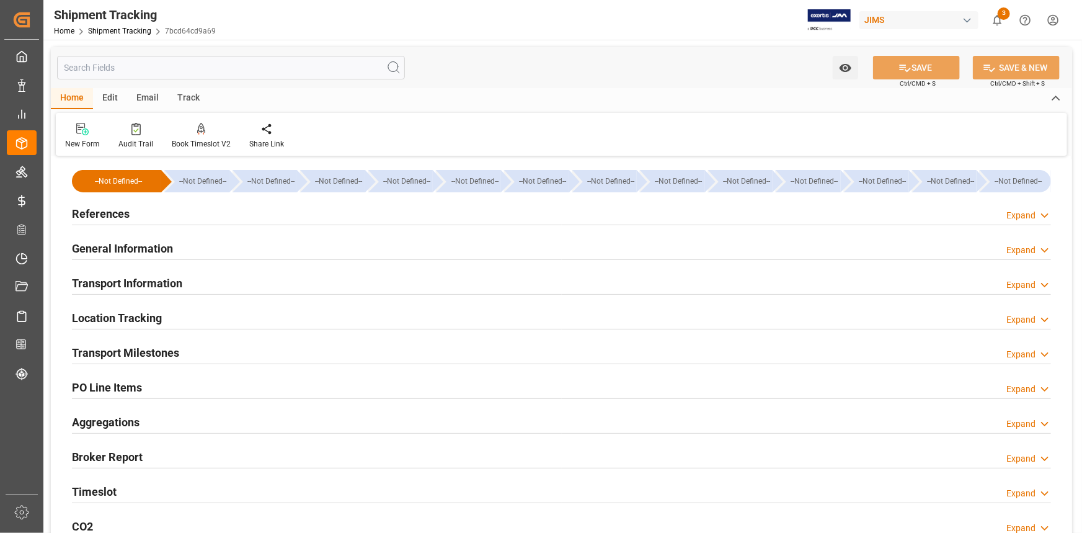
click at [242, 210] on div "References Expand" at bounding box center [561, 213] width 979 height 24
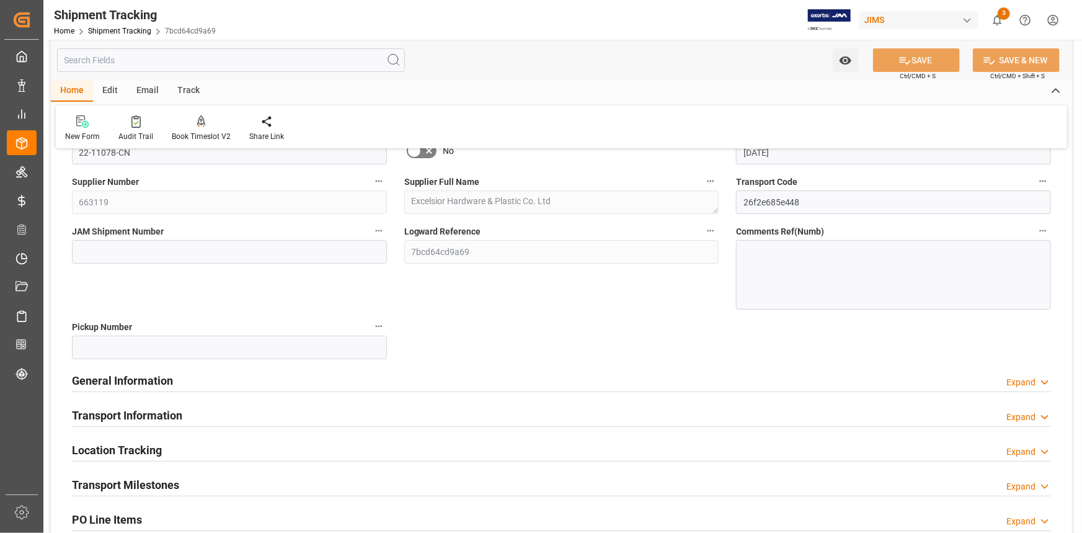
click at [266, 376] on div "General Information Expand" at bounding box center [561, 380] width 979 height 24
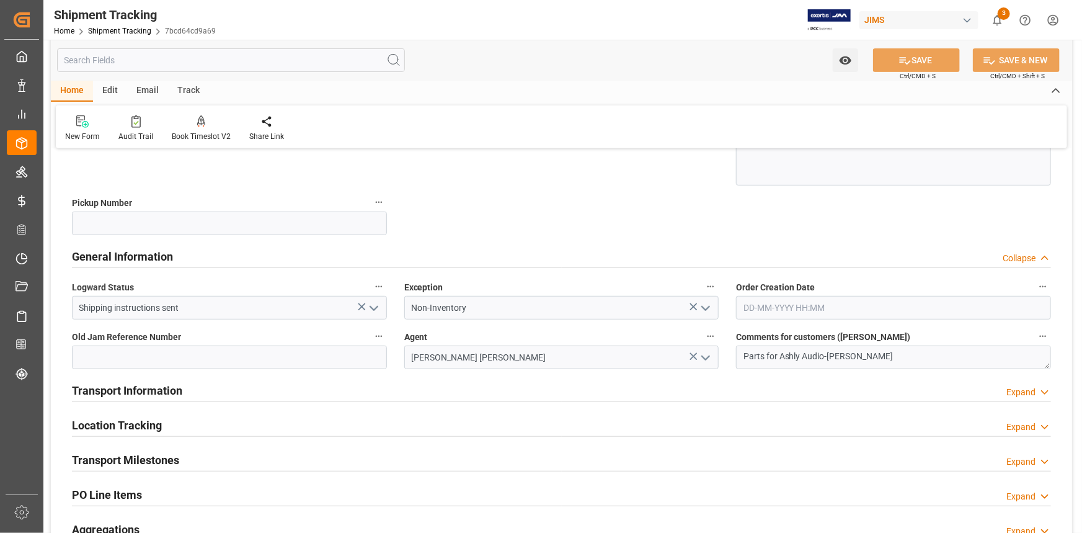
scroll to position [282, 0]
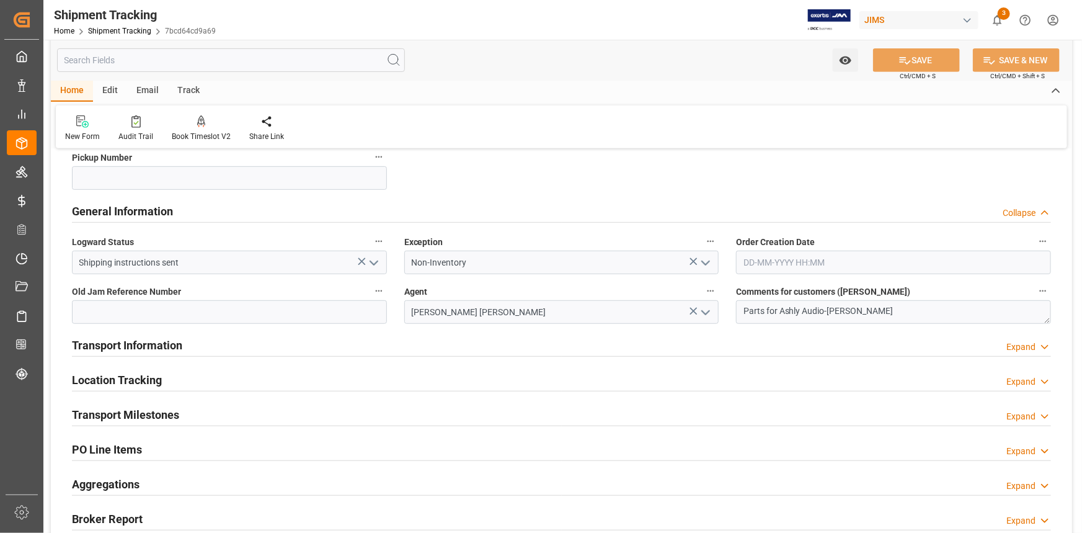
click at [234, 344] on div "Transport Information Expand" at bounding box center [561, 344] width 979 height 24
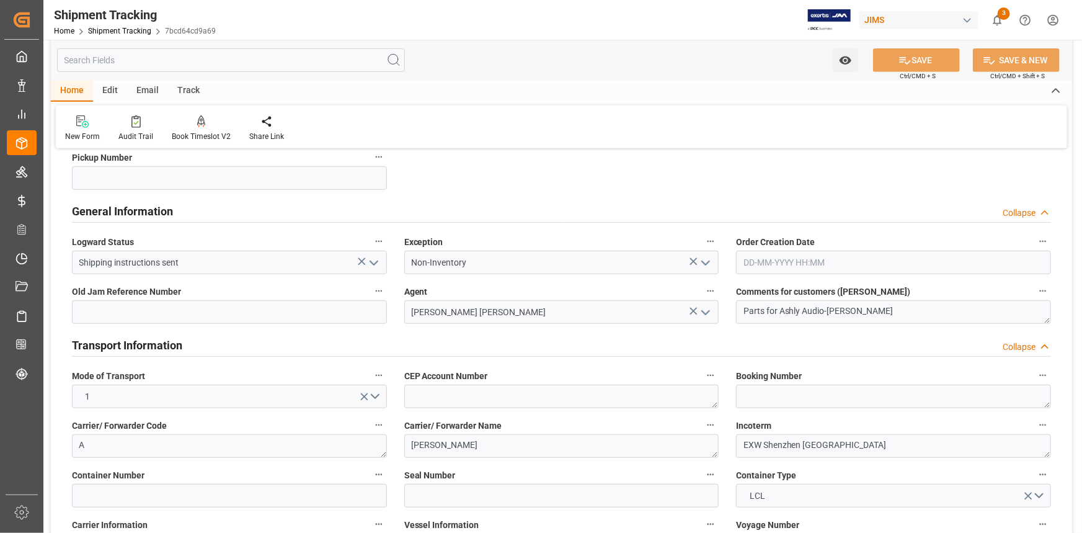
click at [247, 345] on div "Transport Information Collapse" at bounding box center [561, 344] width 979 height 24
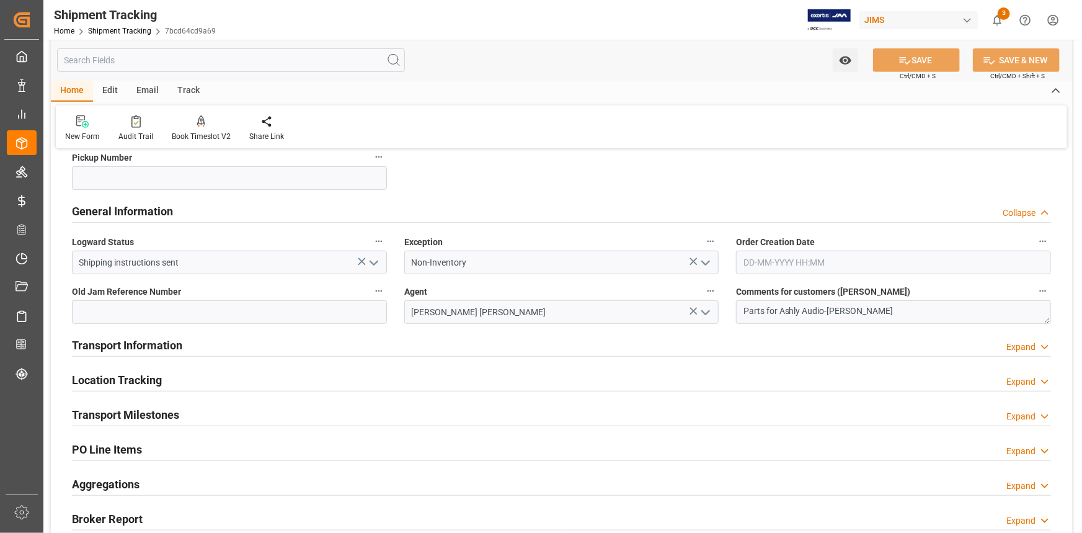
click at [265, 409] on div "Transport Milestones Expand" at bounding box center [561, 414] width 979 height 24
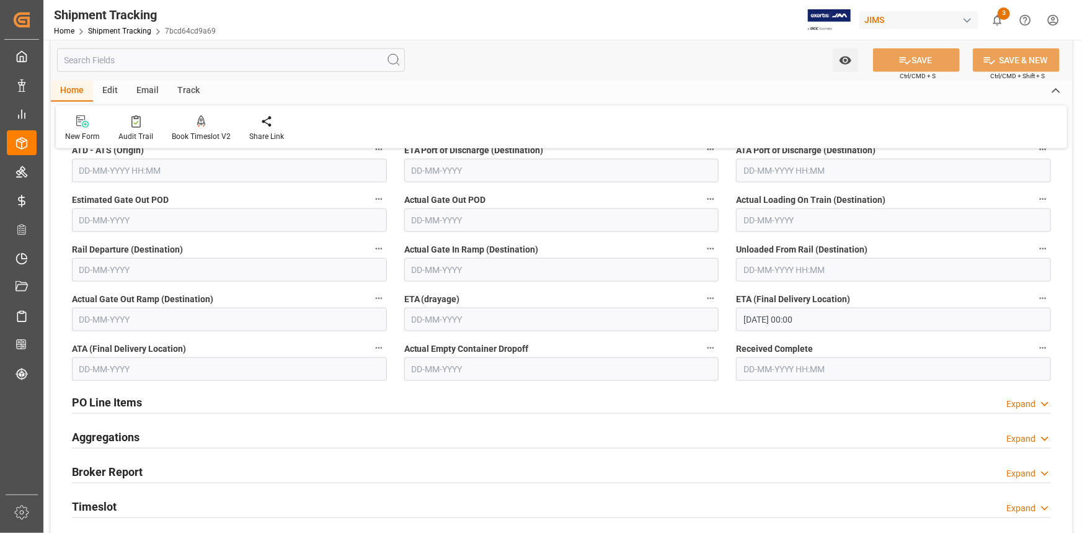
scroll to position [676, 0]
drag, startPoint x: 249, startPoint y: 404, endPoint x: 266, endPoint y: 402, distance: 17.5
click at [249, 403] on div "PO Line Items Expand" at bounding box center [561, 401] width 979 height 24
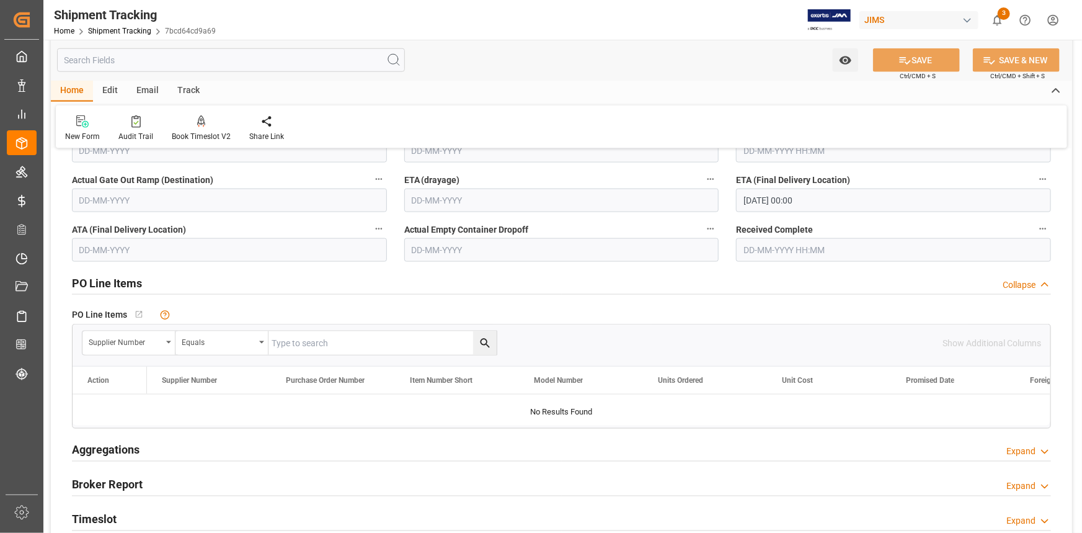
scroll to position [845, 0]
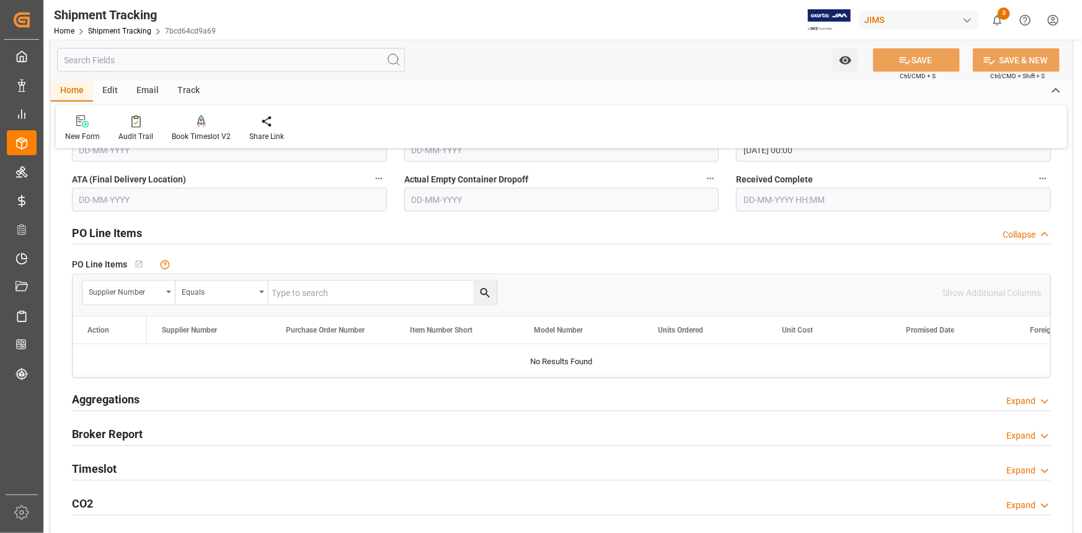
click at [198, 230] on div "PO Line Items Collapse" at bounding box center [561, 232] width 979 height 24
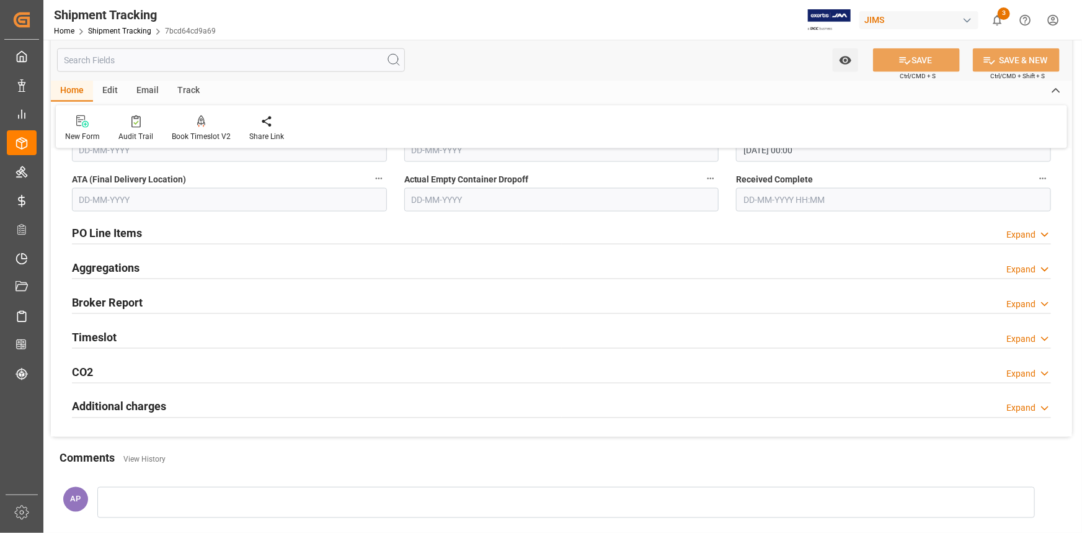
click at [200, 272] on div "Aggregations Expand" at bounding box center [561, 267] width 979 height 24
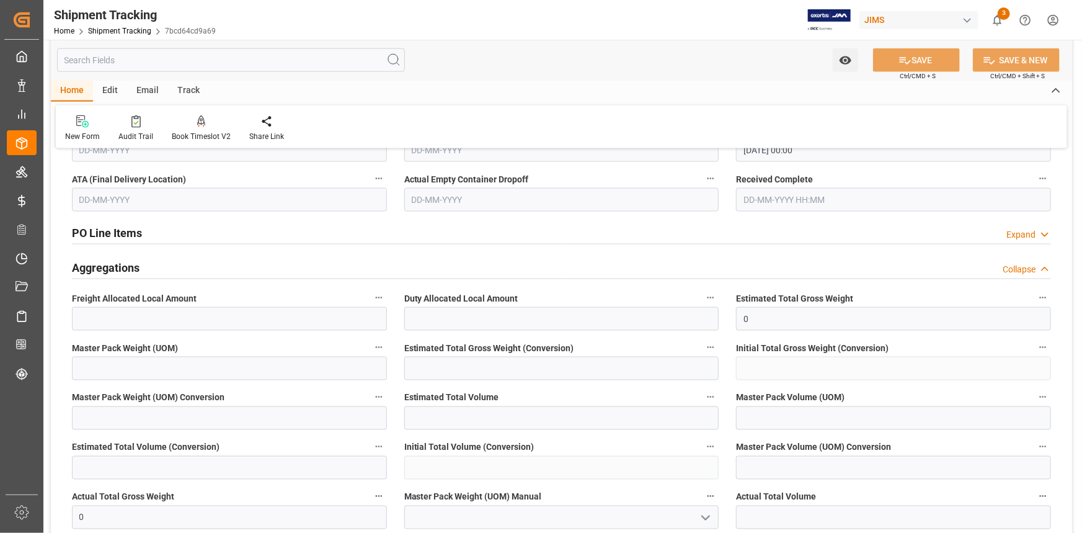
click at [214, 273] on div "Aggregations Collapse" at bounding box center [561, 267] width 979 height 24
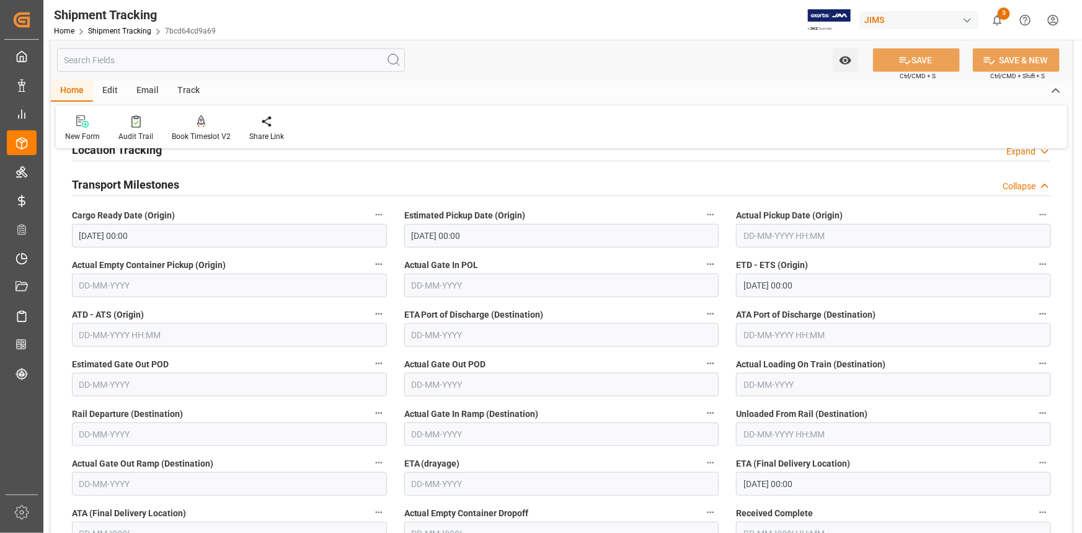
scroll to position [507, 0]
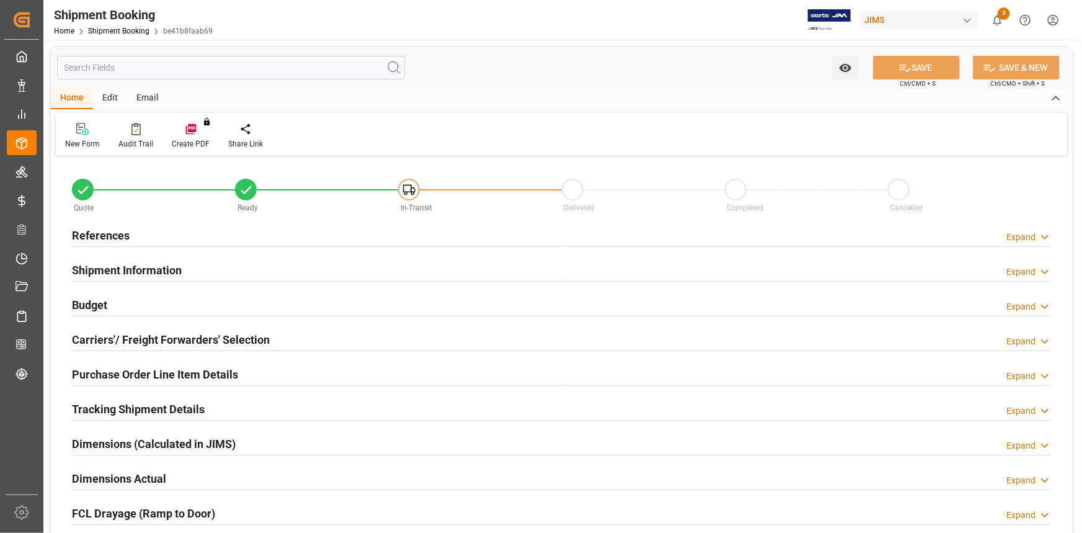
type input "20"
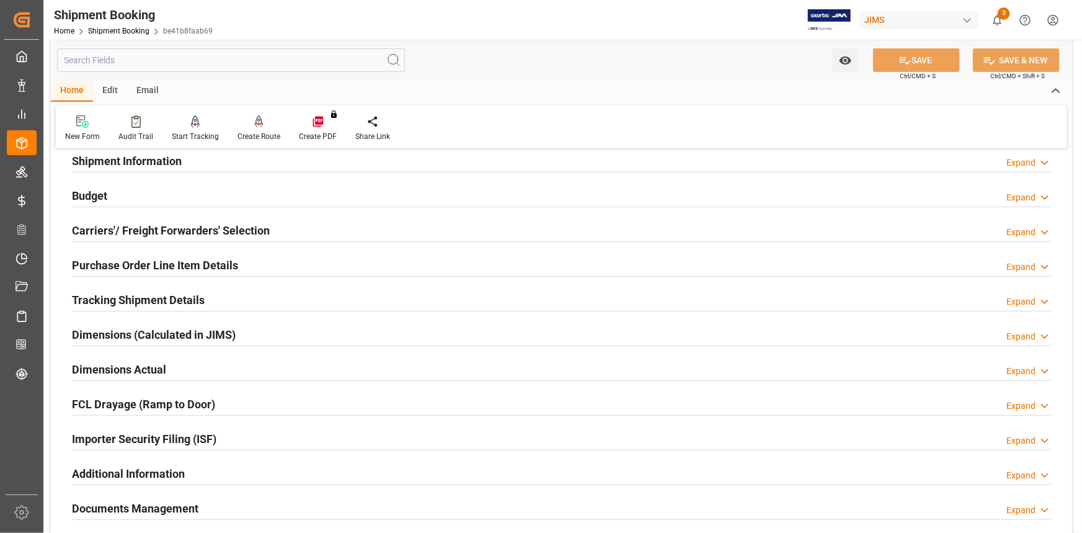
scroll to position [112, 0]
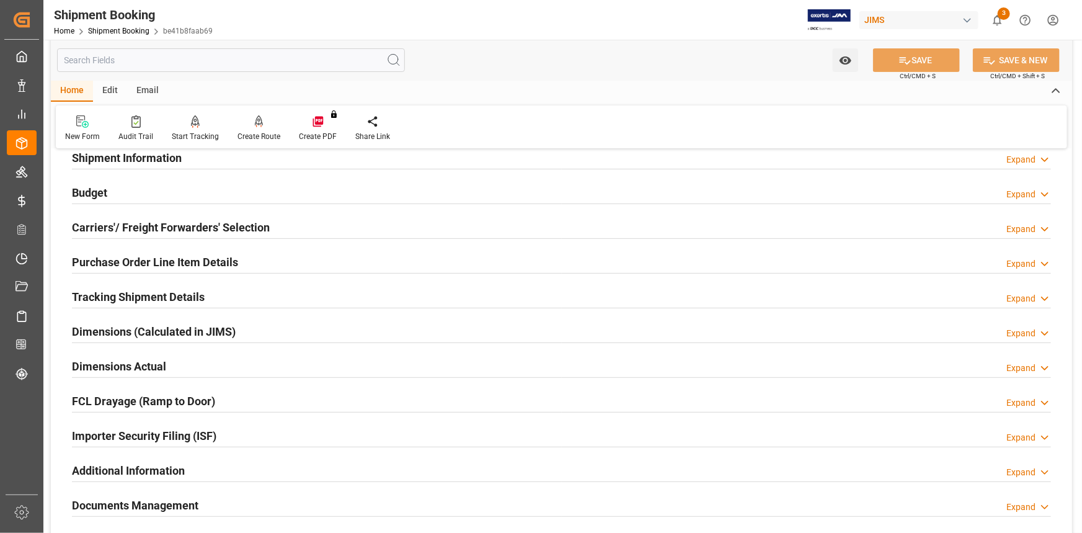
click at [243, 254] on div "Purchase Order Line Item Details Expand" at bounding box center [561, 261] width 979 height 24
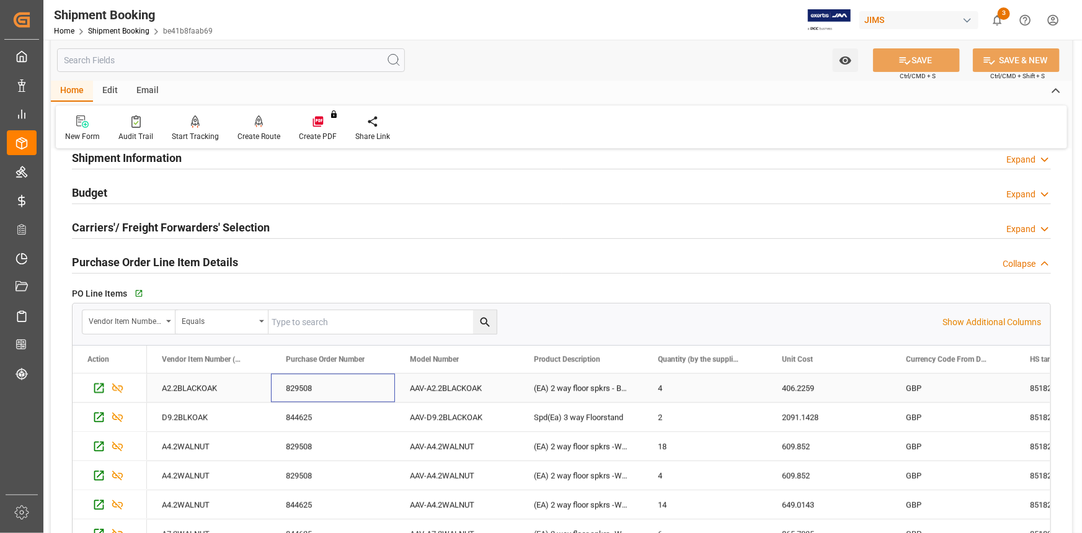
click at [355, 388] on div "829508" at bounding box center [333, 387] width 124 height 29
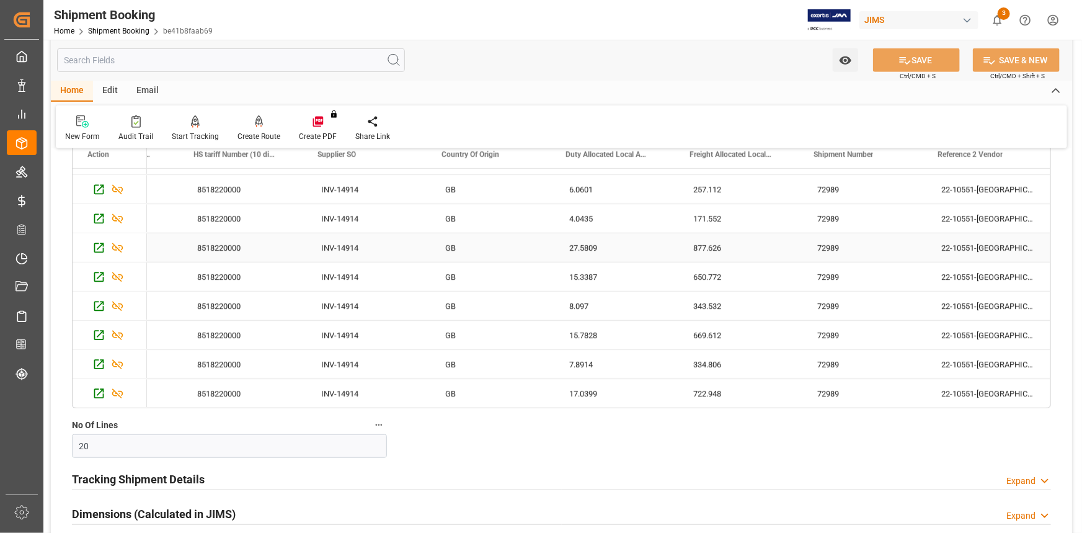
scroll to position [507, 0]
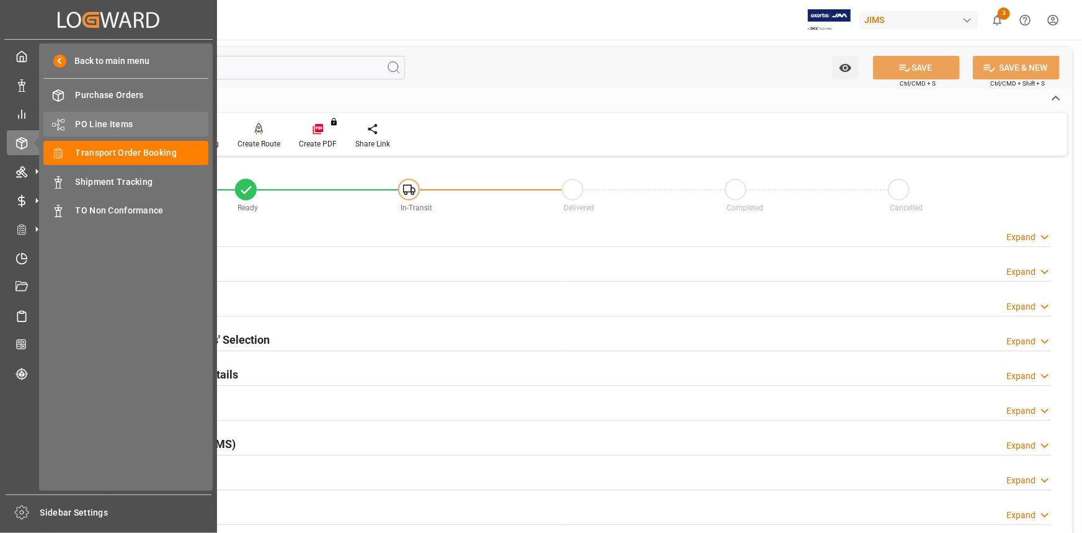
click at [112, 124] on span "PO Line Items" at bounding box center [142, 124] width 133 height 13
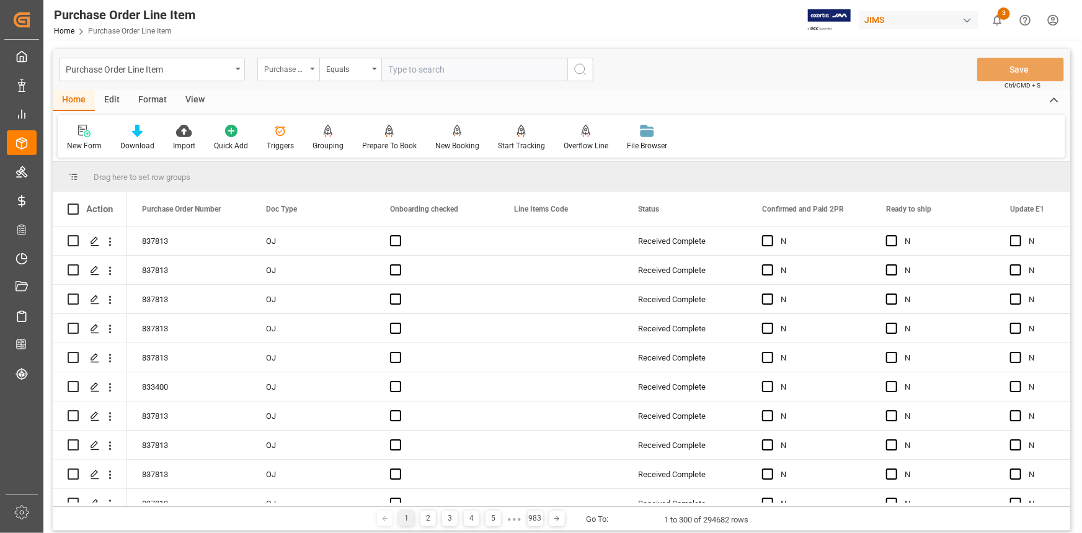
click at [291, 63] on div "Purchase Order Number" at bounding box center [285, 68] width 42 height 14
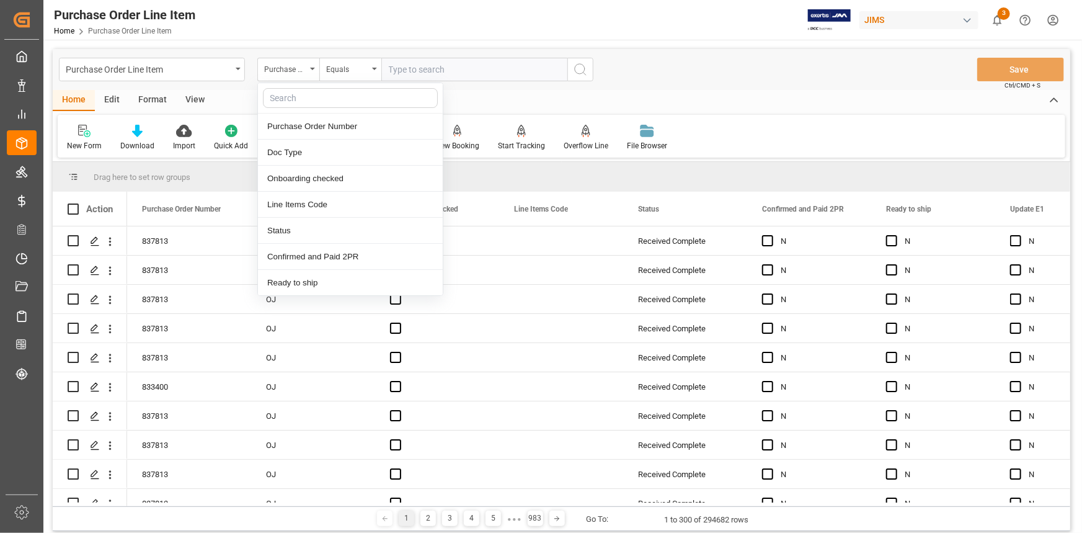
click at [311, 96] on input "text" at bounding box center [350, 98] width 175 height 20
type input "REF"
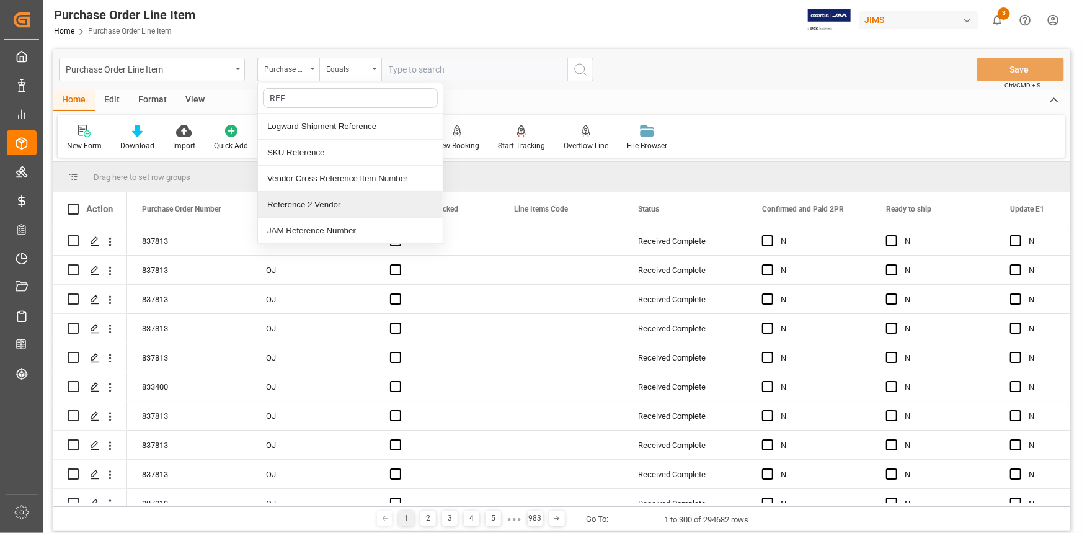
click at [342, 205] on div "Reference 2 Vendor" at bounding box center [350, 205] width 185 height 26
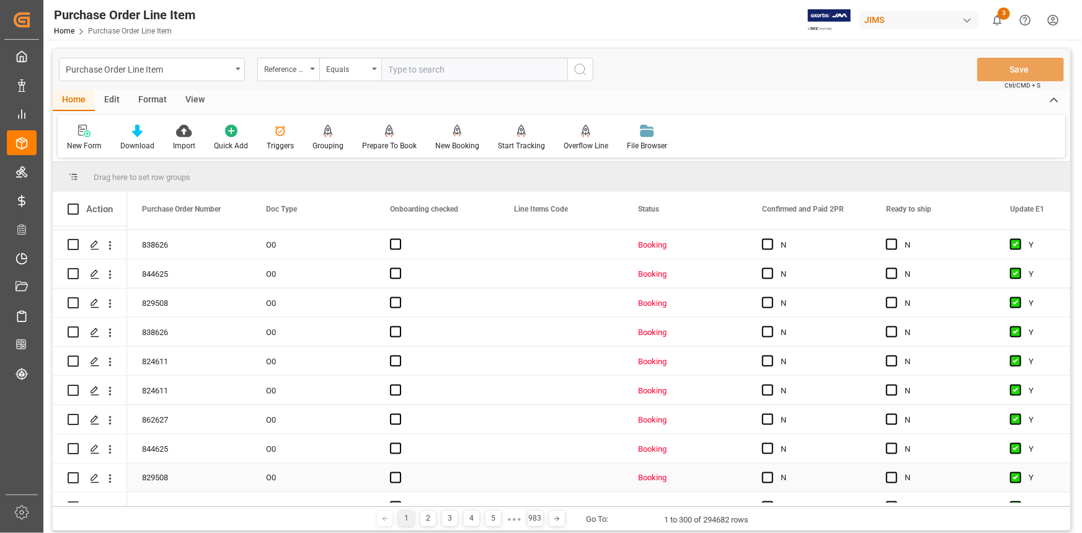
scroll to position [1240, 0]
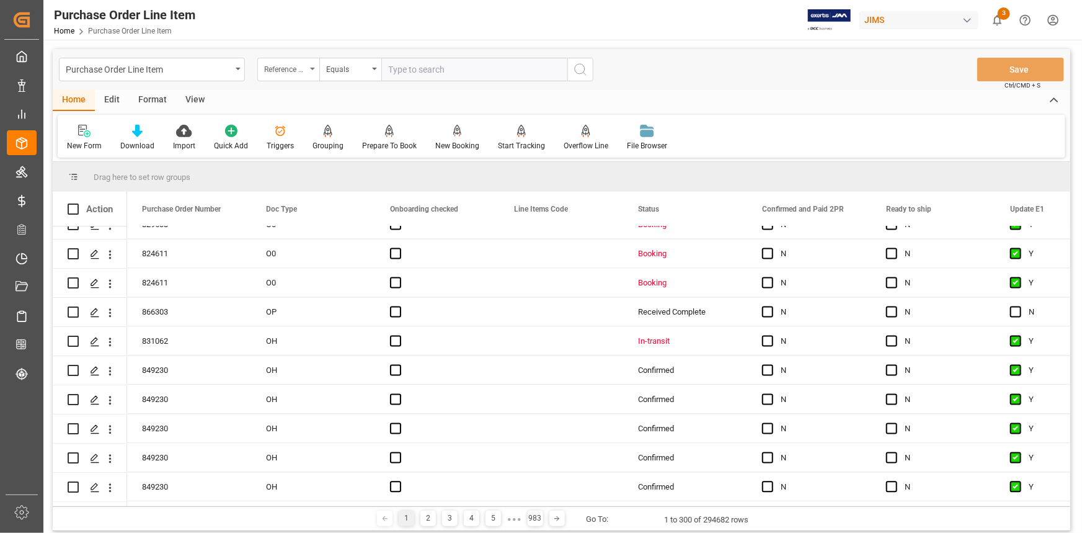
click at [304, 66] on div "Reference 2 Vendor" at bounding box center [285, 68] width 42 height 14
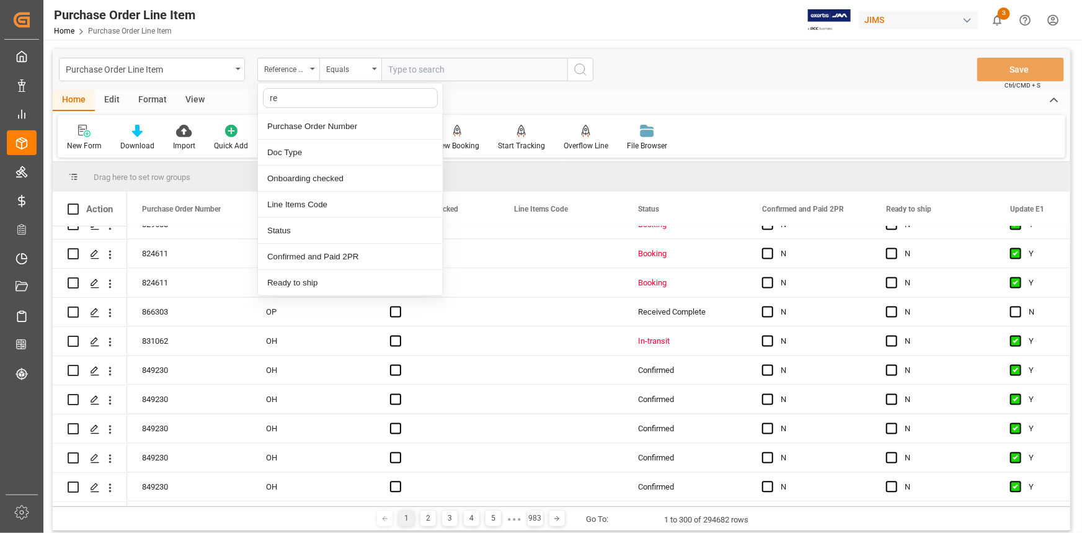
type input "ref"
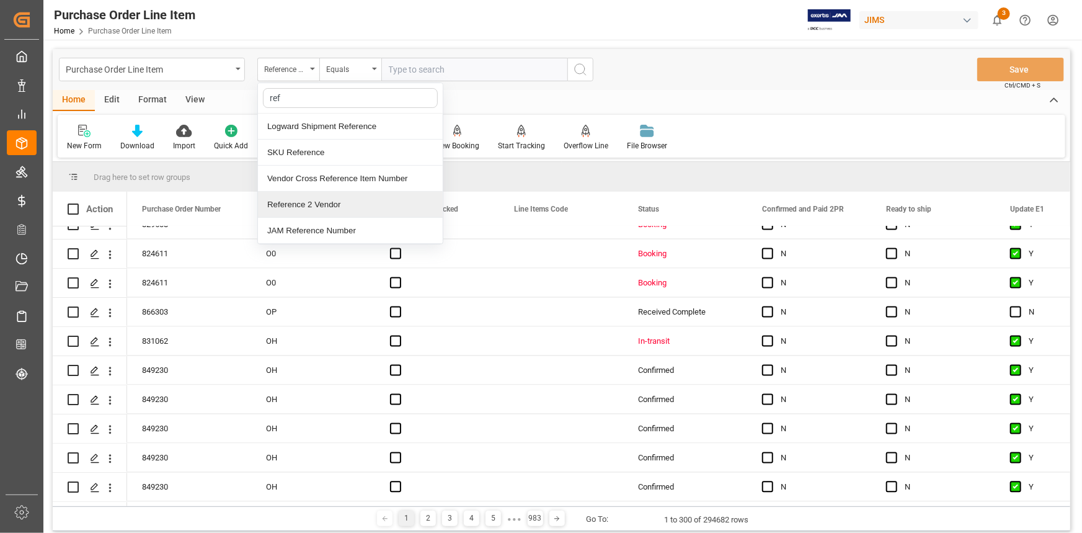
click at [336, 206] on div "Reference 2 Vendor" at bounding box center [350, 205] width 185 height 26
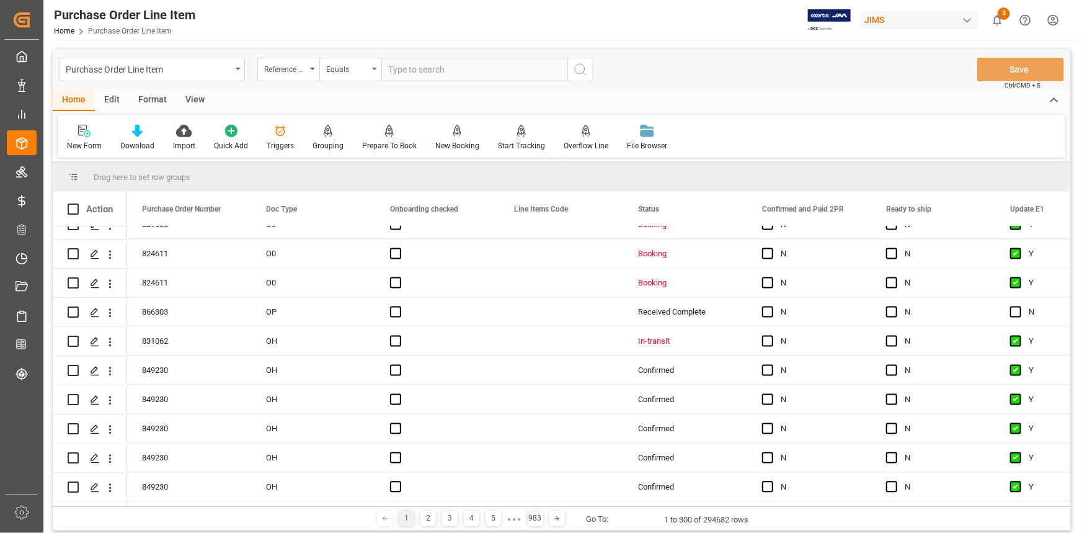
click at [403, 64] on input "text" at bounding box center [474, 70] width 186 height 24
paste input "22-10551-[GEOGRAPHIC_DATA]"
type input "22-10551-[GEOGRAPHIC_DATA]"
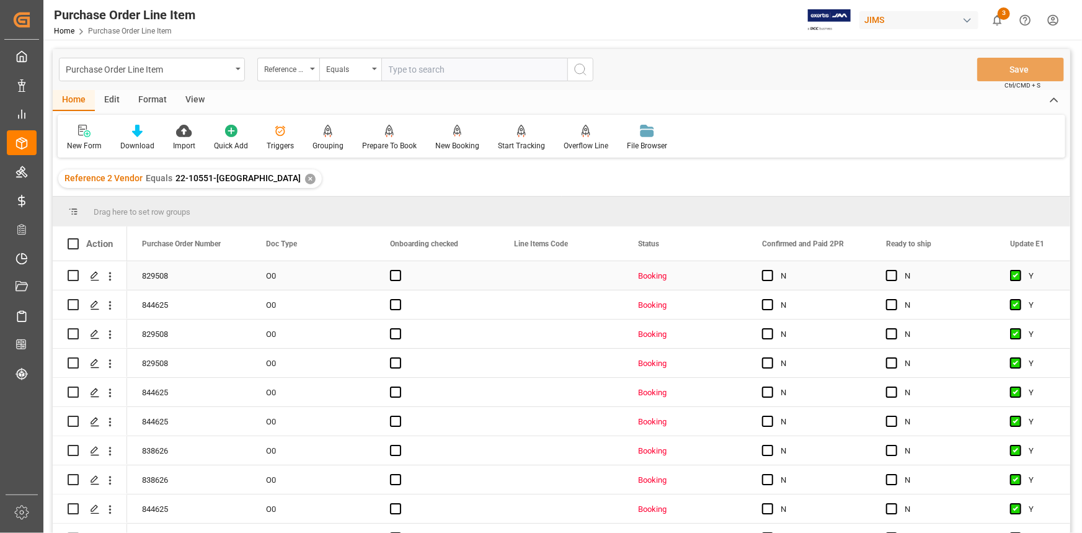
click at [481, 281] on div "Press SPACE to select this row." at bounding box center [437, 275] width 124 height 29
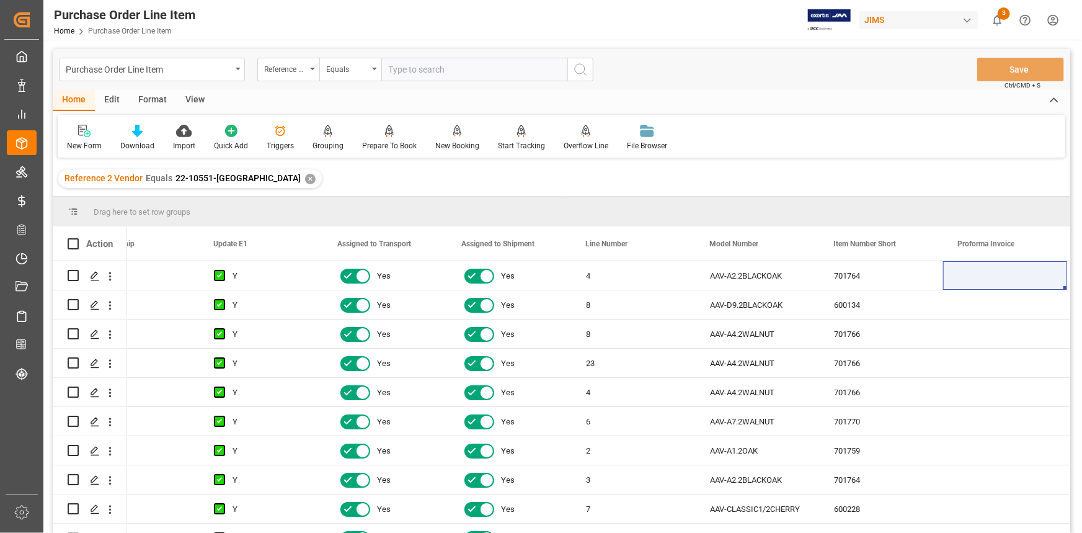
click at [195, 102] on div "View" at bounding box center [195, 100] width 38 height 21
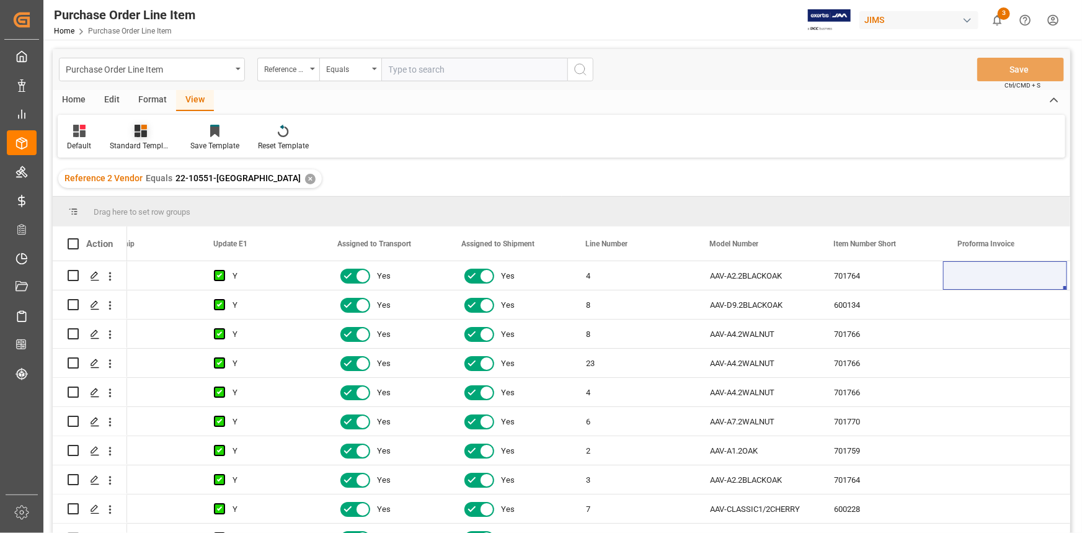
click at [151, 141] on div "Standard Templates" at bounding box center [141, 145] width 62 height 11
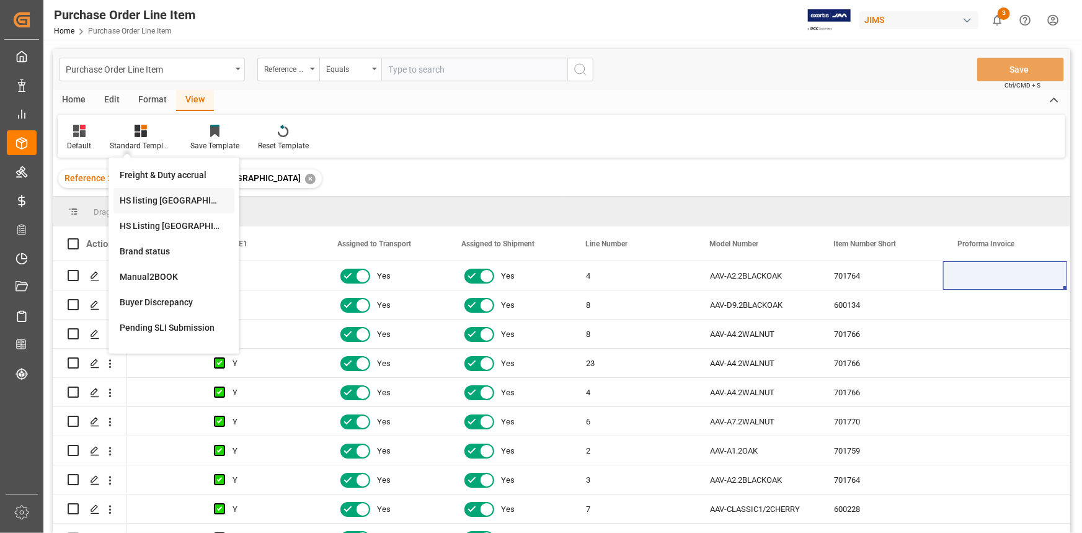
click at [172, 201] on div "HS listing [GEOGRAPHIC_DATA]" at bounding box center [174, 200] width 109 height 13
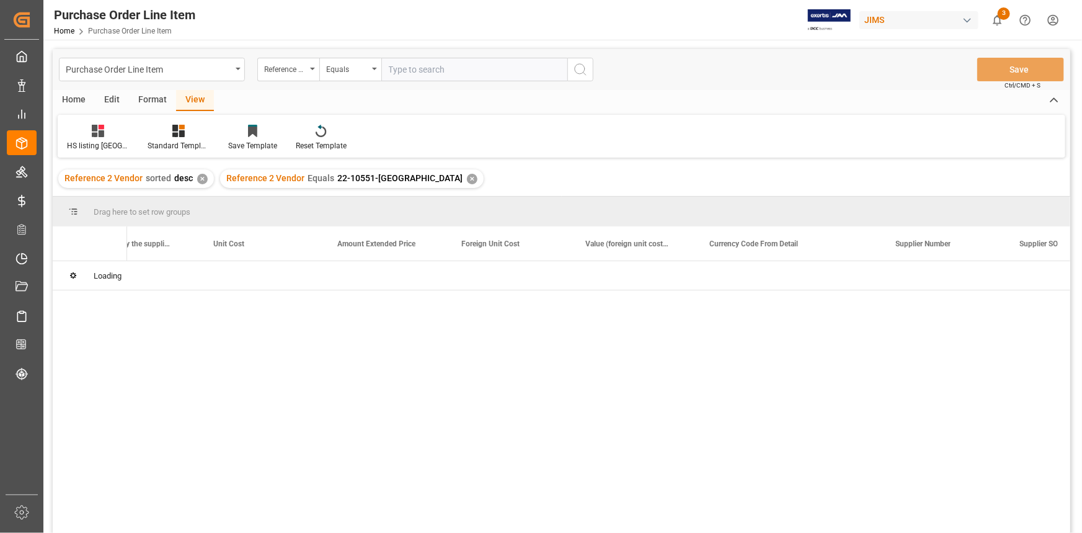
scroll to position [0, 797]
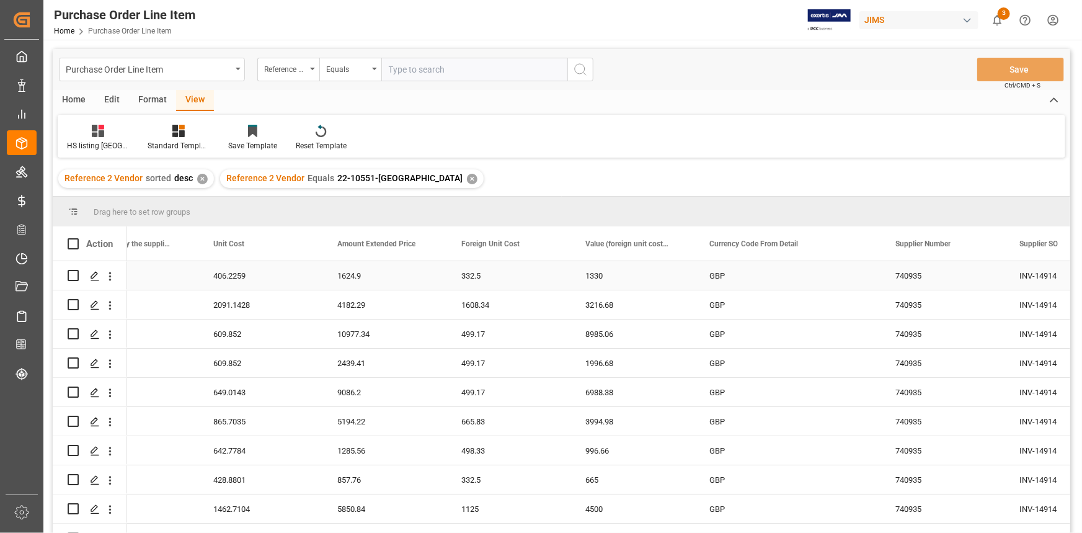
click at [397, 287] on div "1624.9" at bounding box center [384, 275] width 124 height 29
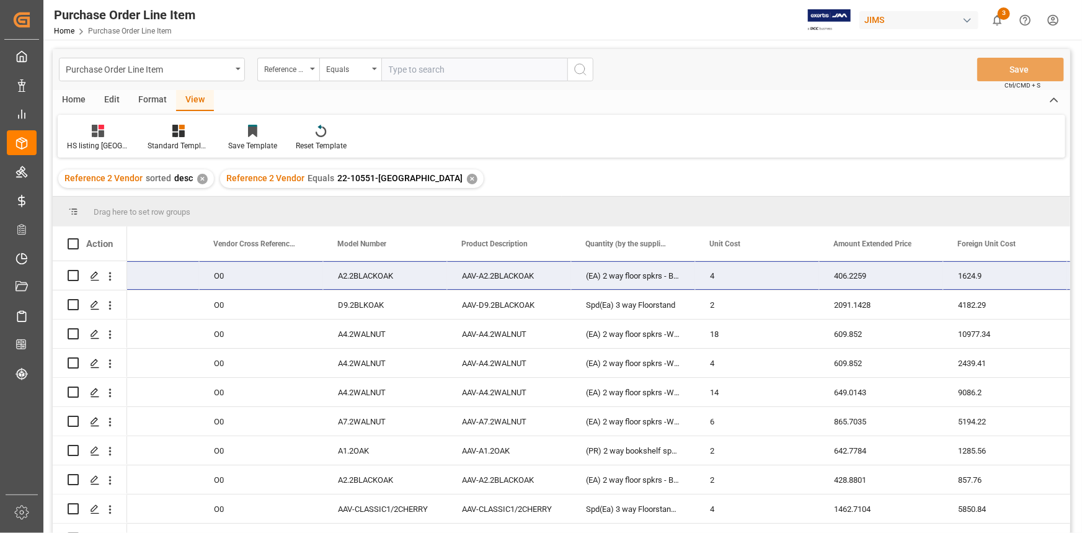
scroll to position [0, 300]
